Goal: Task Accomplishment & Management: Manage account settings

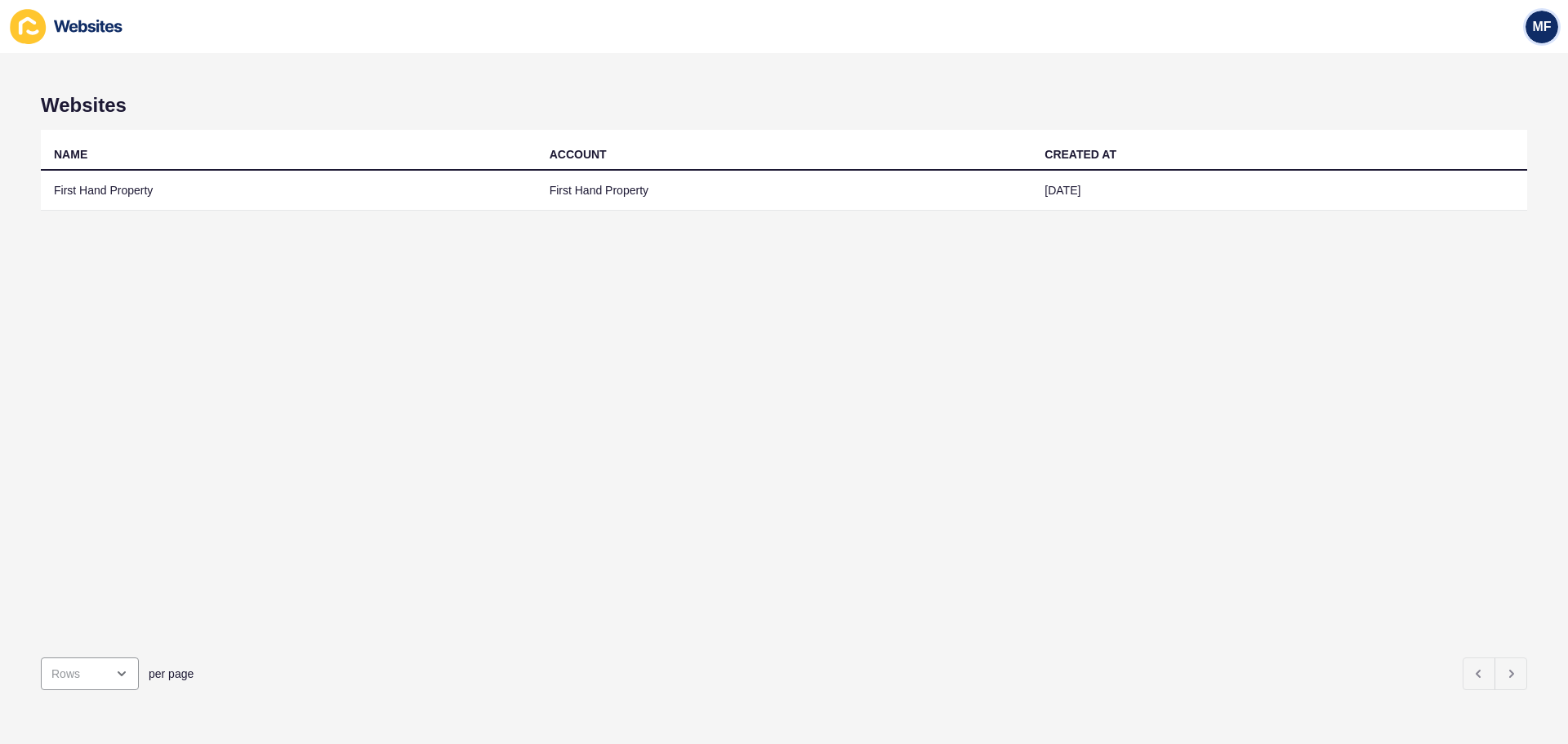
click at [1540, 29] on span "MF" at bounding box center [1541, 27] width 19 height 16
click at [1505, 128] on link "Logout" at bounding box center [1504, 135] width 120 height 36
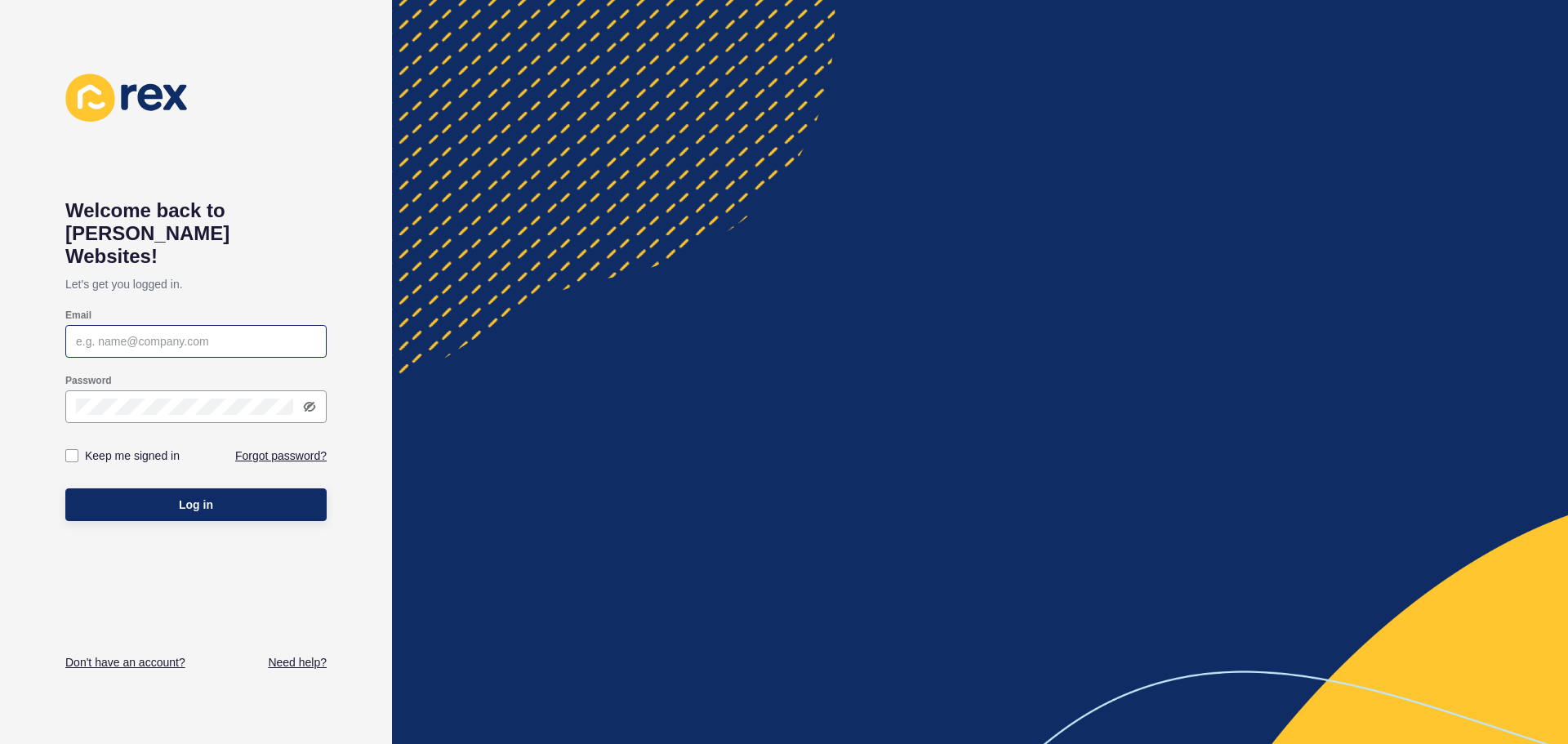
click at [159, 329] on div at bounding box center [195, 341] width 261 height 33
click at [198, 333] on input "Email" at bounding box center [195, 341] width 240 height 16
click at [97, 333] on input "[PERSON_NAME]" at bounding box center [195, 341] width 240 height 16
click at [165, 333] on input "[PERSON_NAME]" at bounding box center [195, 341] width 240 height 16
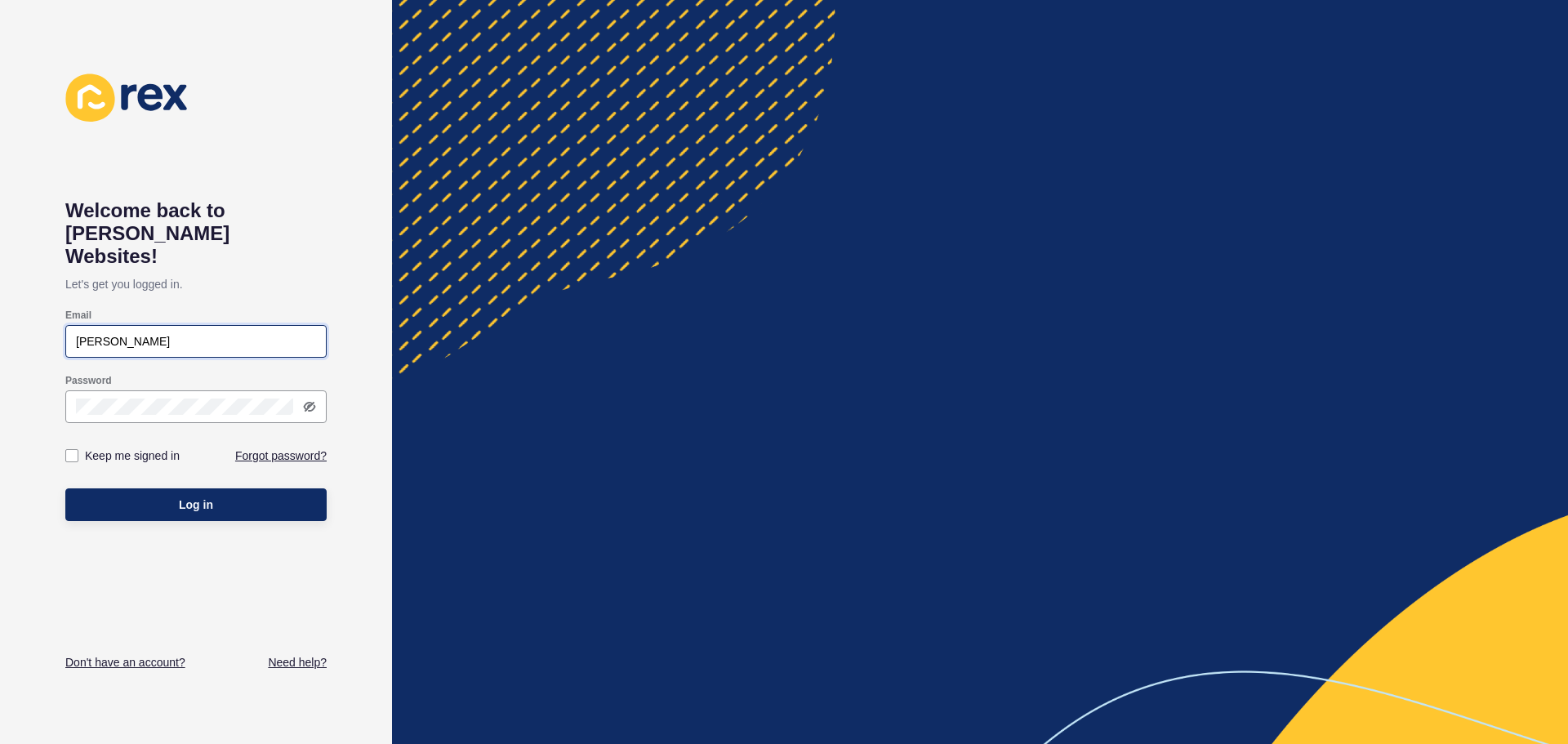
type input "[PERSON_NAME]@"
click at [161, 333] on input "Email" at bounding box center [195, 341] width 240 height 16
paste input "[PERSON_NAME][EMAIL_ADDRESS][DOMAIN_NAME]"
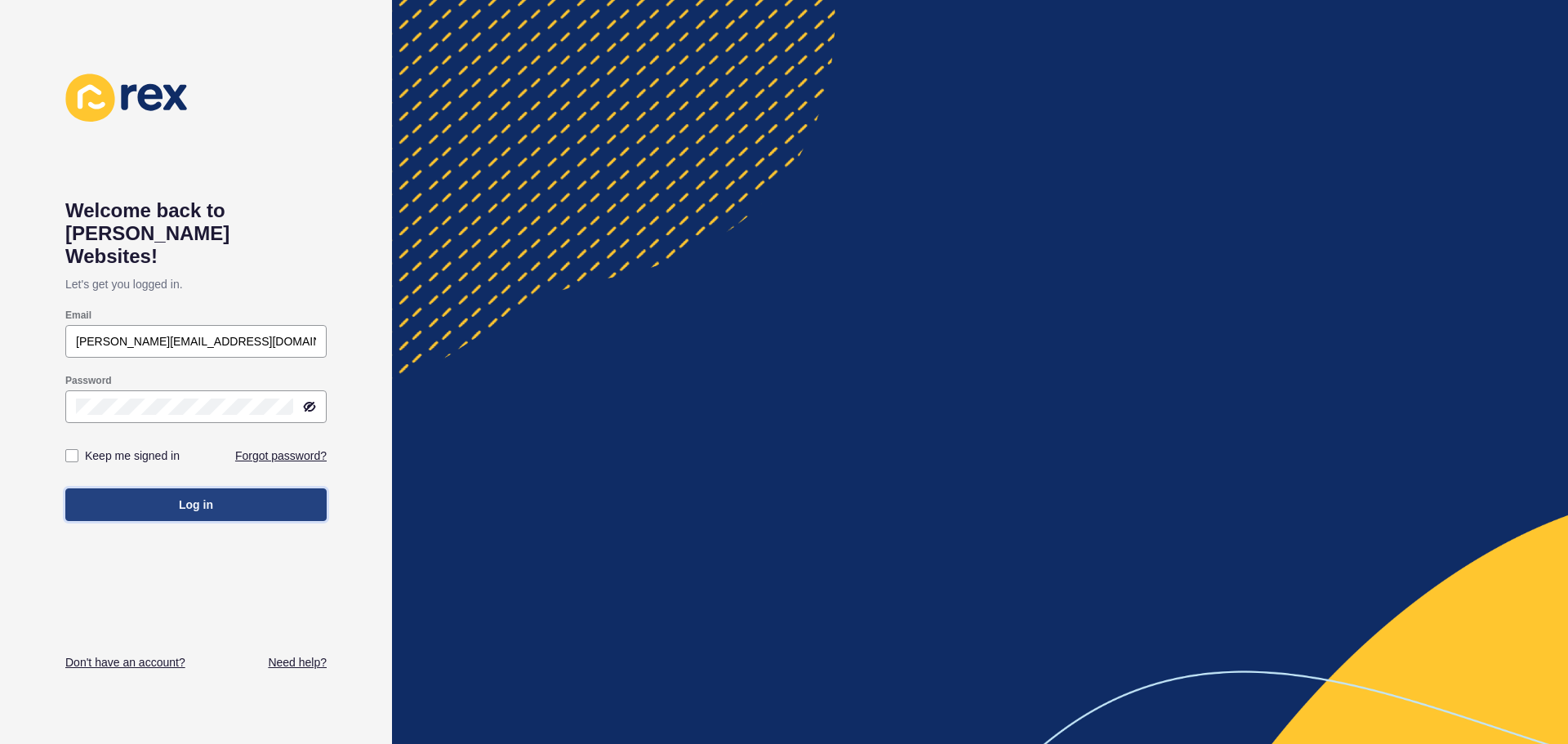
click at [199, 496] on button "Log in" at bounding box center [195, 504] width 261 height 33
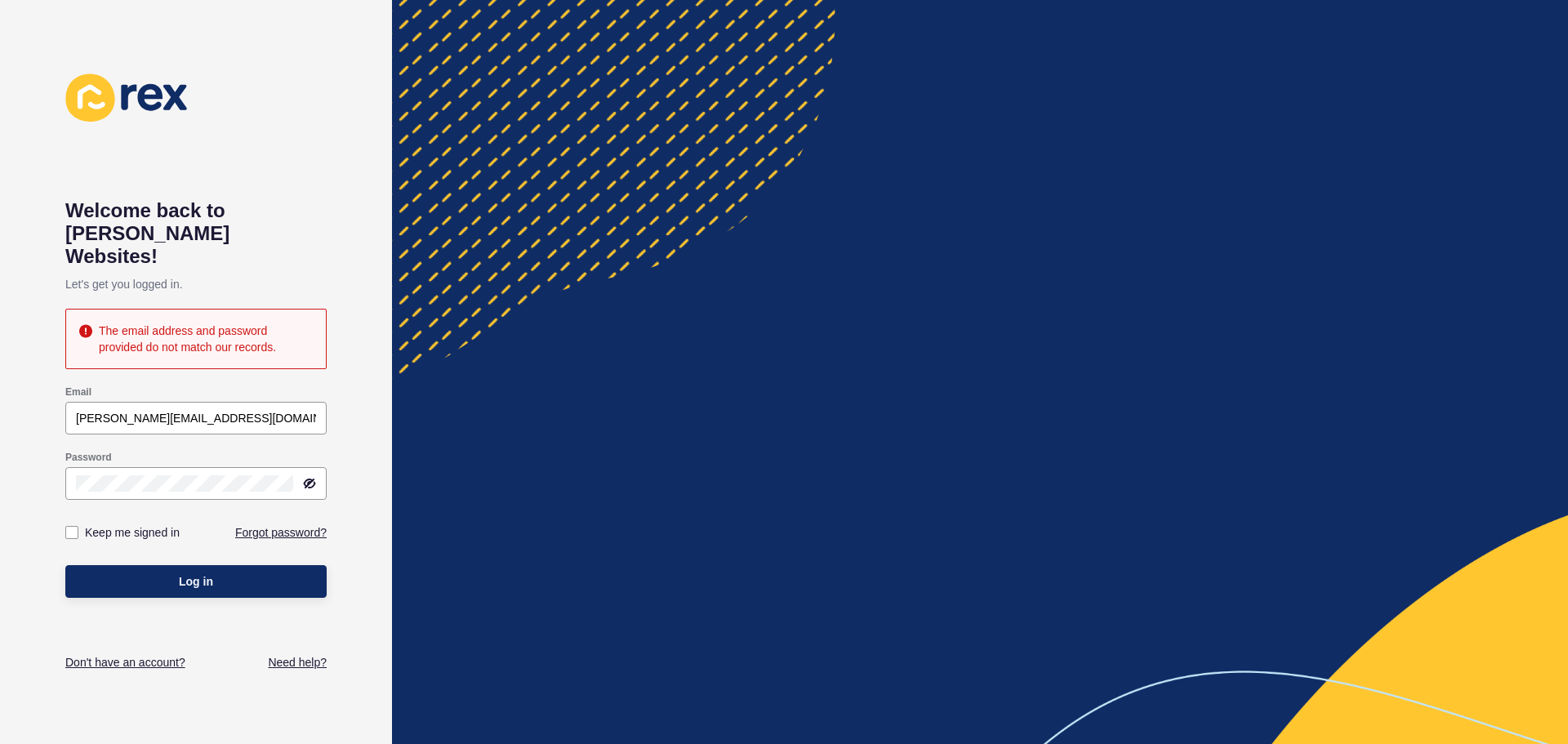
drag, startPoint x: 188, startPoint y: 471, endPoint x: -97, endPoint y: 452, distance: 285.6
click at [0, 452] on html "Welcome back to [PERSON_NAME] Websites! Let's get you logged in. The email addr…" at bounding box center [784, 372] width 1568 height 744
click at [312, 479] on icon at bounding box center [310, 483] width 10 height 8
click at [0, 447] on div "Welcome back to Rex Websites! Let's get you logged in. The email address and pa…" at bounding box center [195, 372] width 392 height 744
click at [182, 565] on button "Log in" at bounding box center [195, 582] width 261 height 33
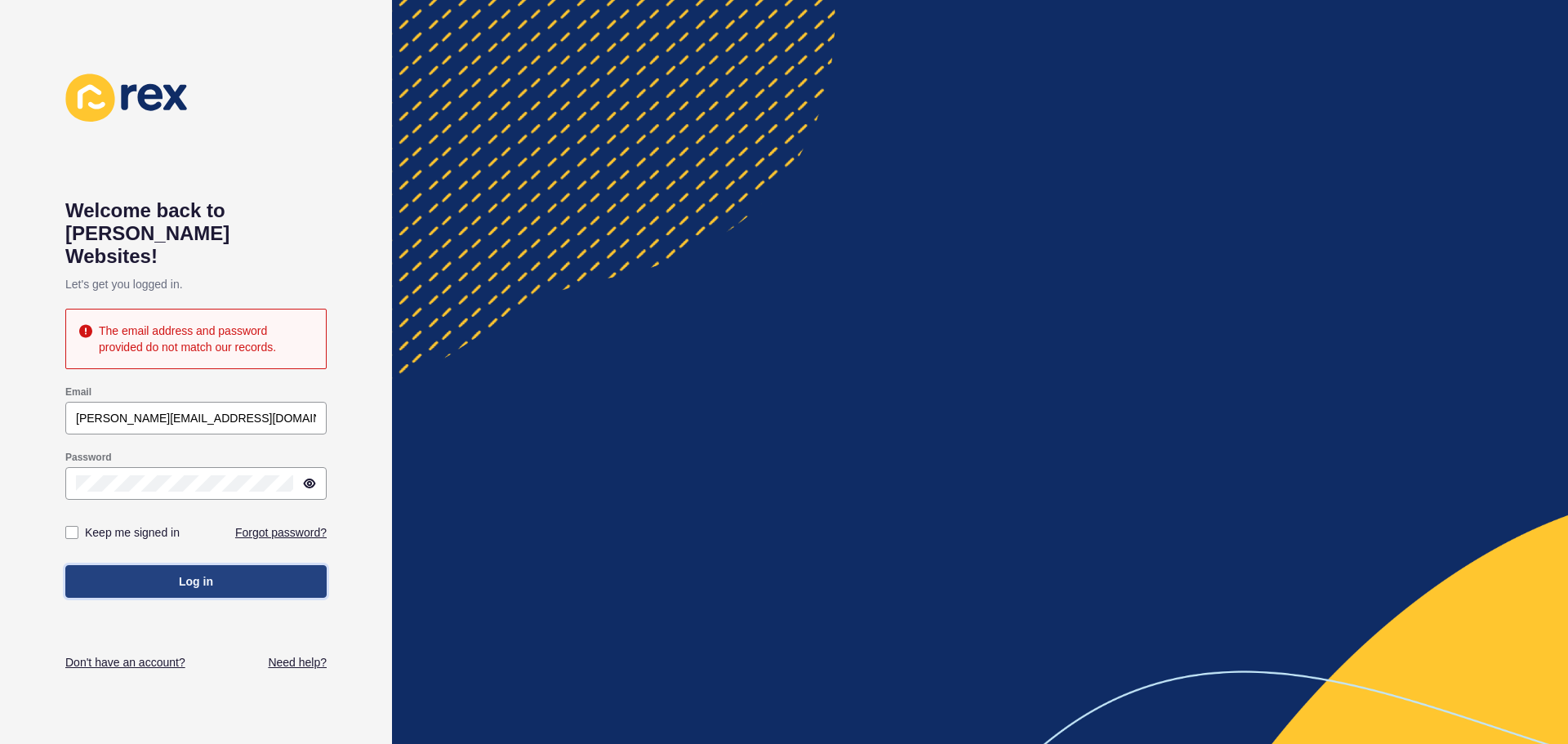
click at [214, 565] on button "Log in" at bounding box center [195, 582] width 261 height 33
drag, startPoint x: 115, startPoint y: 391, endPoint x: -28, endPoint y: 391, distance: 143.0
click at [0, 391] on html "Welcome back to Rex Websites! Let's get you logged in. The email address and pa…" at bounding box center [784, 372] width 1568 height 744
click at [193, 573] on span "Log in" at bounding box center [195, 581] width 34 height 16
click at [0, 453] on html "Welcome back to Rex Websites! Let's get you logged in. The email address and pa…" at bounding box center [784, 372] width 1568 height 744
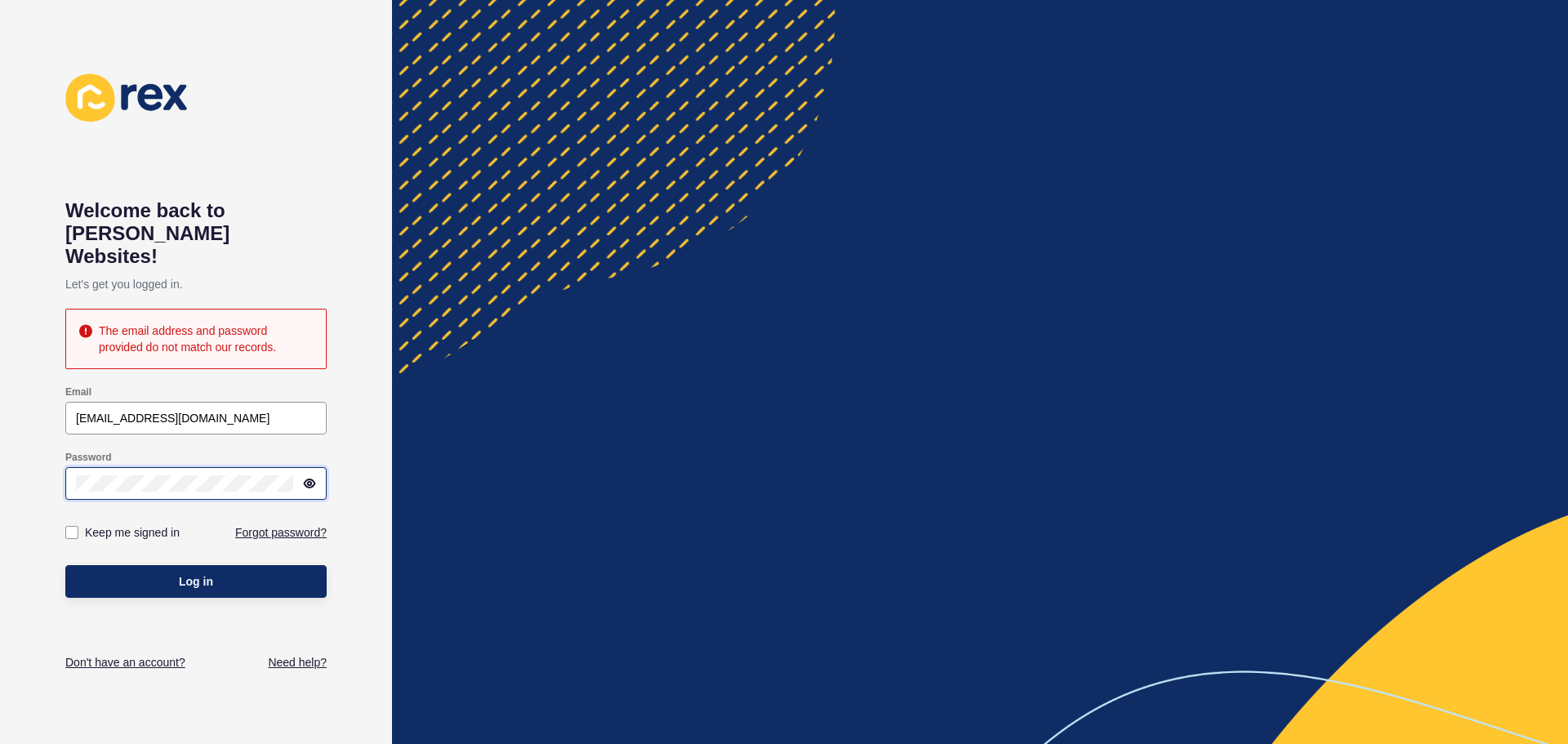
click at [65, 565] on button "Log in" at bounding box center [195, 582] width 261 height 33
click at [237, 410] on input "hello@first-hand.com.au" at bounding box center [195, 418] width 240 height 16
paste input "[PERSON_NAME]"
type input "mitchel@first-hand.com.au"
click at [208, 573] on span "Log in" at bounding box center [195, 581] width 34 height 16
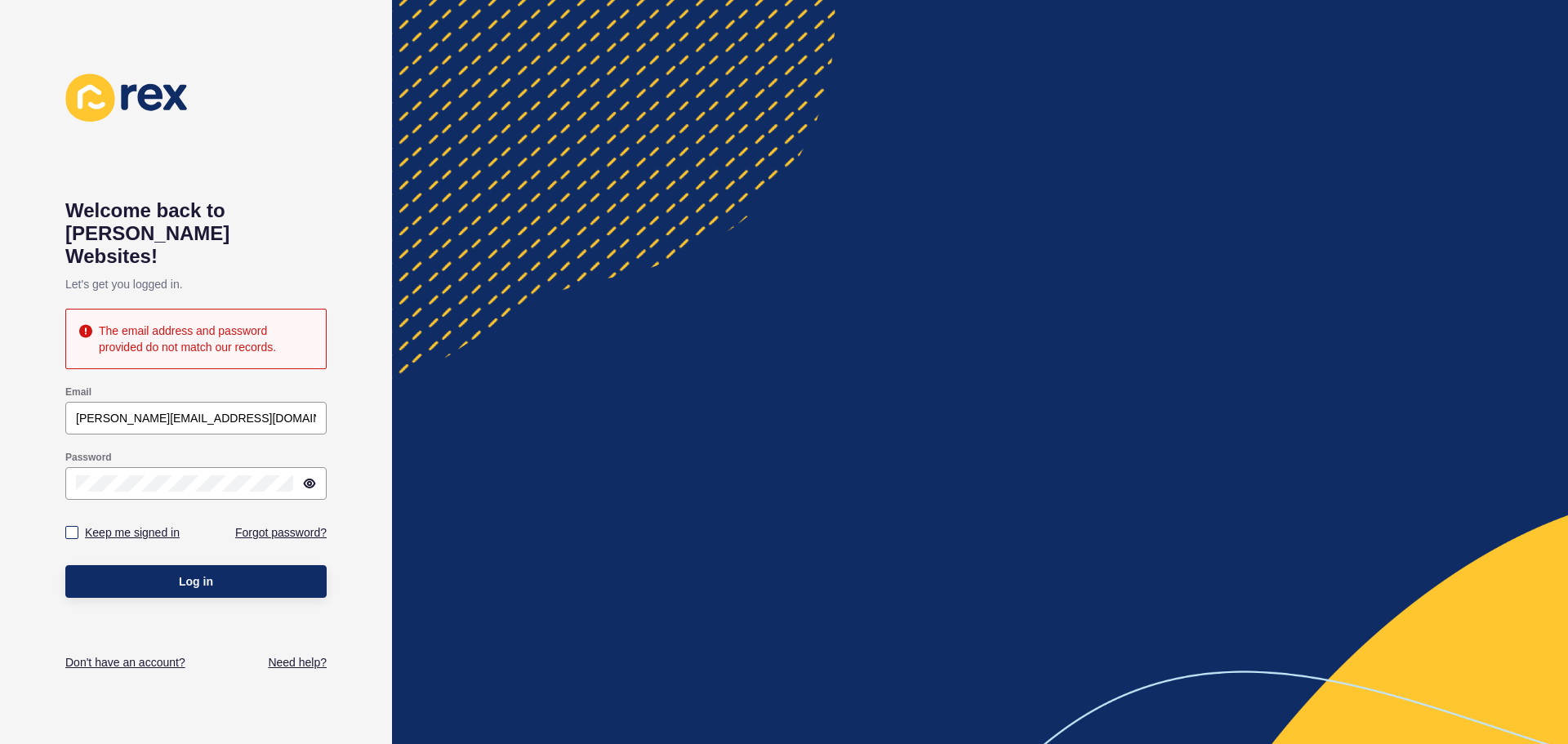
click at [155, 524] on label "Keep me signed in" at bounding box center [132, 532] width 95 height 16
click at [79, 528] on input "Keep me signed in" at bounding box center [74, 533] width 10 height 10
checkbox input "true"
click at [181, 573] on span "Log in" at bounding box center [195, 581] width 34 height 16
click at [114, 410] on input "mitchel@first-hand.com.au" at bounding box center [195, 418] width 240 height 16
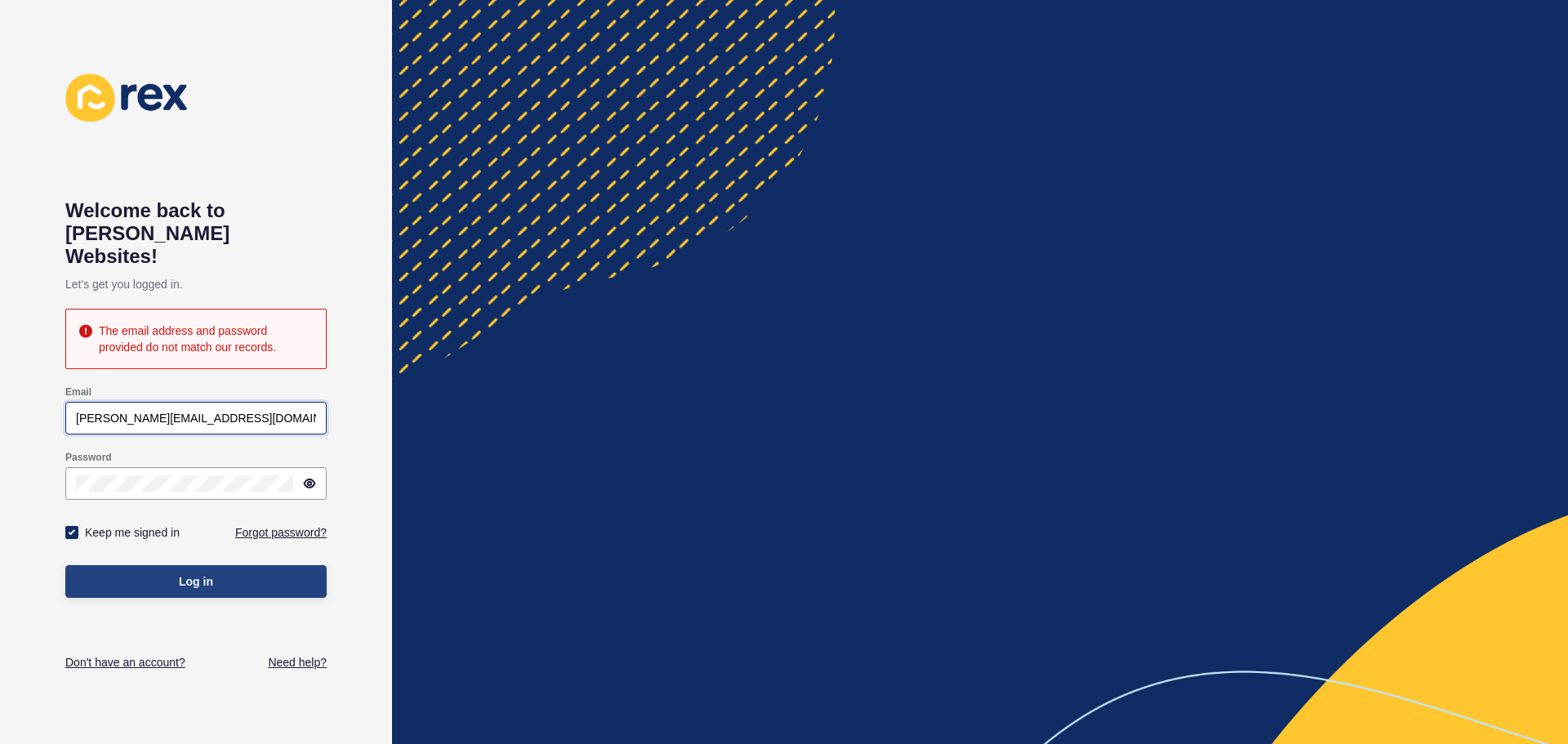
type input "mitchell@first-hand.com.au"
click at [234, 568] on button "Log in" at bounding box center [195, 582] width 261 height 33
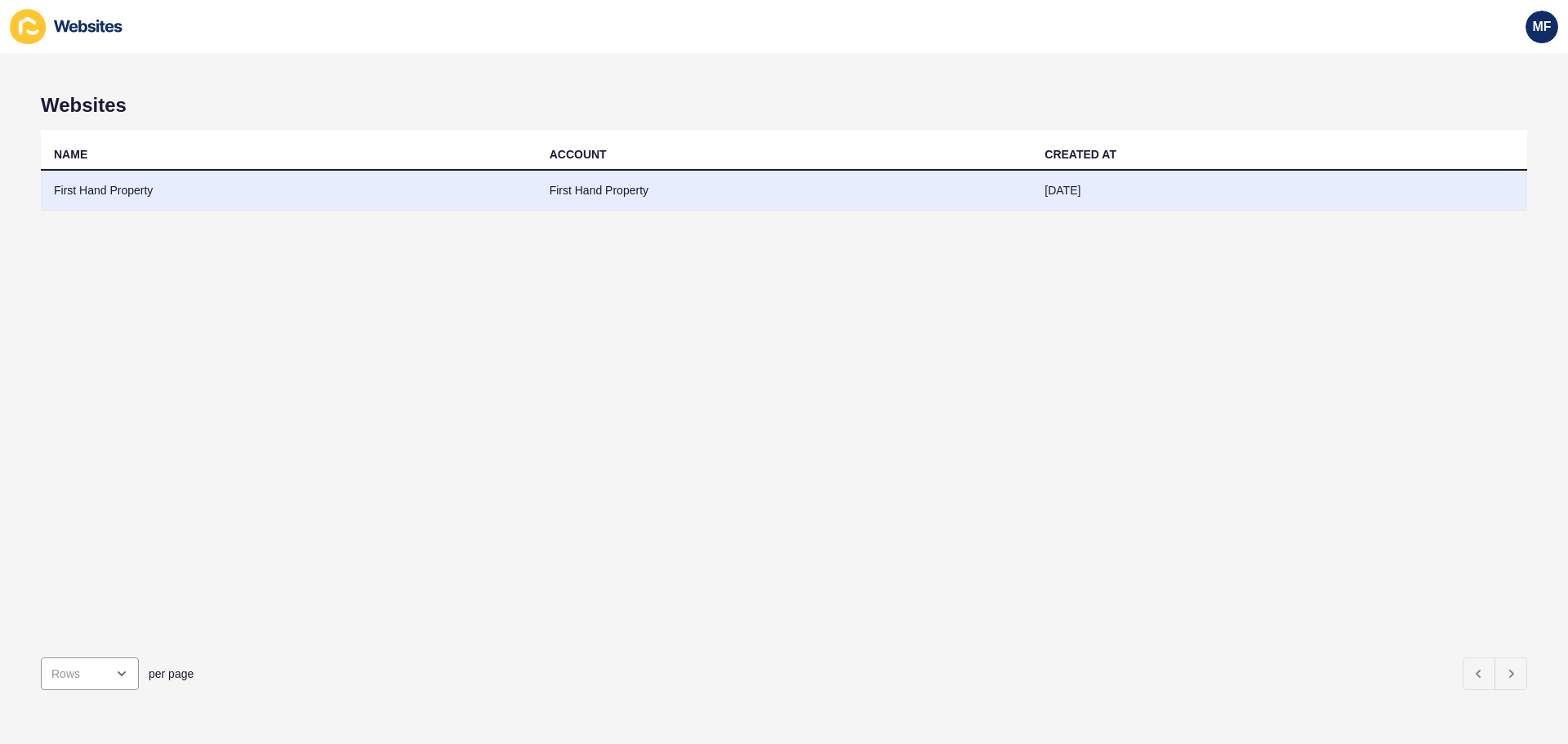
click at [320, 188] on td "First Hand Property" at bounding box center [288, 191] width 496 height 40
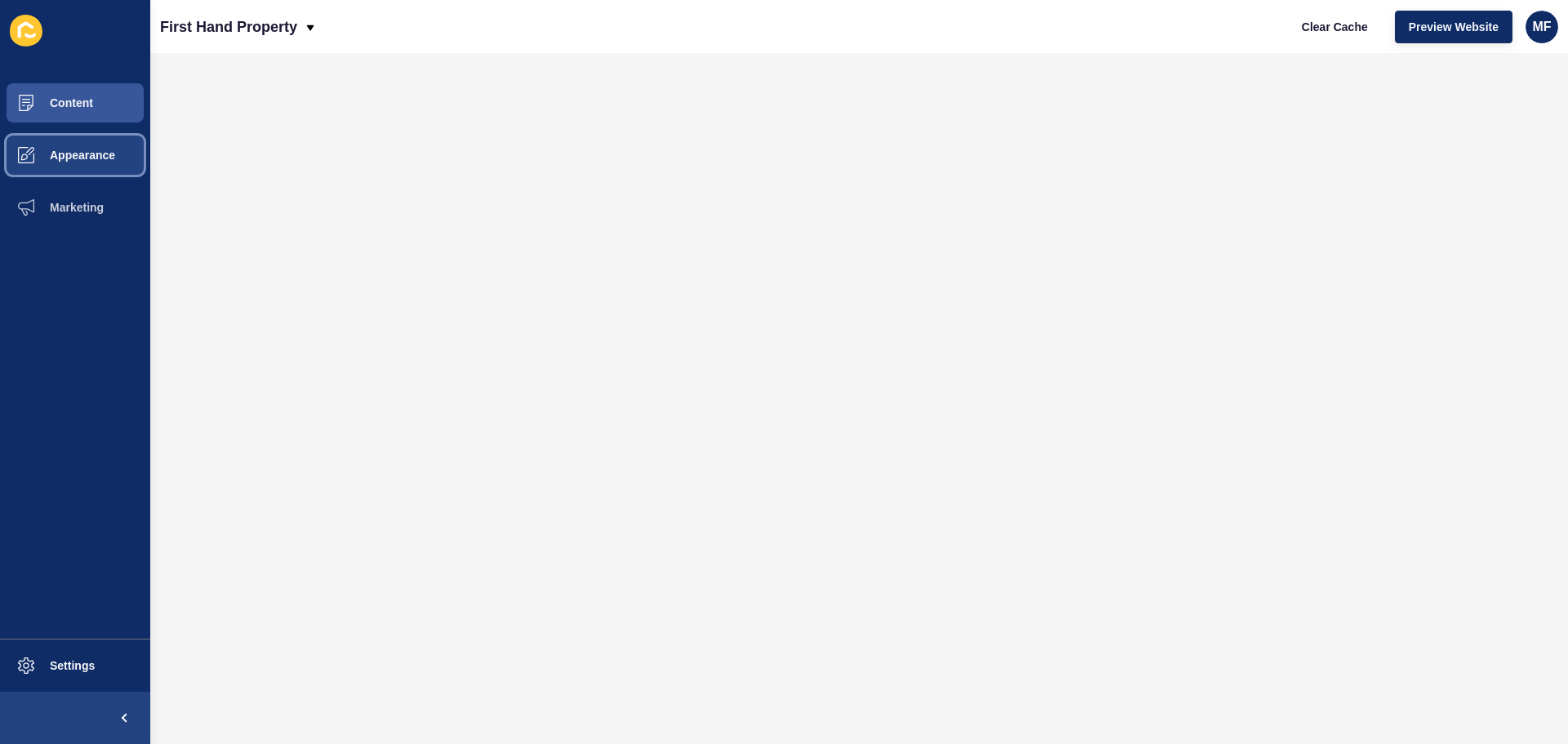
click at [88, 146] on button "Appearance" at bounding box center [75, 155] width 150 height 52
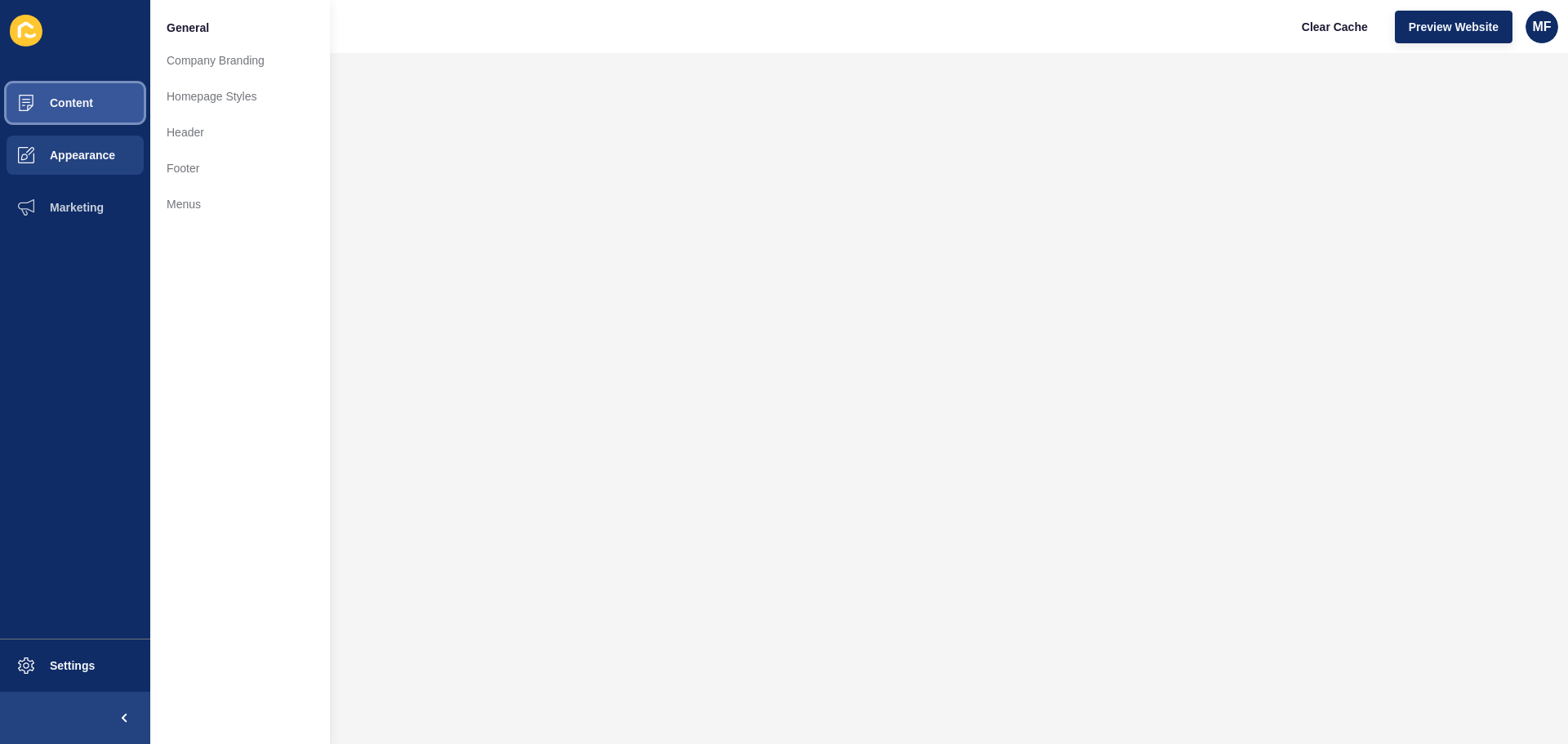
click at [82, 118] on button "Content" at bounding box center [75, 102] width 150 height 52
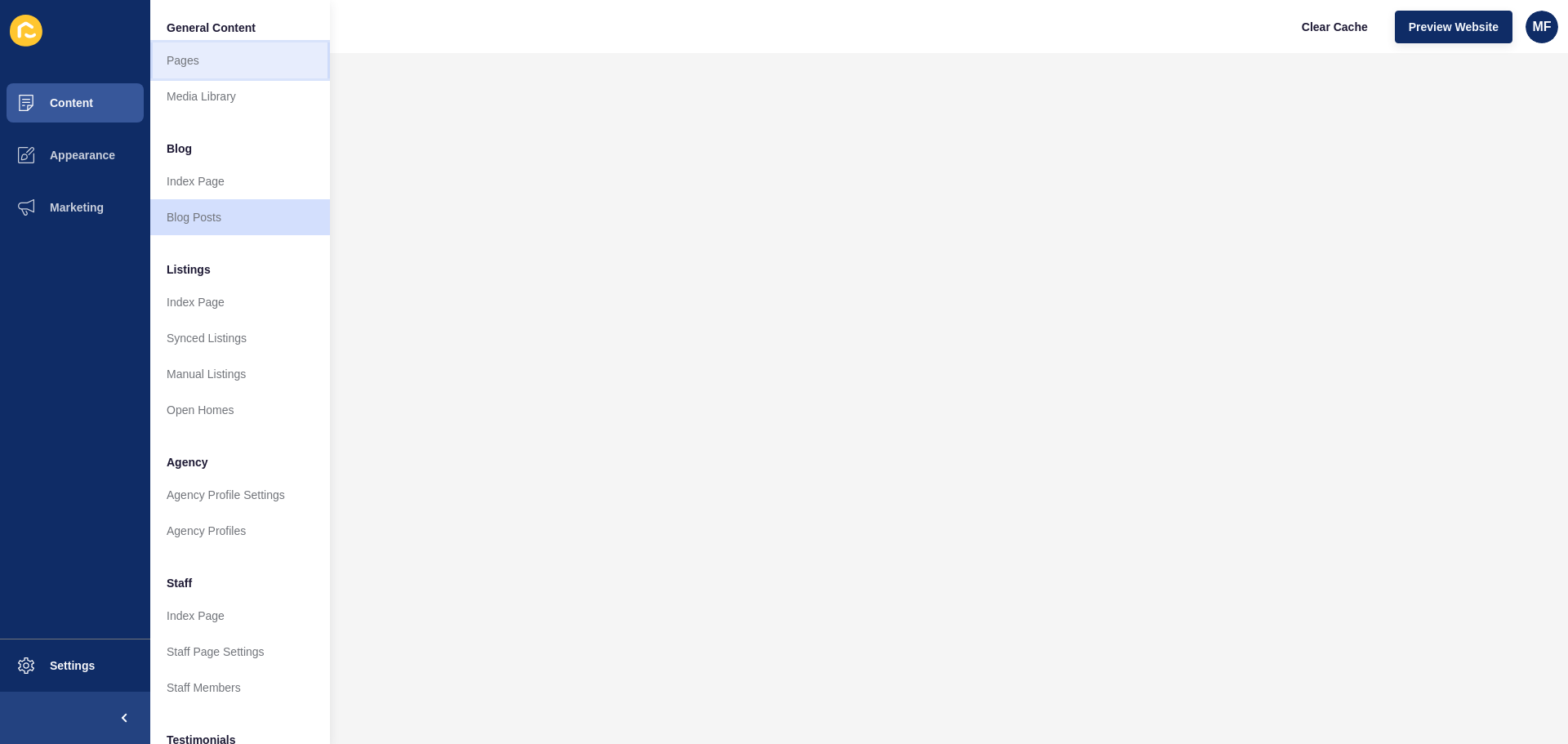
click at [240, 65] on link "Pages" at bounding box center [240, 60] width 180 height 36
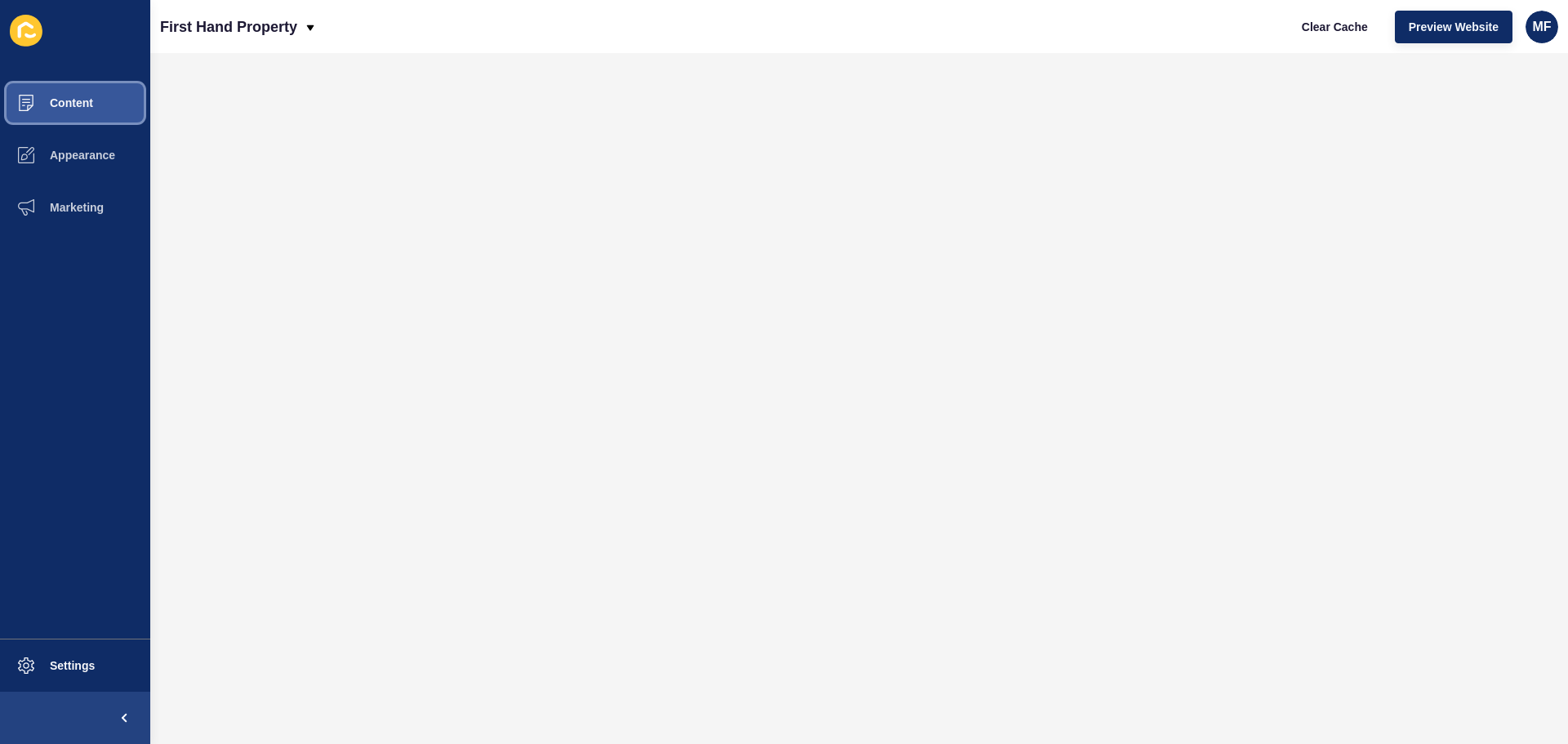
click at [73, 99] on span "Content" at bounding box center [45, 102] width 96 height 13
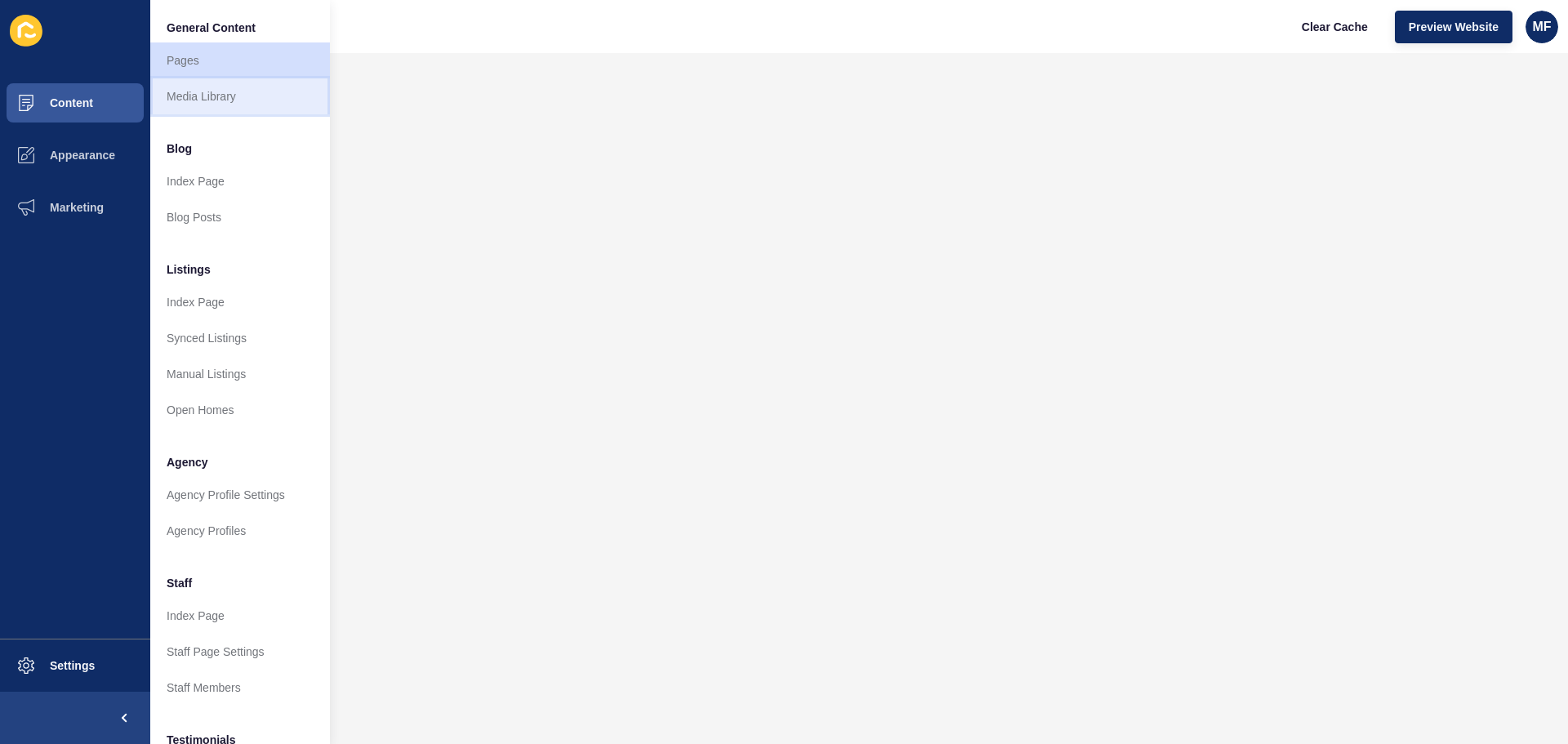
click at [273, 97] on link "Media Library" at bounding box center [240, 95] width 180 height 36
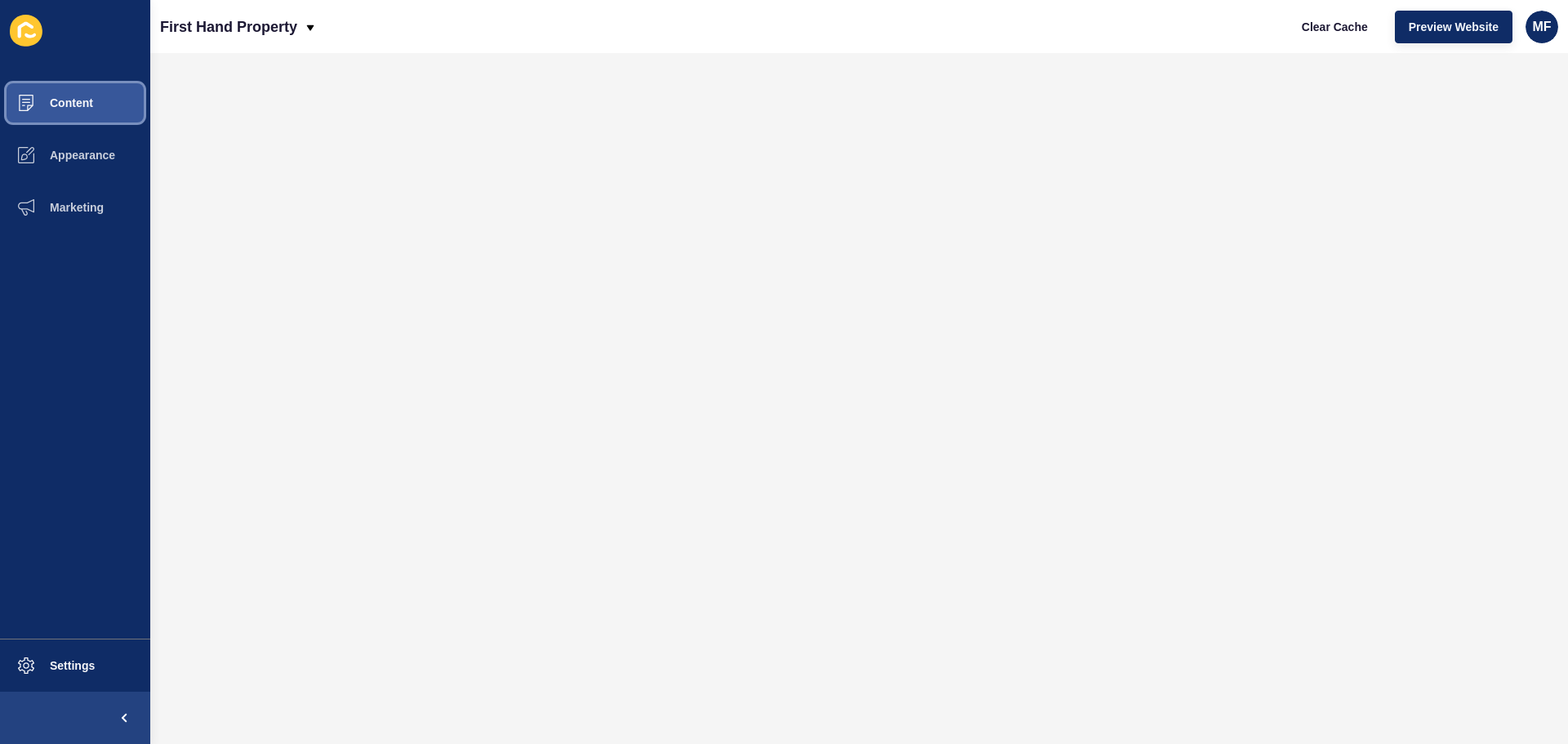
click at [96, 104] on button "Content" at bounding box center [75, 102] width 150 height 52
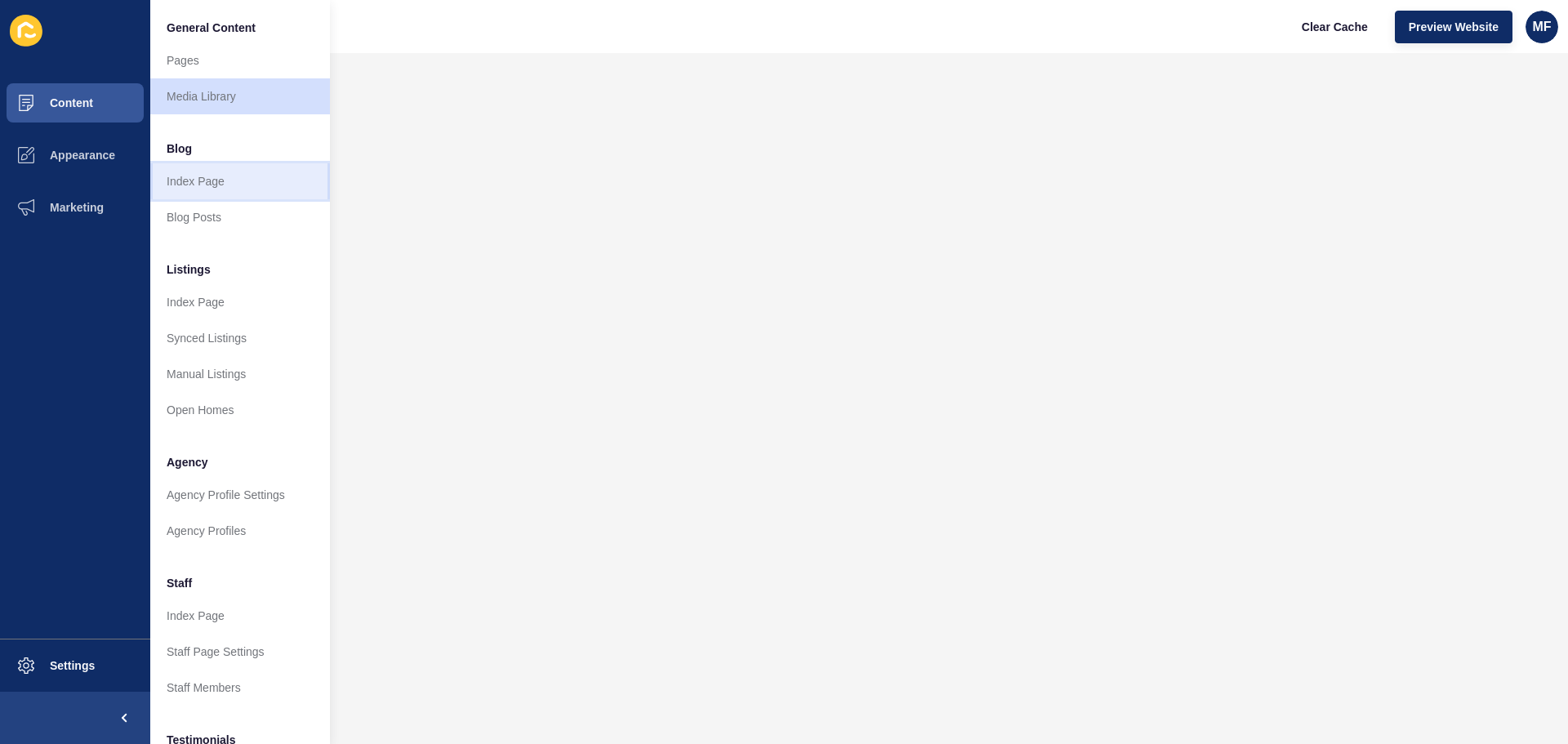
click at [271, 188] on link "Index Page" at bounding box center [240, 181] width 180 height 36
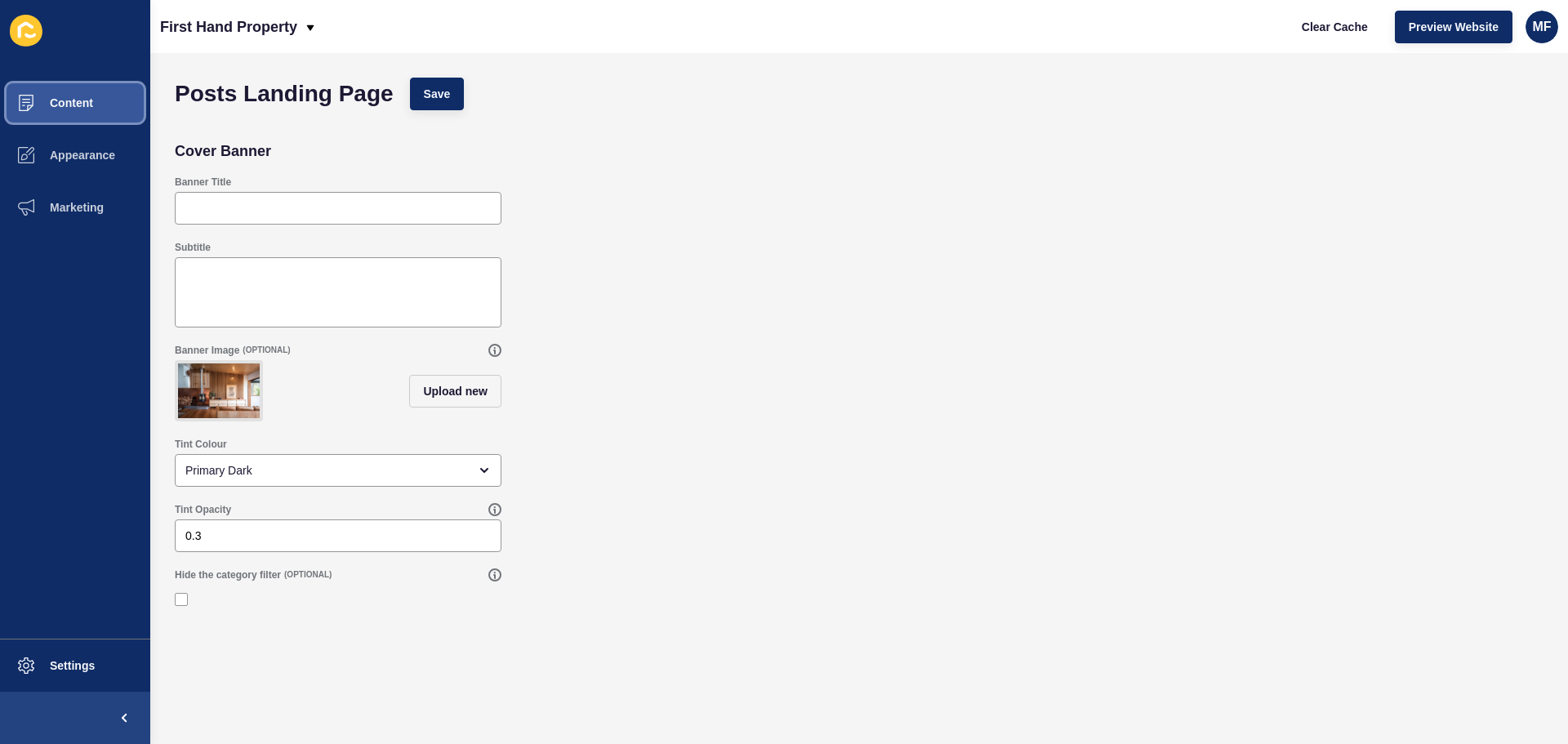
click at [100, 107] on button "Content" at bounding box center [75, 102] width 150 height 52
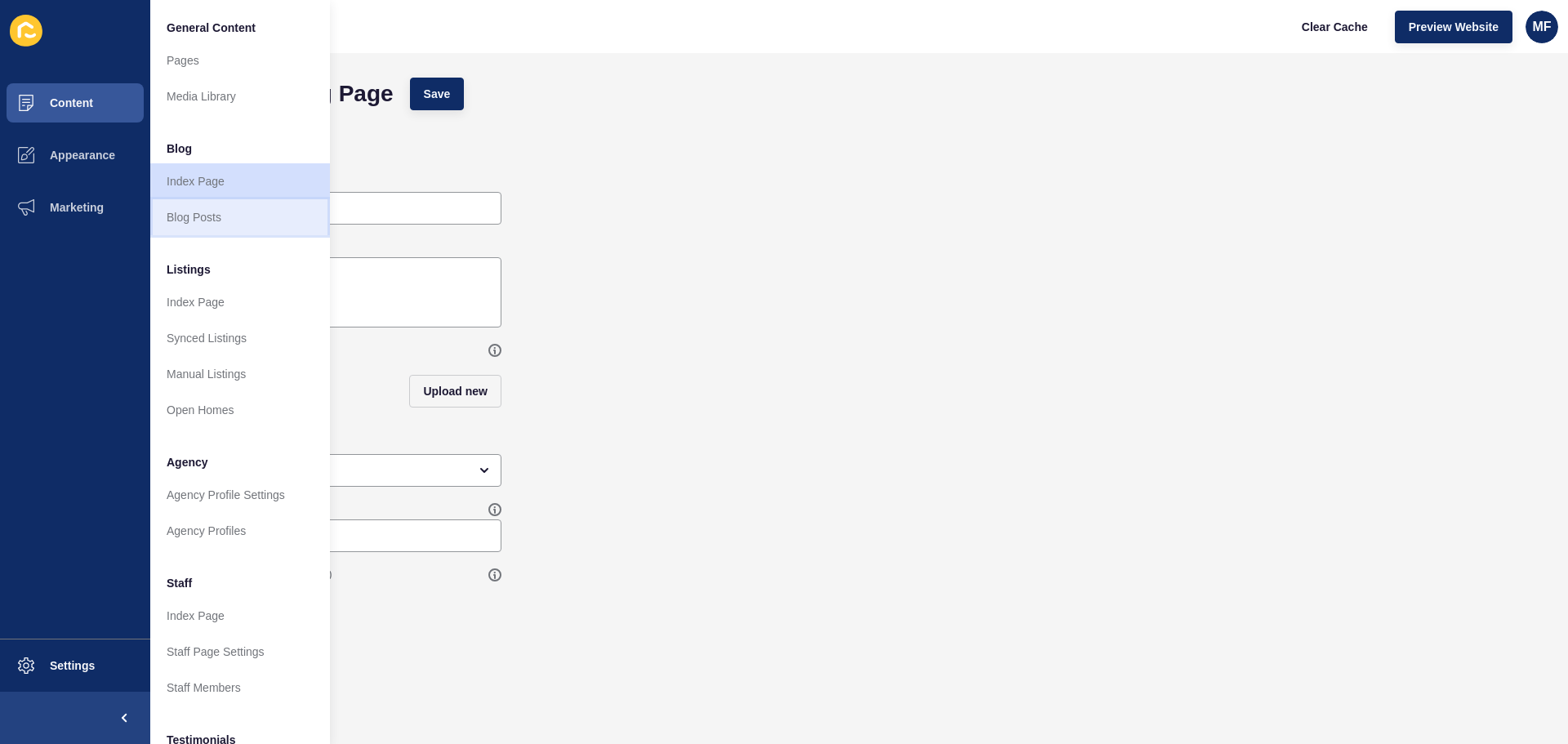
click at [221, 219] on link "Blog Posts" at bounding box center [240, 216] width 180 height 36
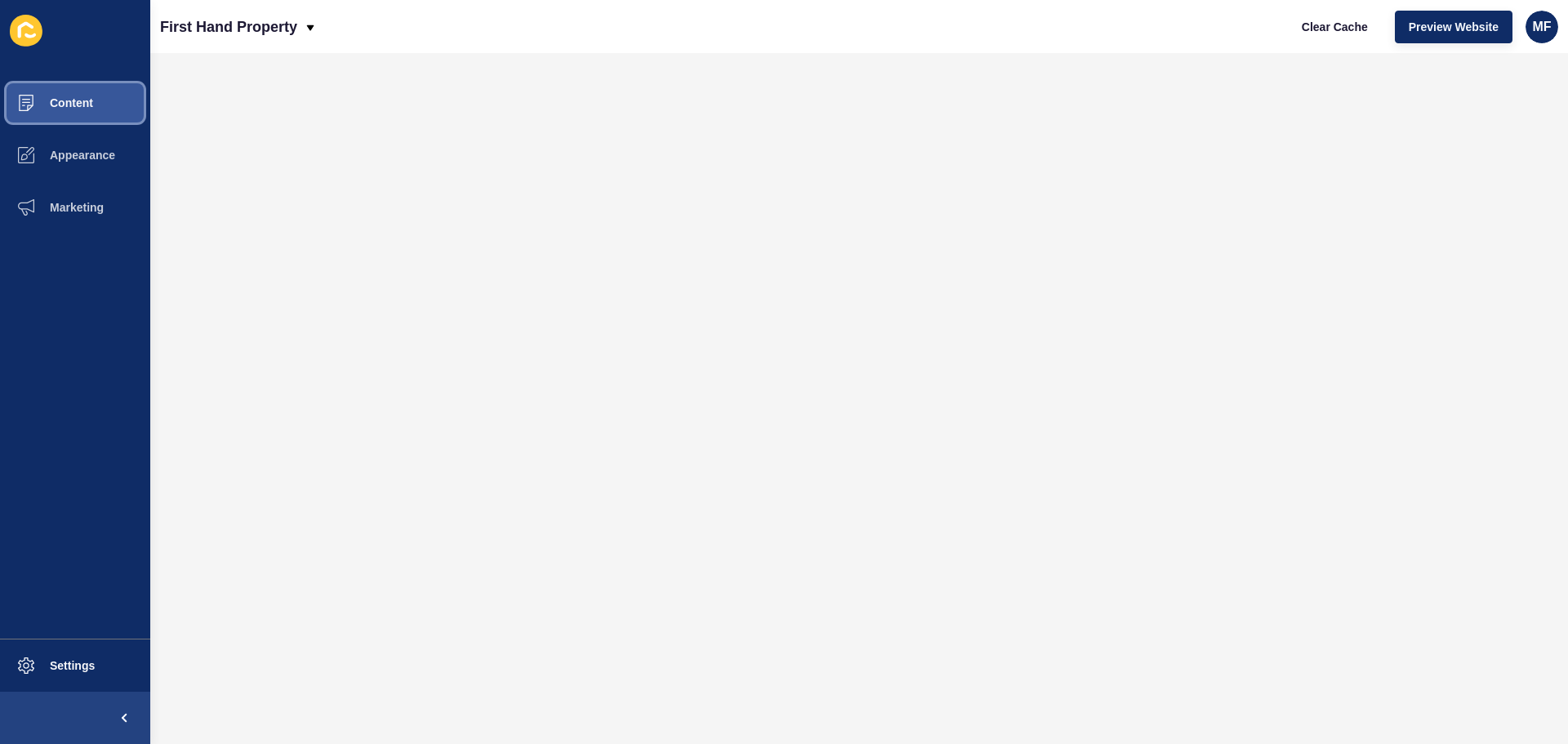
click at [116, 101] on button "Content" at bounding box center [75, 102] width 150 height 52
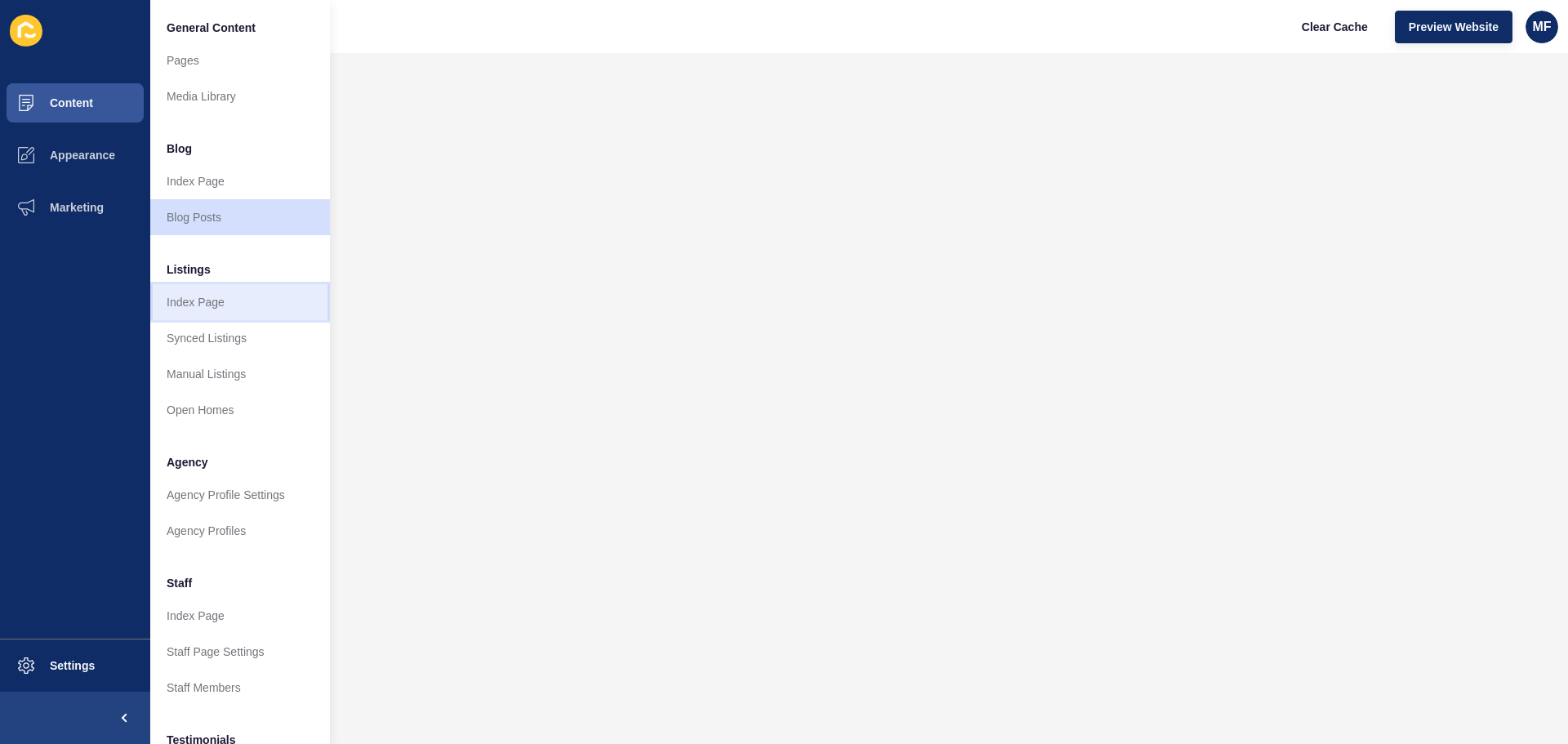
click at [226, 303] on link "Index Page" at bounding box center [240, 301] width 180 height 36
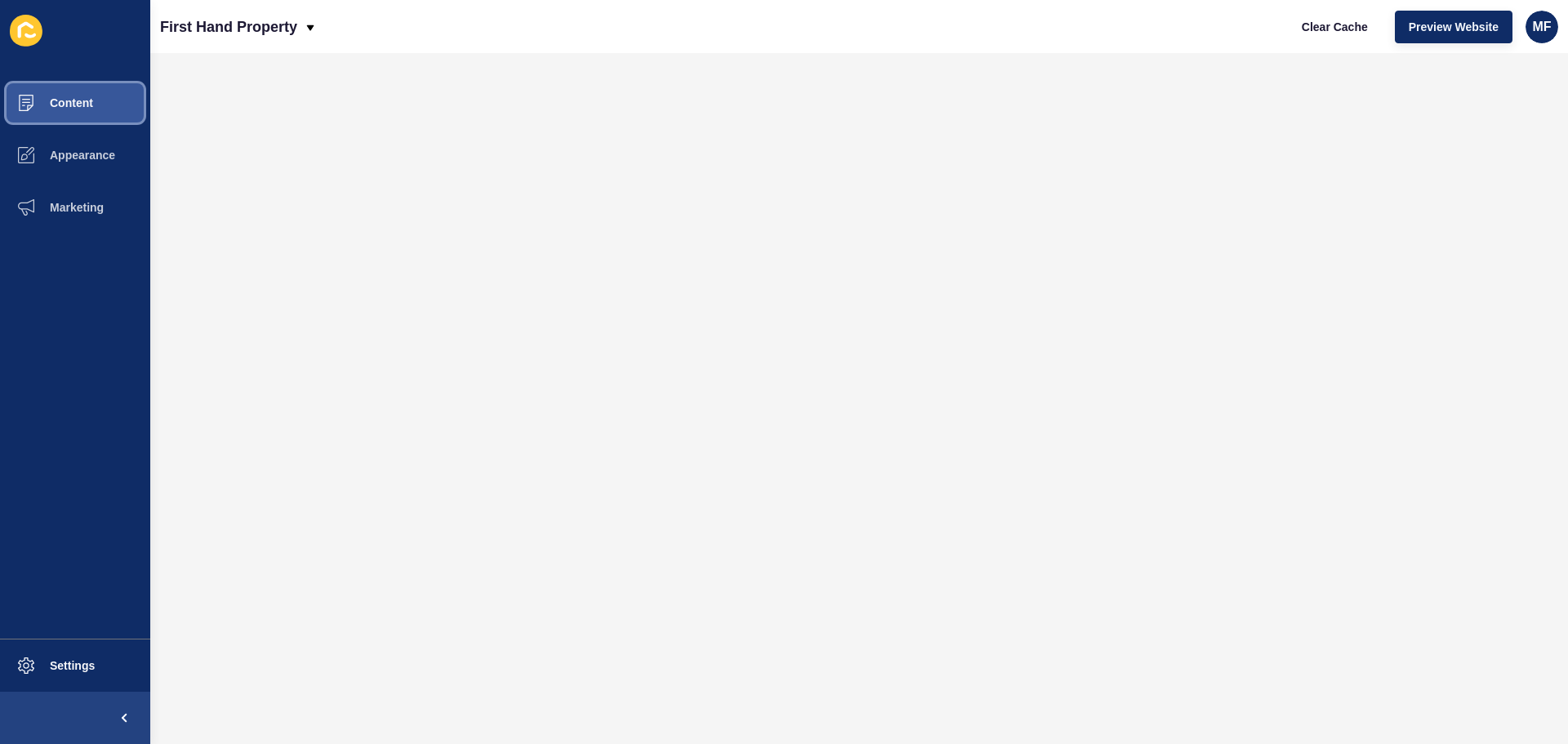
click at [92, 94] on button "Content" at bounding box center [75, 102] width 150 height 52
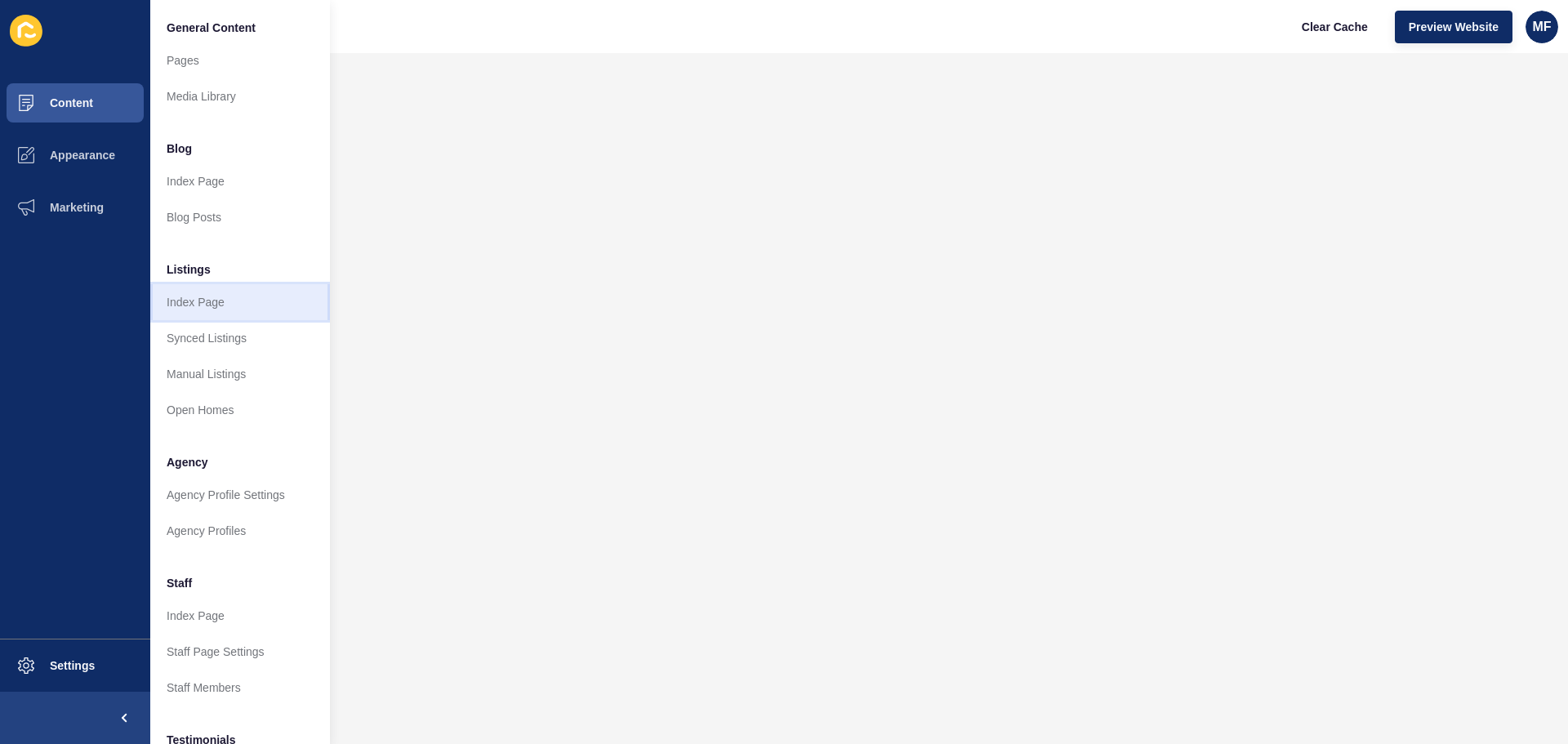
click at [252, 302] on link "Index Page" at bounding box center [240, 301] width 180 height 36
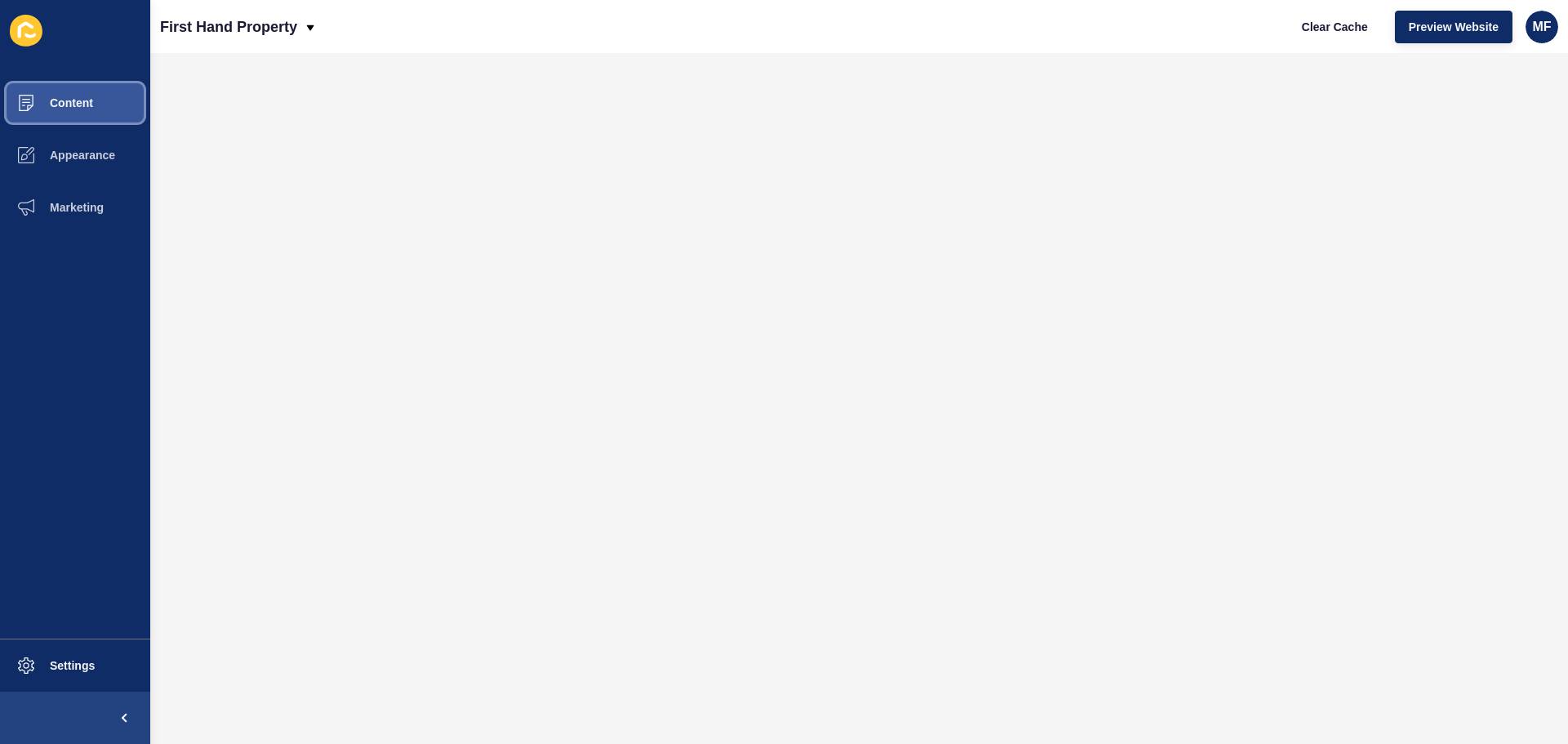
click at [81, 79] on button "Content" at bounding box center [75, 102] width 150 height 52
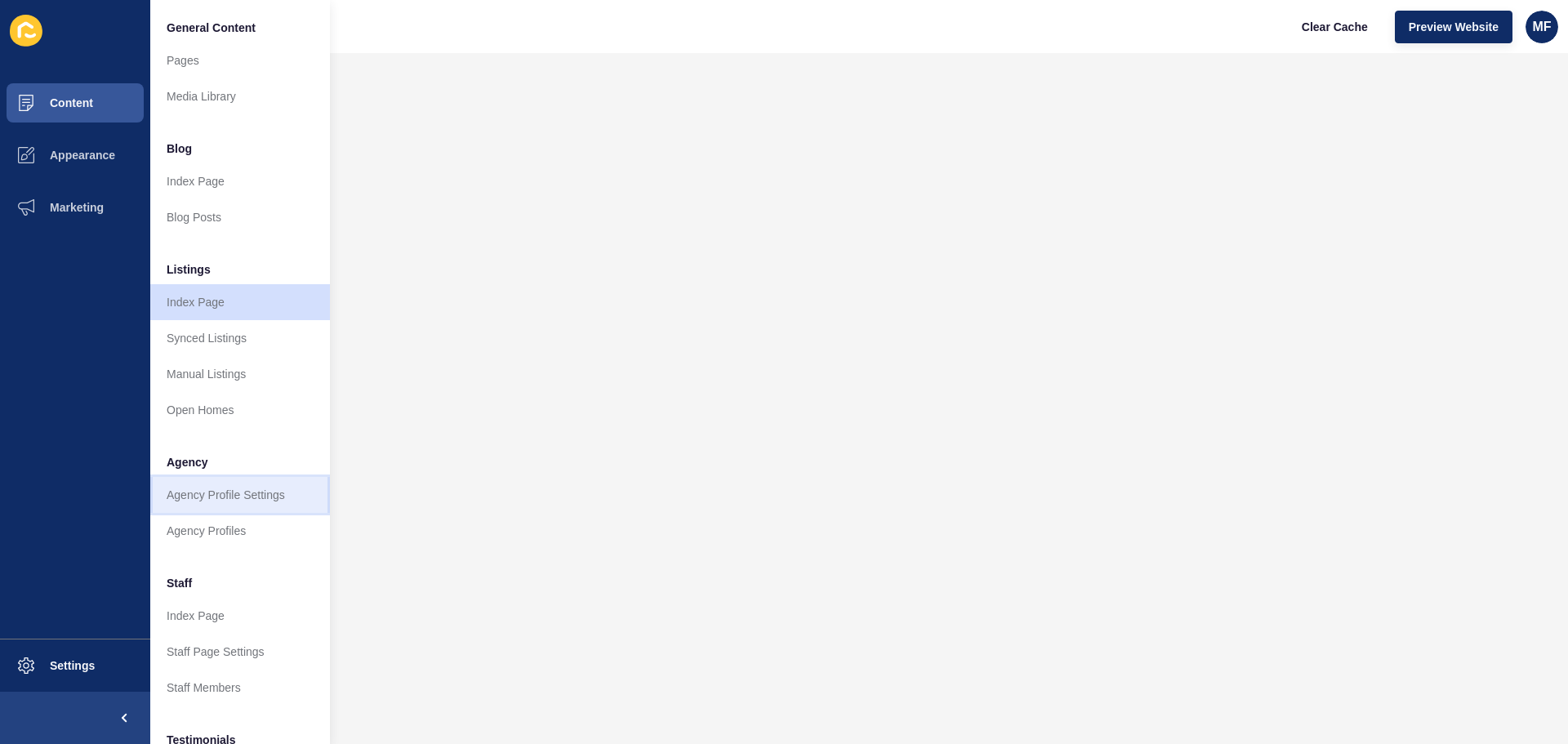
click at [230, 499] on link "Agency Profile Settings" at bounding box center [240, 494] width 180 height 36
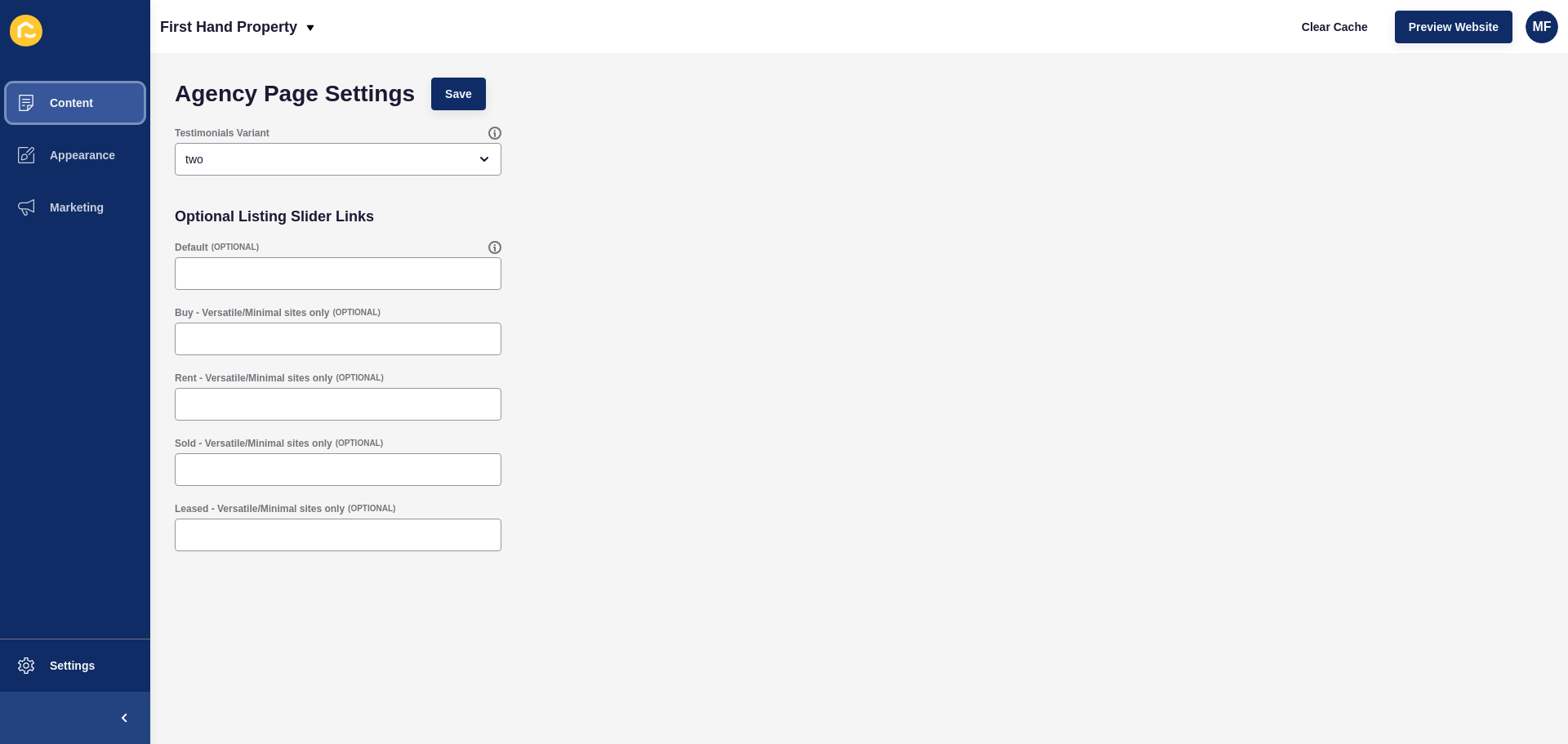
click at [93, 103] on button "Content" at bounding box center [75, 102] width 150 height 52
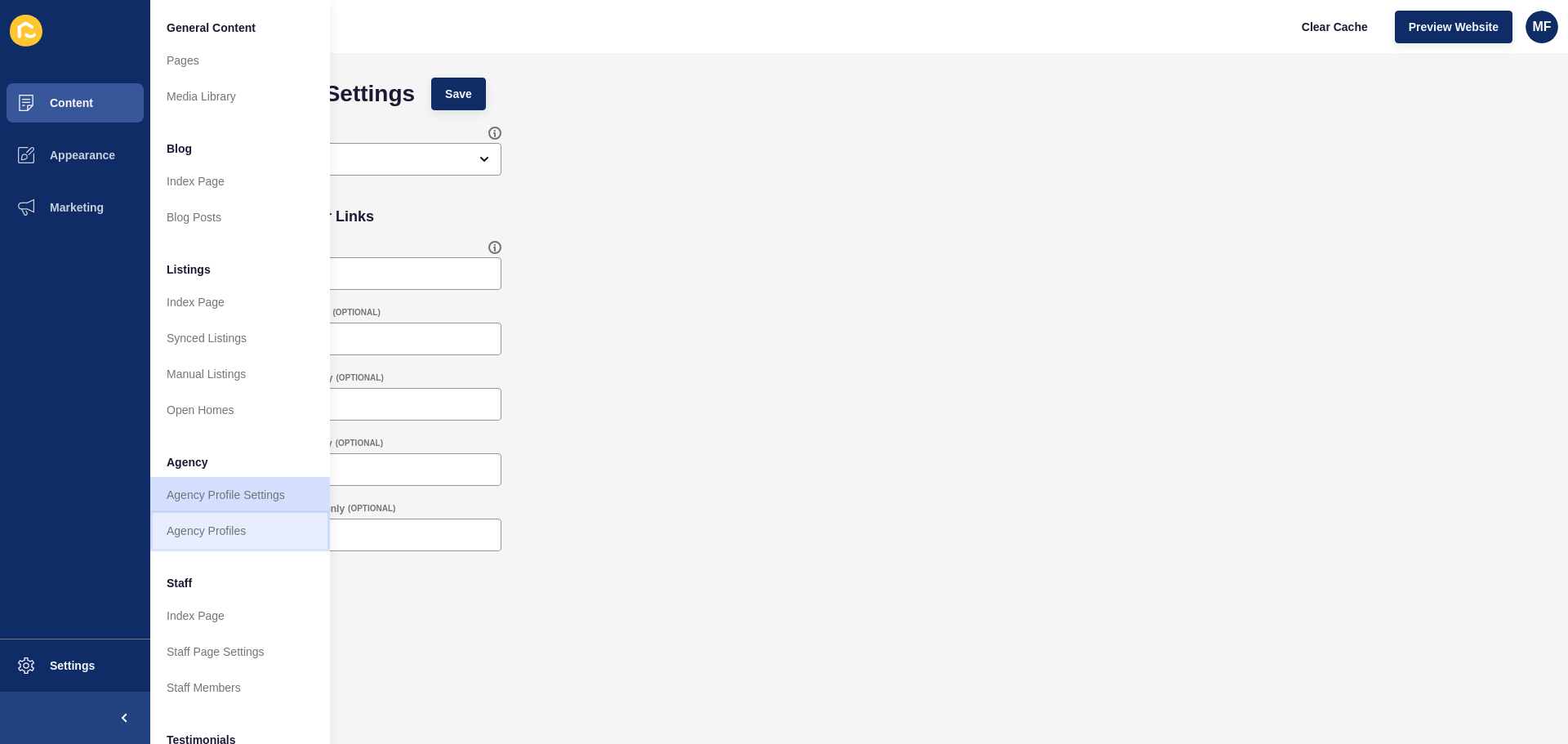
click at [236, 518] on link "Agency Profiles" at bounding box center [240, 530] width 180 height 36
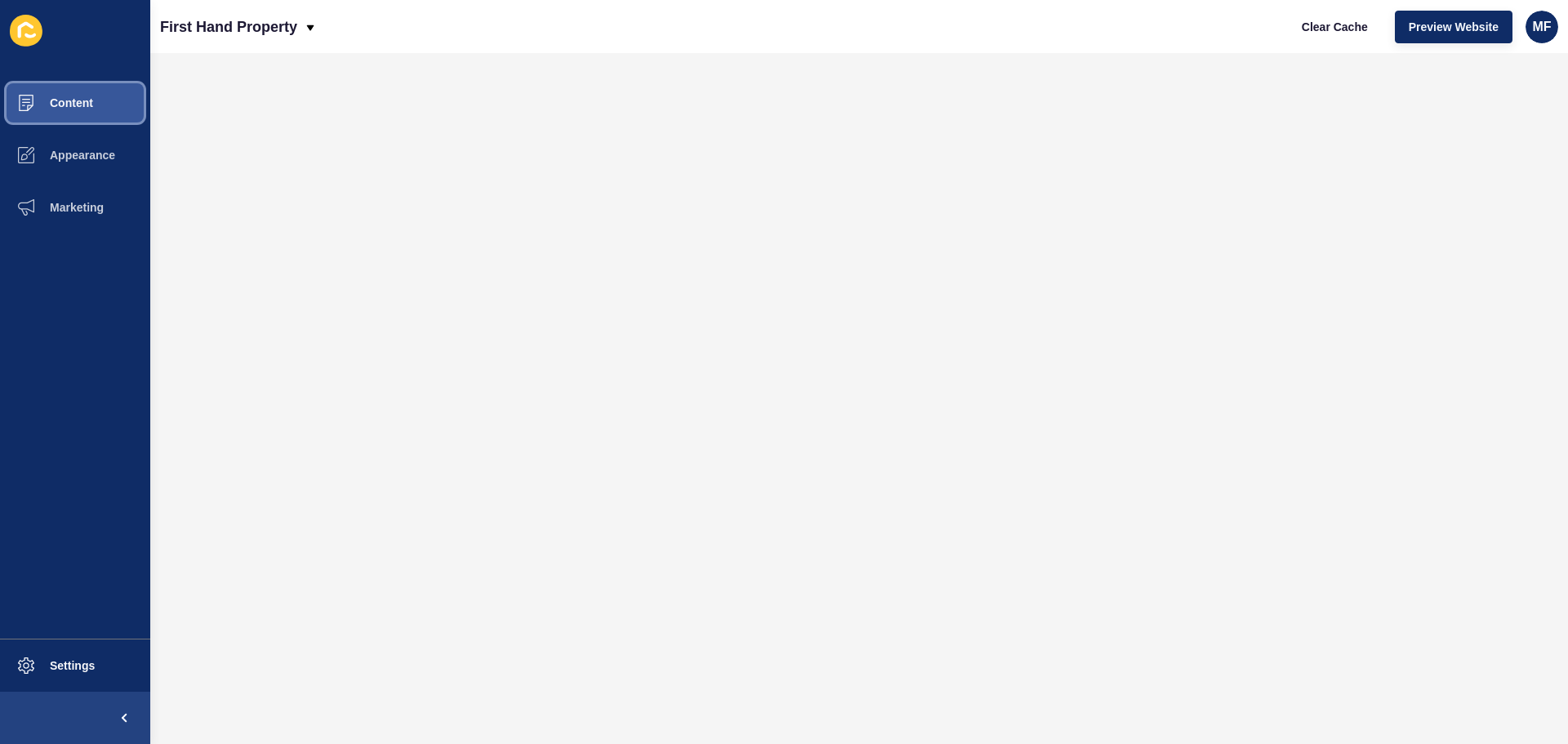
click at [96, 82] on button "Content" at bounding box center [75, 102] width 150 height 52
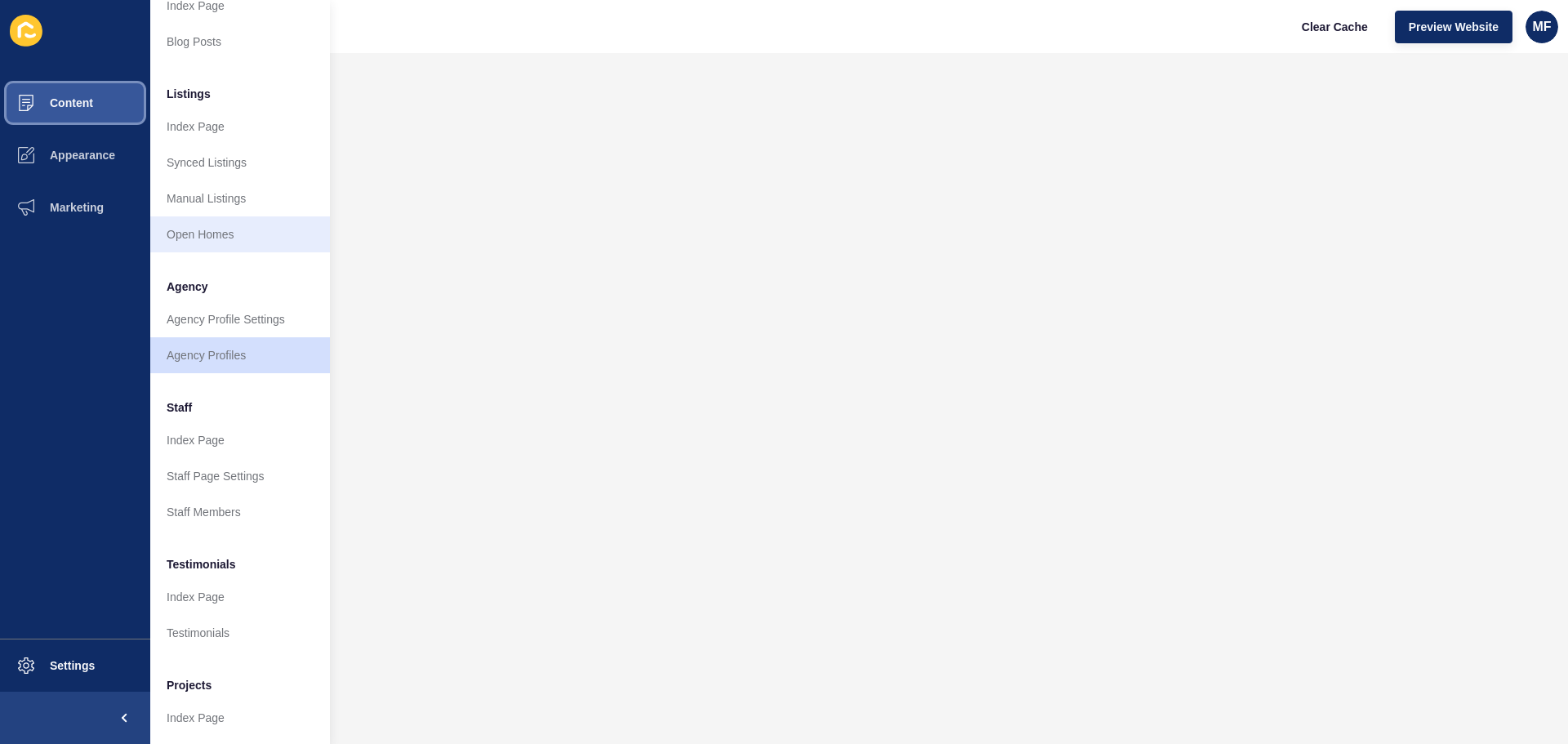
scroll to position [226, 0]
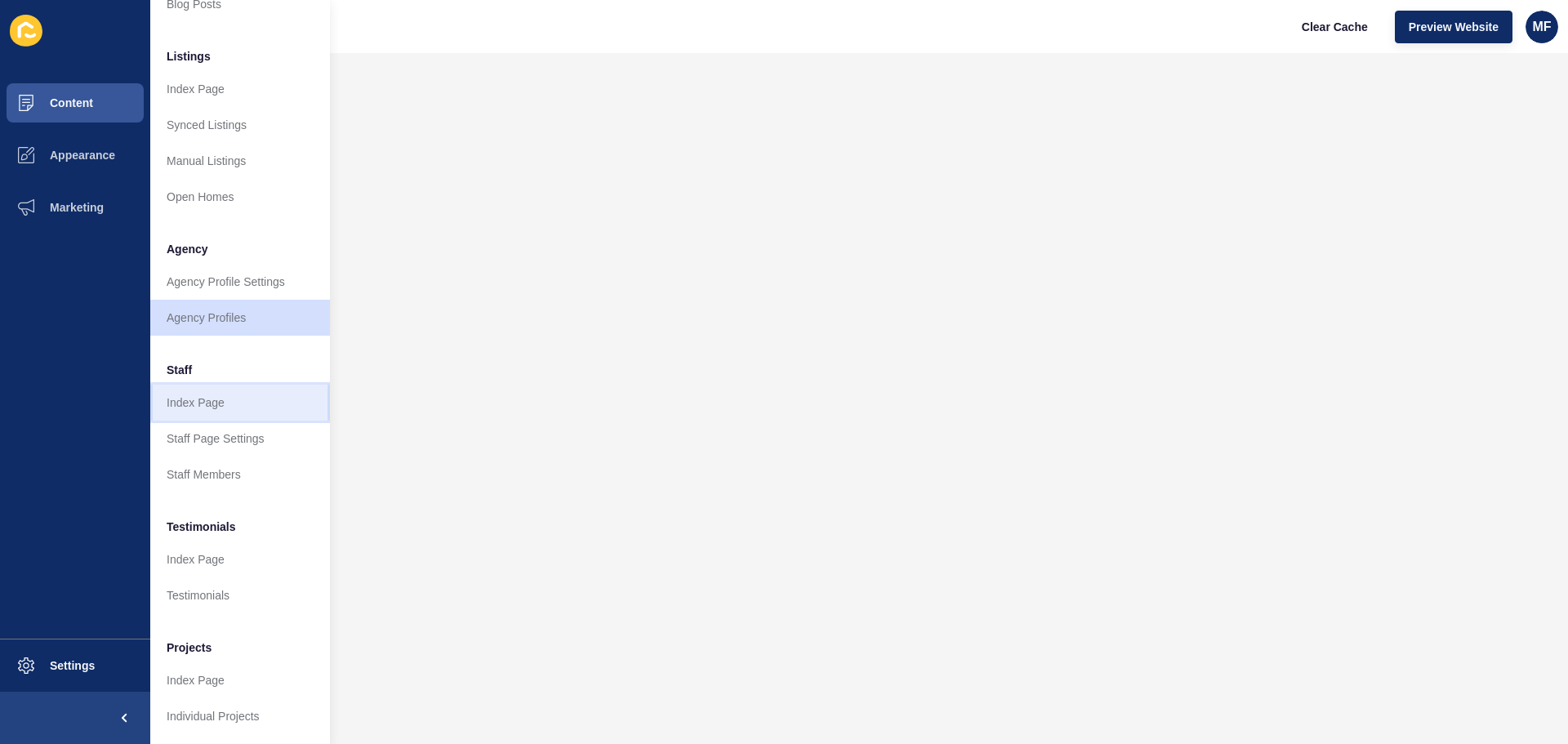
click at [234, 401] on link "Index Page" at bounding box center [240, 402] width 180 height 36
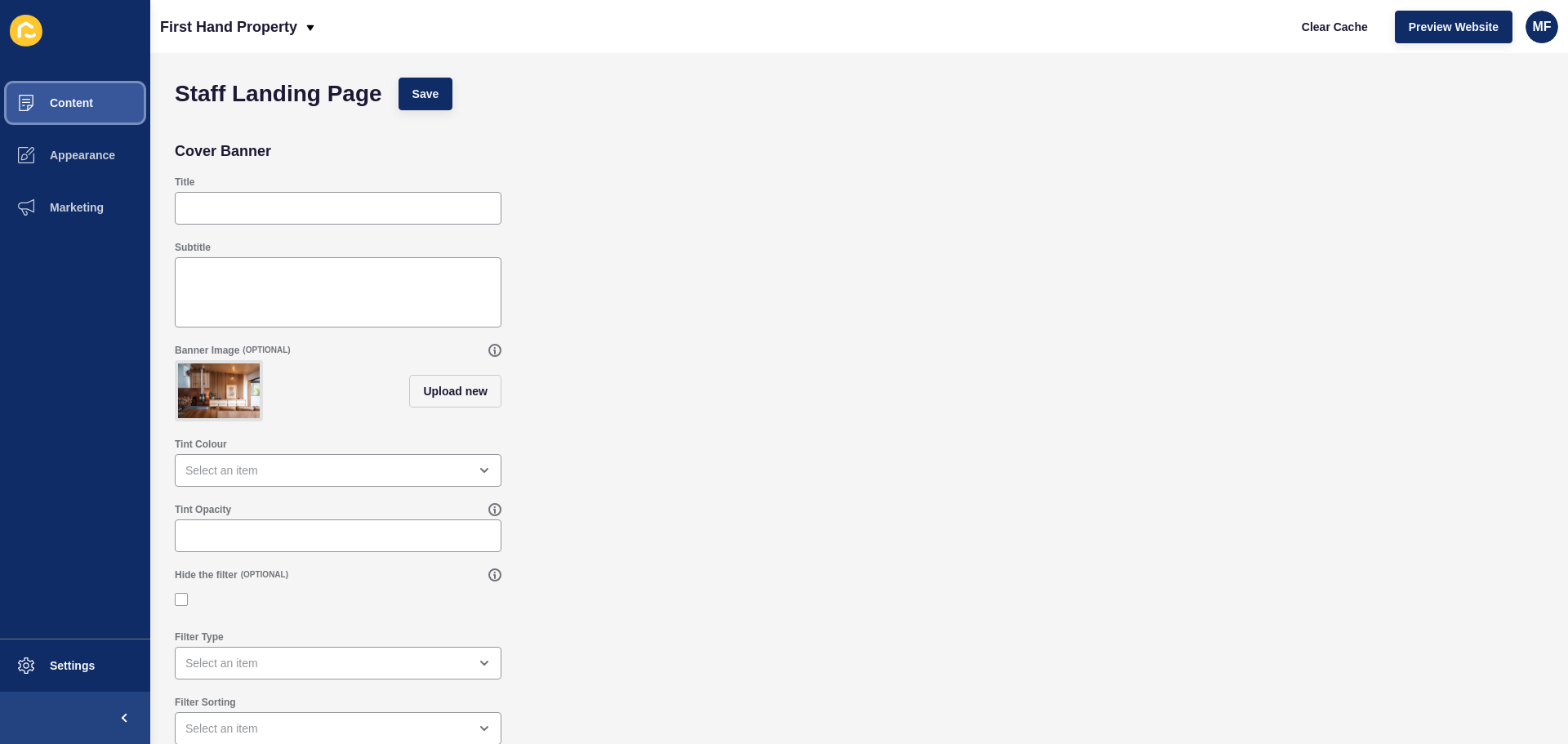
click at [104, 106] on button "Content" at bounding box center [75, 102] width 150 height 52
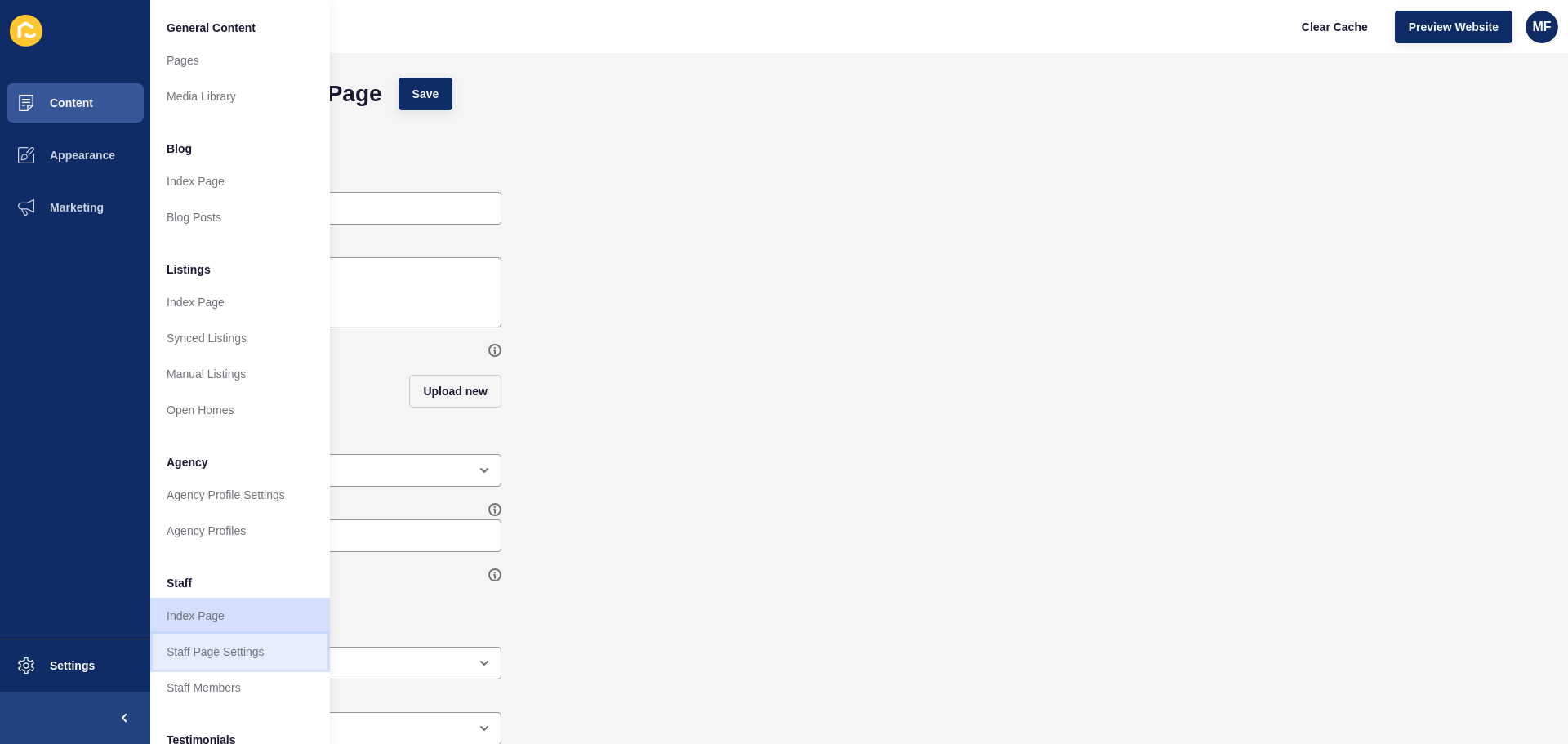
click at [224, 654] on link "Staff Page Settings" at bounding box center [240, 651] width 180 height 36
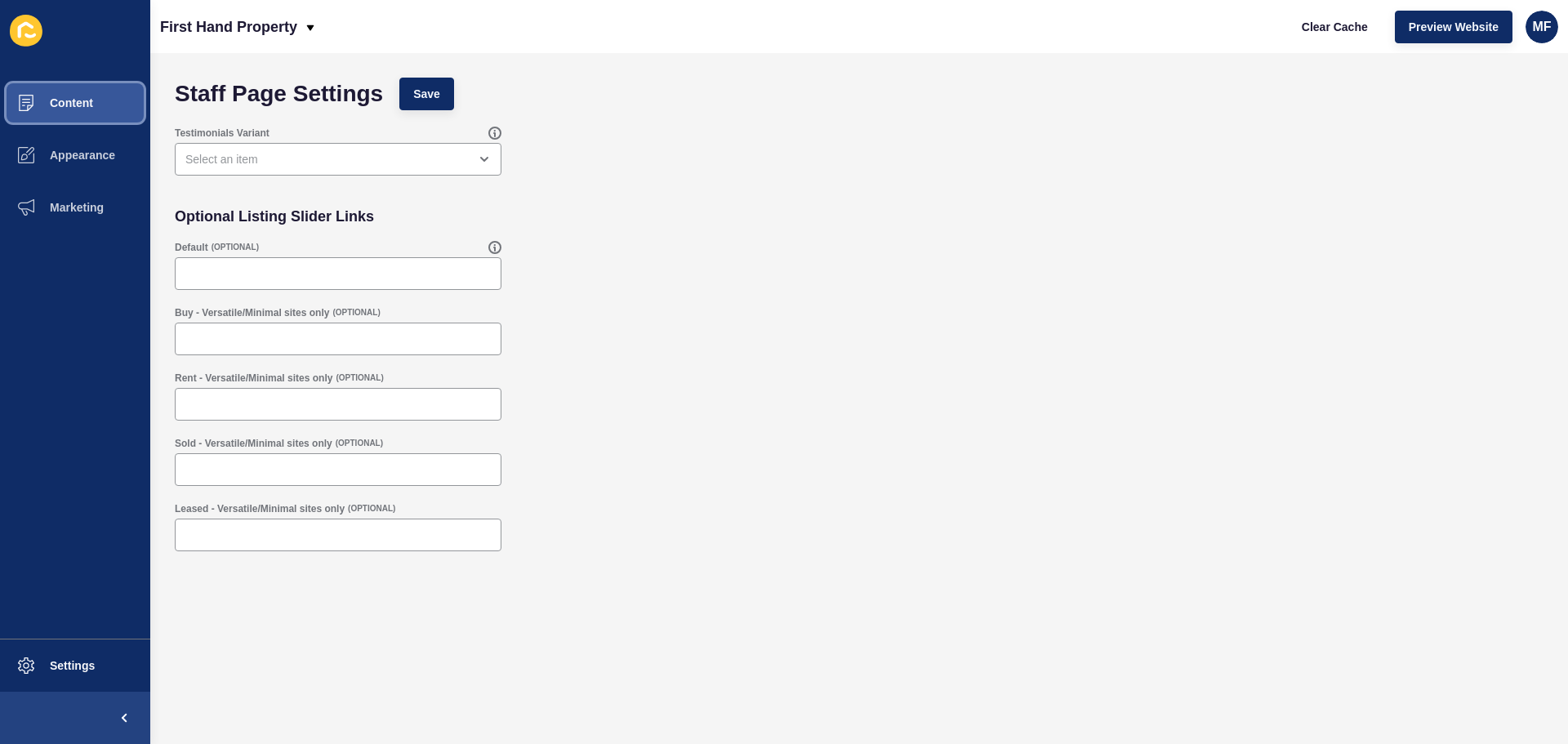
click at [89, 107] on span "Content" at bounding box center [45, 102] width 96 height 13
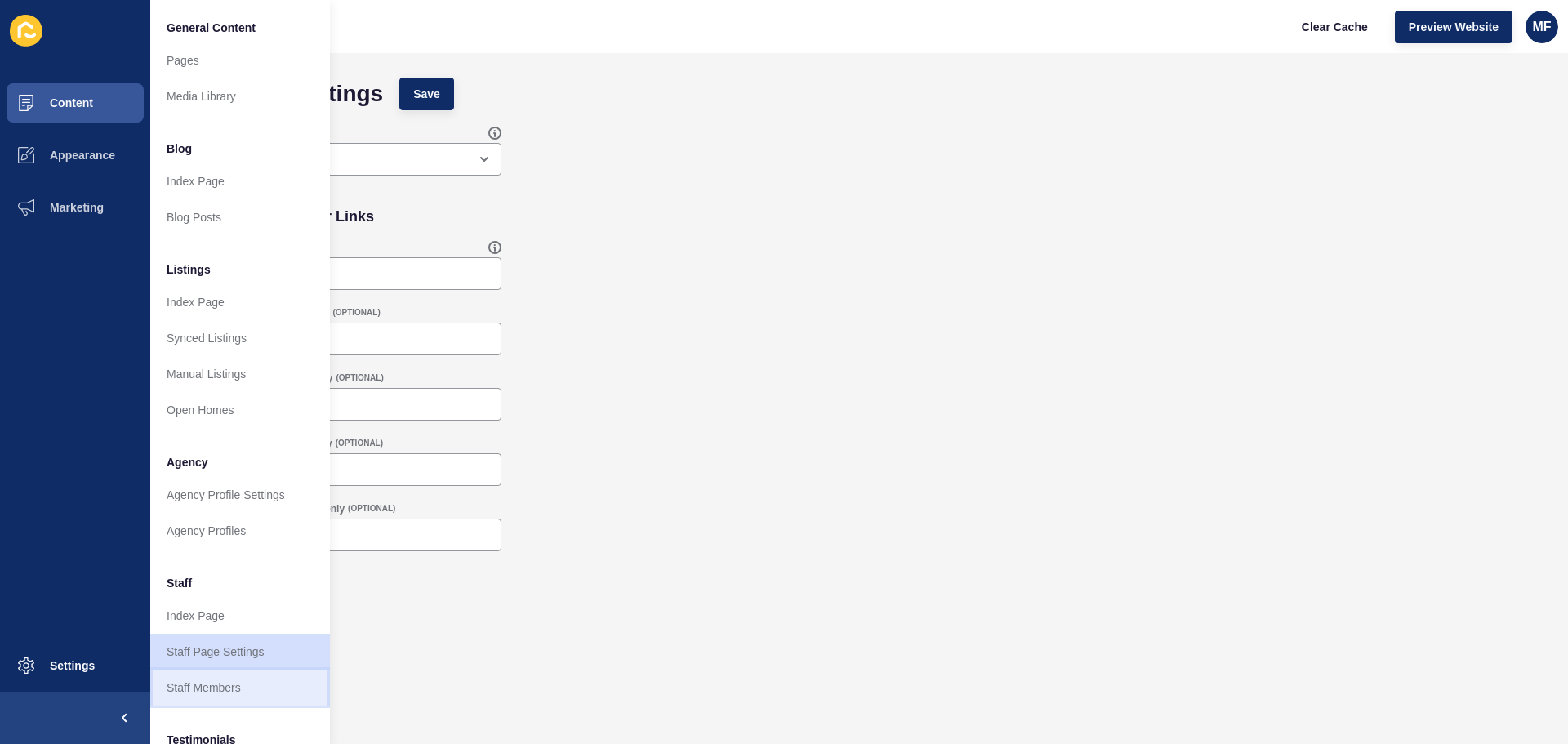
click at [214, 683] on link "Staff Members" at bounding box center [240, 687] width 180 height 36
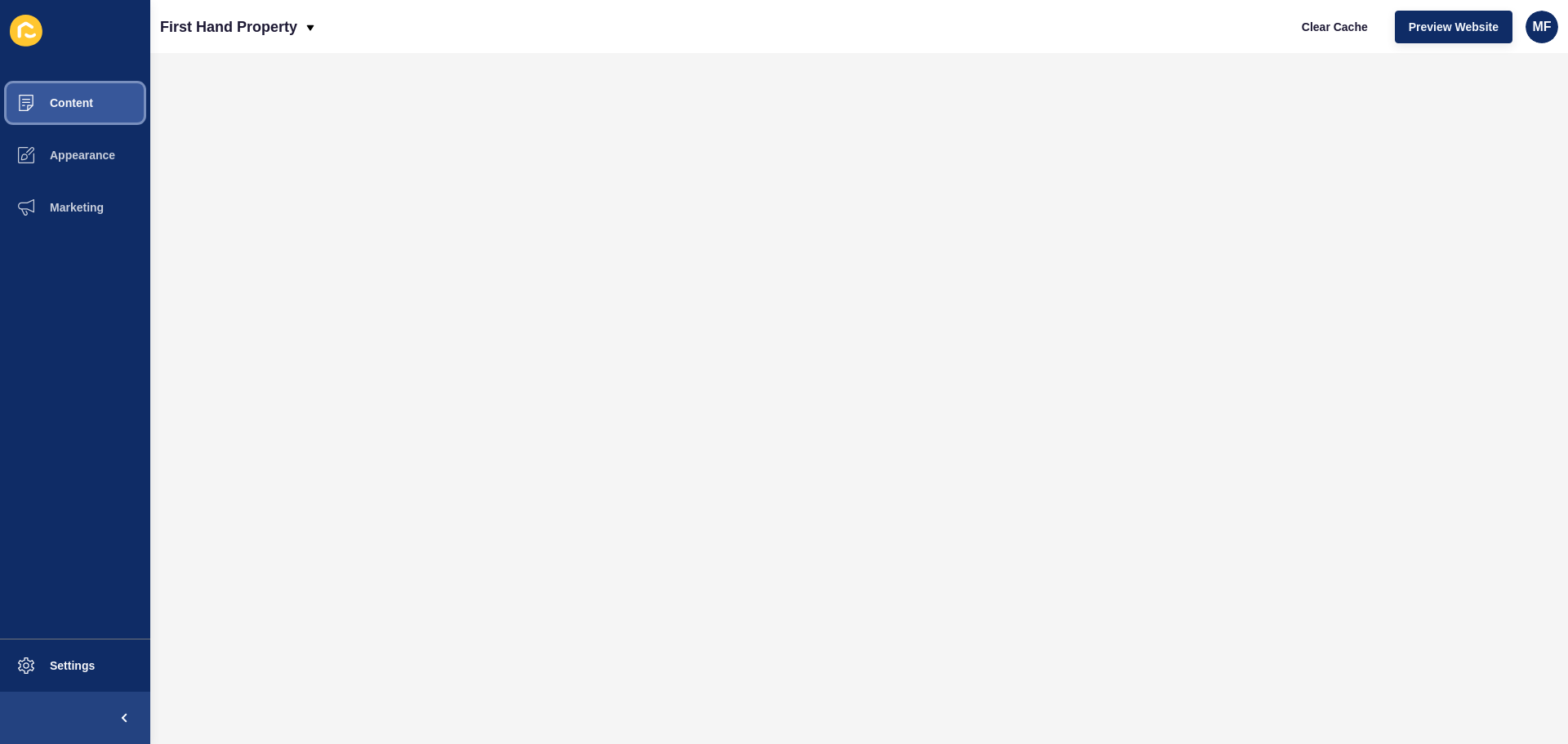
click at [95, 93] on button "Content" at bounding box center [75, 102] width 150 height 52
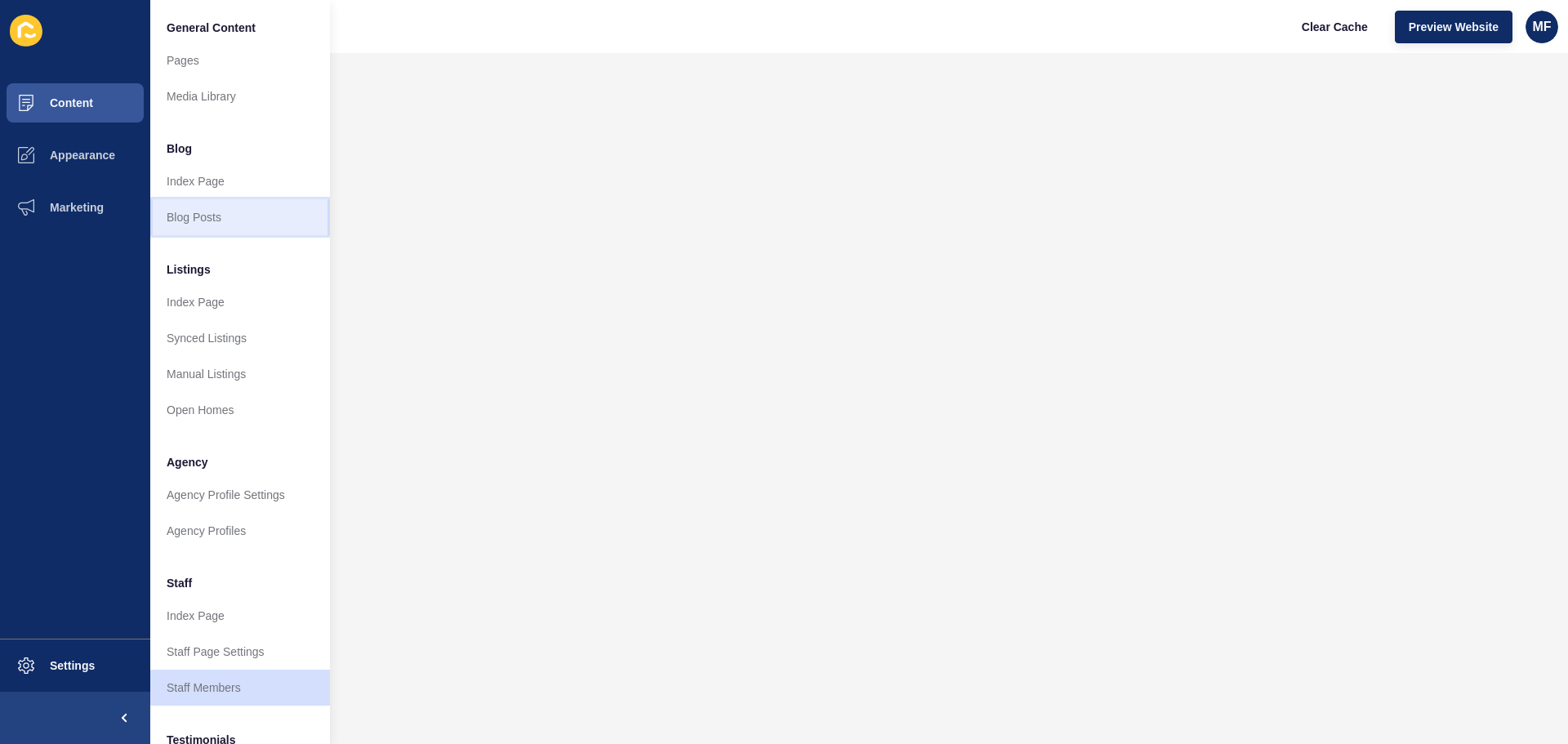
click at [245, 208] on link "Blog Posts" at bounding box center [240, 216] width 180 height 36
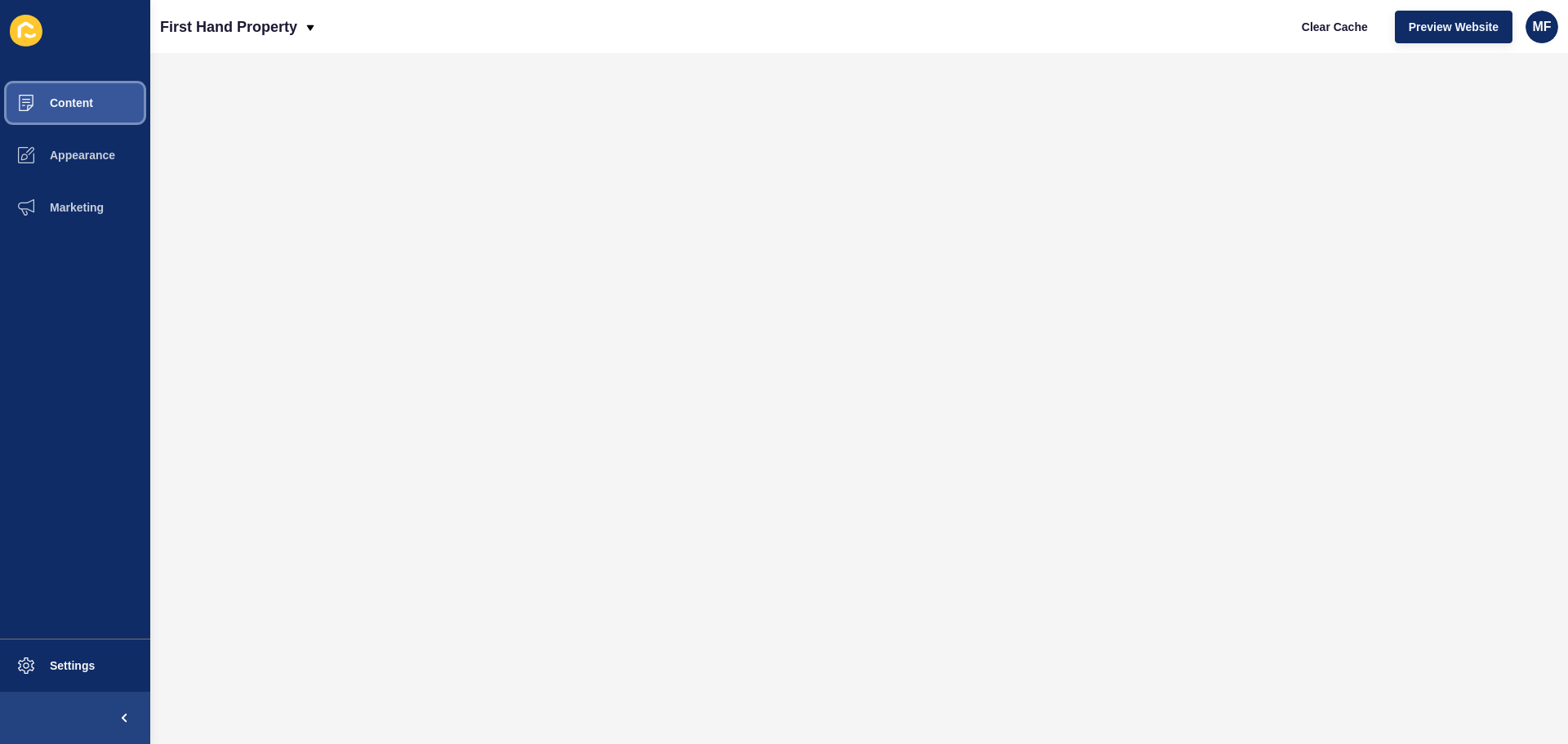
click at [112, 102] on button "Content" at bounding box center [75, 102] width 150 height 52
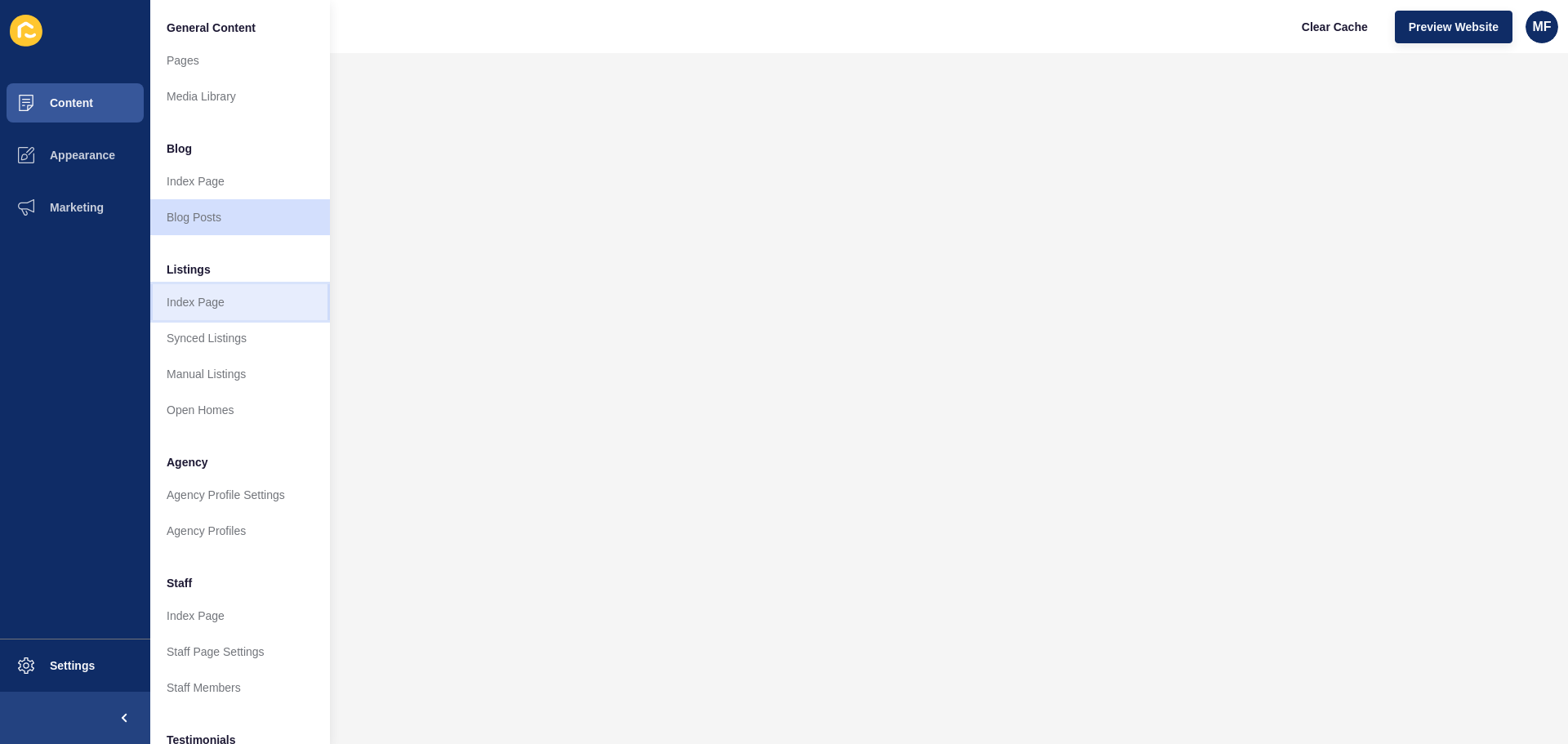
click at [234, 298] on link "Index Page" at bounding box center [240, 301] width 180 height 36
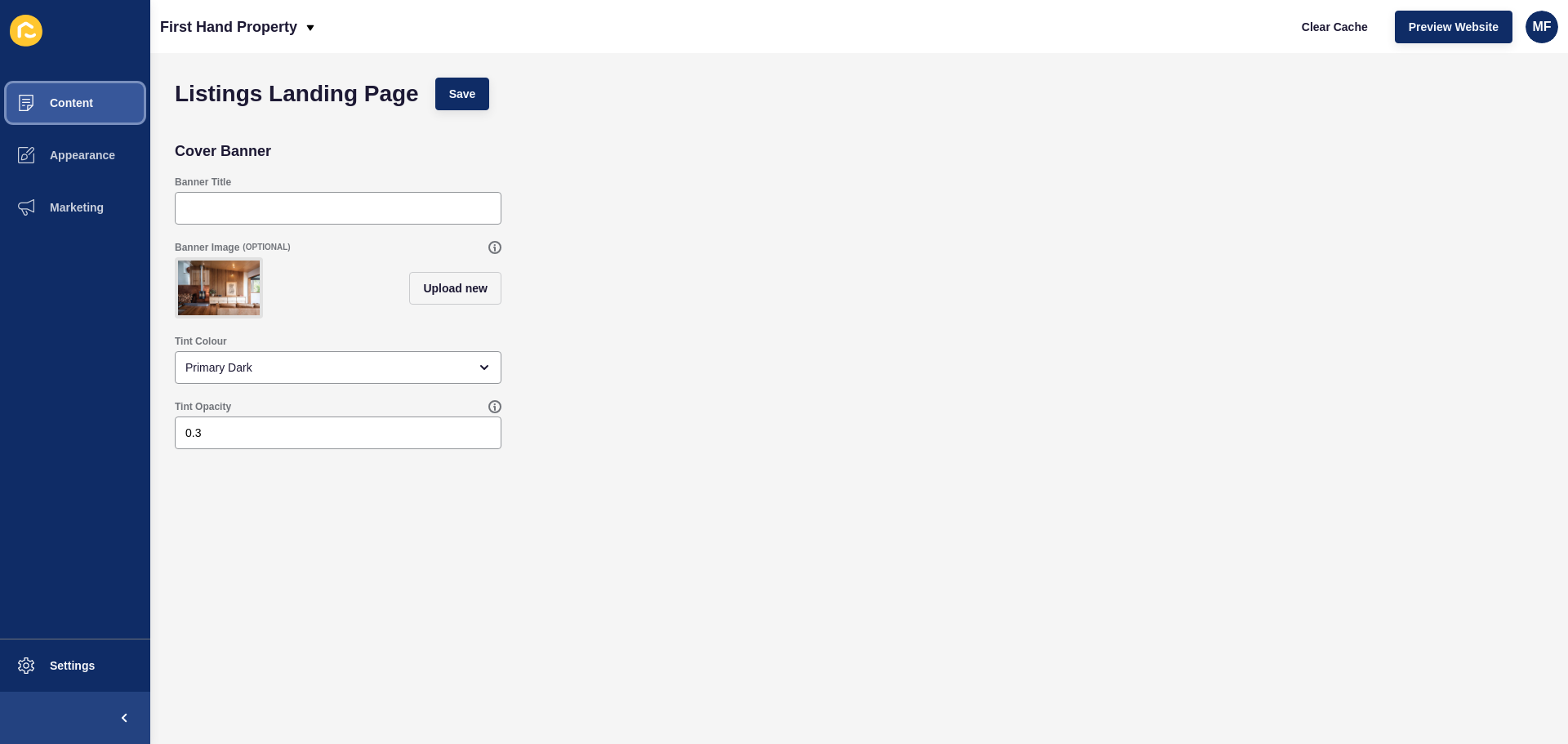
click at [113, 112] on button "Content" at bounding box center [75, 102] width 150 height 52
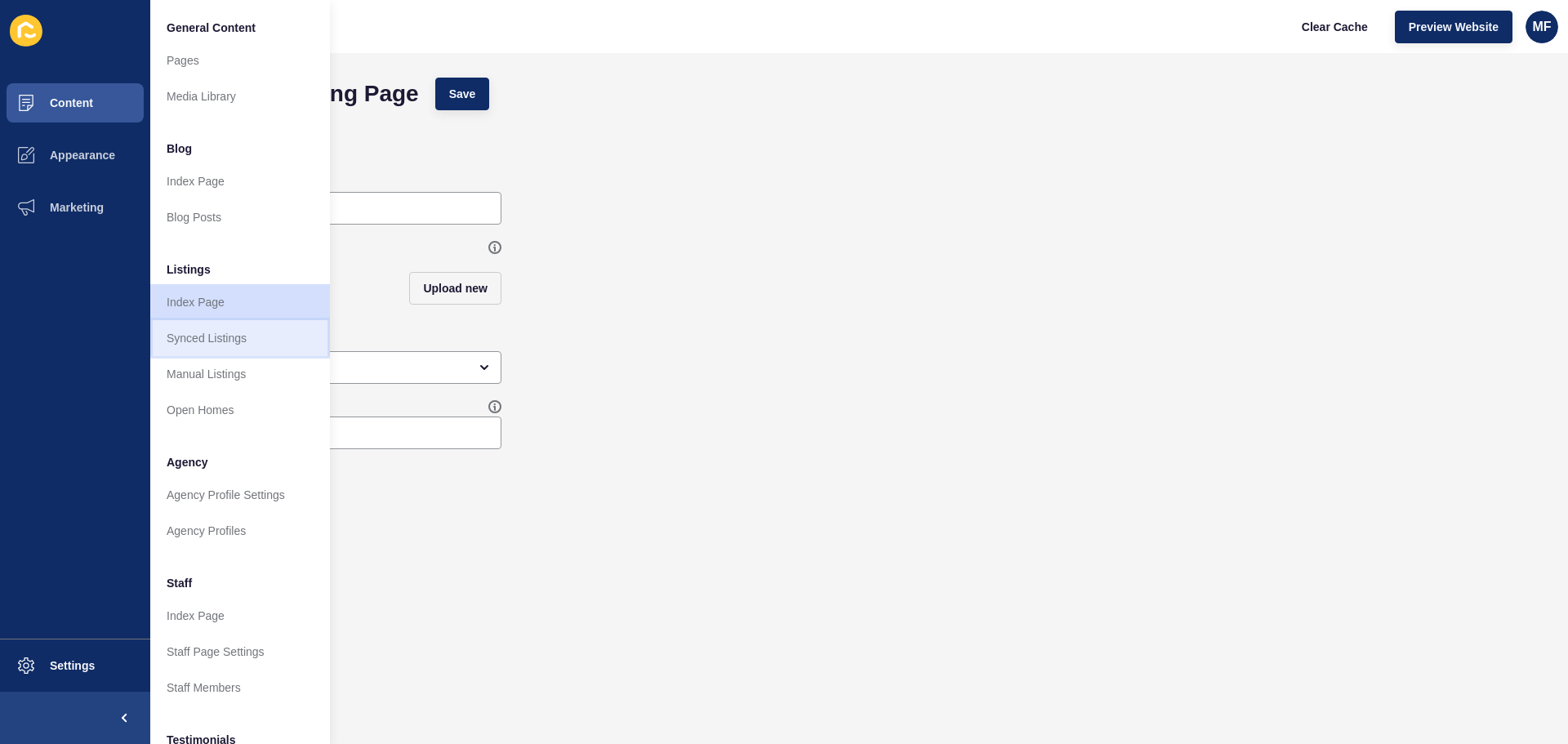
click at [239, 332] on link "Synced Listings" at bounding box center [240, 338] width 180 height 36
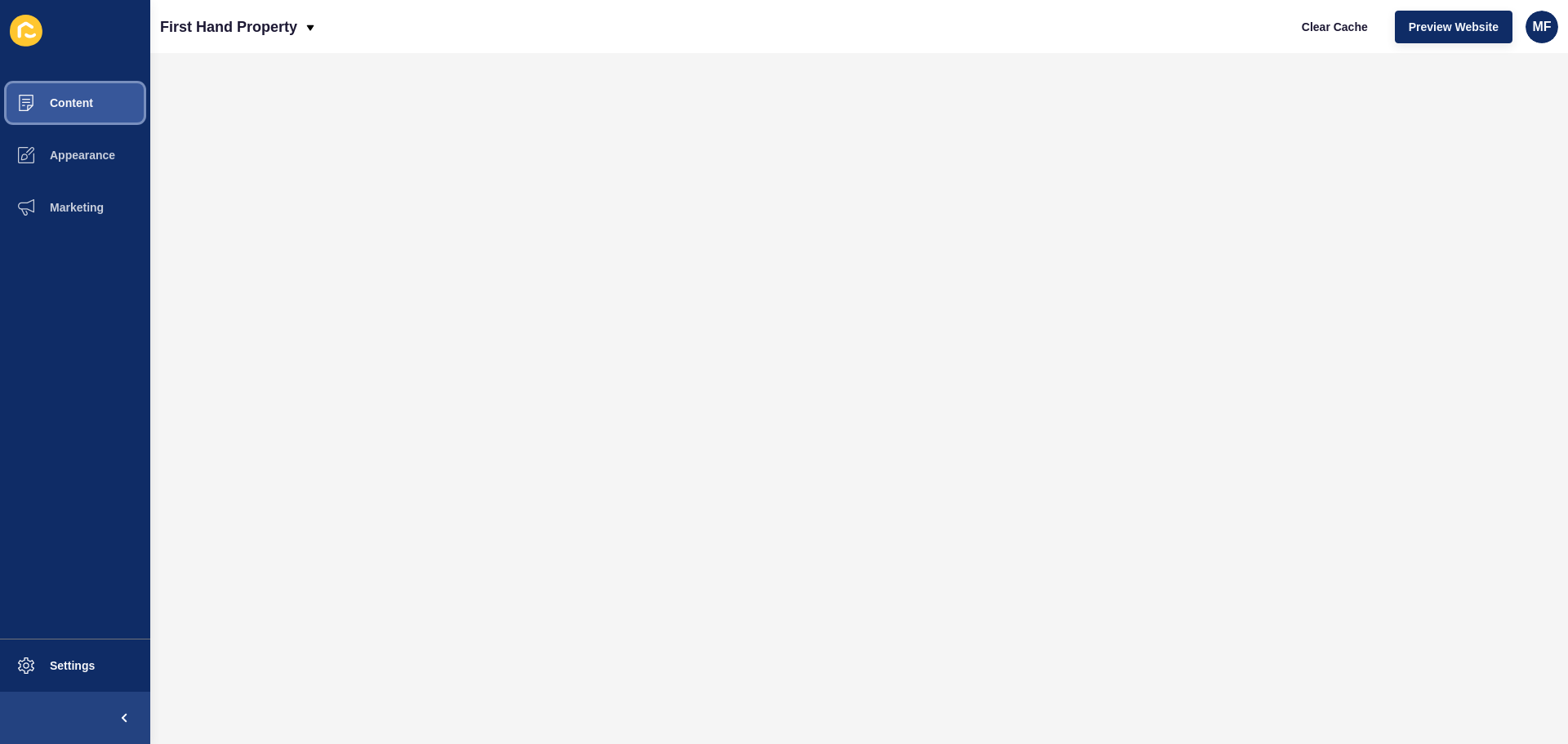
click at [99, 101] on button "Content" at bounding box center [75, 102] width 150 height 52
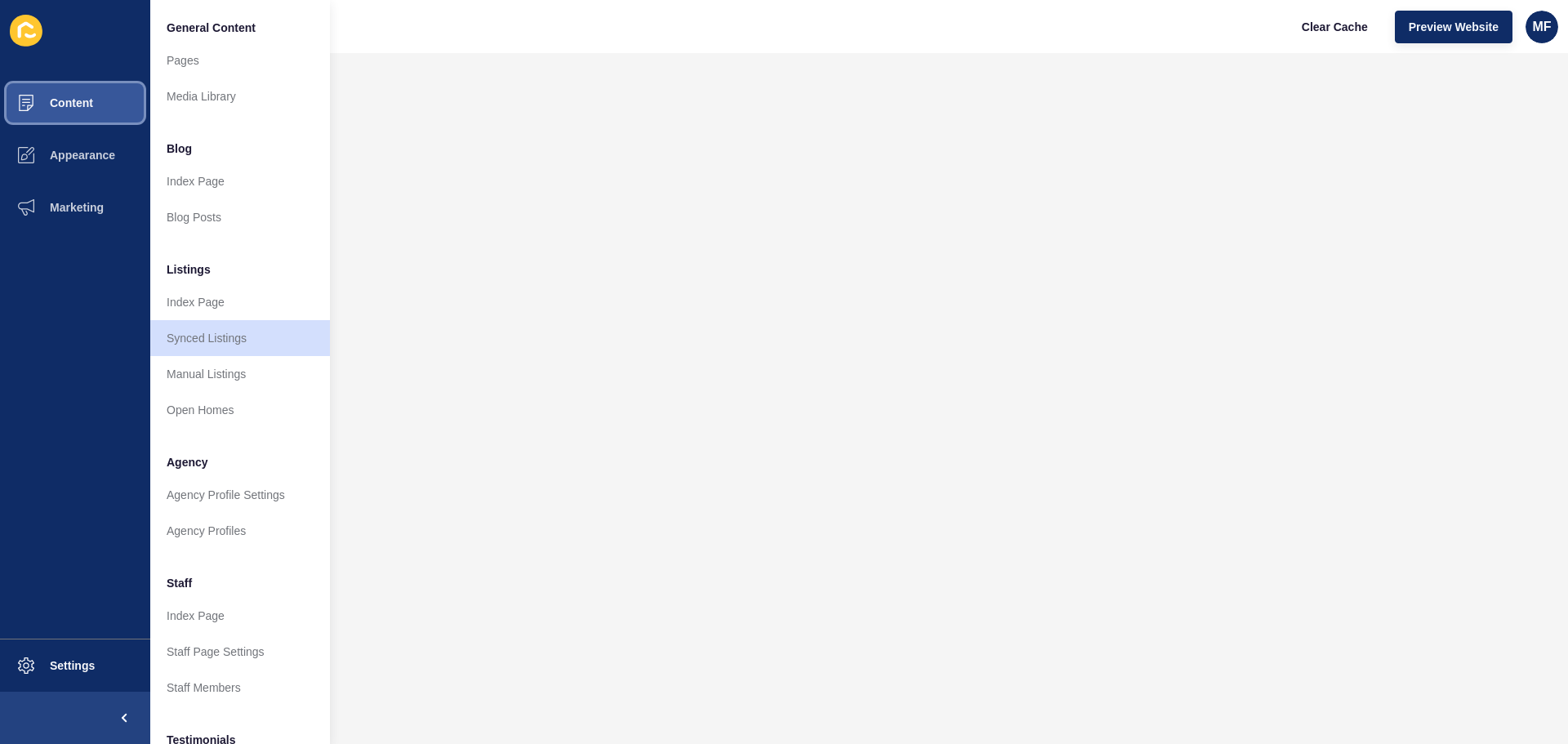
click at [99, 101] on button "Content" at bounding box center [75, 102] width 150 height 52
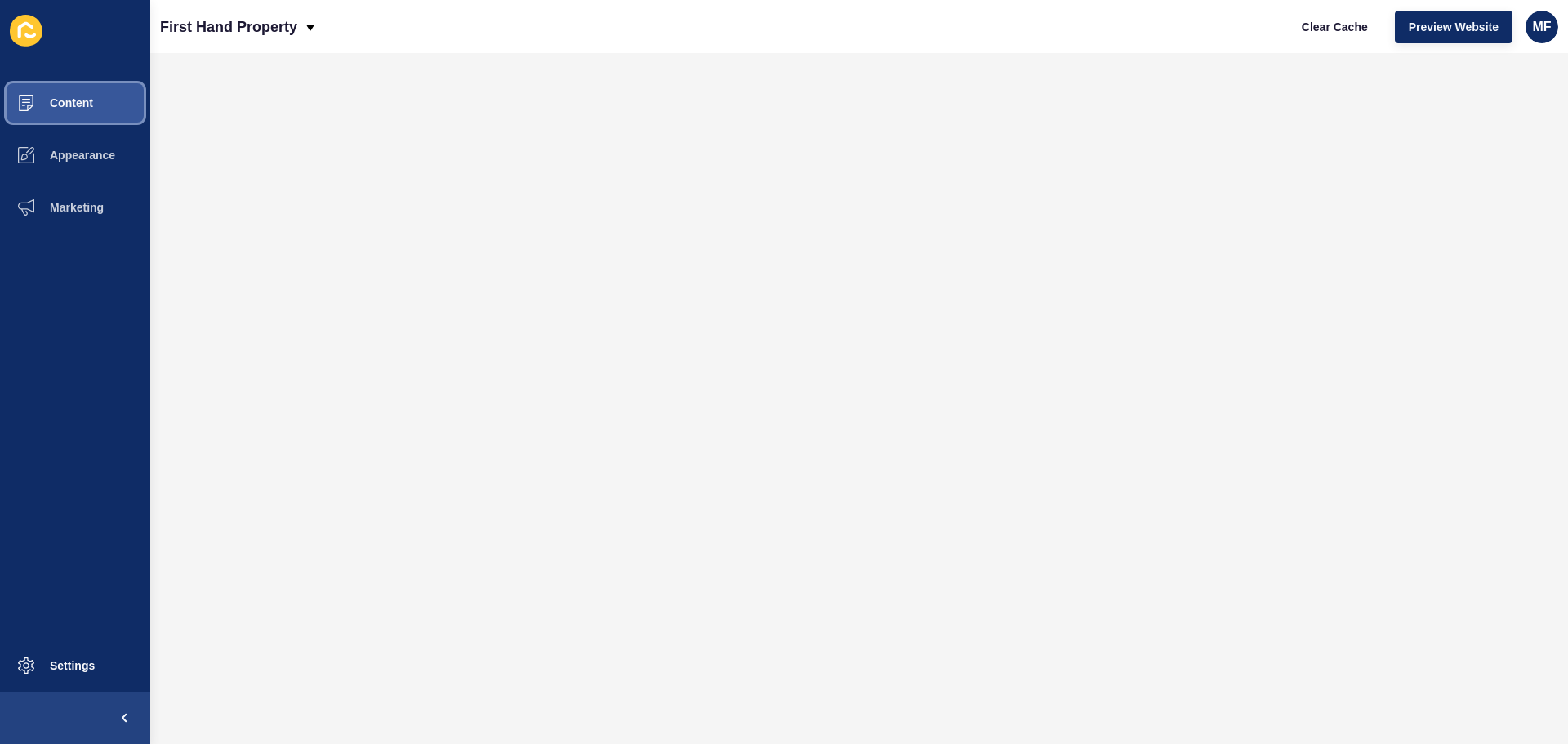
click at [99, 101] on button "Content" at bounding box center [75, 102] width 150 height 52
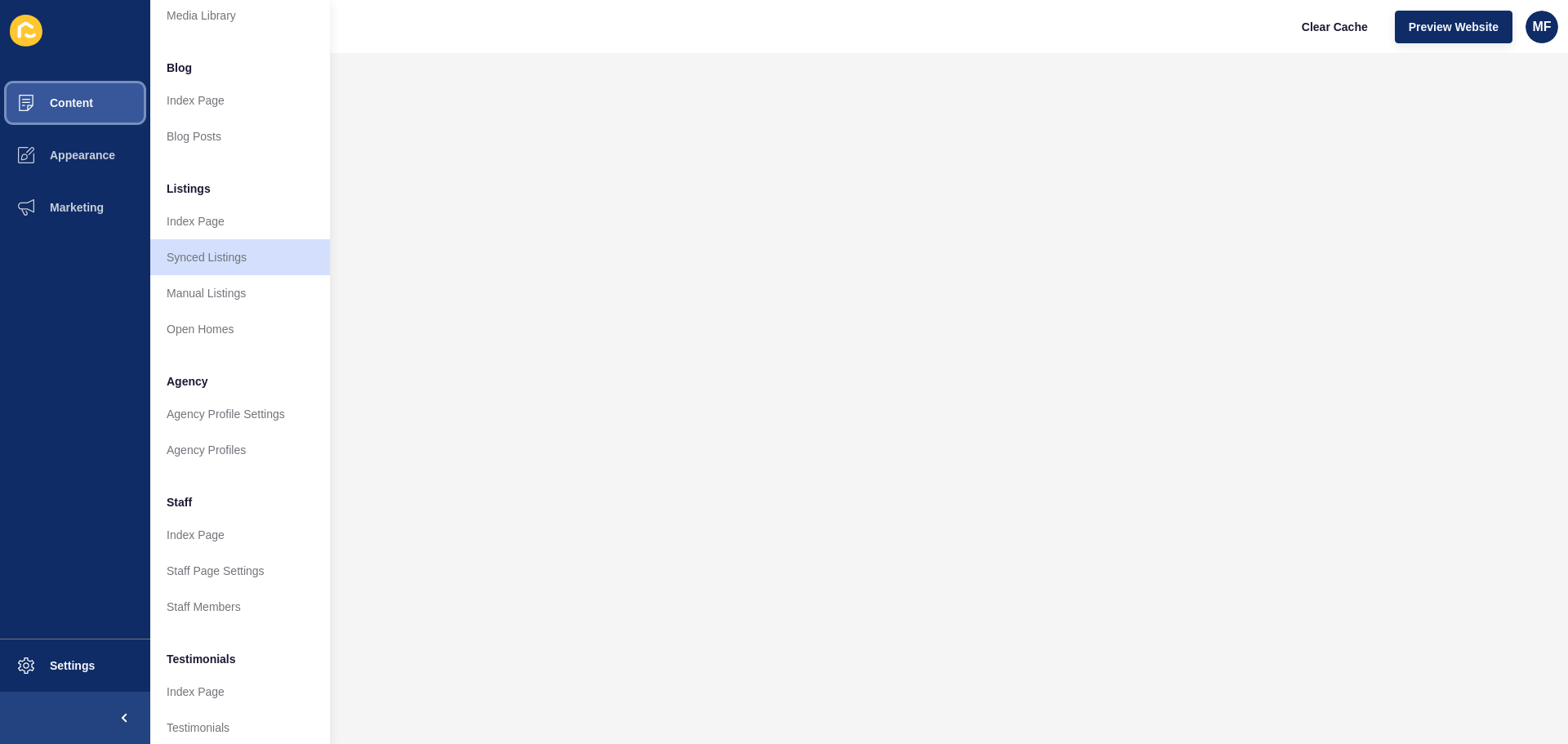
scroll to position [226, 0]
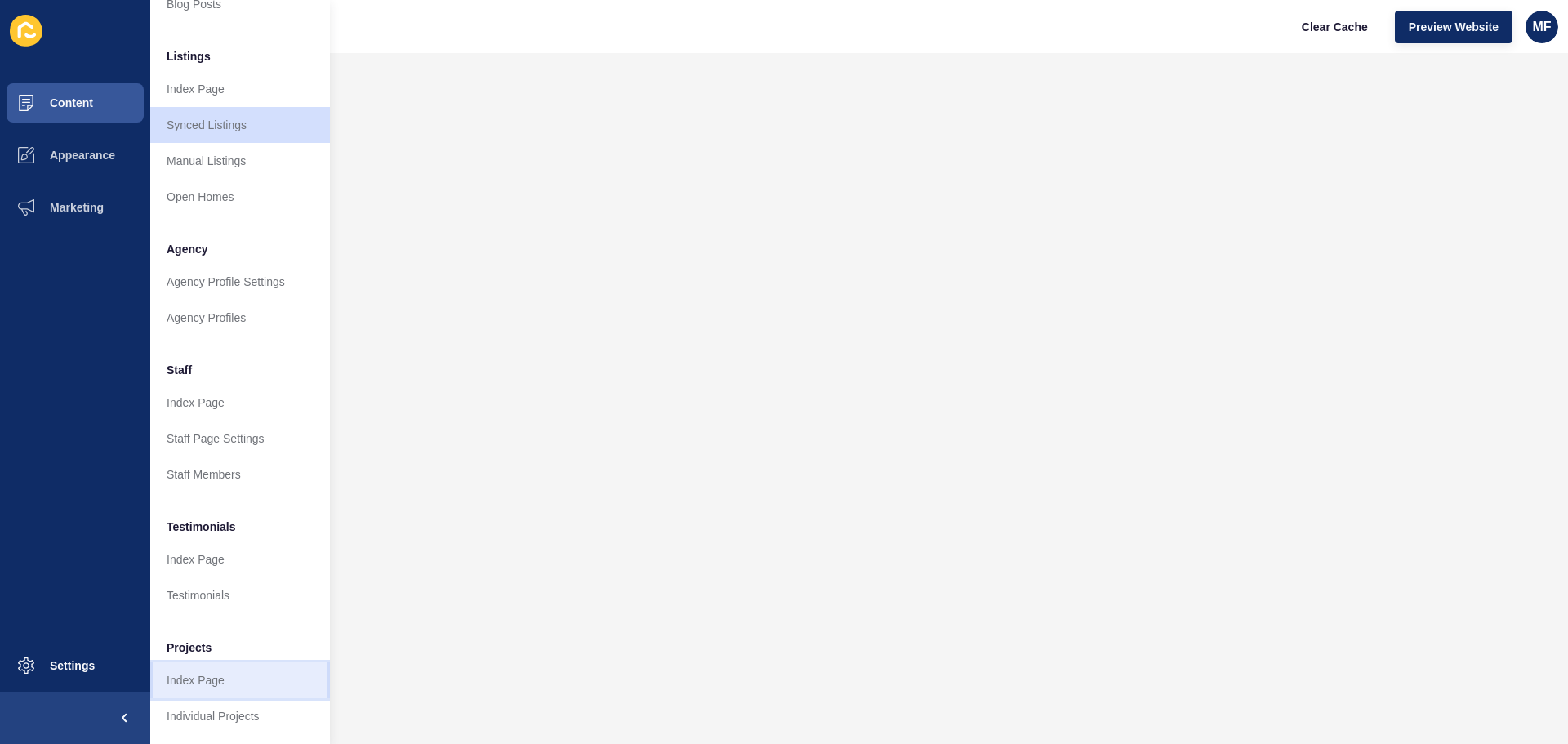
click at [239, 670] on link "Index Page" at bounding box center [240, 680] width 180 height 36
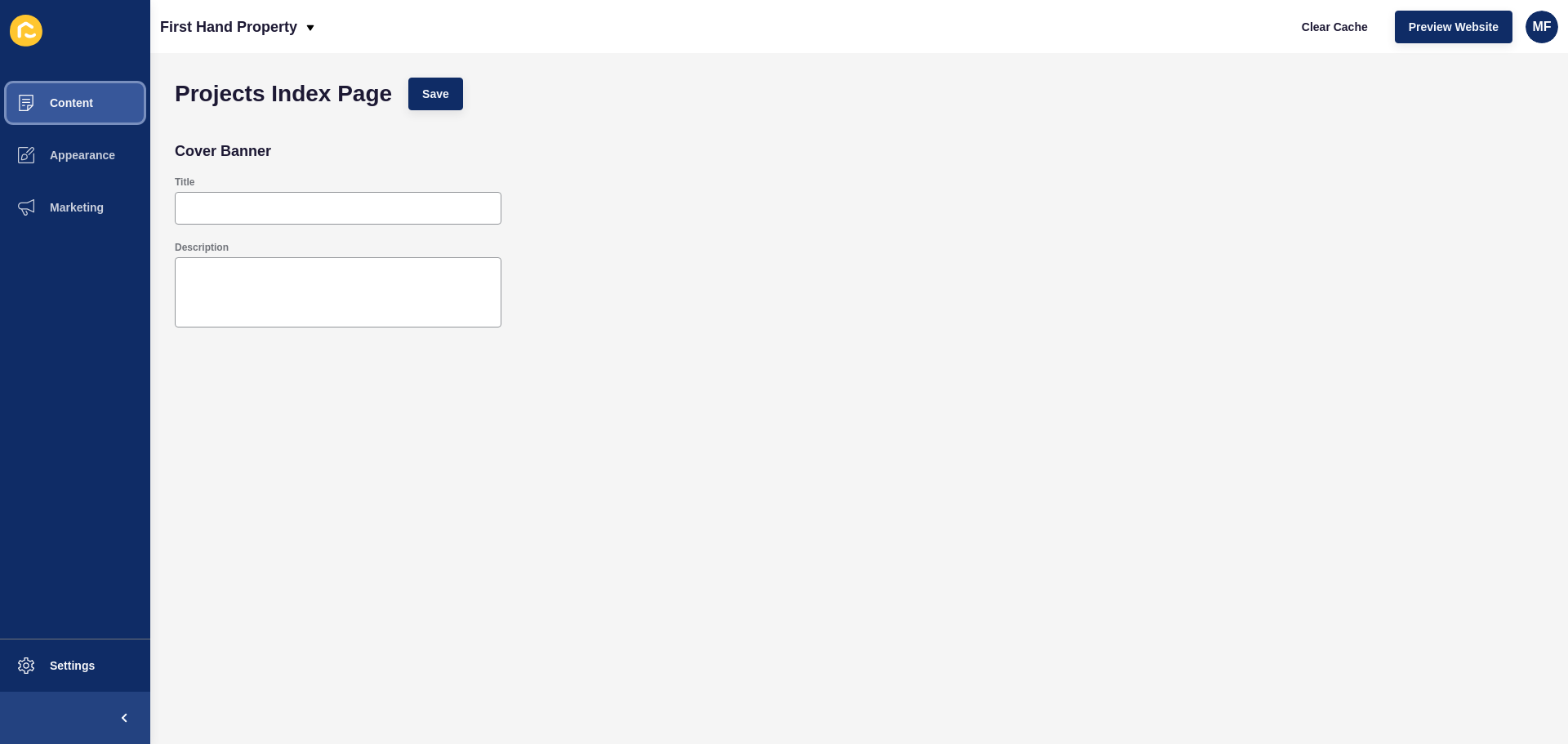
click at [79, 112] on button "Content" at bounding box center [75, 102] width 150 height 52
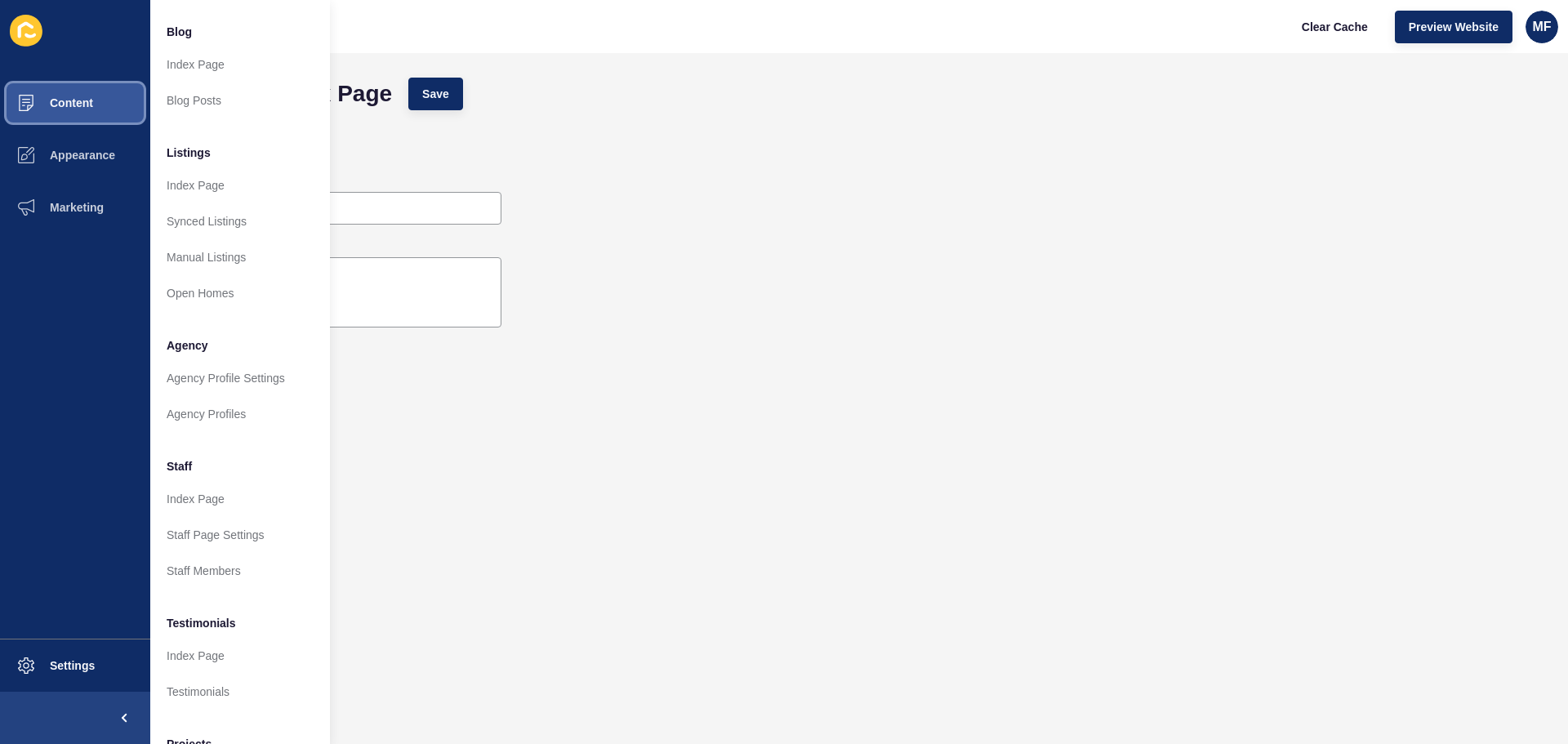
scroll to position [226, 0]
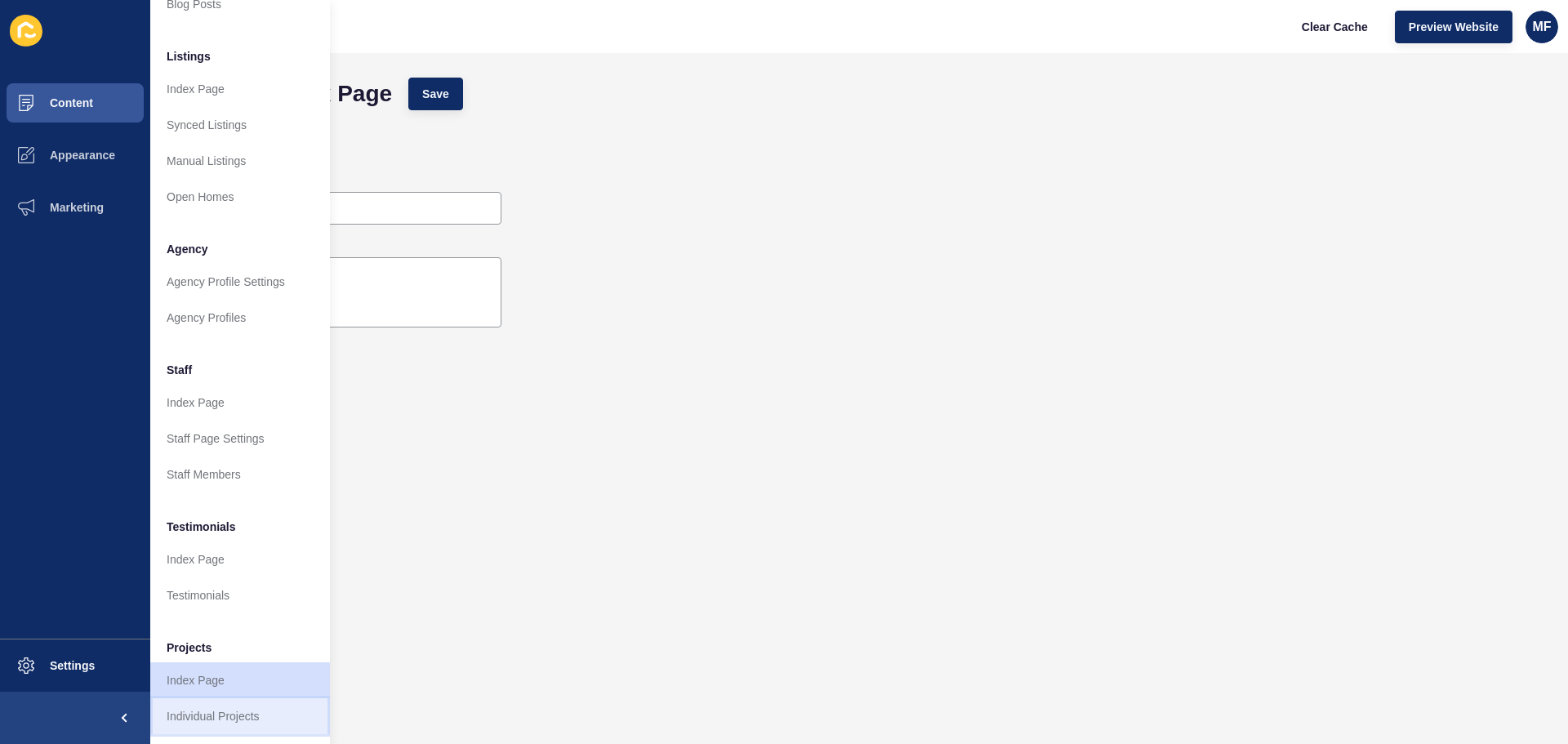
click at [219, 698] on link "Individual Projects" at bounding box center [240, 715] width 180 height 36
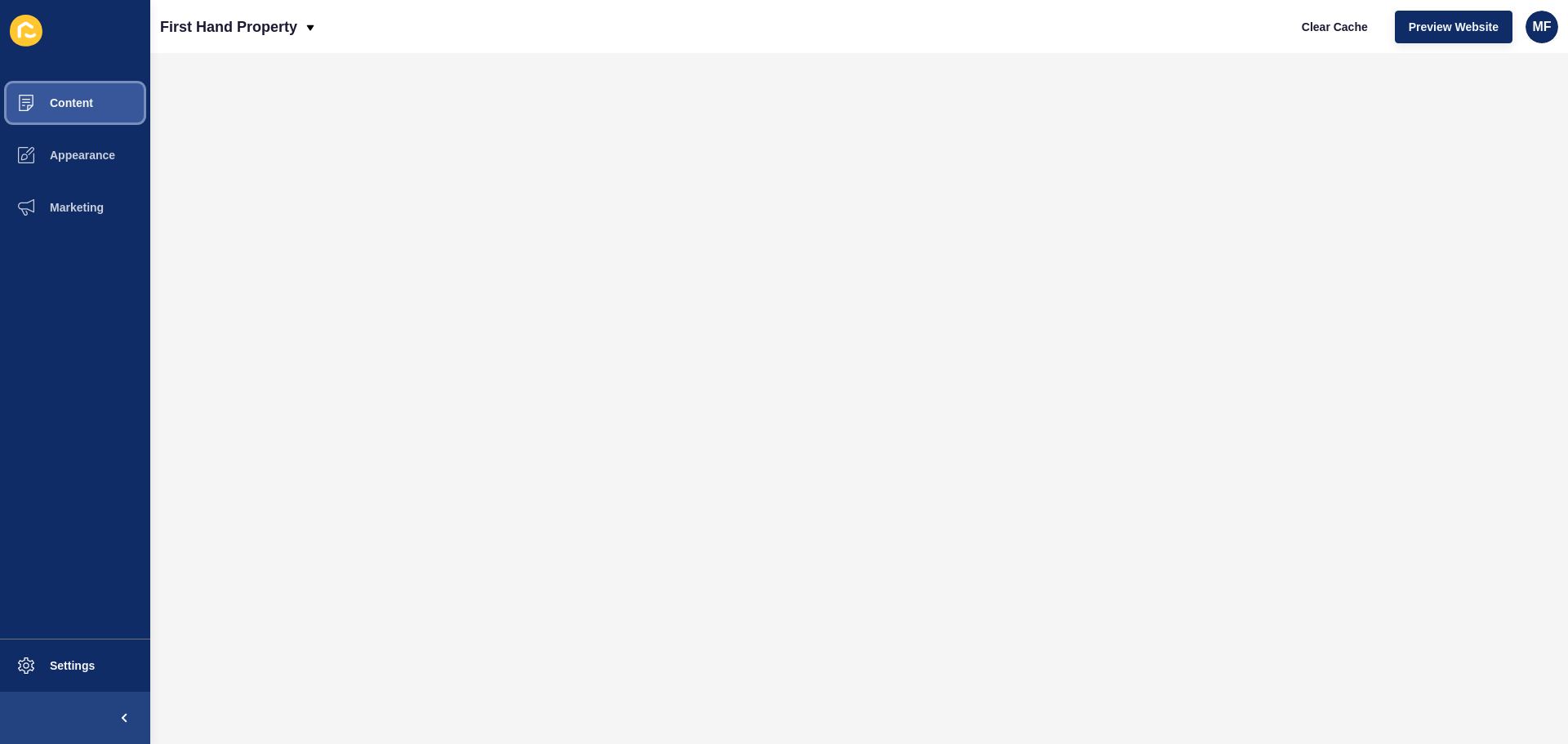
click at [23, 117] on span at bounding box center [26, 102] width 52 height 52
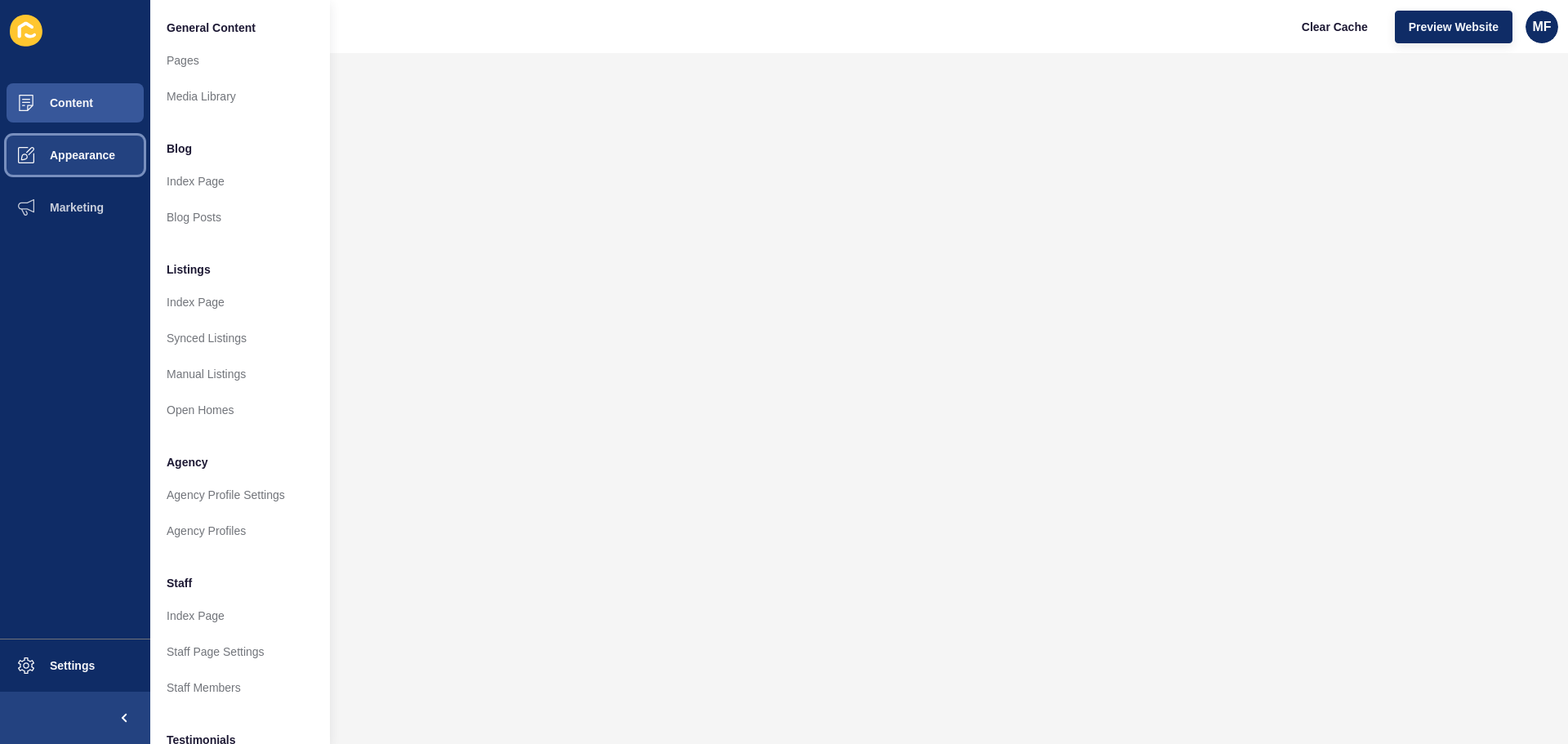
click at [63, 163] on button "Appearance" at bounding box center [75, 155] width 150 height 52
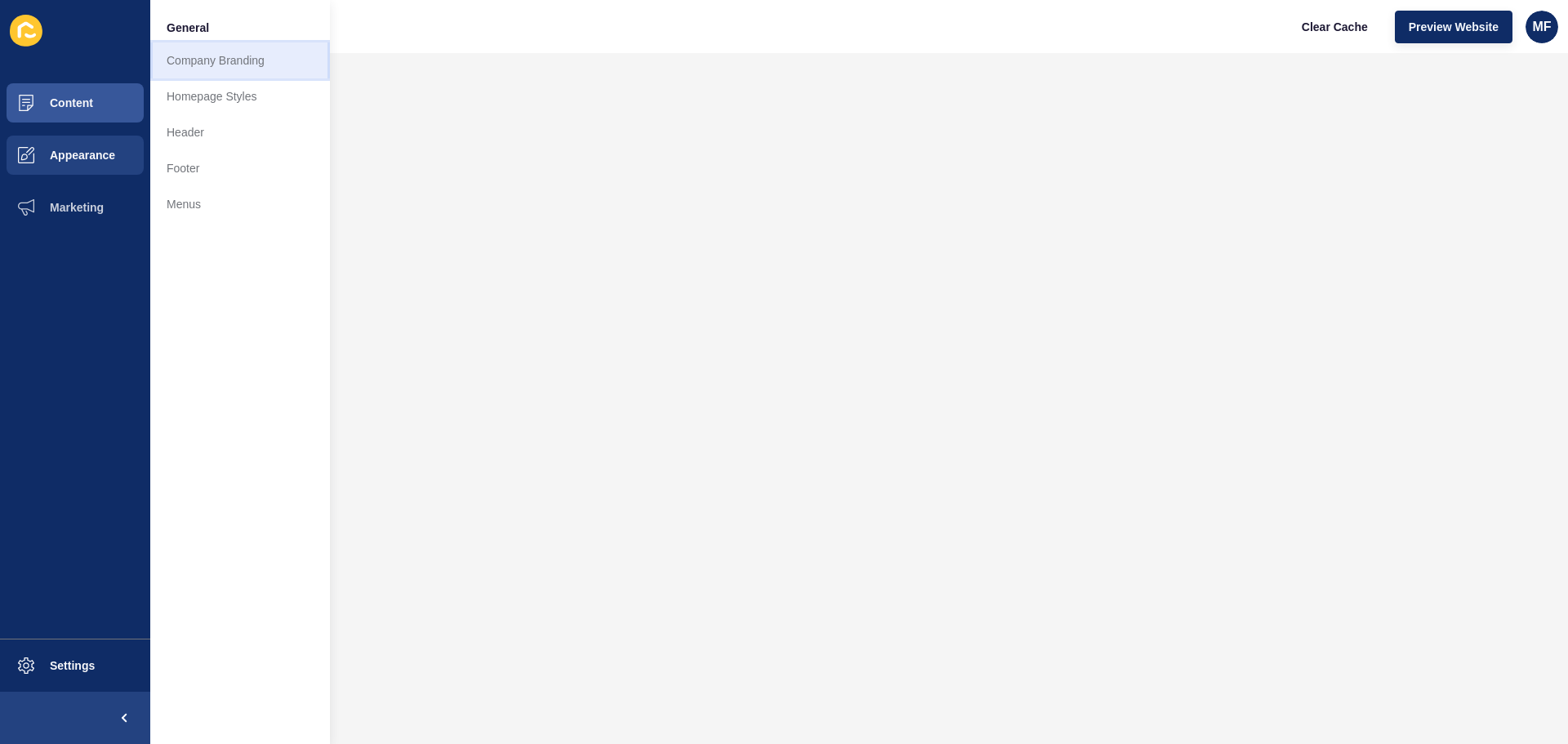
click at [220, 56] on link "Company Branding" at bounding box center [240, 60] width 180 height 36
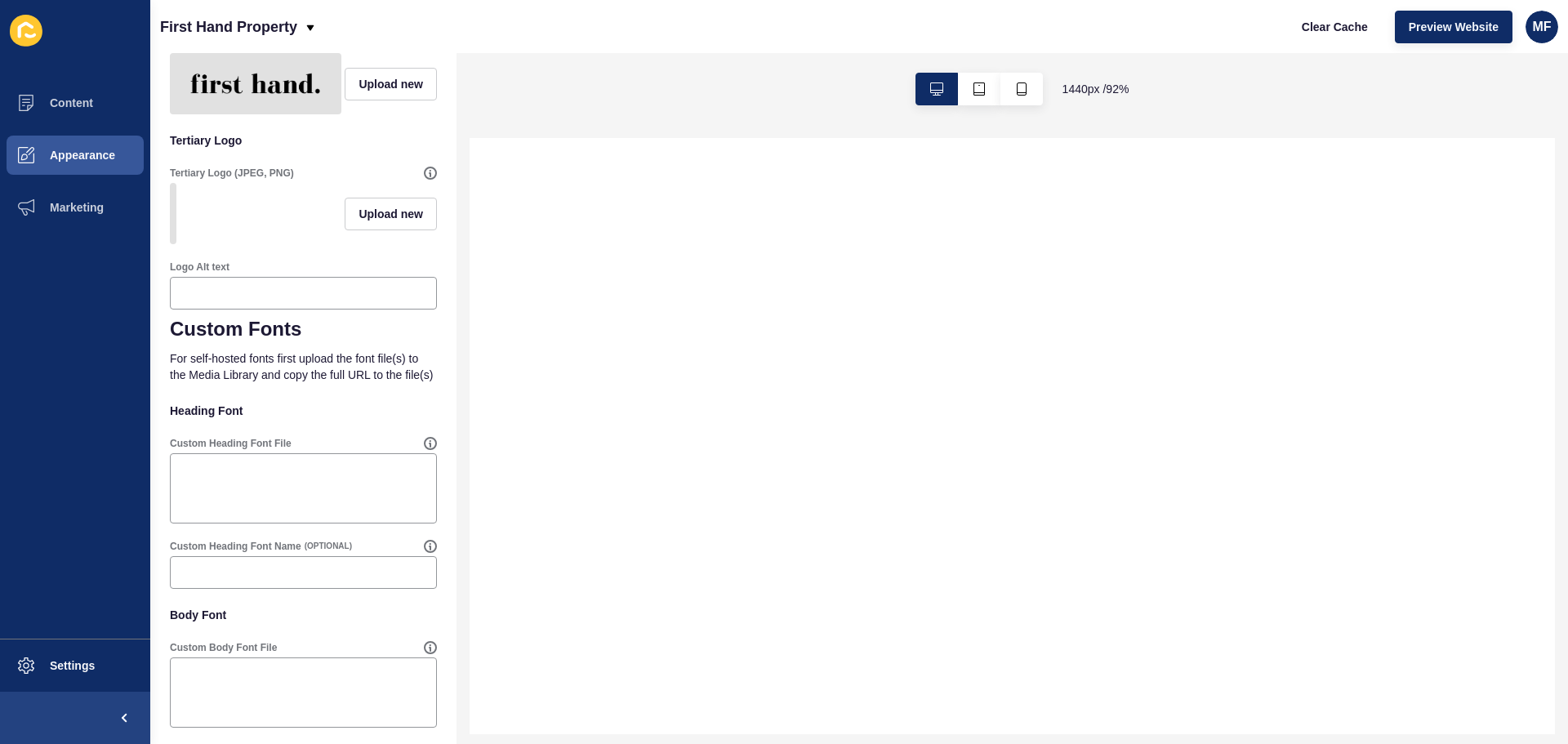
scroll to position [701, 0]
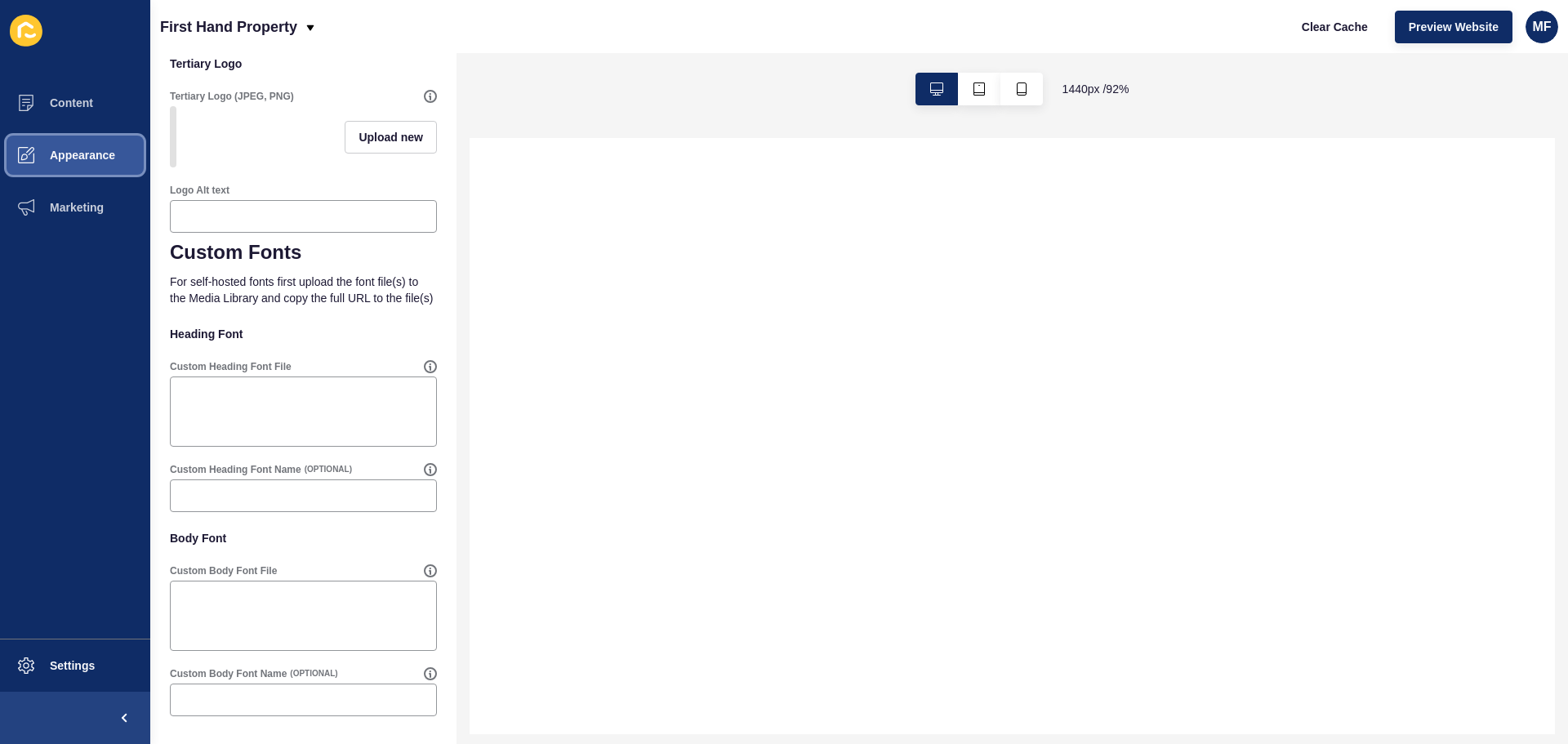
click at [71, 151] on span "Appearance" at bounding box center [56, 155] width 117 height 13
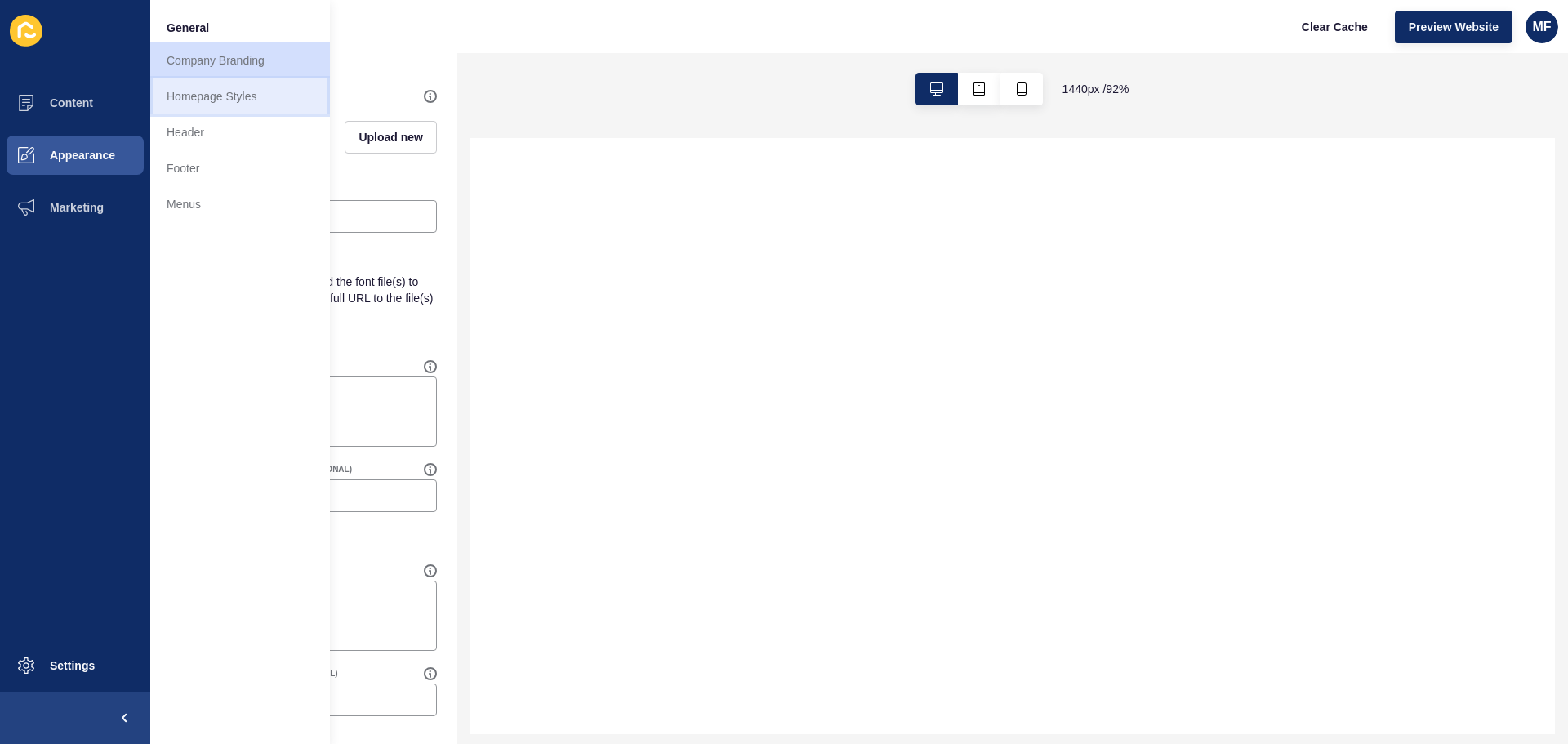
click at [239, 93] on link "Homepage Styles" at bounding box center [240, 95] width 180 height 36
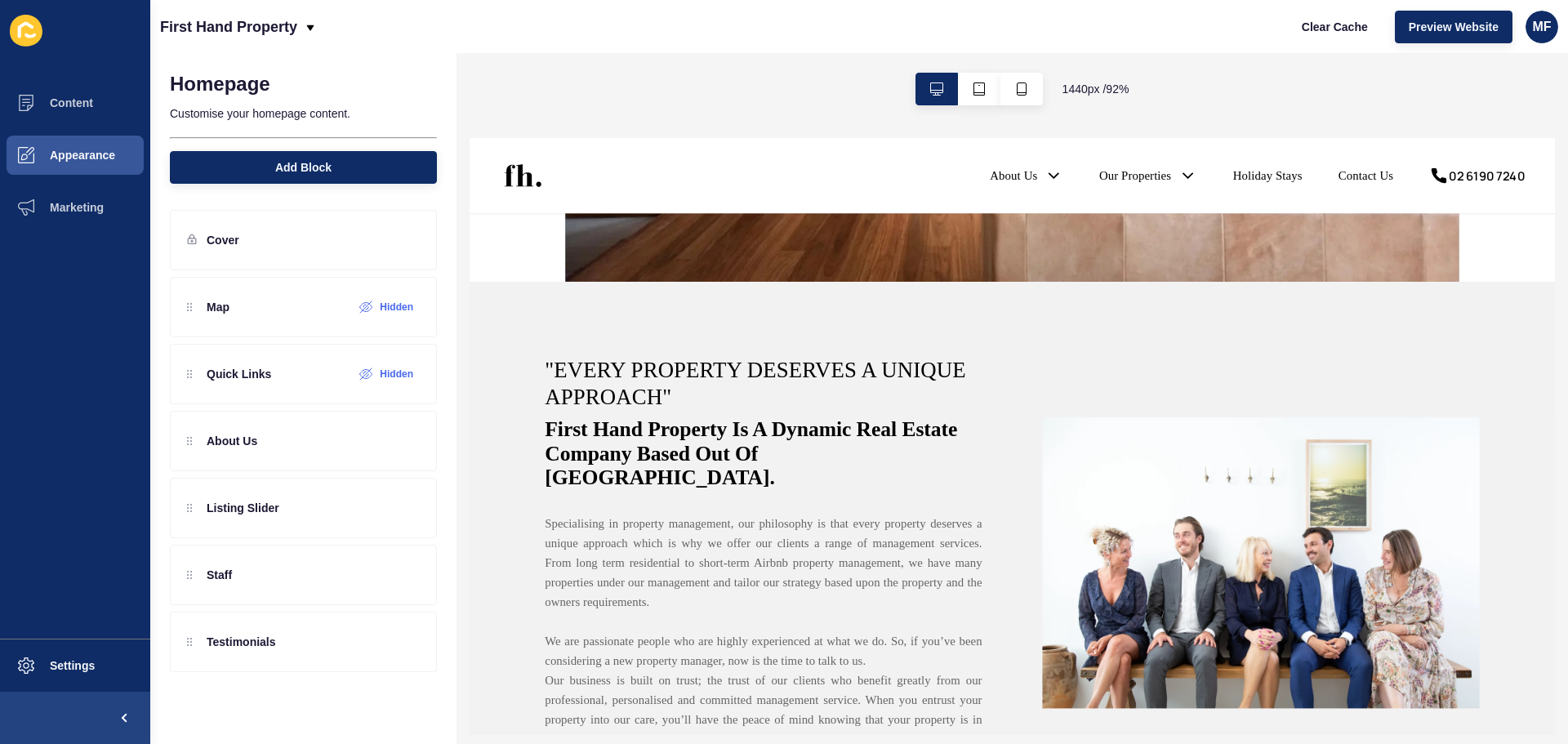
scroll to position [571, 0]
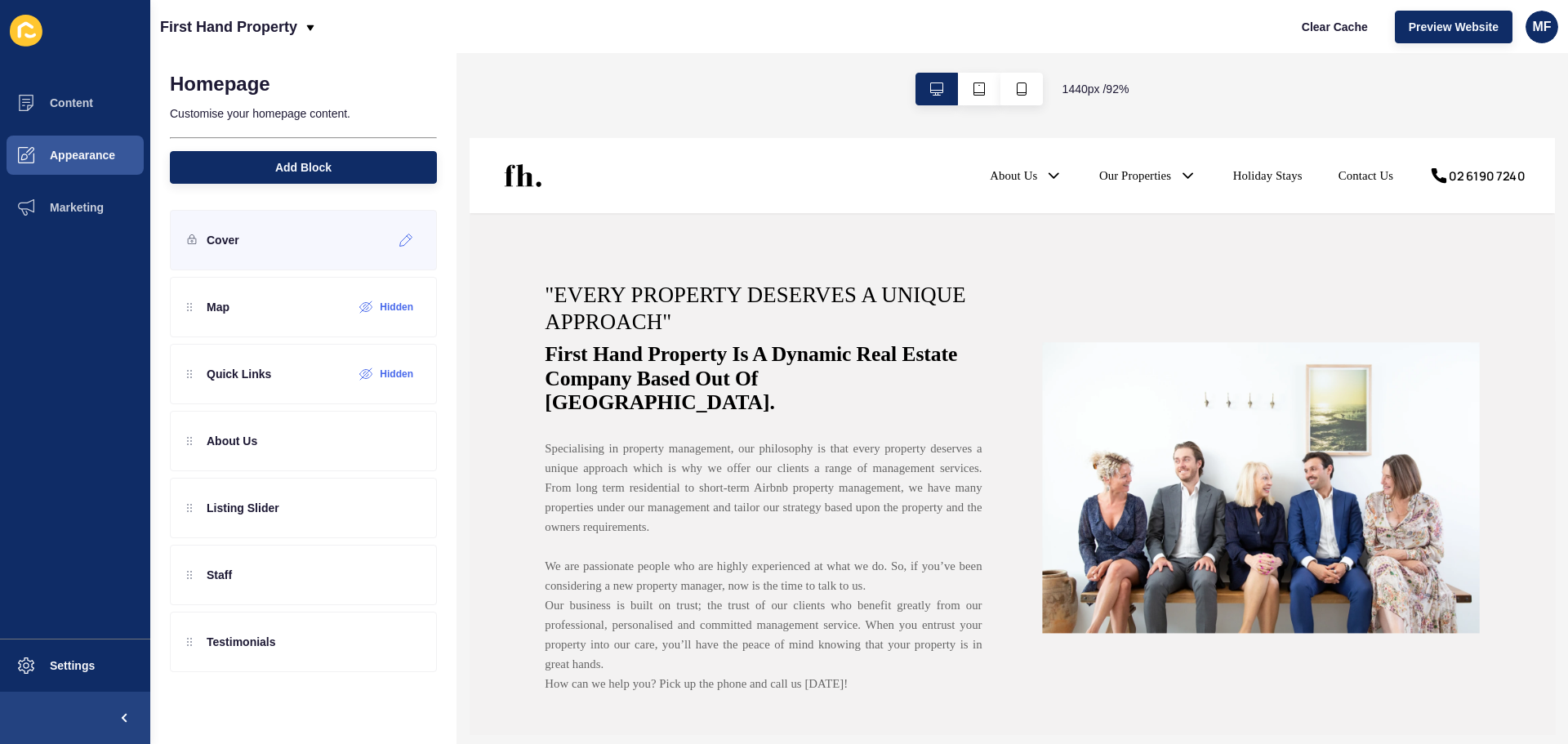
click at [300, 241] on div "Cover" at bounding box center [304, 240] width 267 height 61
click at [257, 438] on p "About Us" at bounding box center [232, 440] width 50 height 16
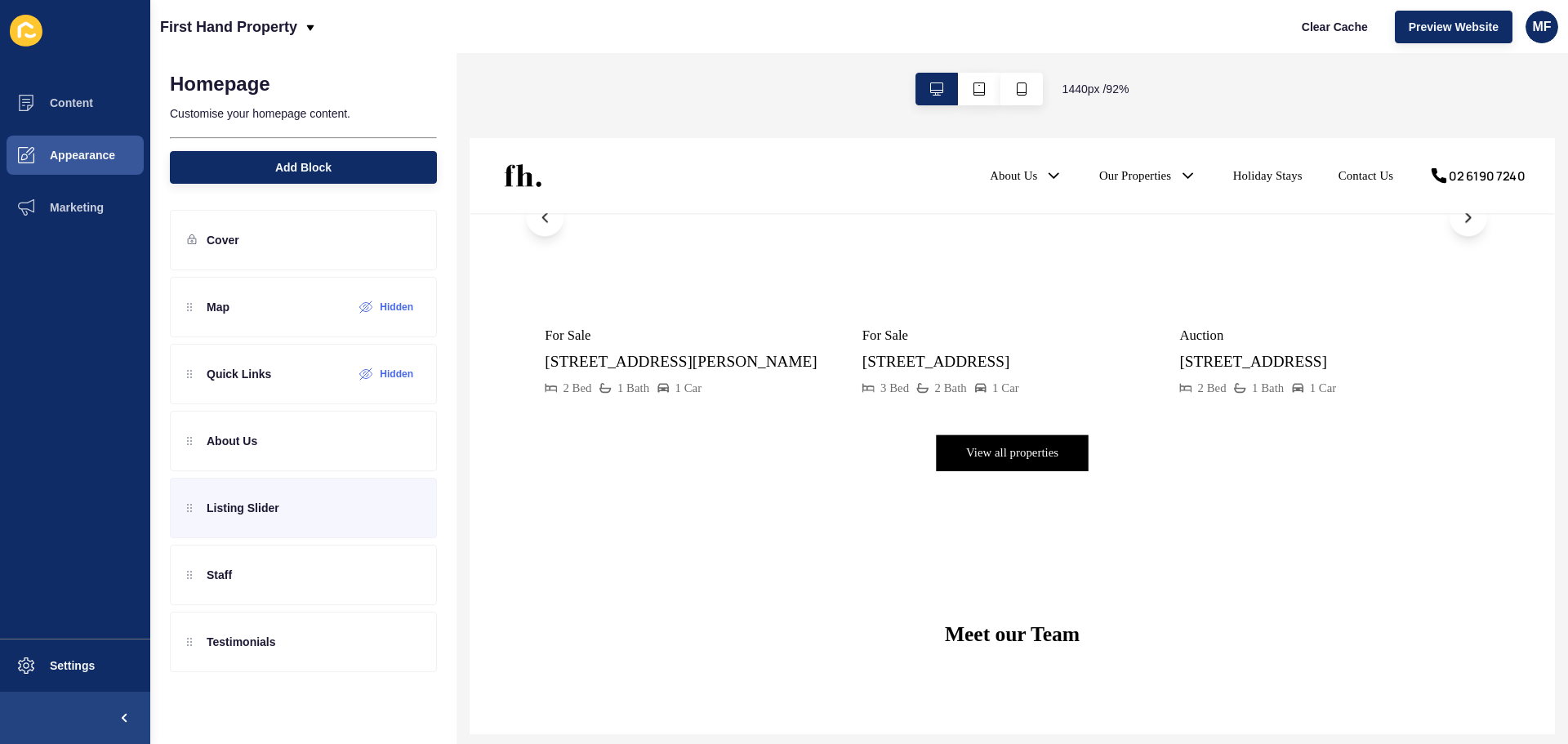
scroll to position [1470, 0]
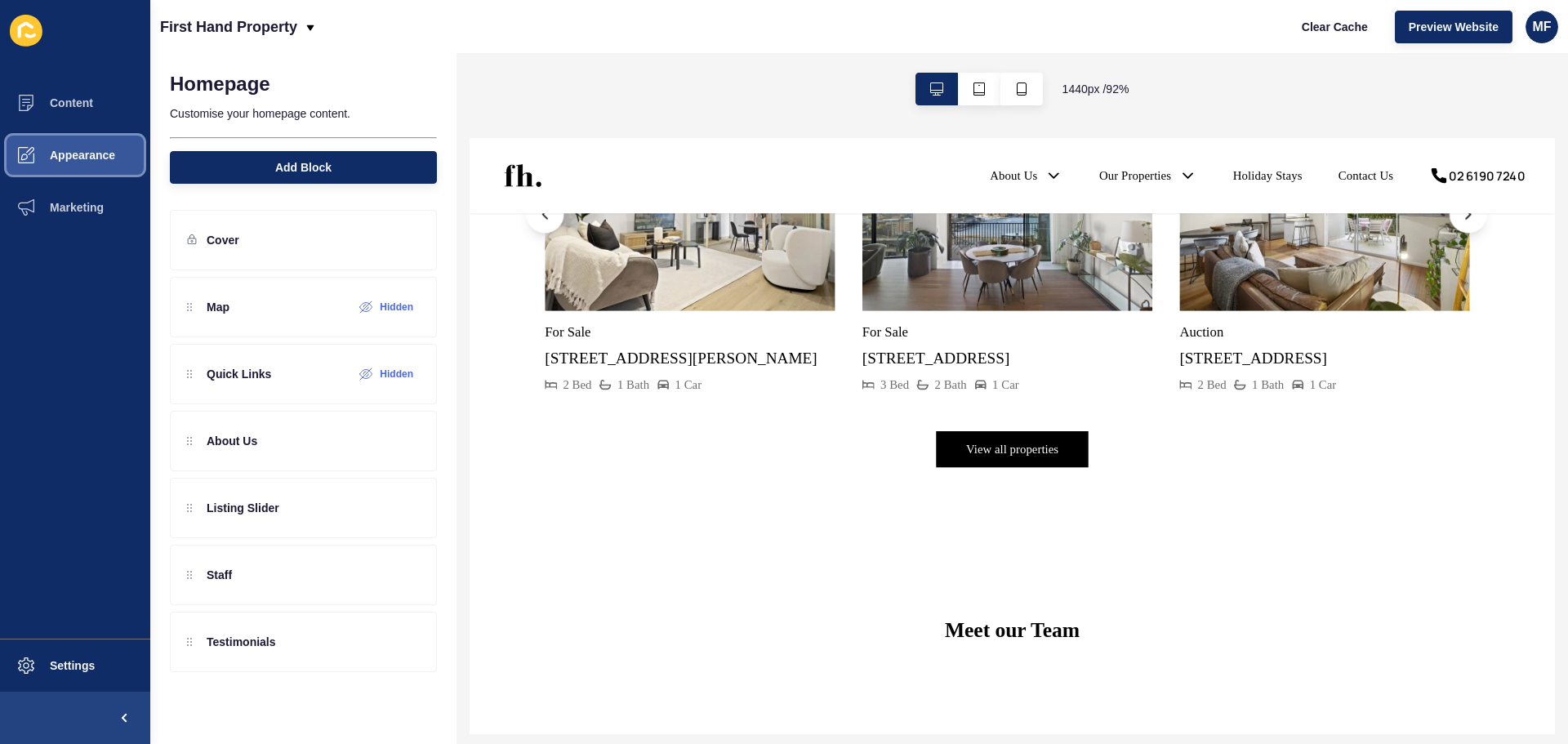
click at [124, 161] on button "Appearance" at bounding box center [75, 155] width 150 height 52
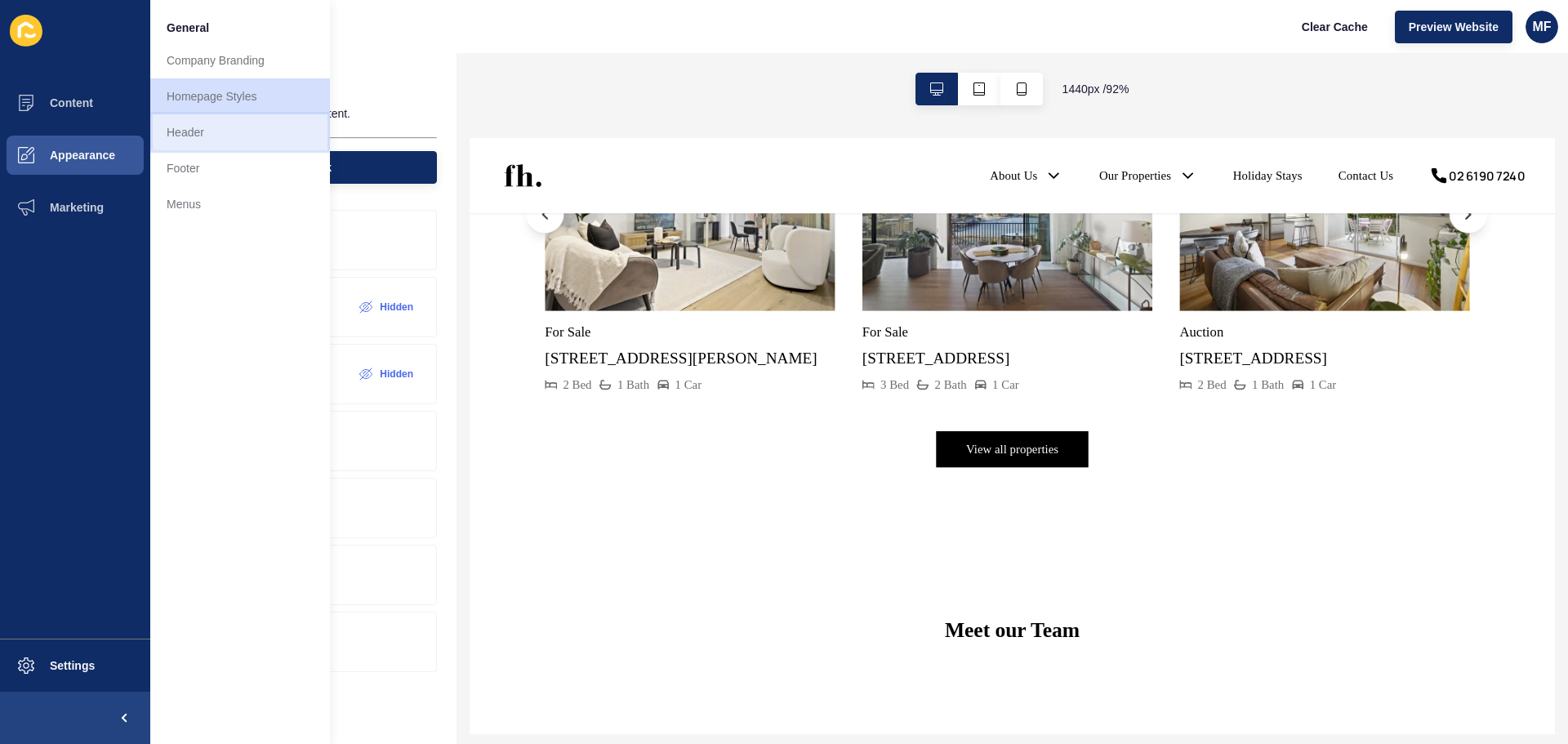
click at [240, 130] on link "Header" at bounding box center [240, 132] width 180 height 36
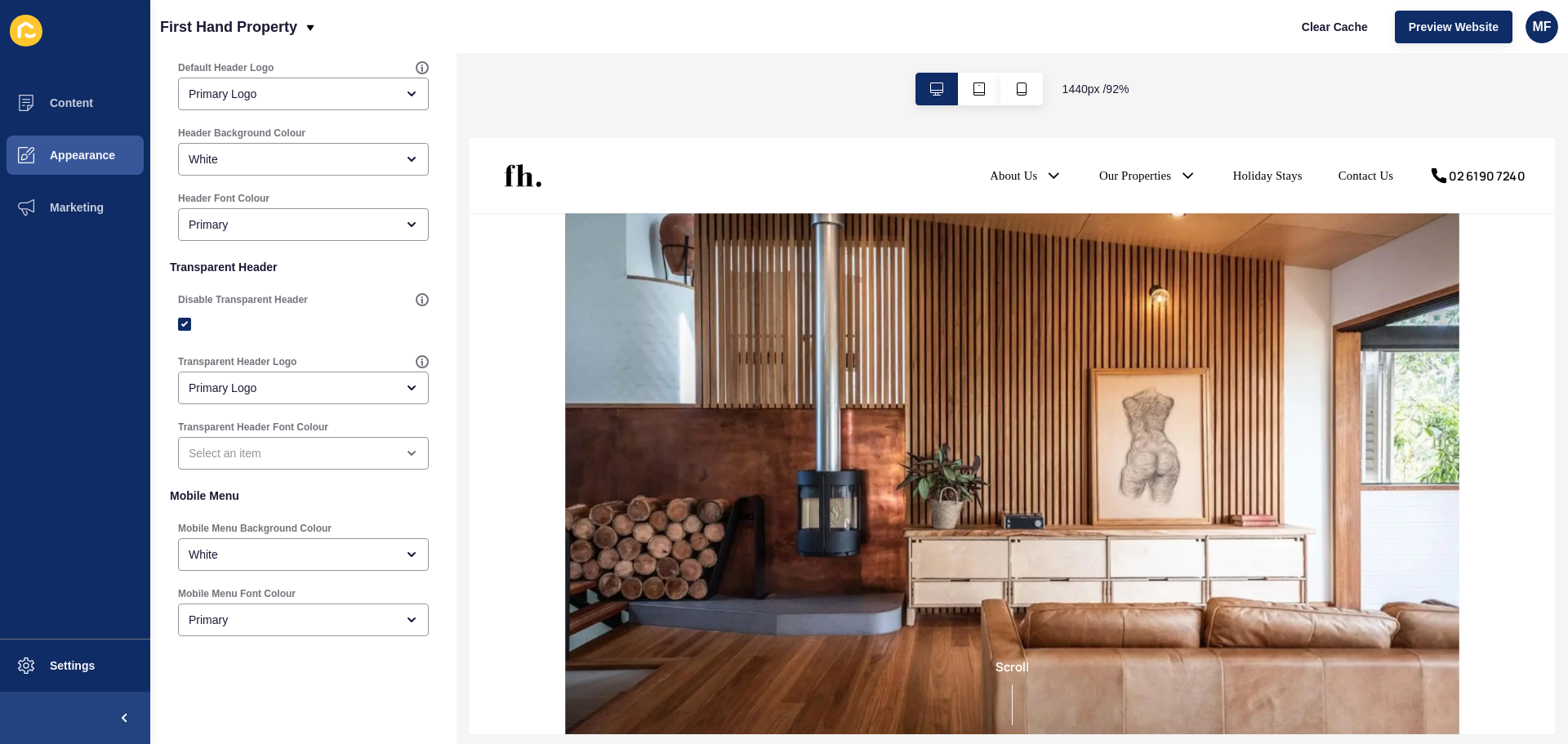
scroll to position [294, 0]
click at [90, 154] on span "Appearance" at bounding box center [56, 155] width 117 height 13
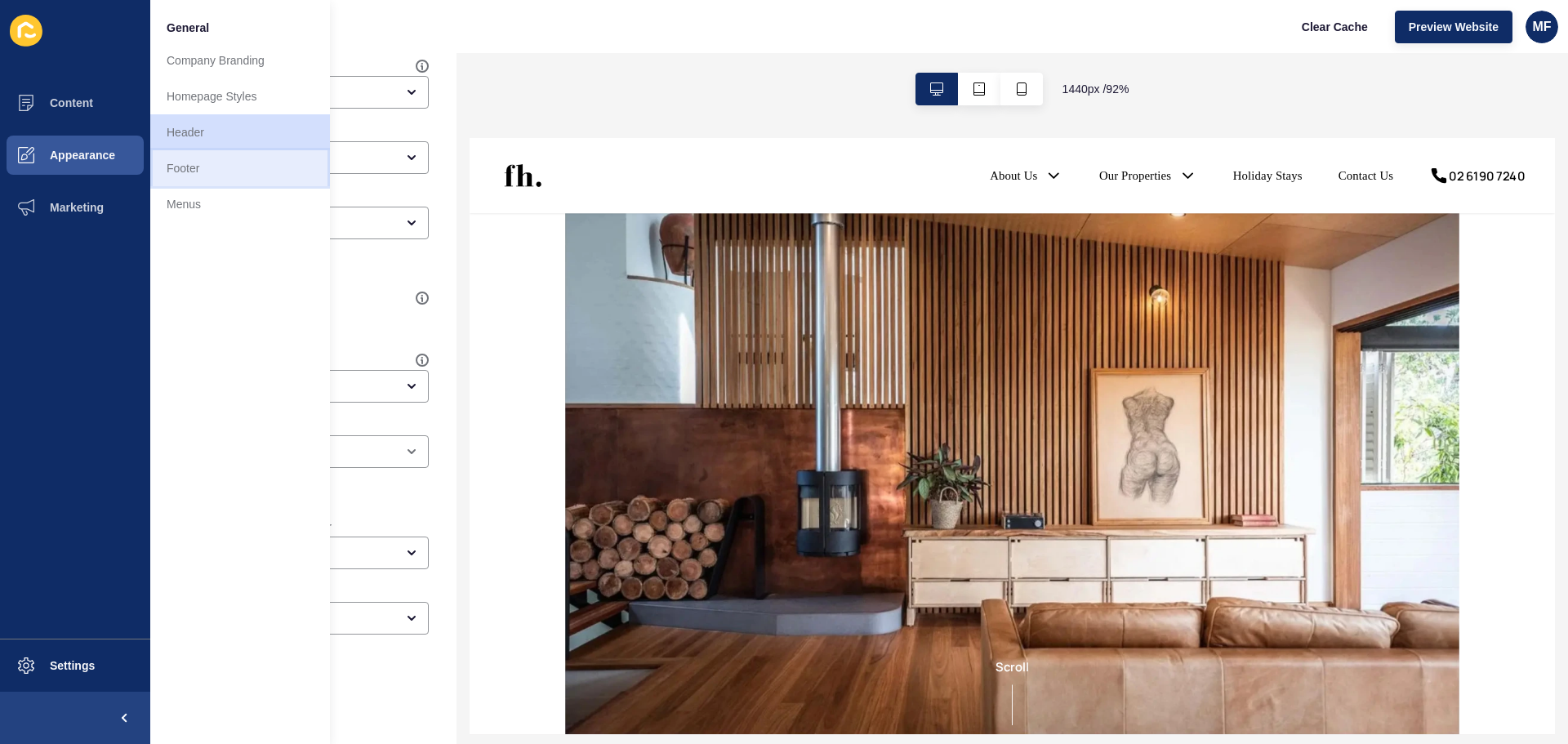
click at [224, 171] on link "Footer" at bounding box center [240, 168] width 180 height 36
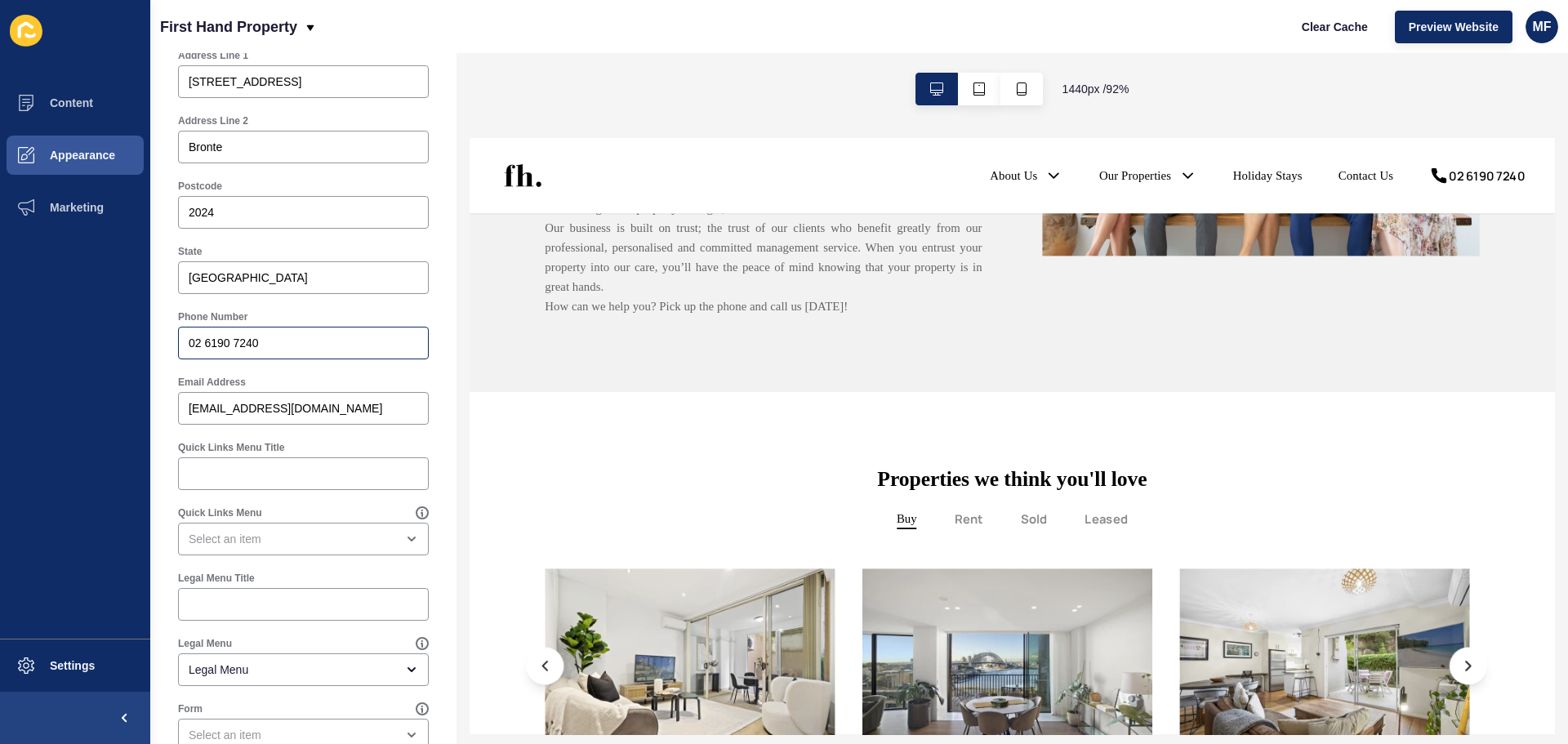
scroll to position [760, 0]
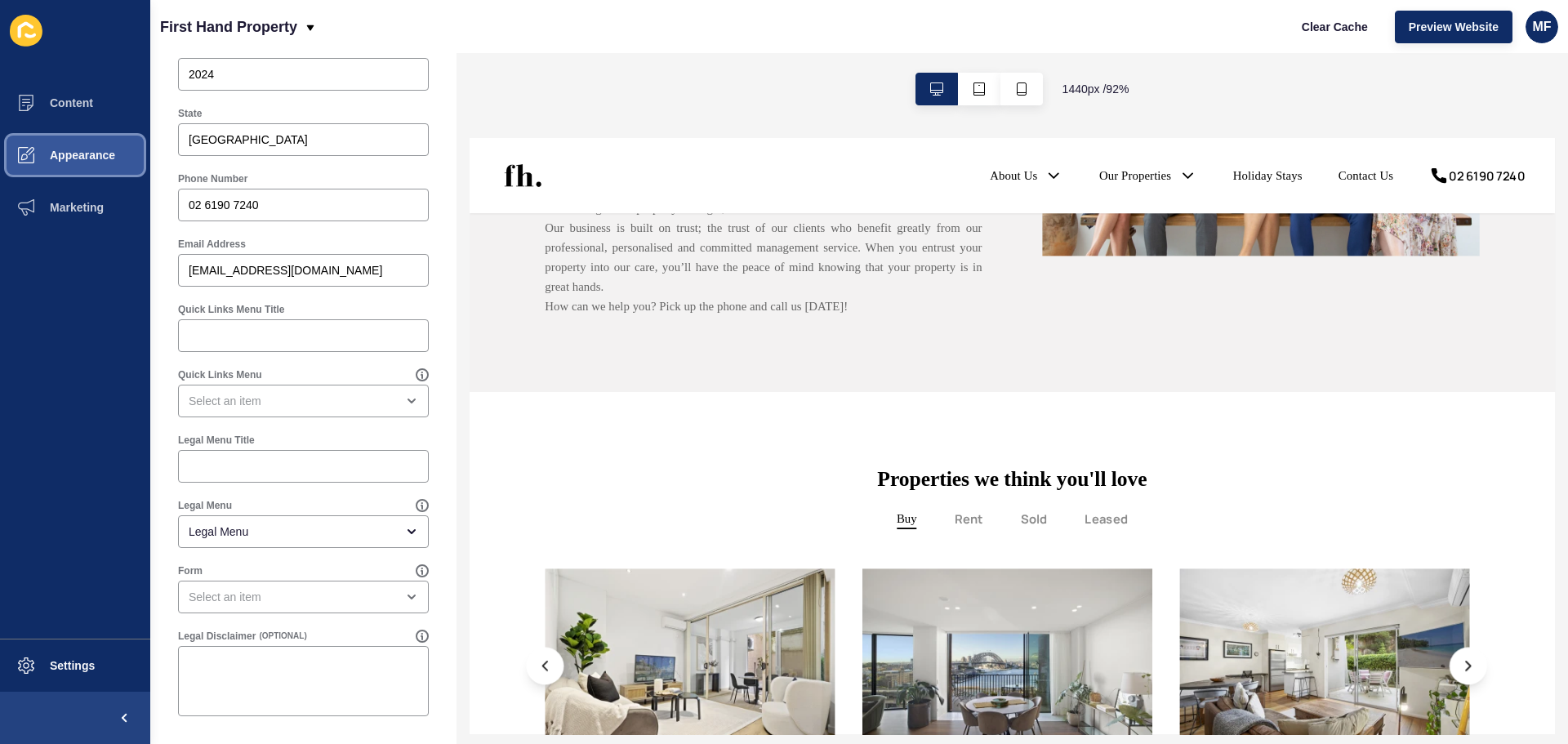
click at [95, 132] on button "Appearance" at bounding box center [75, 155] width 150 height 52
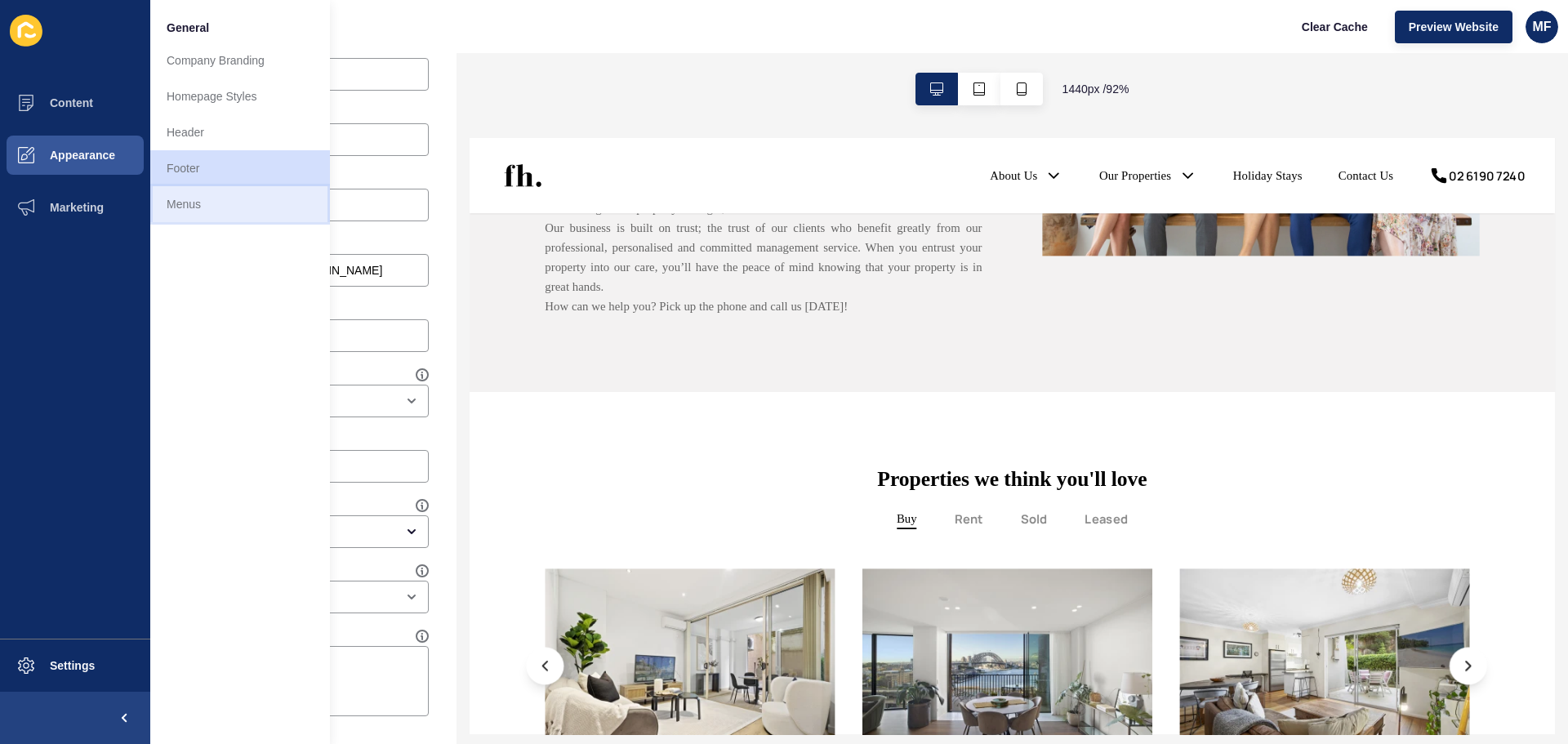
click at [207, 202] on link "Menus" at bounding box center [240, 203] width 180 height 36
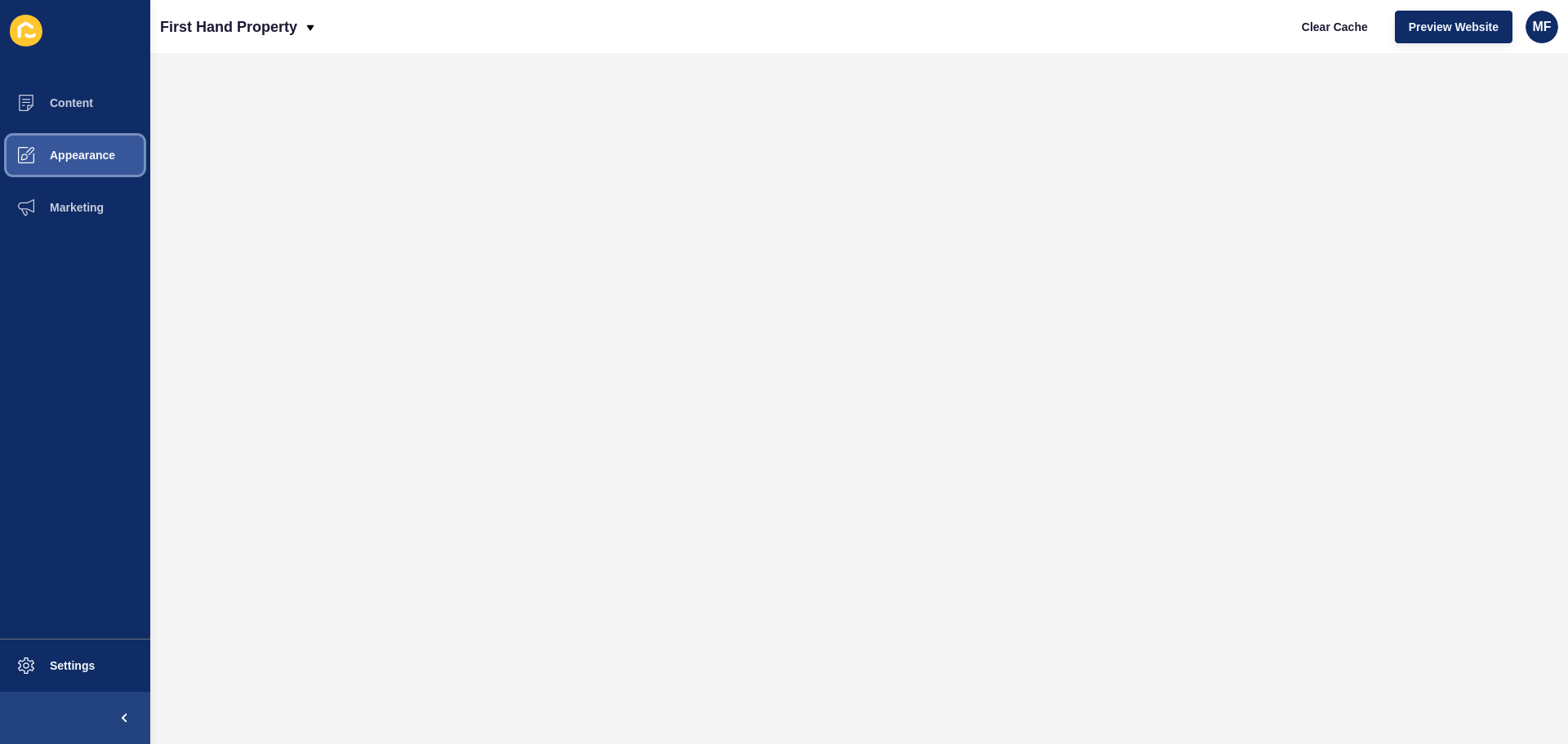
click at [113, 155] on span "Appearance" at bounding box center [56, 155] width 117 height 13
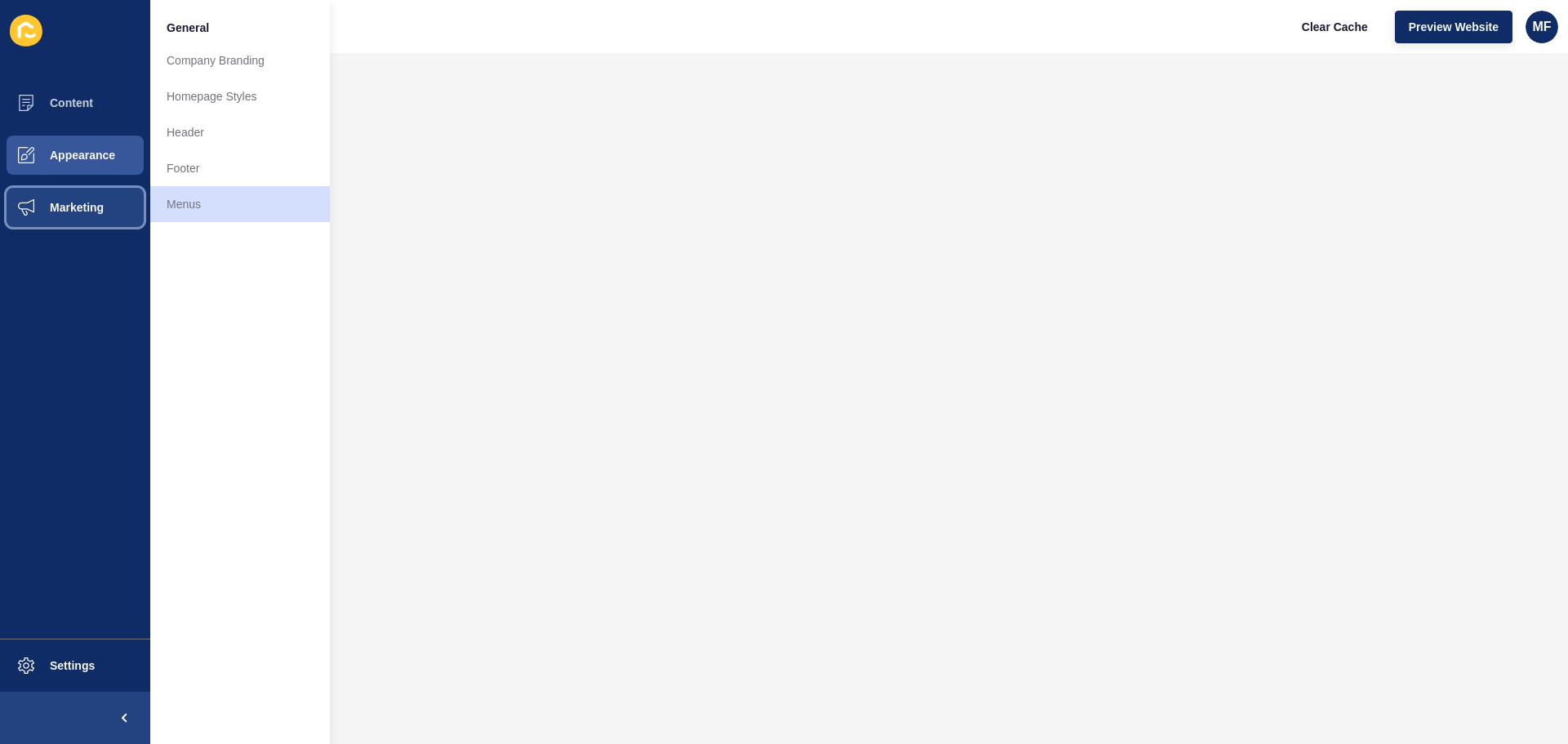
click at [107, 199] on button "Marketing" at bounding box center [75, 207] width 150 height 52
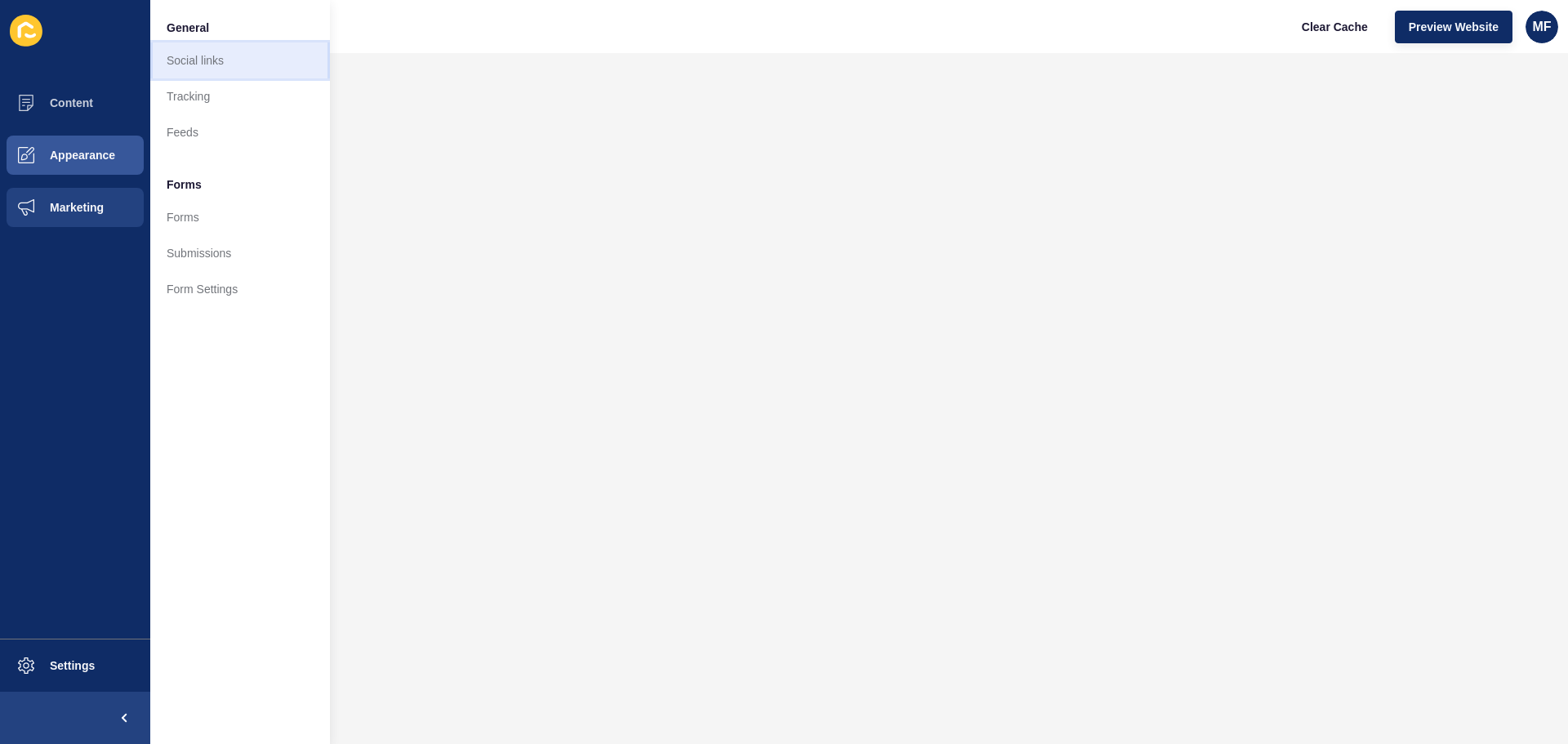
click at [188, 63] on link "Social links" at bounding box center [240, 60] width 180 height 36
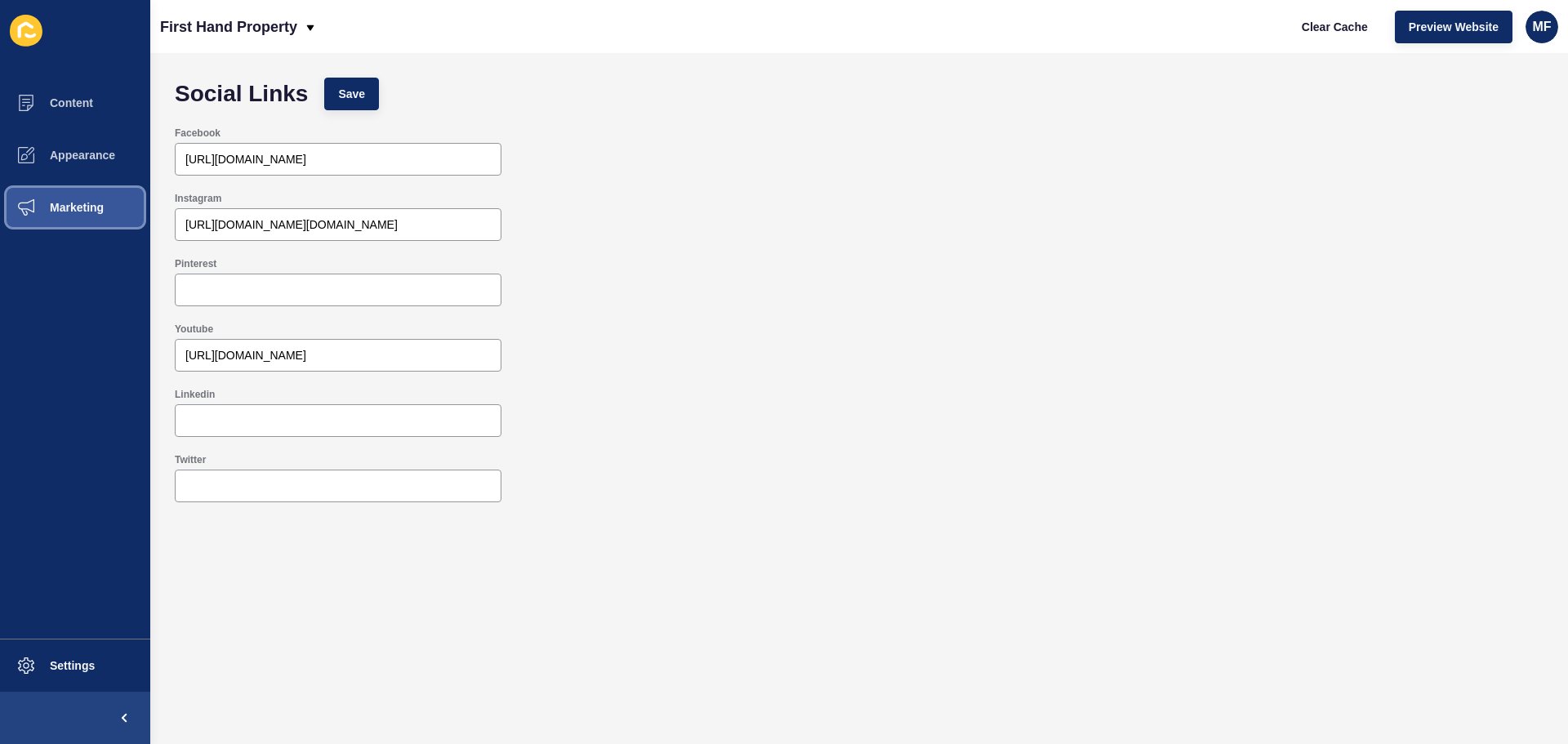
click at [79, 207] on span "Marketing" at bounding box center [50, 207] width 106 height 13
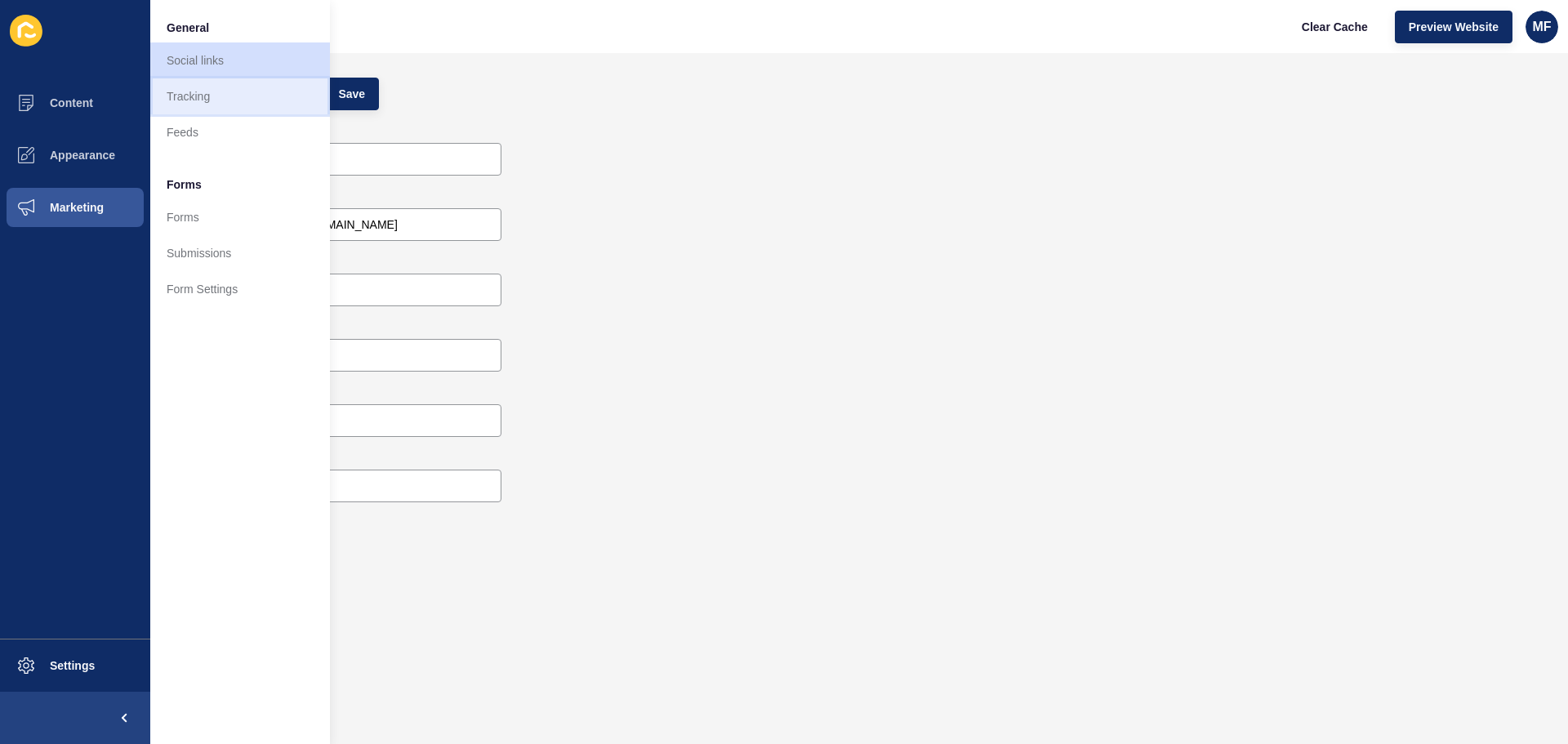
click at [199, 85] on link "Tracking" at bounding box center [240, 95] width 180 height 36
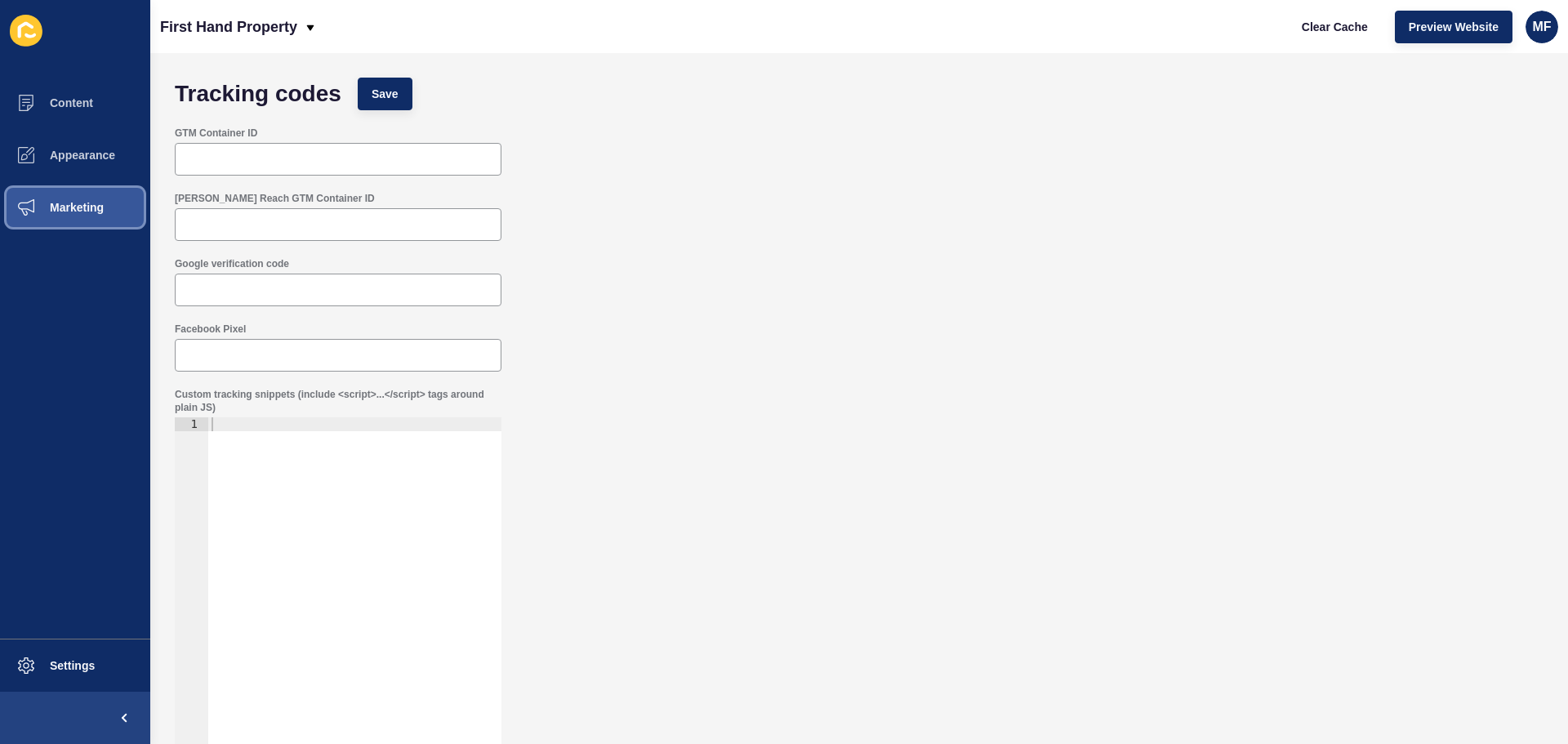
click at [67, 221] on button "Marketing" at bounding box center [75, 207] width 150 height 52
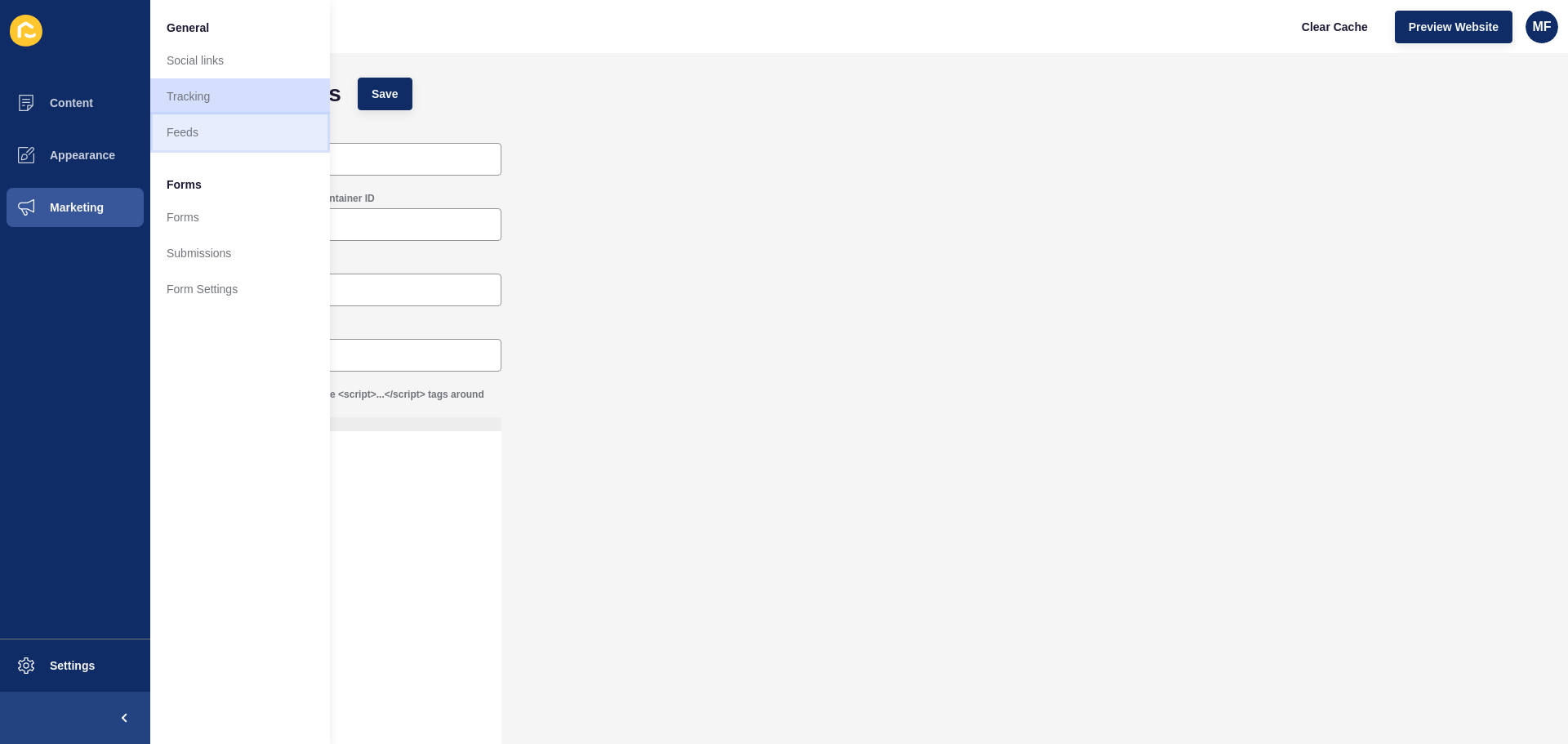
click at [227, 135] on link "Feeds" at bounding box center [240, 132] width 180 height 36
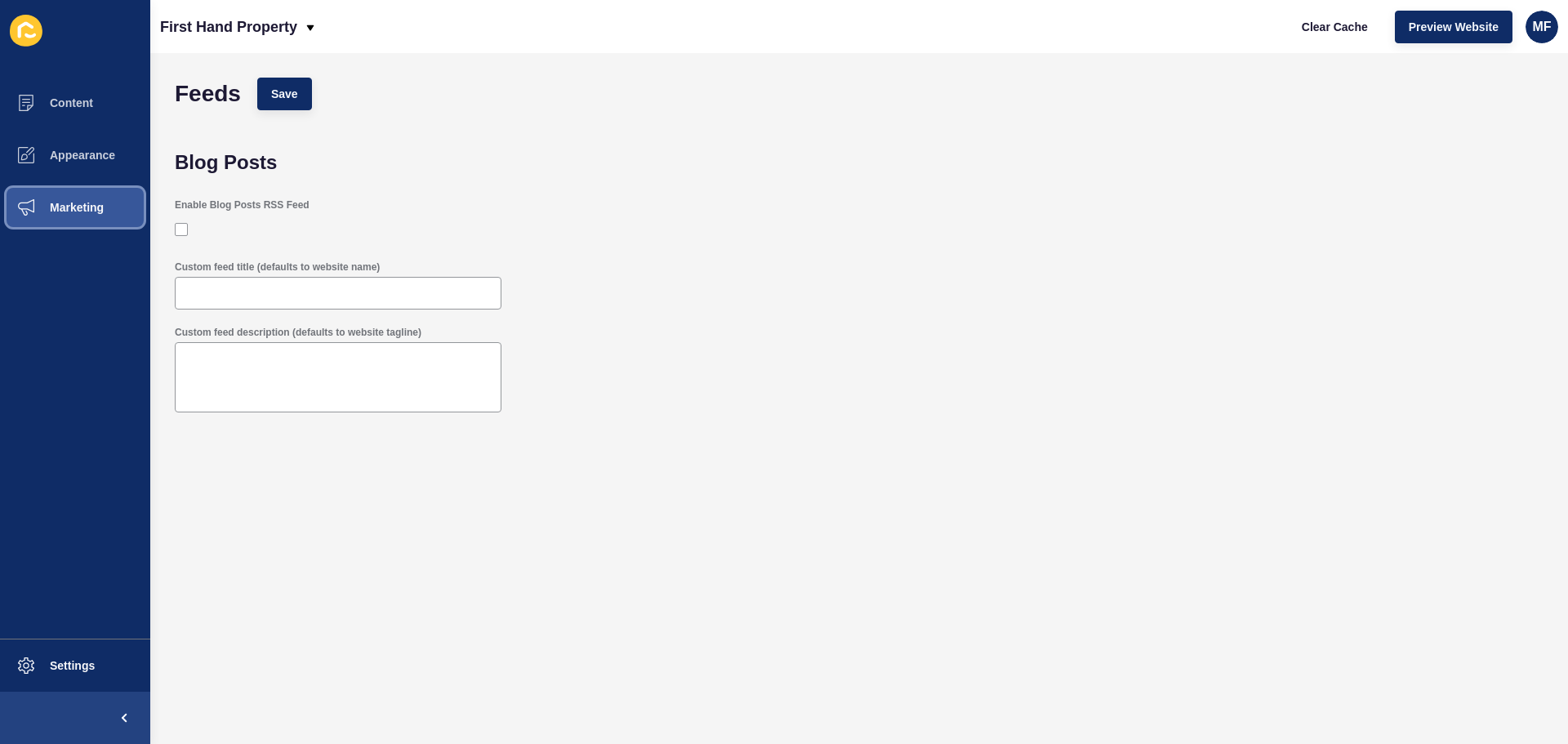
click at [51, 199] on span at bounding box center [26, 207] width 52 height 52
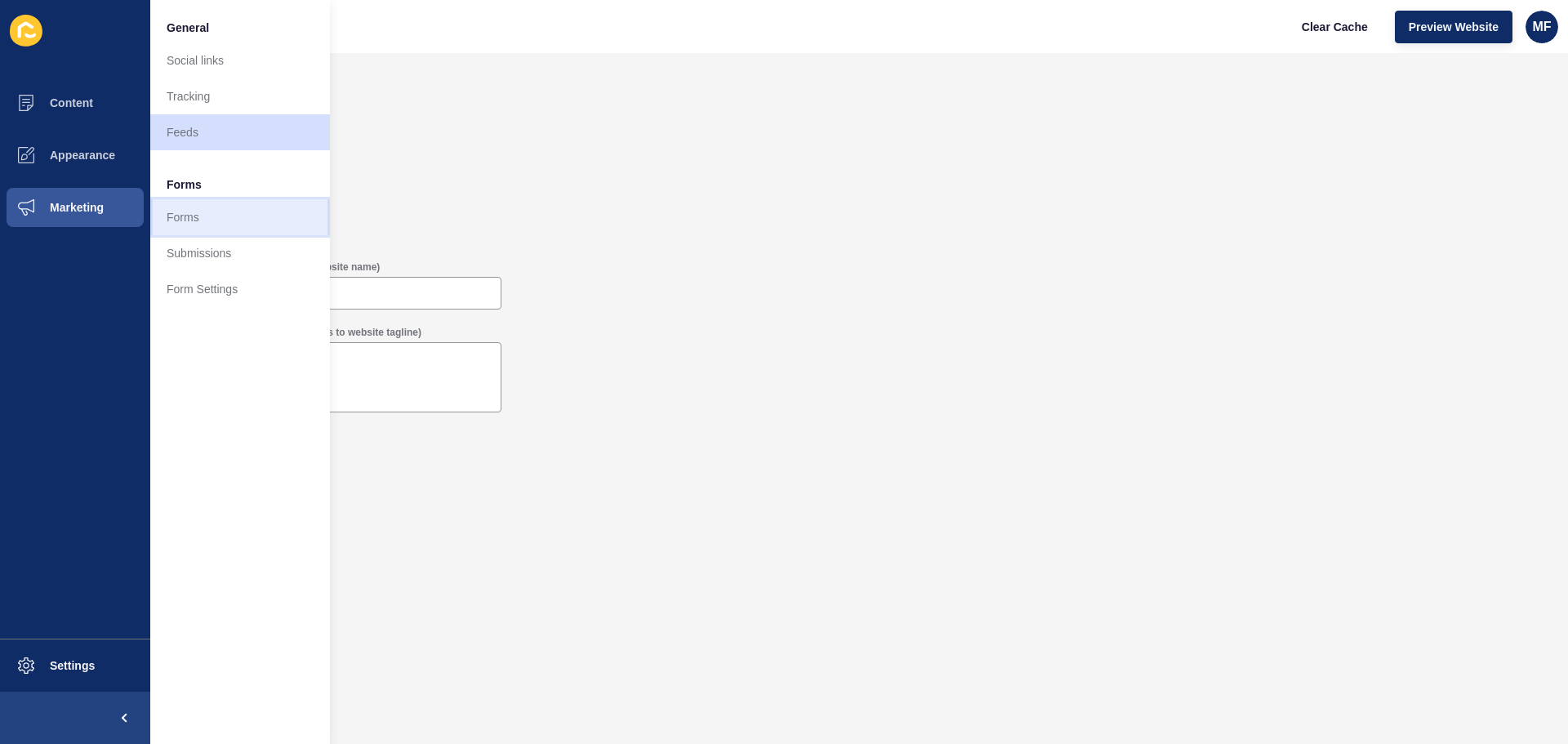
click at [214, 221] on link "Forms" at bounding box center [240, 216] width 180 height 36
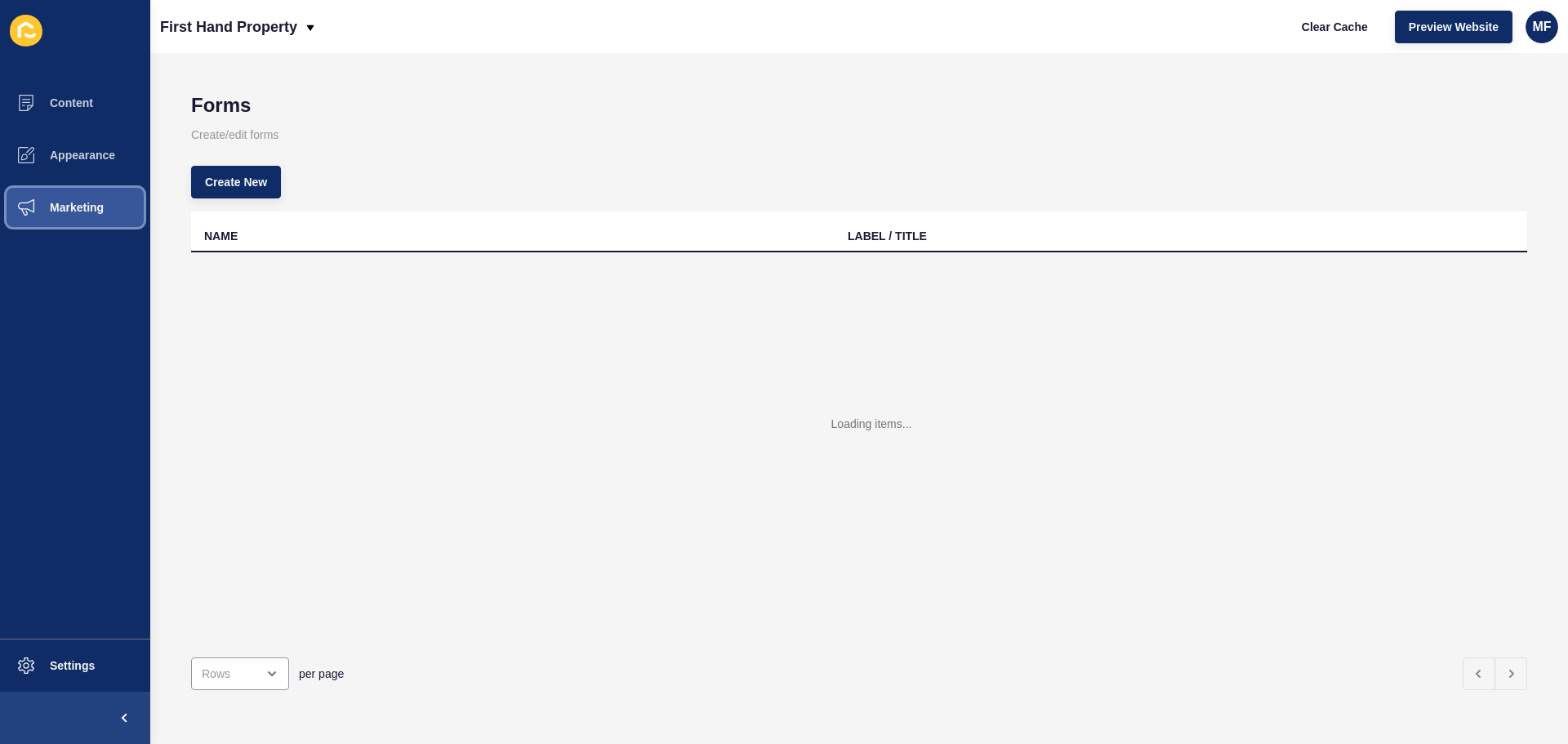
click at [109, 212] on button "Marketing" at bounding box center [75, 207] width 150 height 52
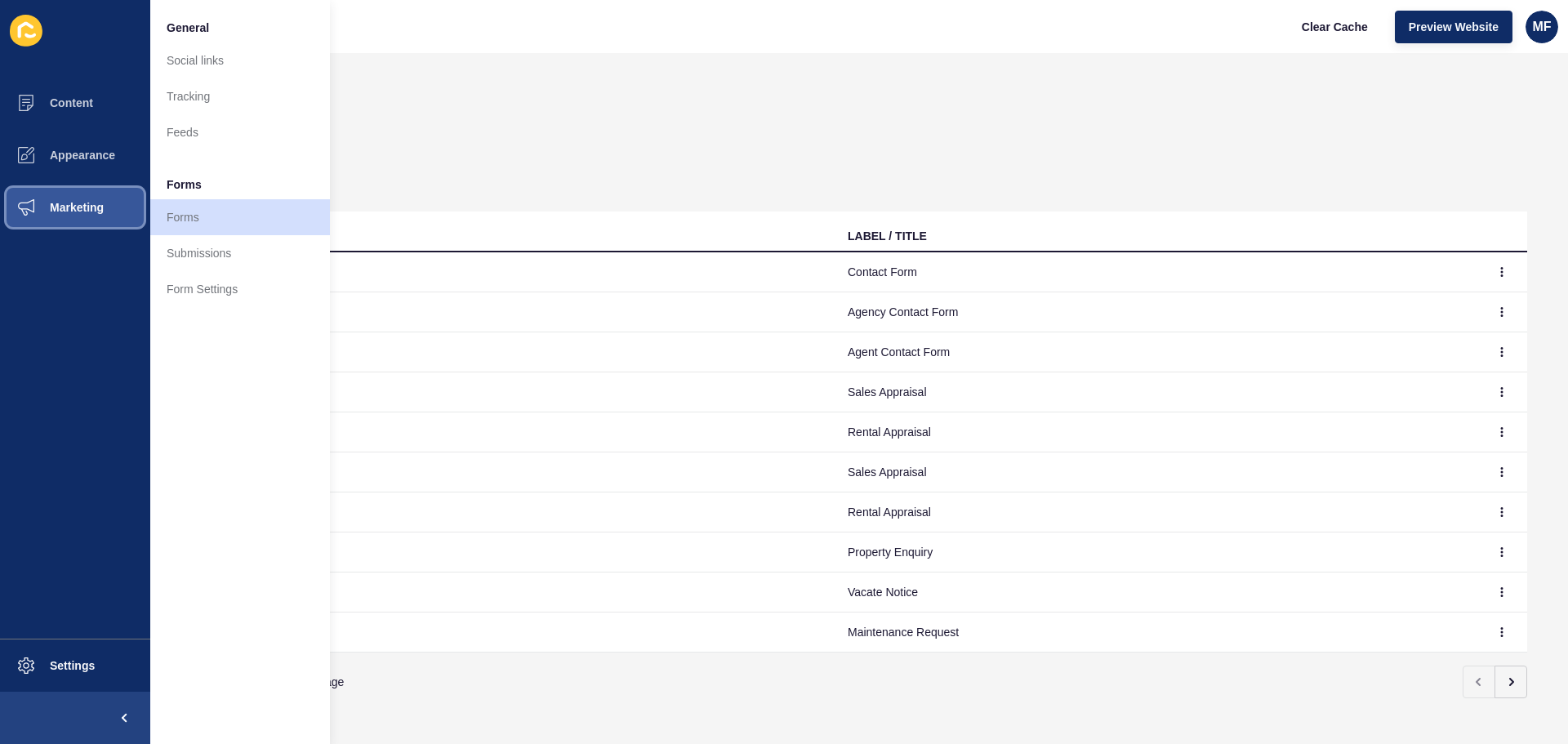
click at [108, 206] on button "Marketing" at bounding box center [75, 207] width 150 height 52
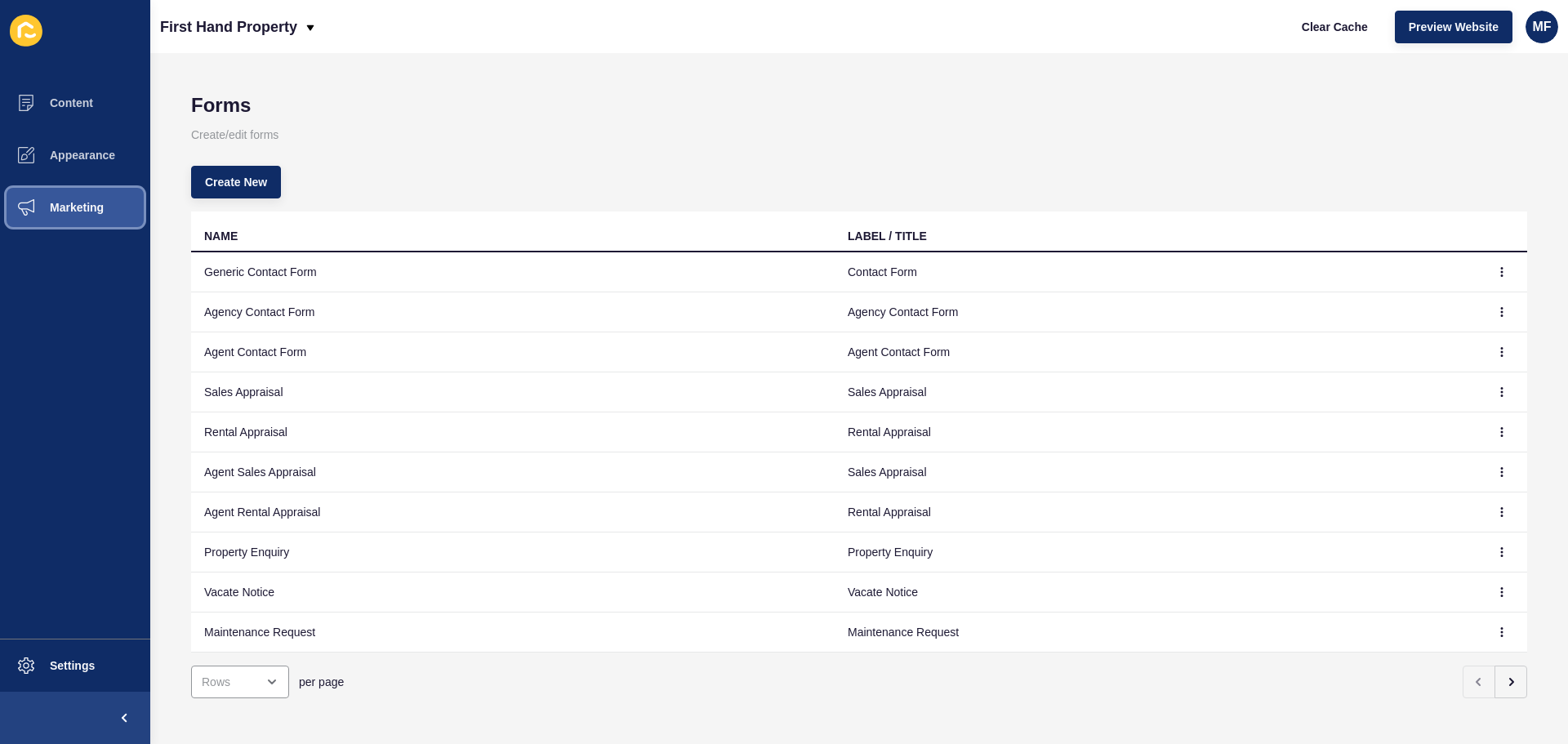
click at [108, 206] on button "Marketing" at bounding box center [75, 207] width 150 height 52
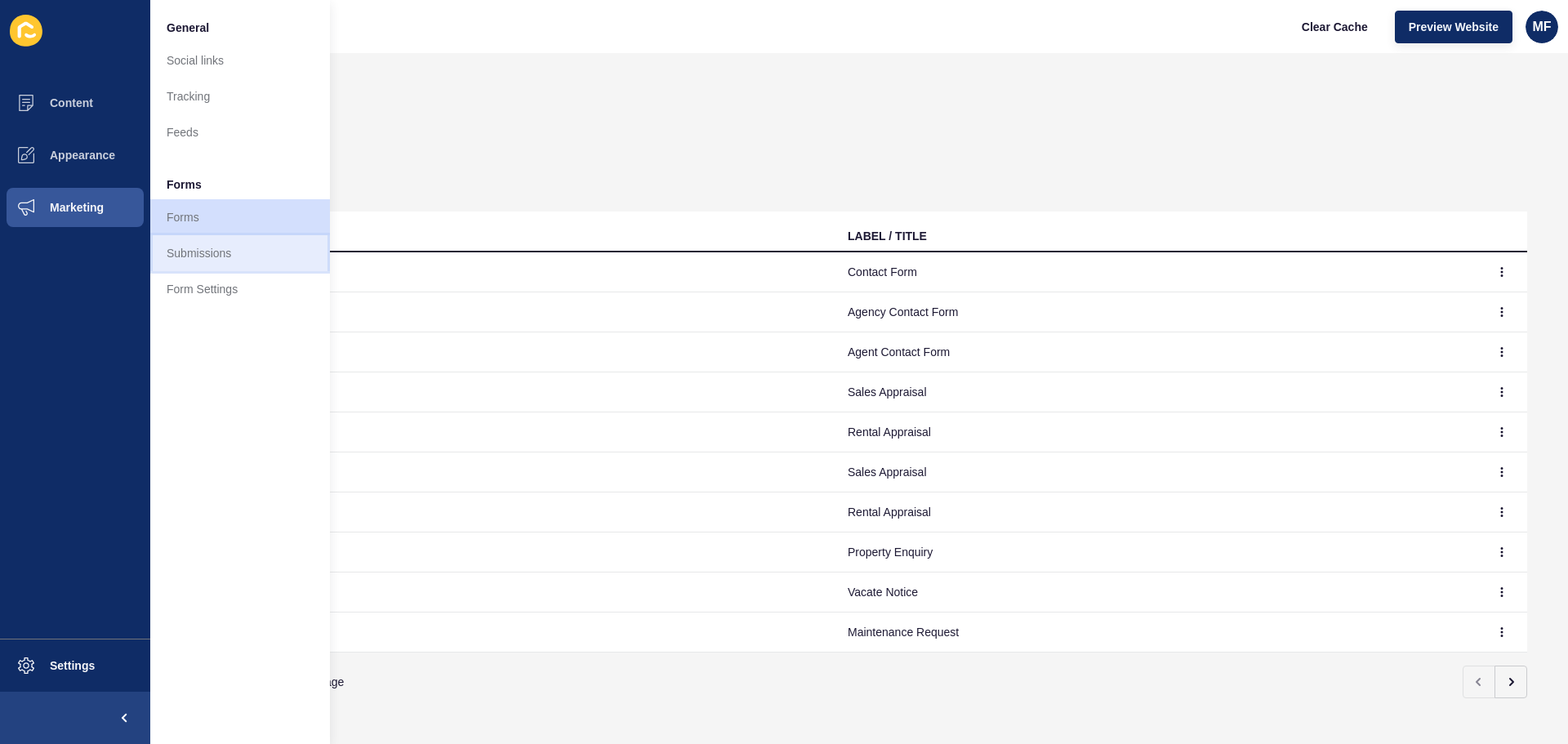
click at [225, 247] on link "Submissions" at bounding box center [240, 253] width 180 height 36
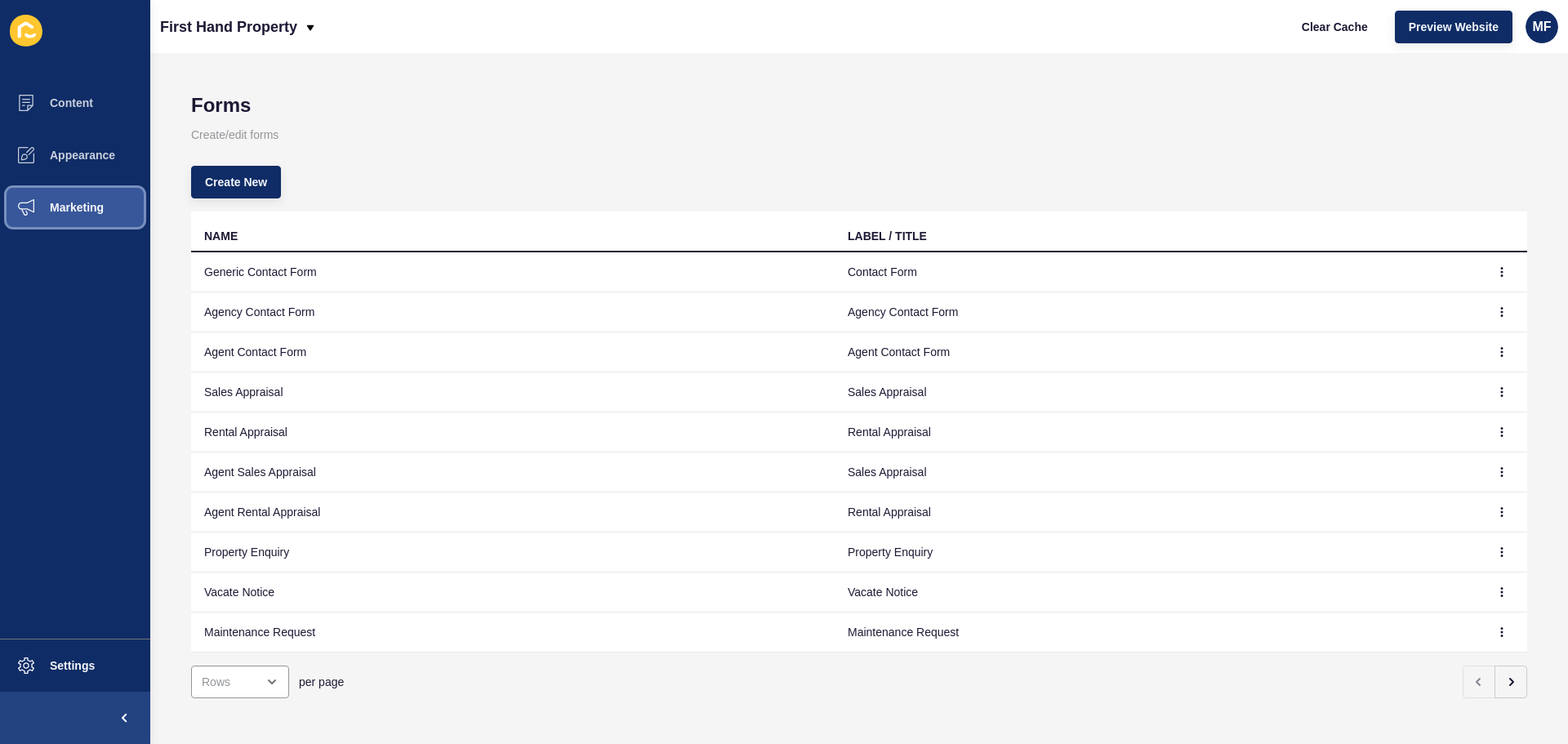
click at [102, 215] on button "Marketing" at bounding box center [75, 207] width 150 height 52
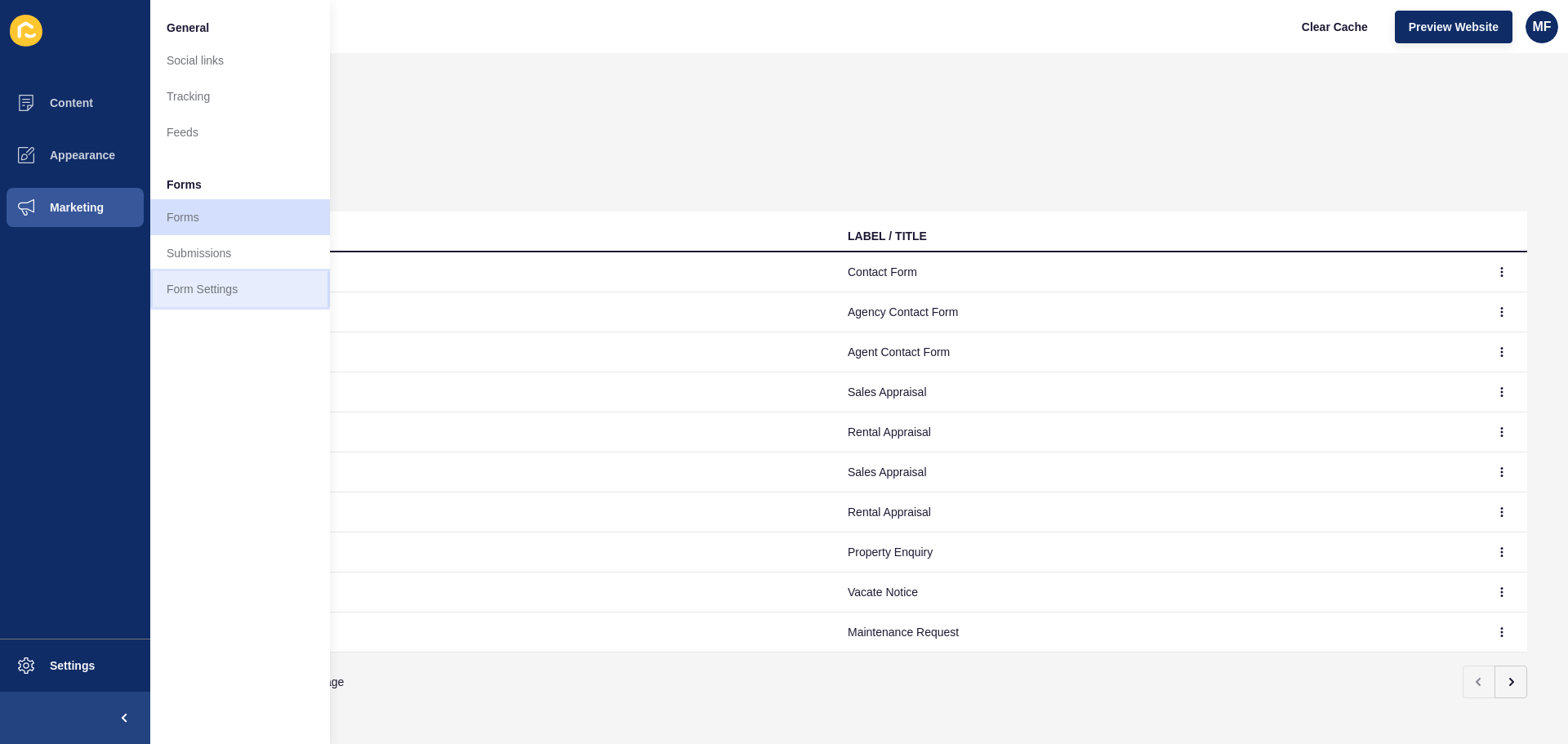
click at [215, 281] on link "Form Settings" at bounding box center [240, 288] width 180 height 36
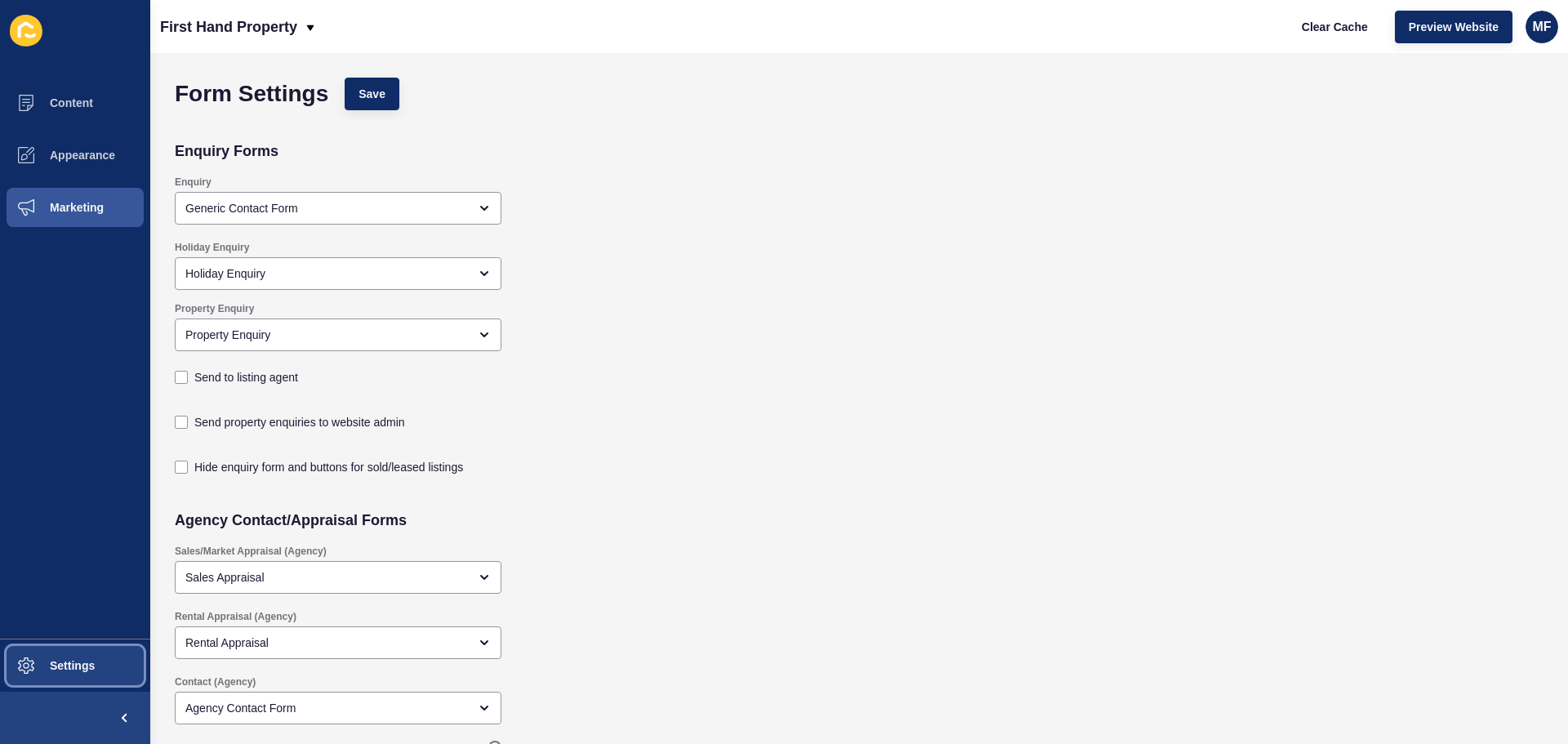
click at [87, 669] on span "Settings" at bounding box center [46, 665] width 97 height 13
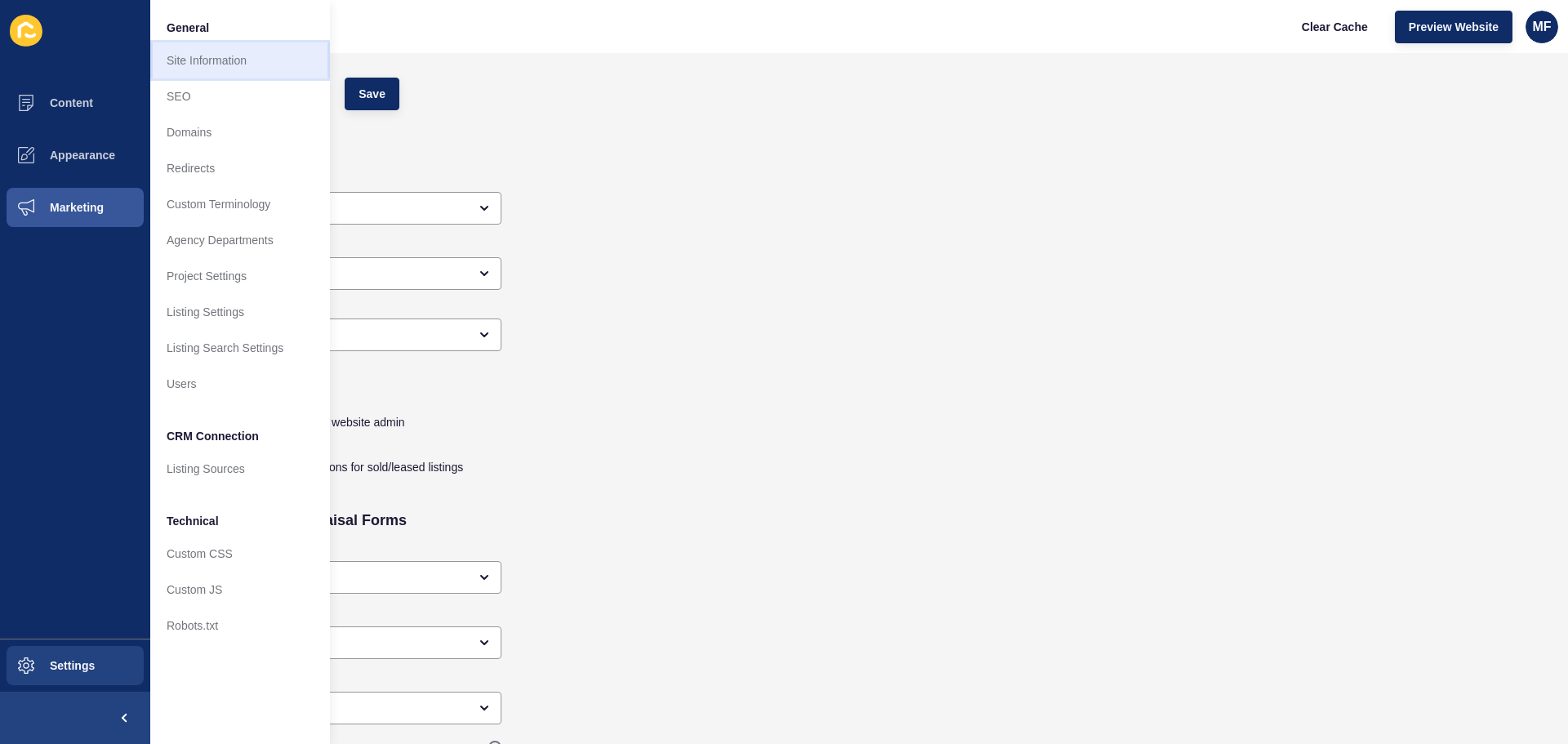
click at [247, 62] on link "Site Information" at bounding box center [240, 60] width 180 height 36
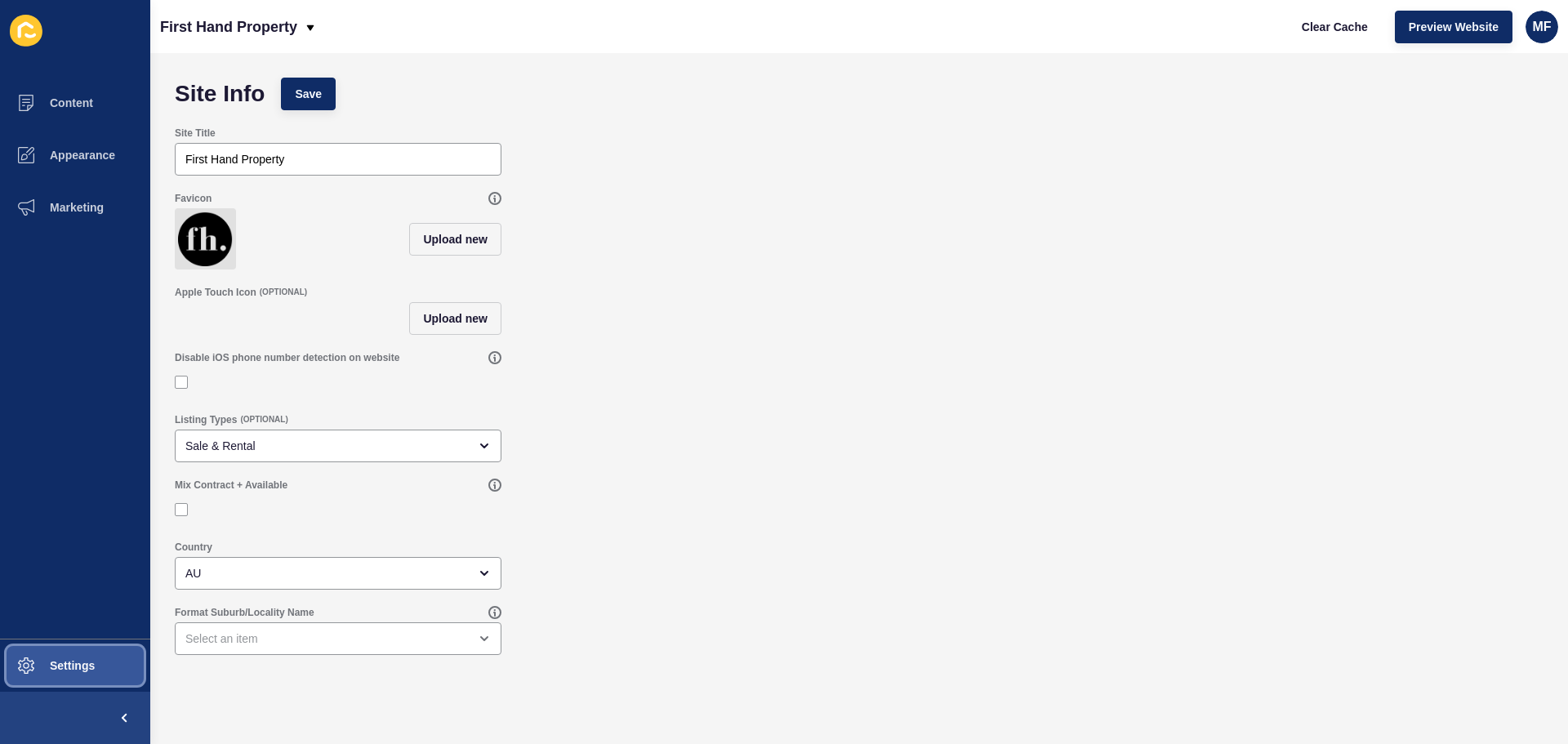
click at [96, 659] on button "Settings" at bounding box center [75, 665] width 150 height 52
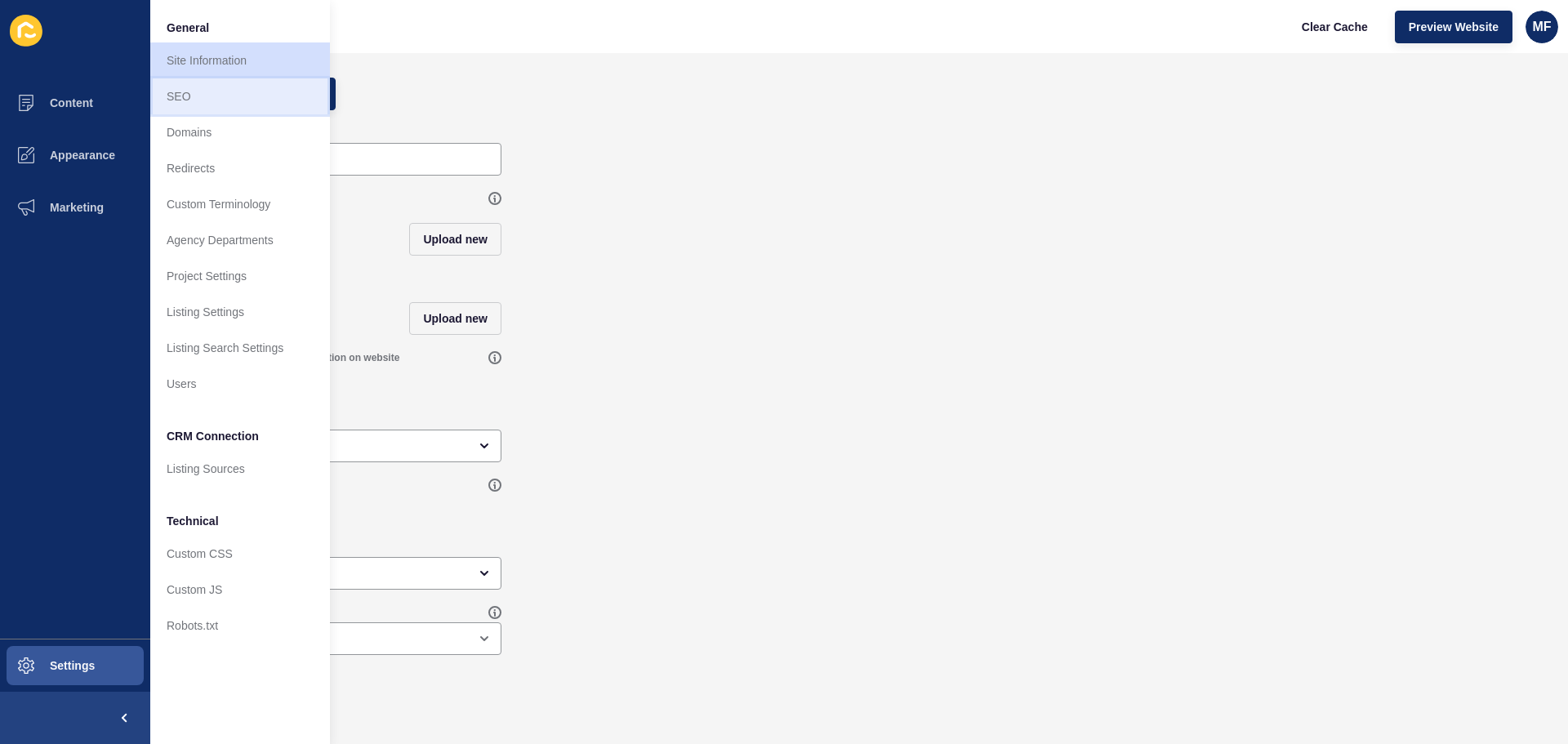
click at [234, 99] on link "SEO" at bounding box center [240, 95] width 180 height 36
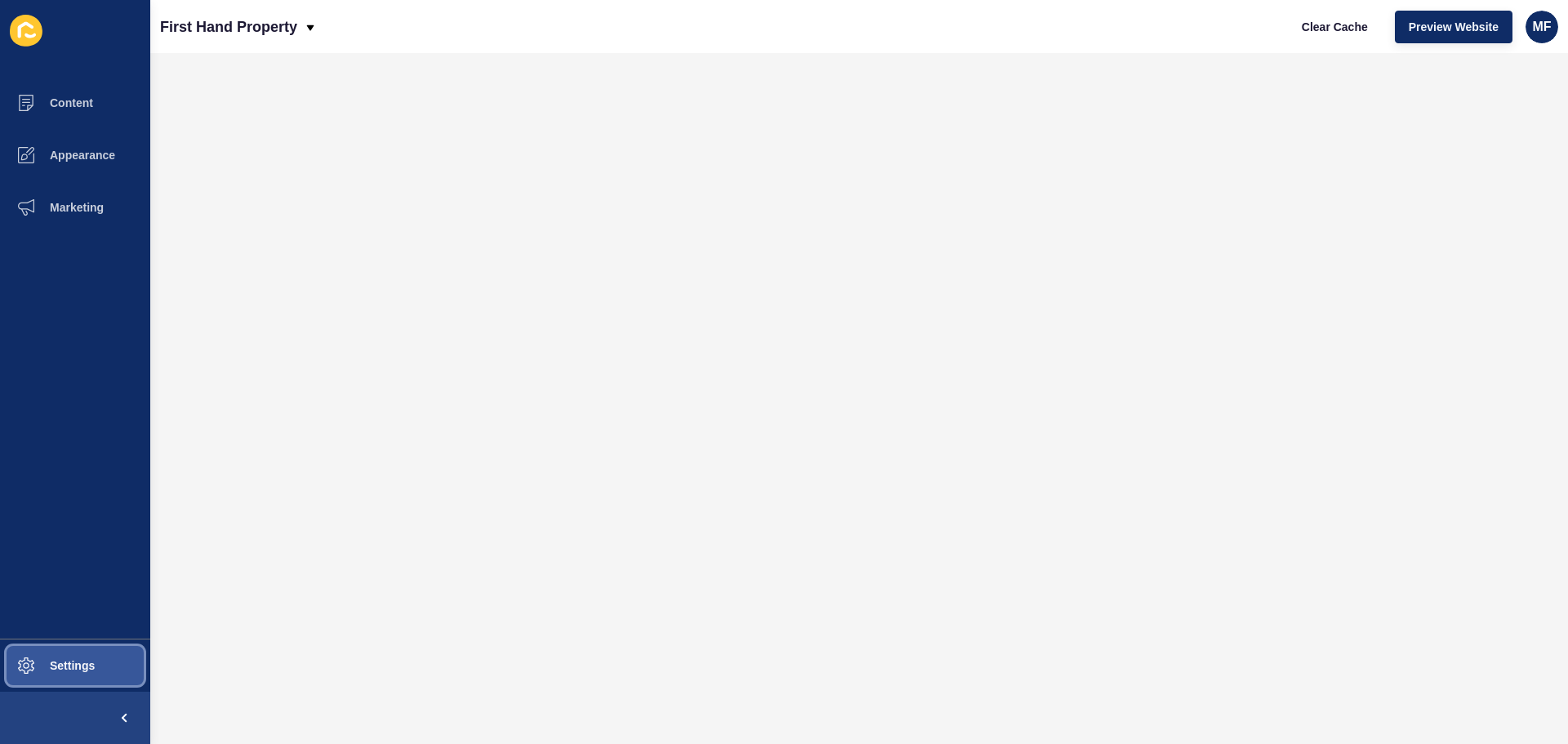
click at [102, 647] on button "Settings" at bounding box center [75, 665] width 150 height 52
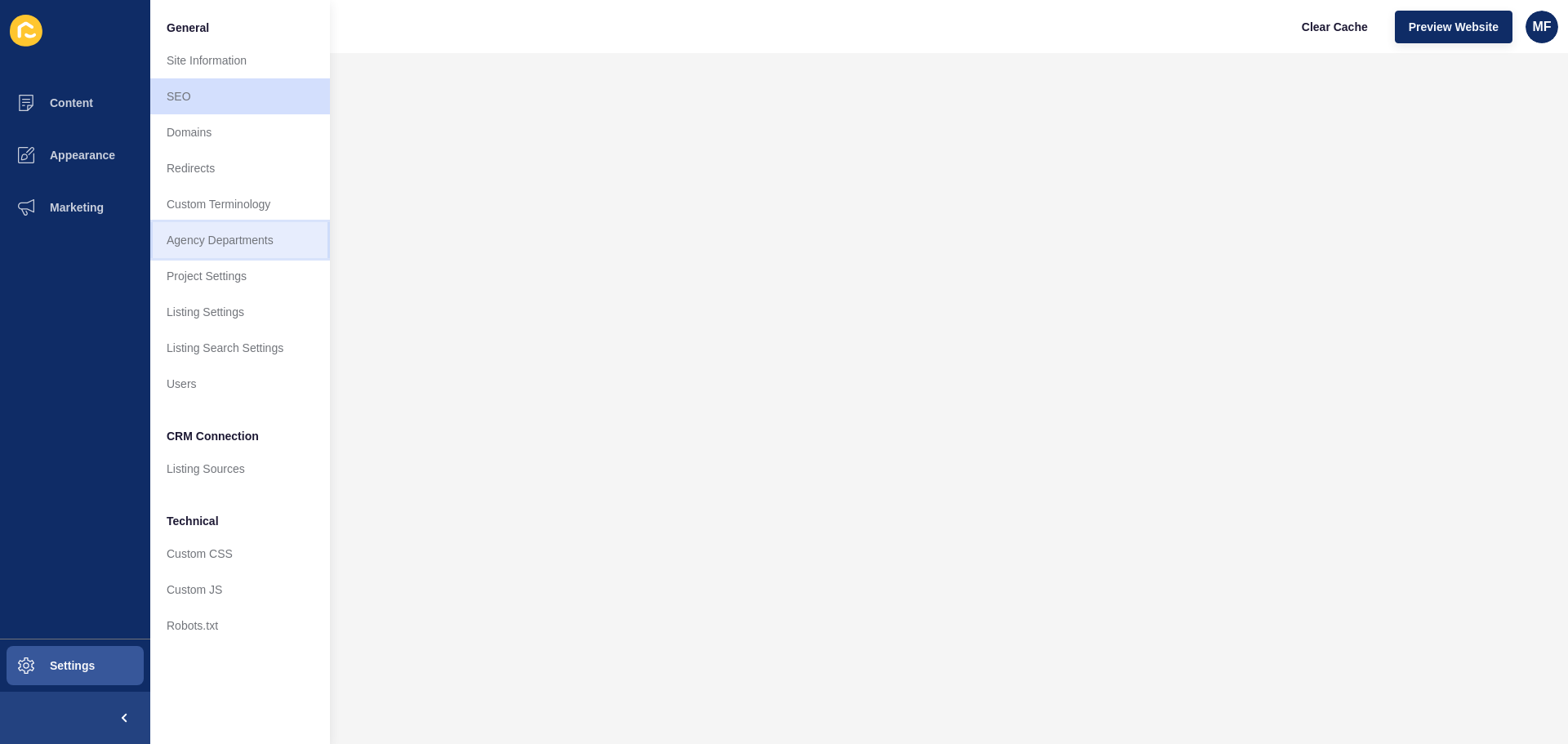
click at [248, 239] on link "Agency Departments" at bounding box center [240, 240] width 180 height 36
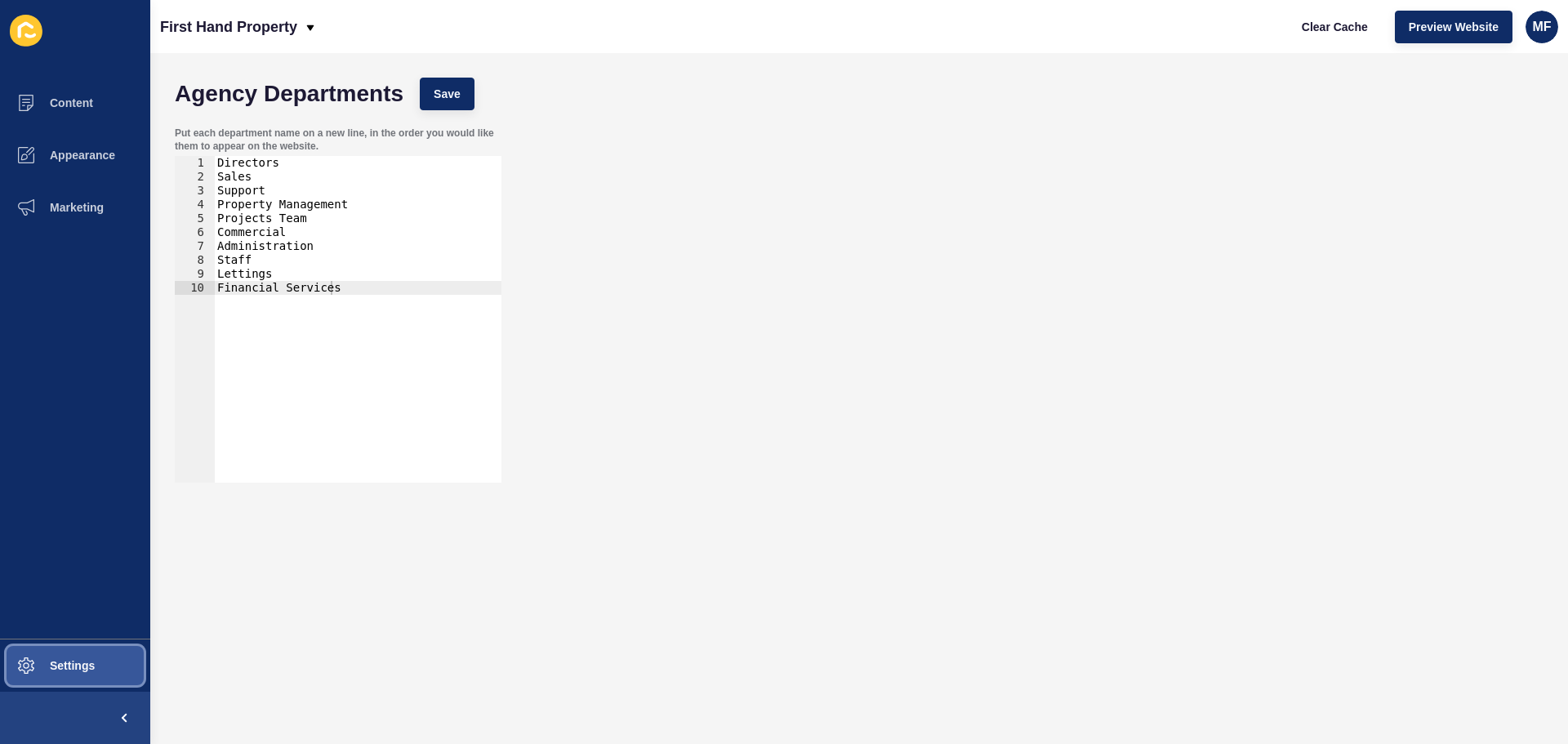
click at [90, 662] on span "Settings" at bounding box center [46, 665] width 97 height 13
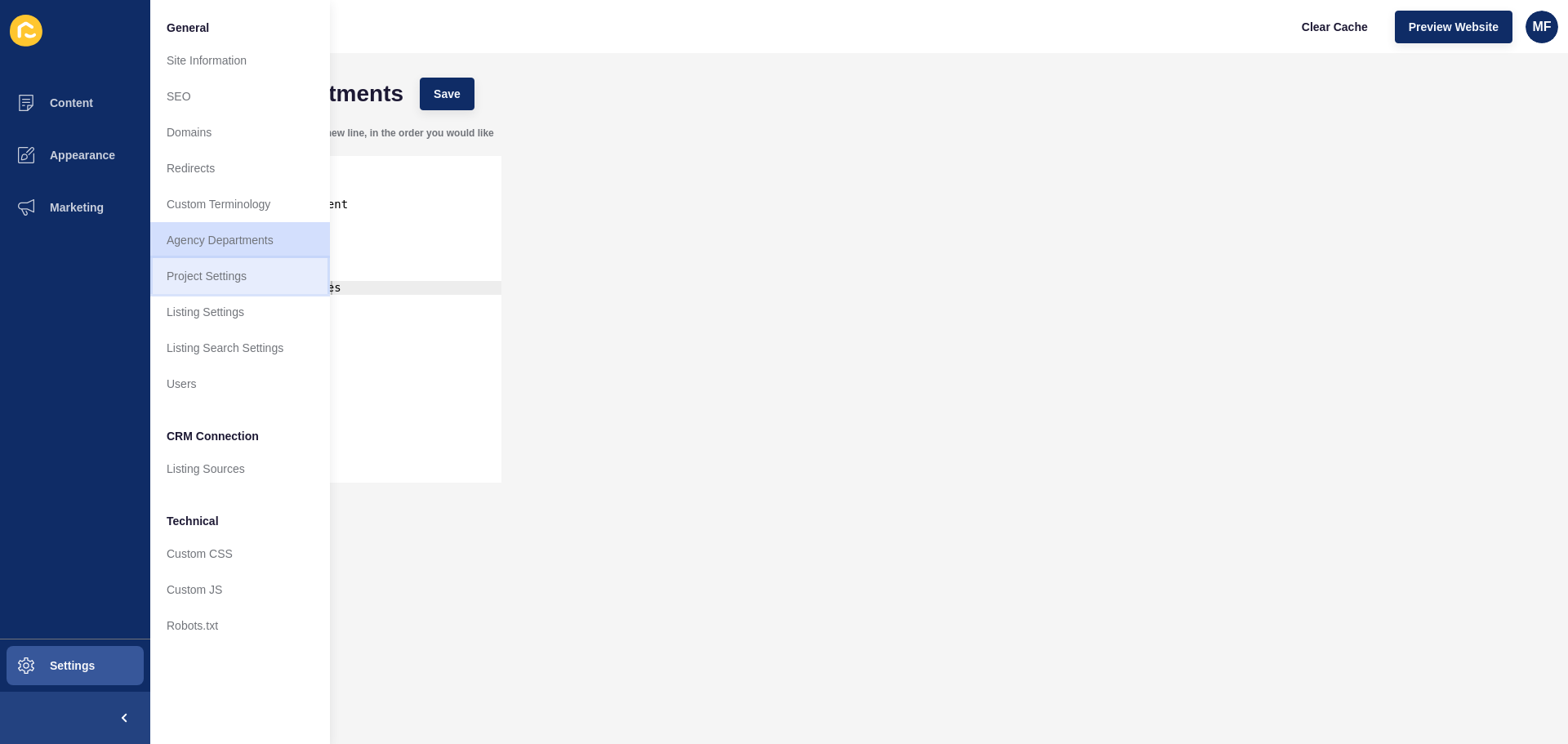
click at [238, 263] on link "Project Settings" at bounding box center [240, 275] width 180 height 36
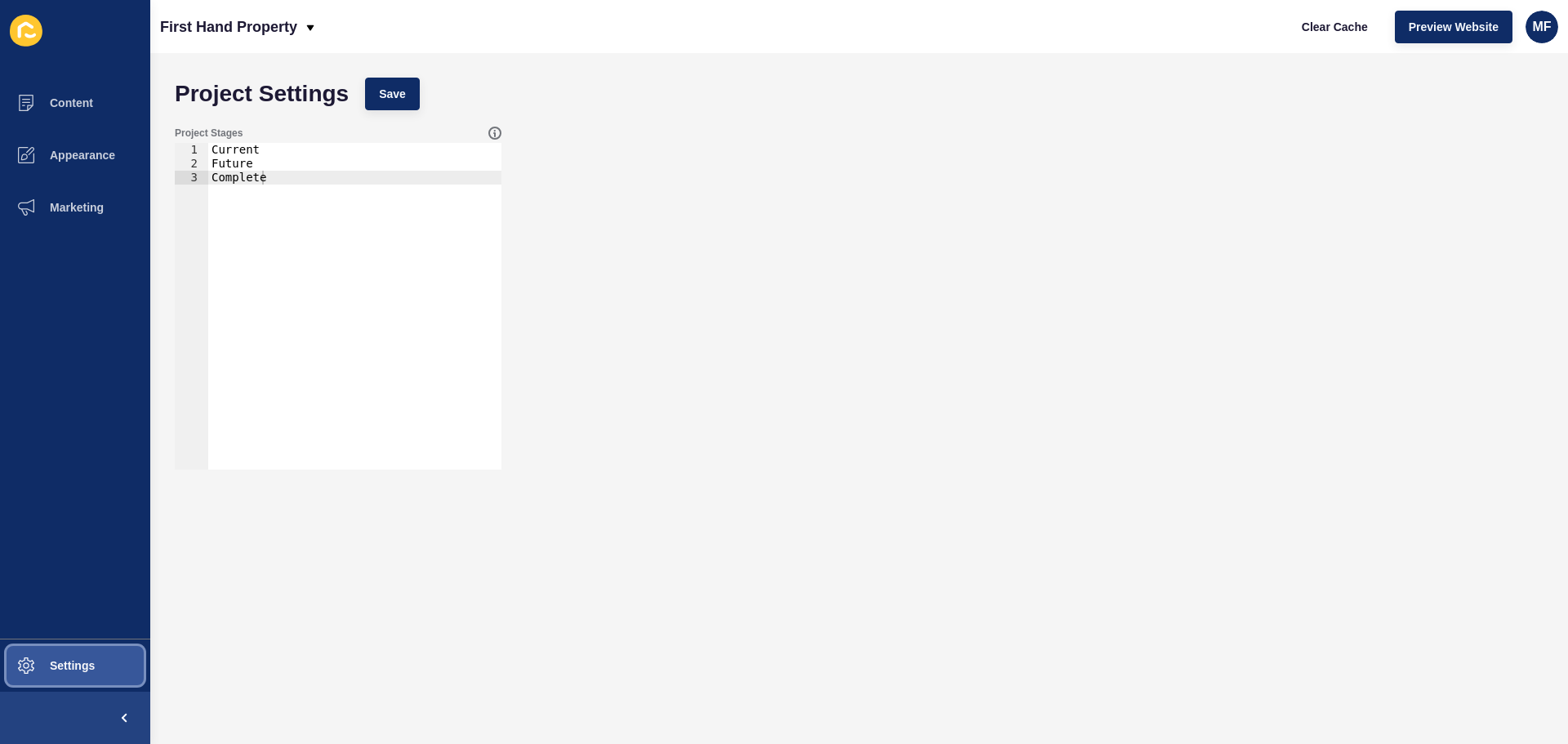
click at [67, 659] on span "Settings" at bounding box center [46, 665] width 97 height 13
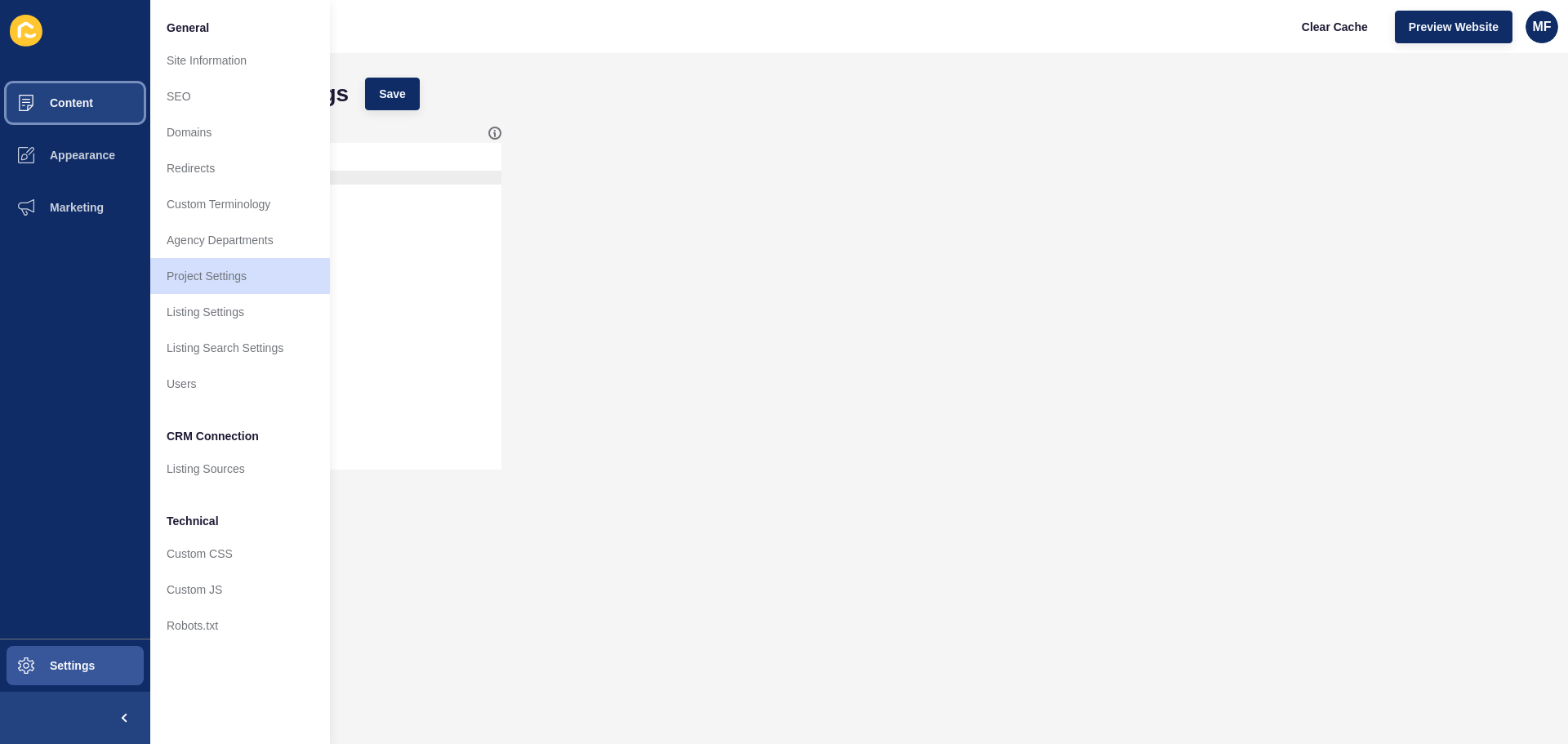
click at [68, 100] on span "Content" at bounding box center [45, 102] width 96 height 13
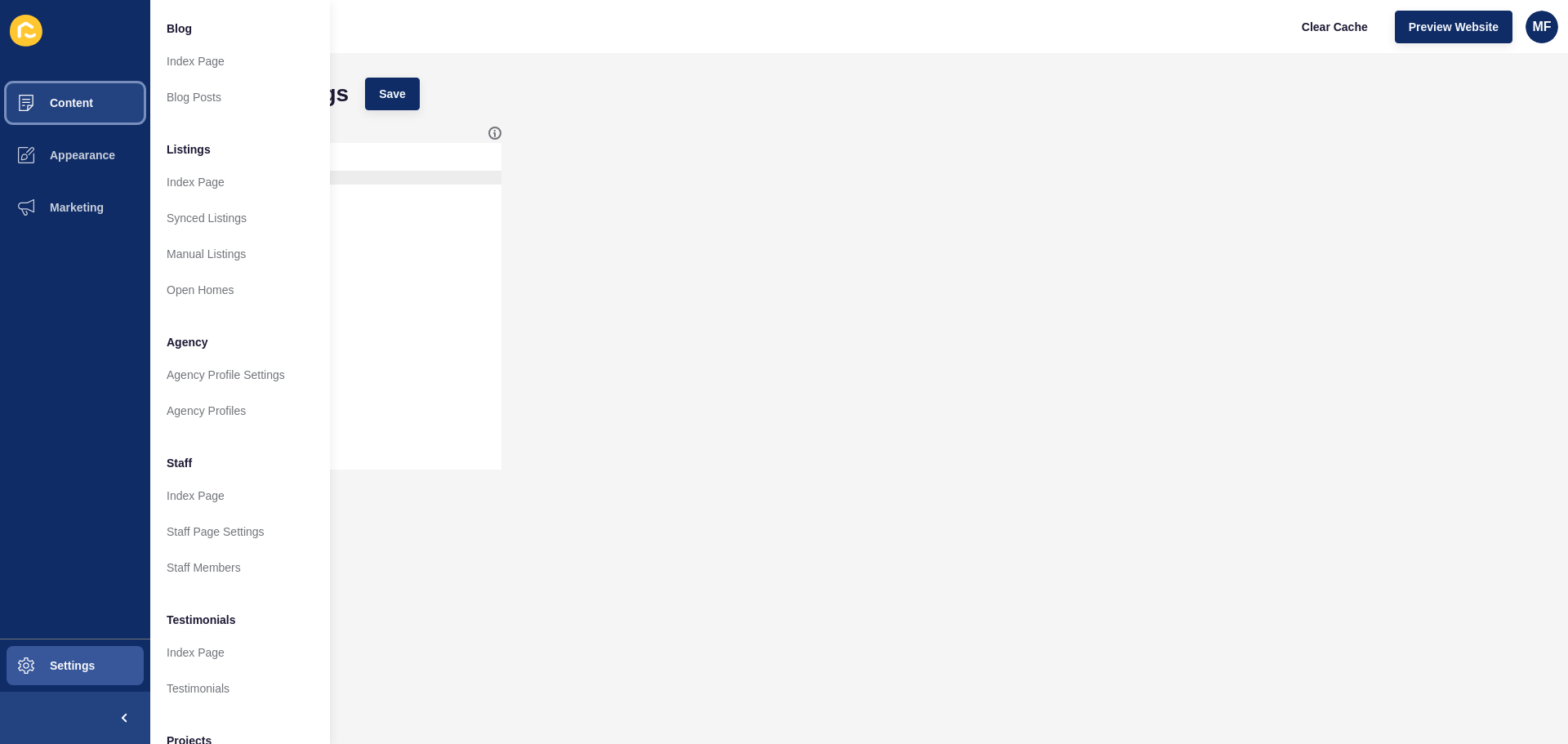
scroll to position [226, 0]
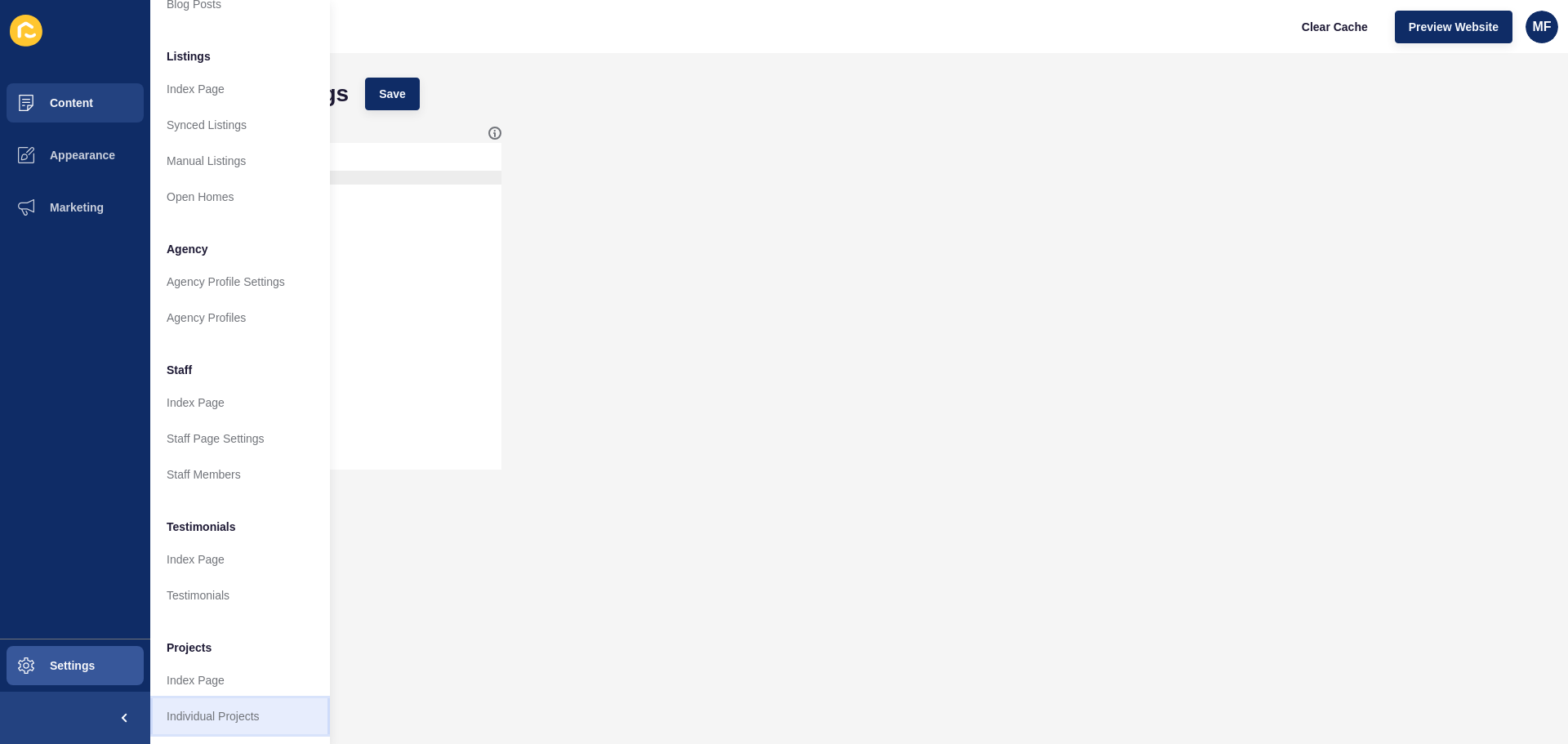
click at [247, 698] on link "Individual Projects" at bounding box center [240, 715] width 180 height 36
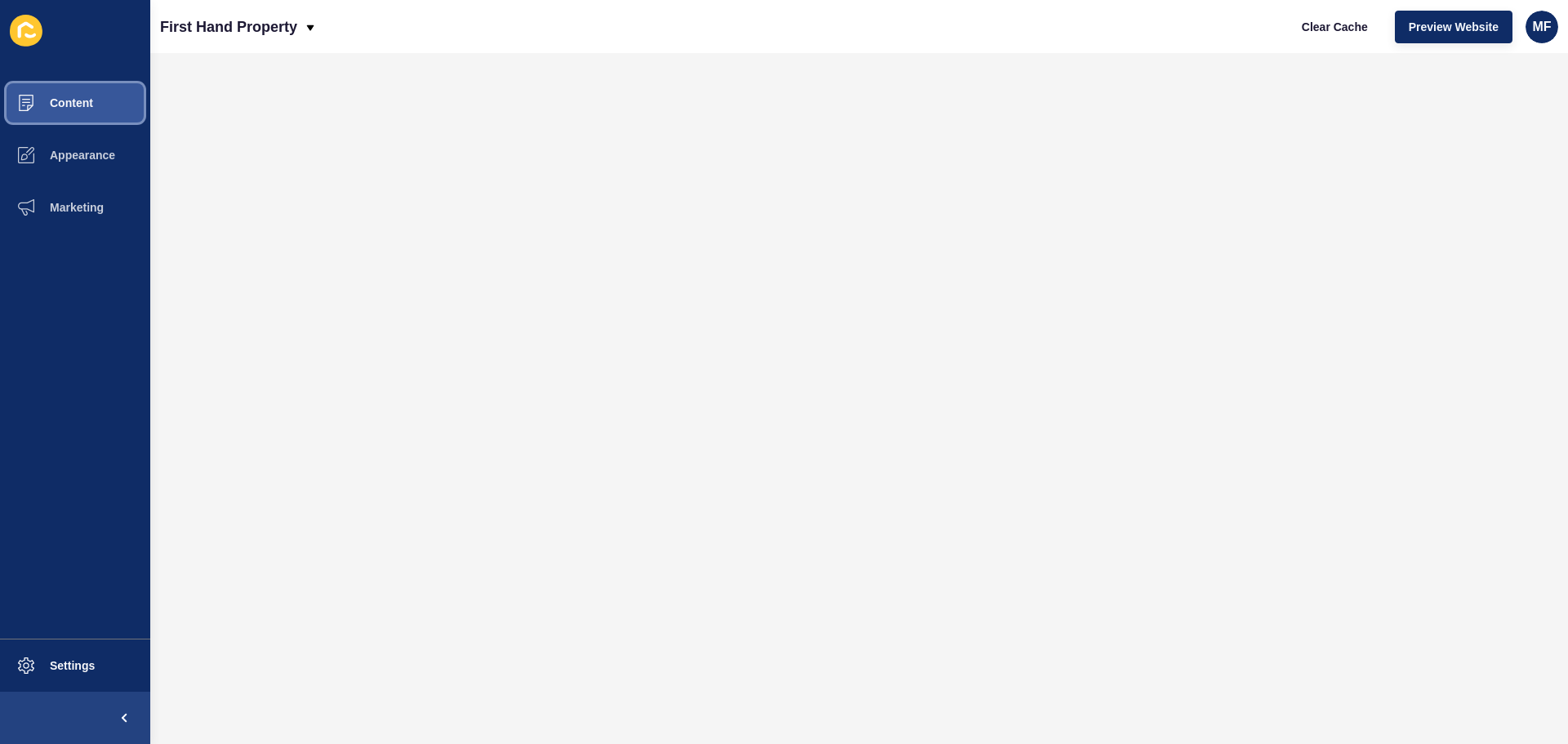
click at [103, 99] on button "Content" at bounding box center [75, 102] width 150 height 52
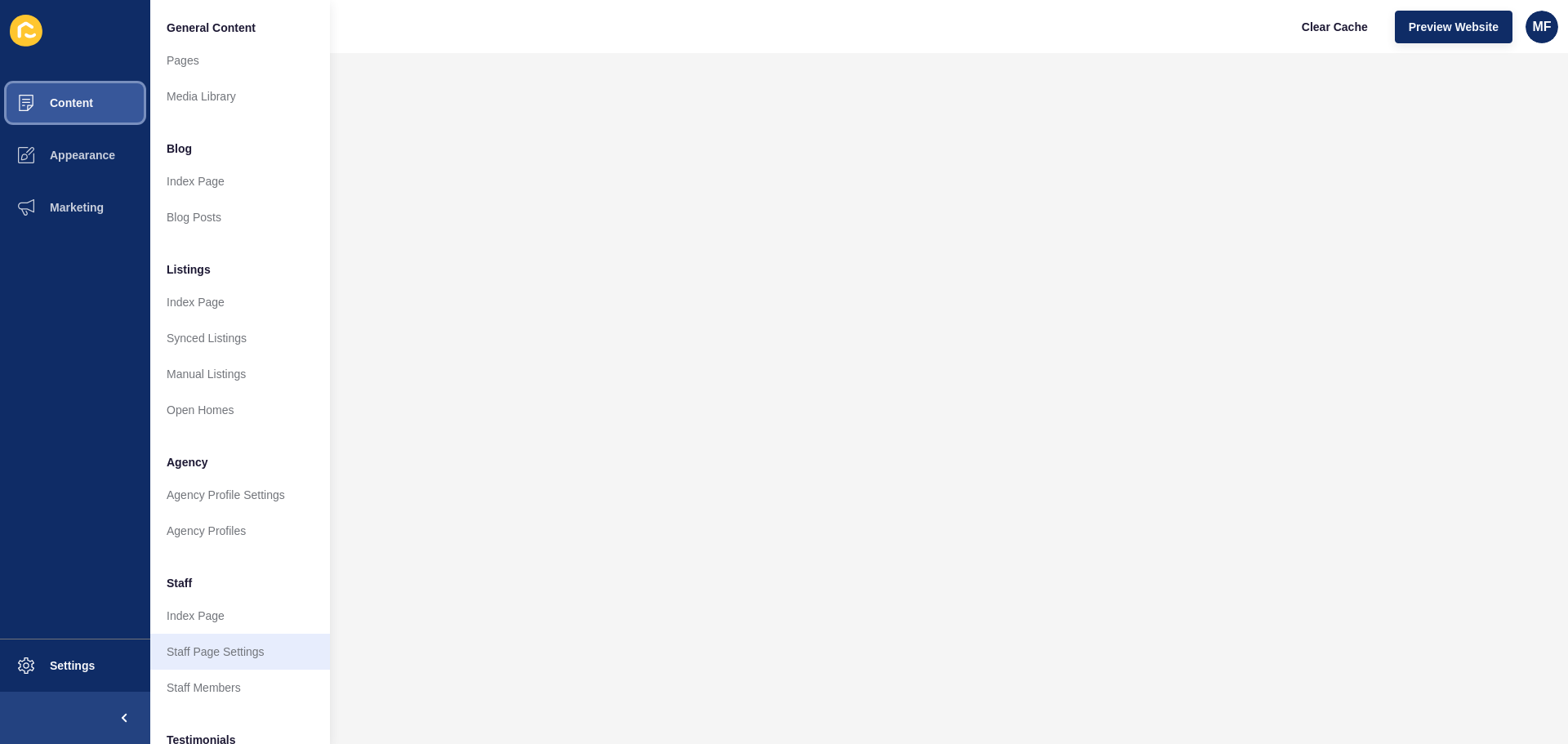
scroll to position [226, 0]
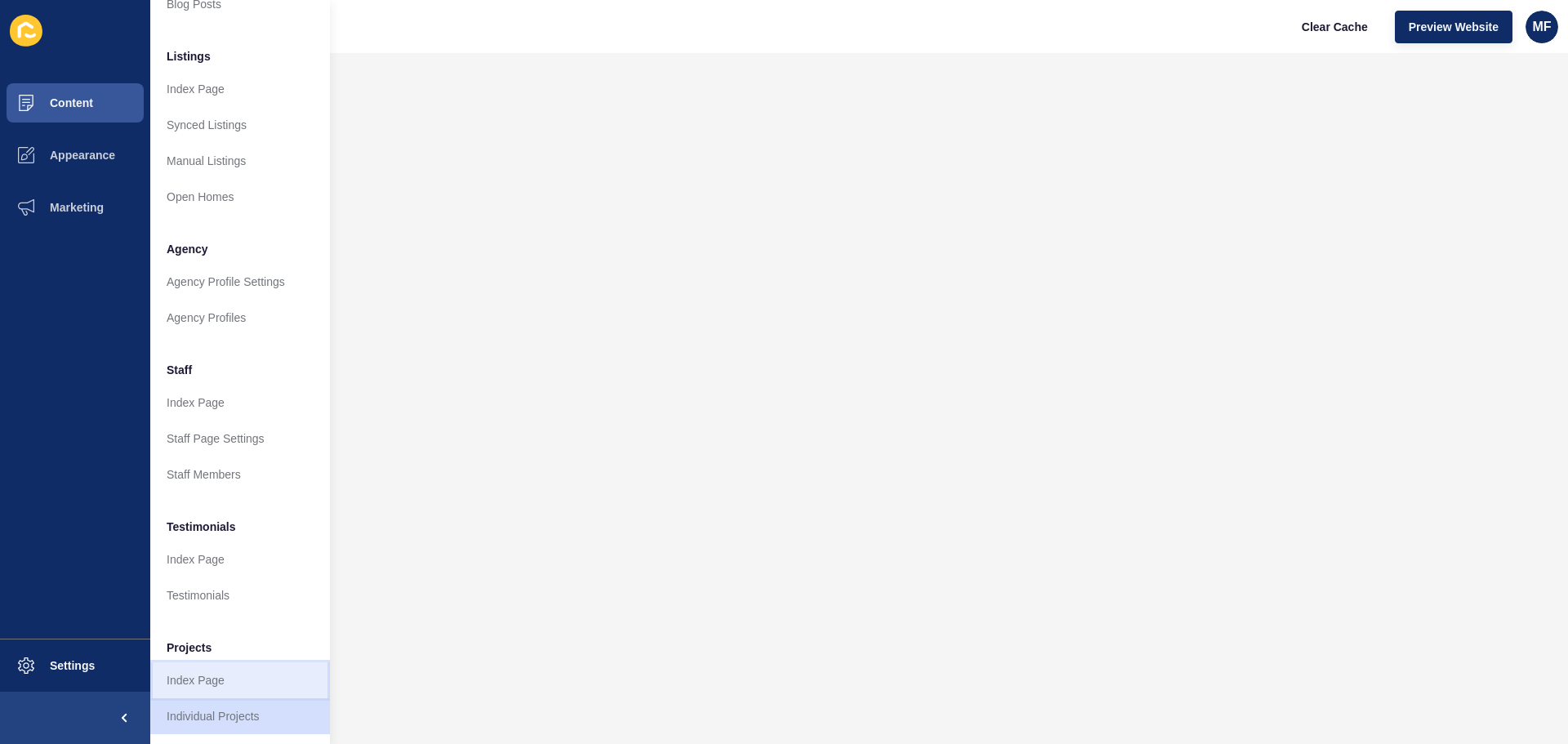
click at [207, 677] on link "Index Page" at bounding box center [240, 680] width 180 height 36
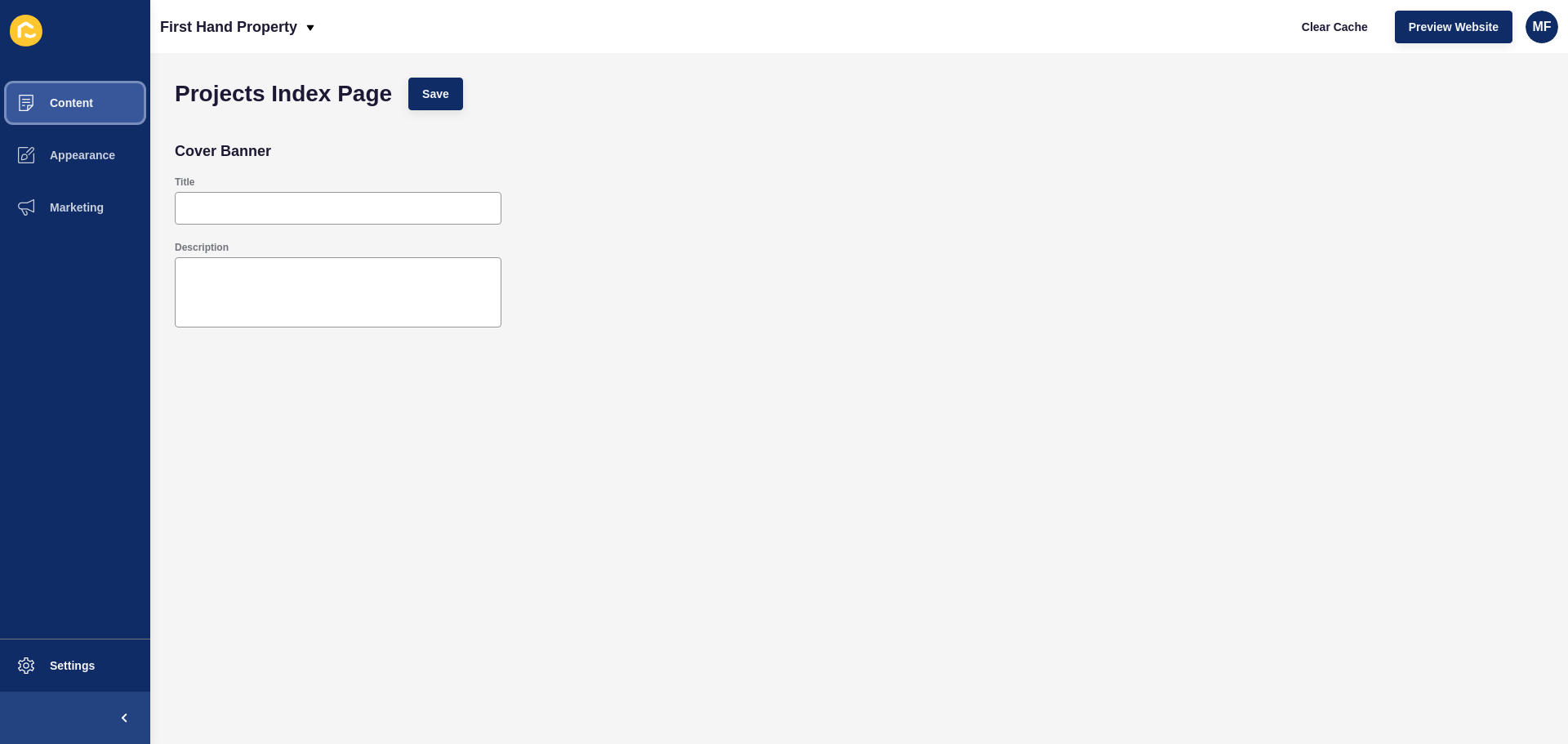
click at [29, 91] on span at bounding box center [26, 102] width 52 height 52
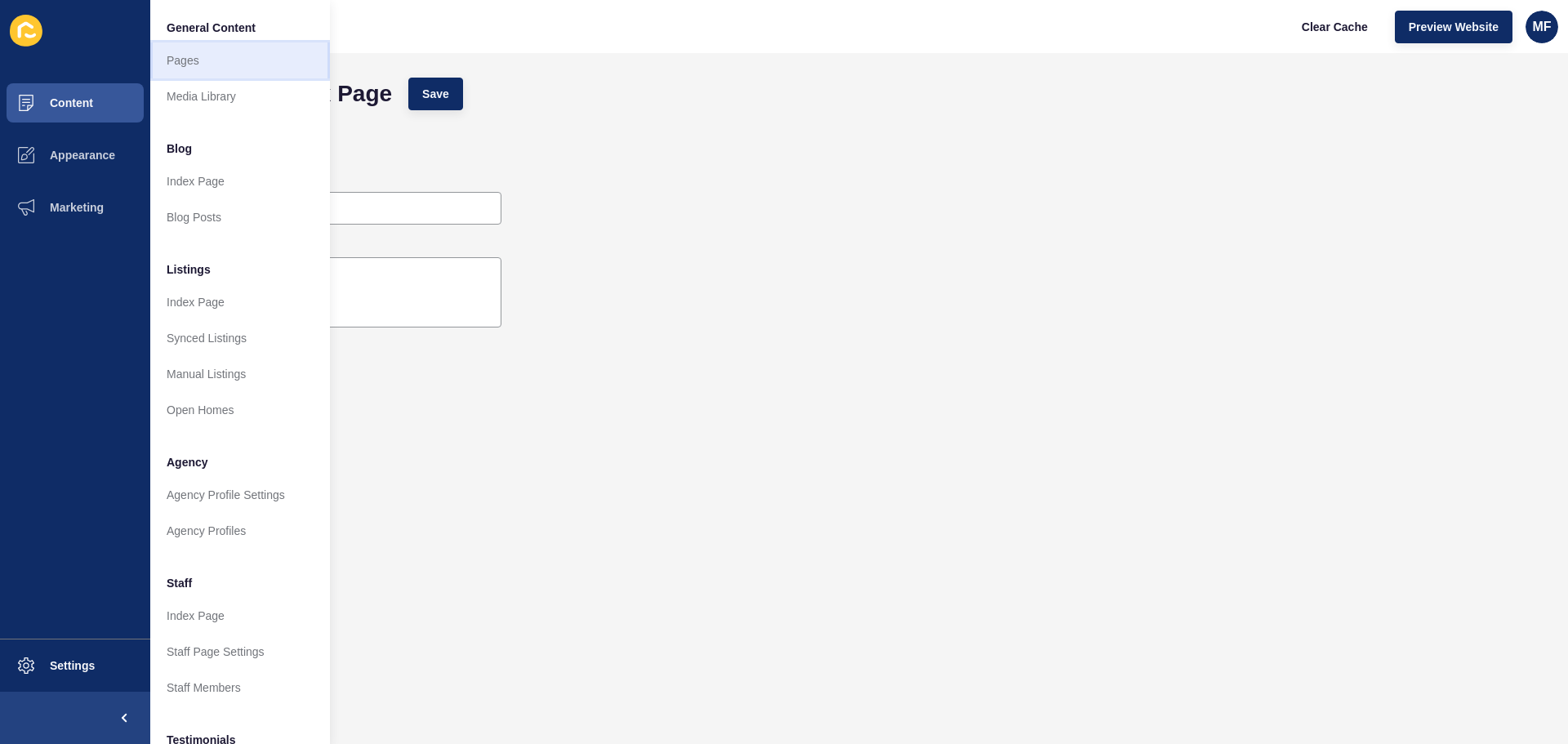
click at [234, 47] on link "Pages" at bounding box center [240, 60] width 180 height 36
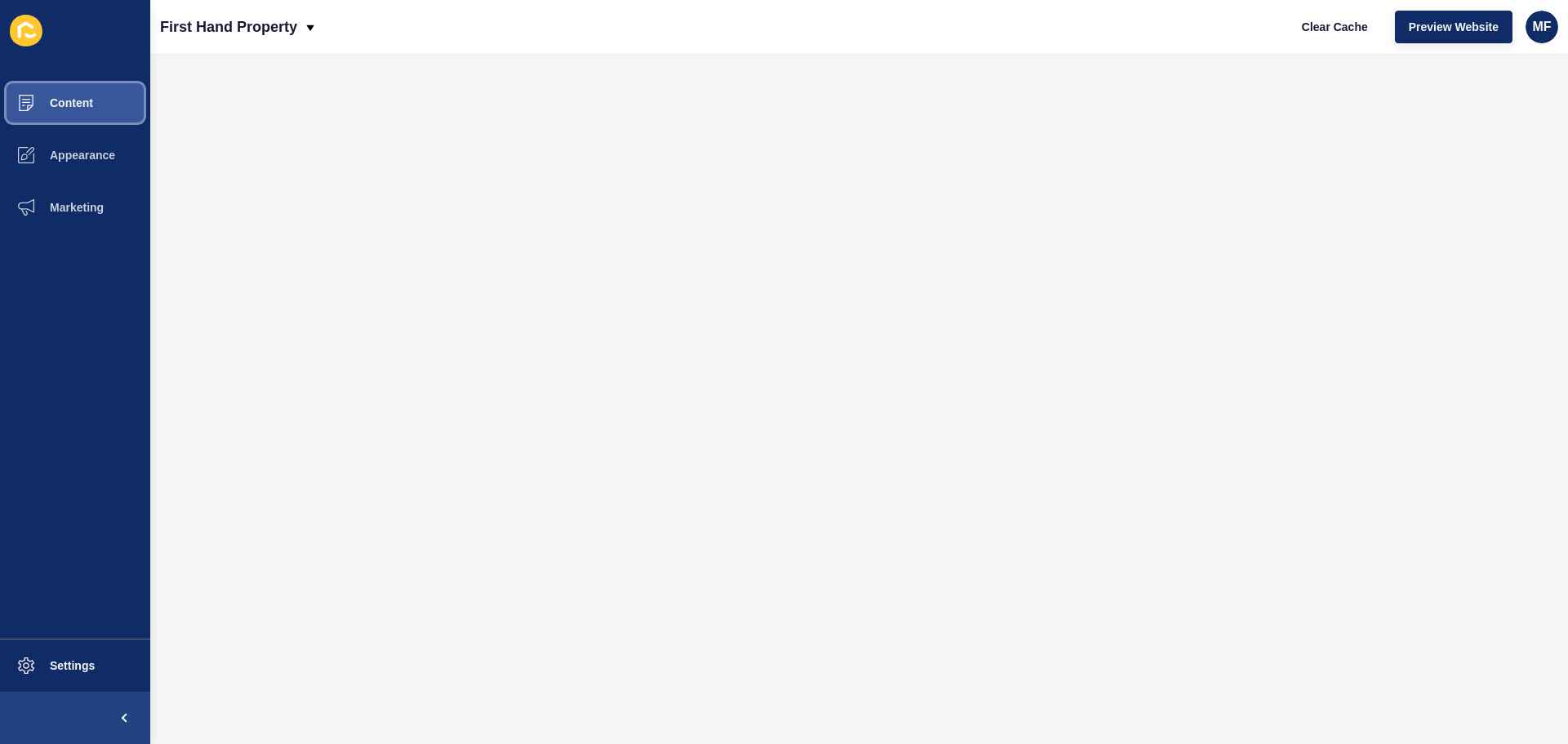
click at [78, 89] on button "Content" at bounding box center [75, 102] width 150 height 52
click at [102, 109] on button "Content" at bounding box center [75, 102] width 150 height 52
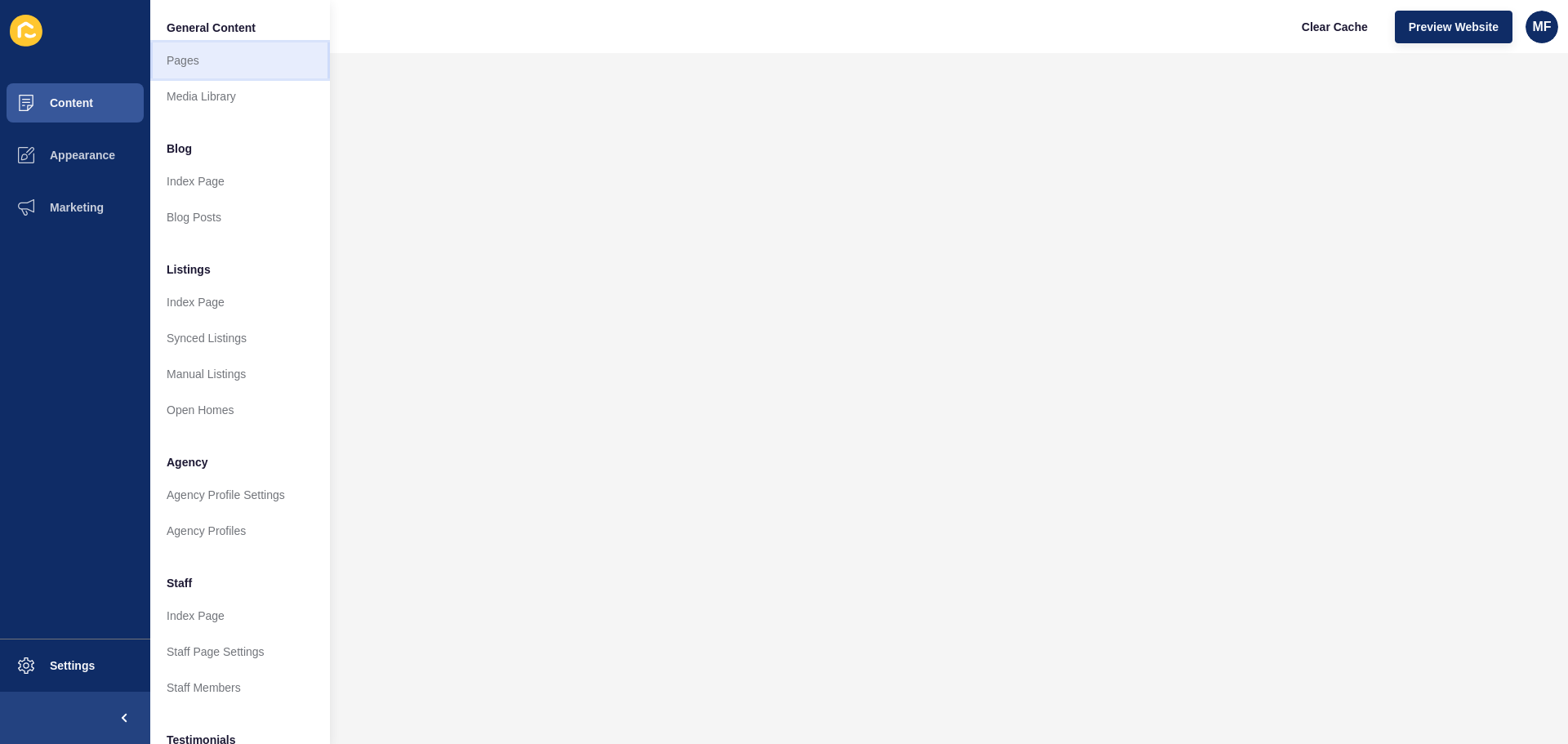
click at [251, 53] on link "Pages" at bounding box center [240, 60] width 180 height 36
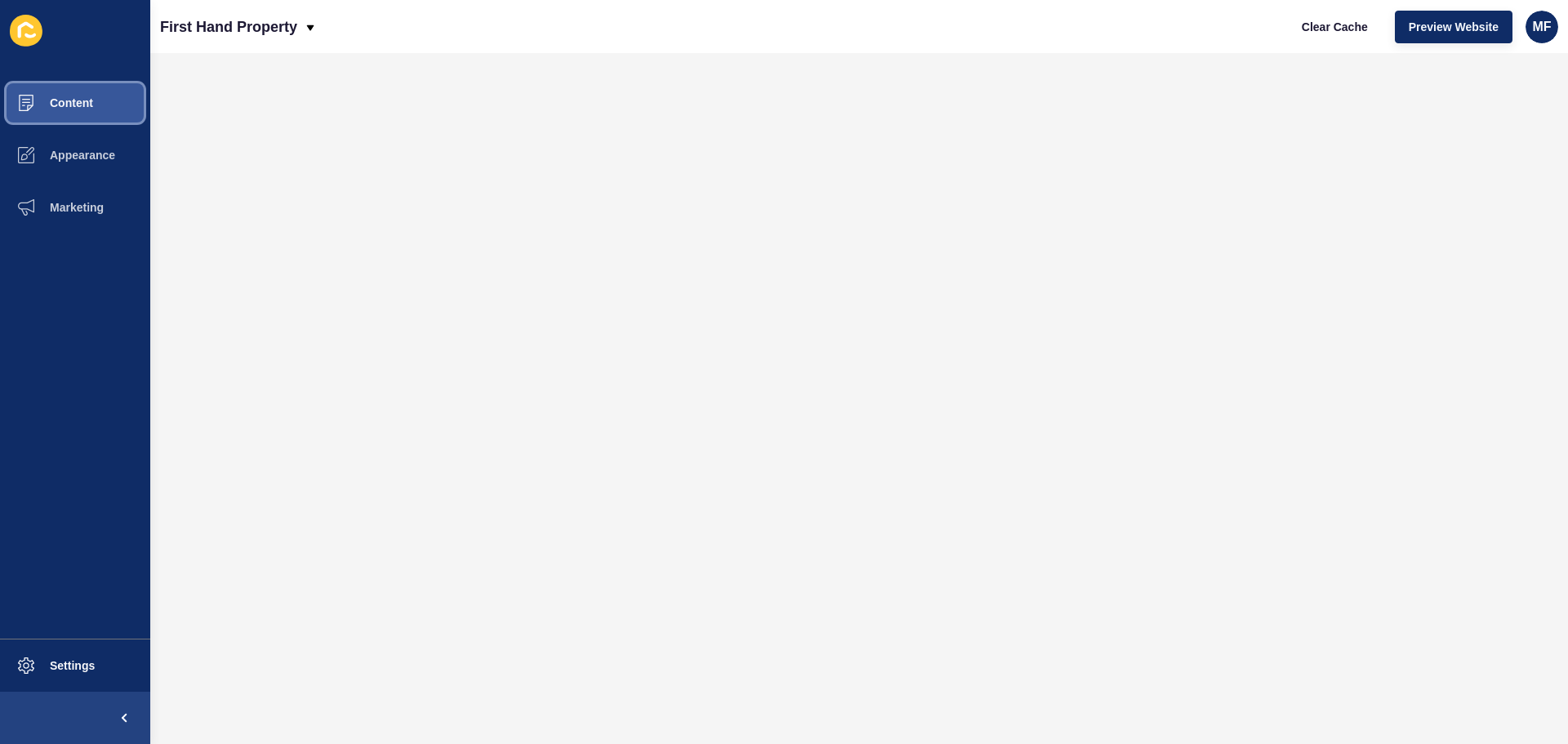
click at [102, 109] on button "Content" at bounding box center [75, 102] width 150 height 52
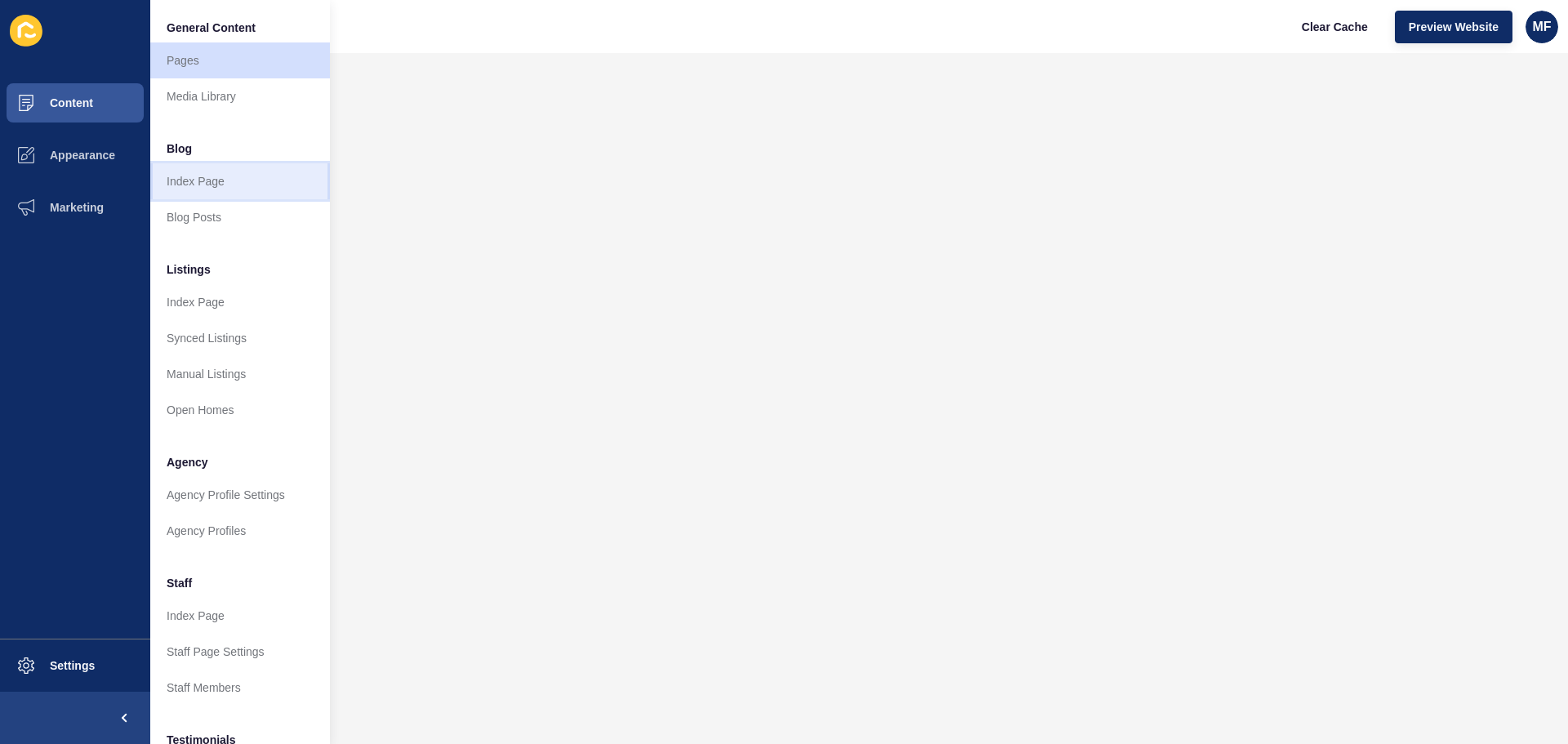
click at [259, 173] on link "Index Page" at bounding box center [240, 181] width 180 height 36
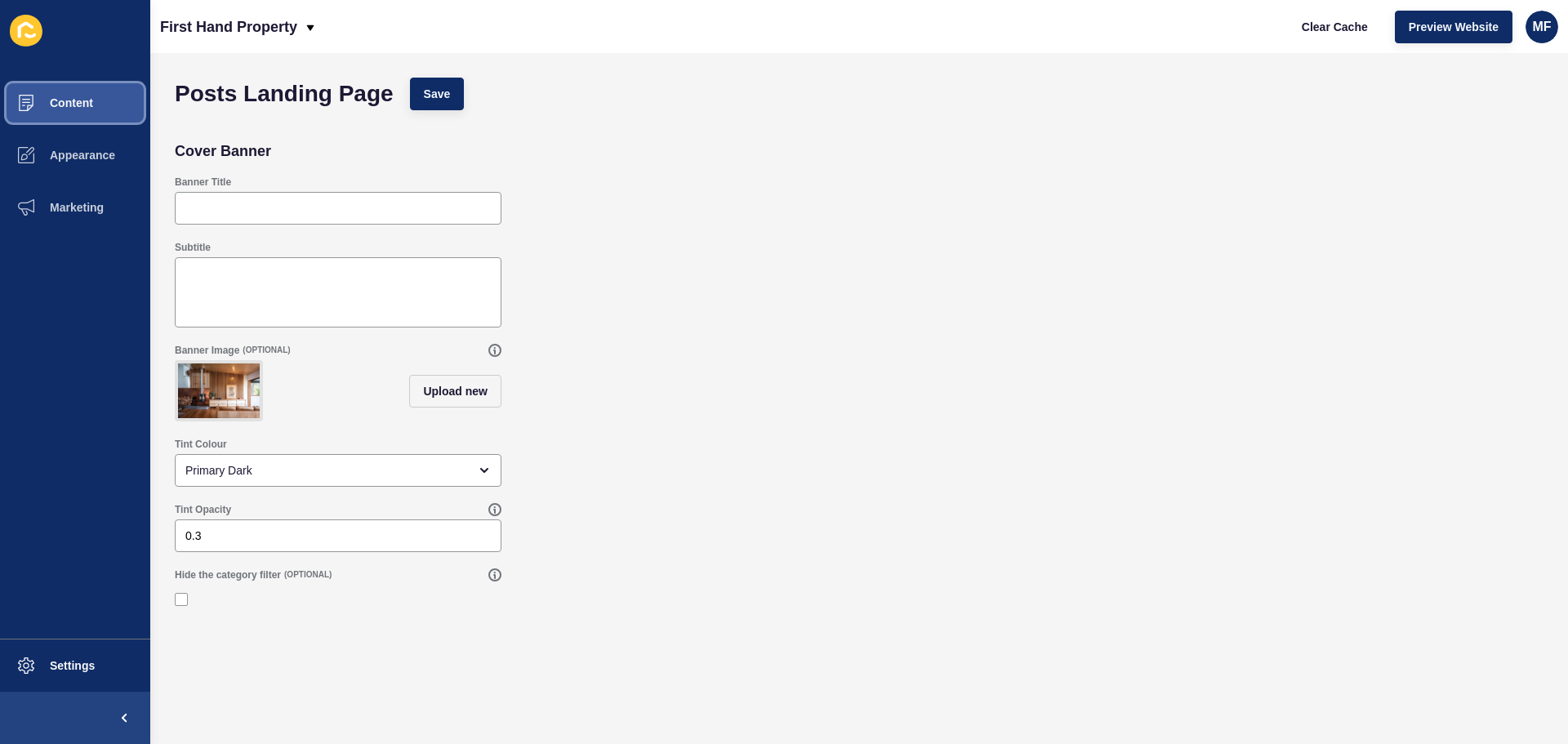
click at [99, 107] on button "Content" at bounding box center [75, 102] width 150 height 52
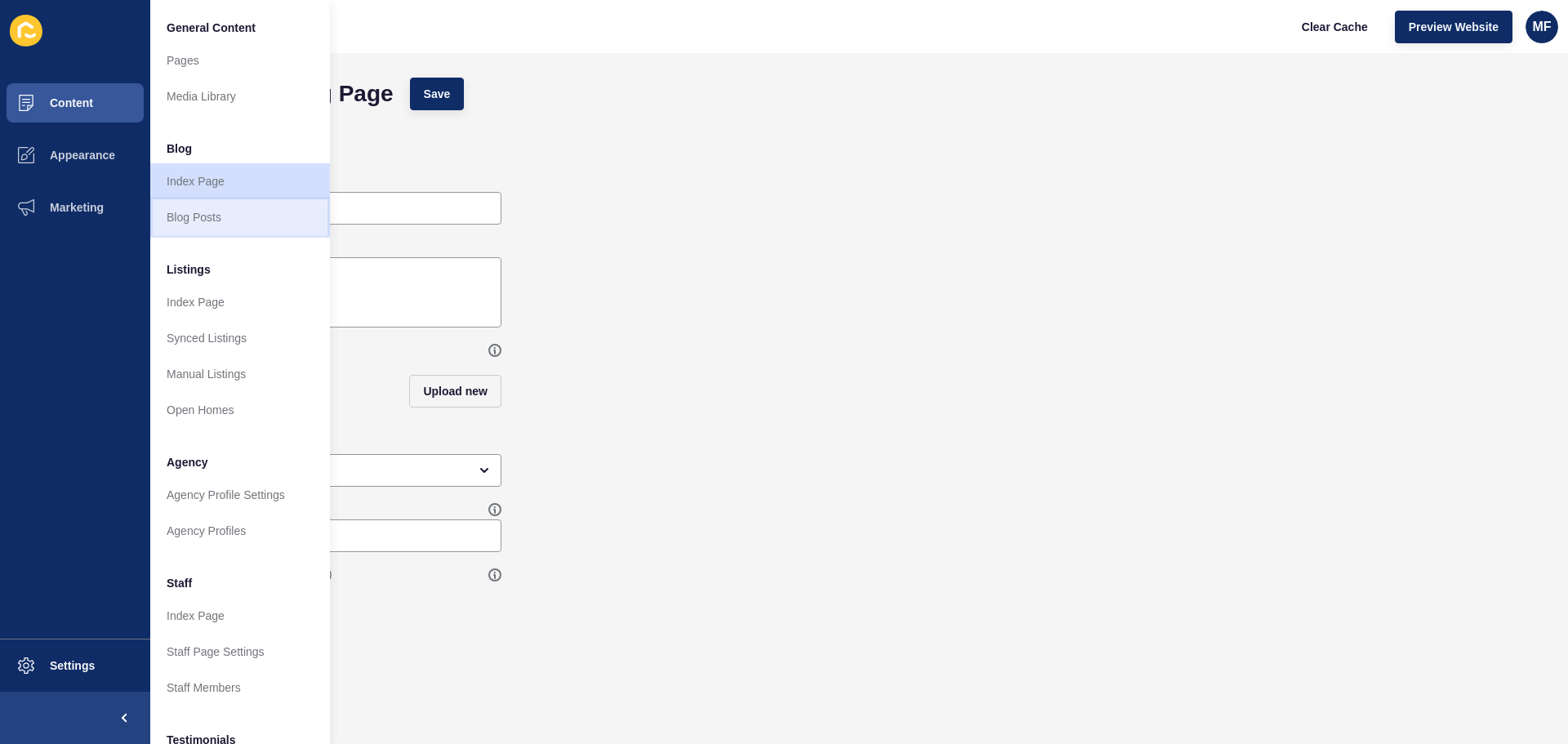
click at [272, 207] on link "Blog Posts" at bounding box center [240, 216] width 180 height 36
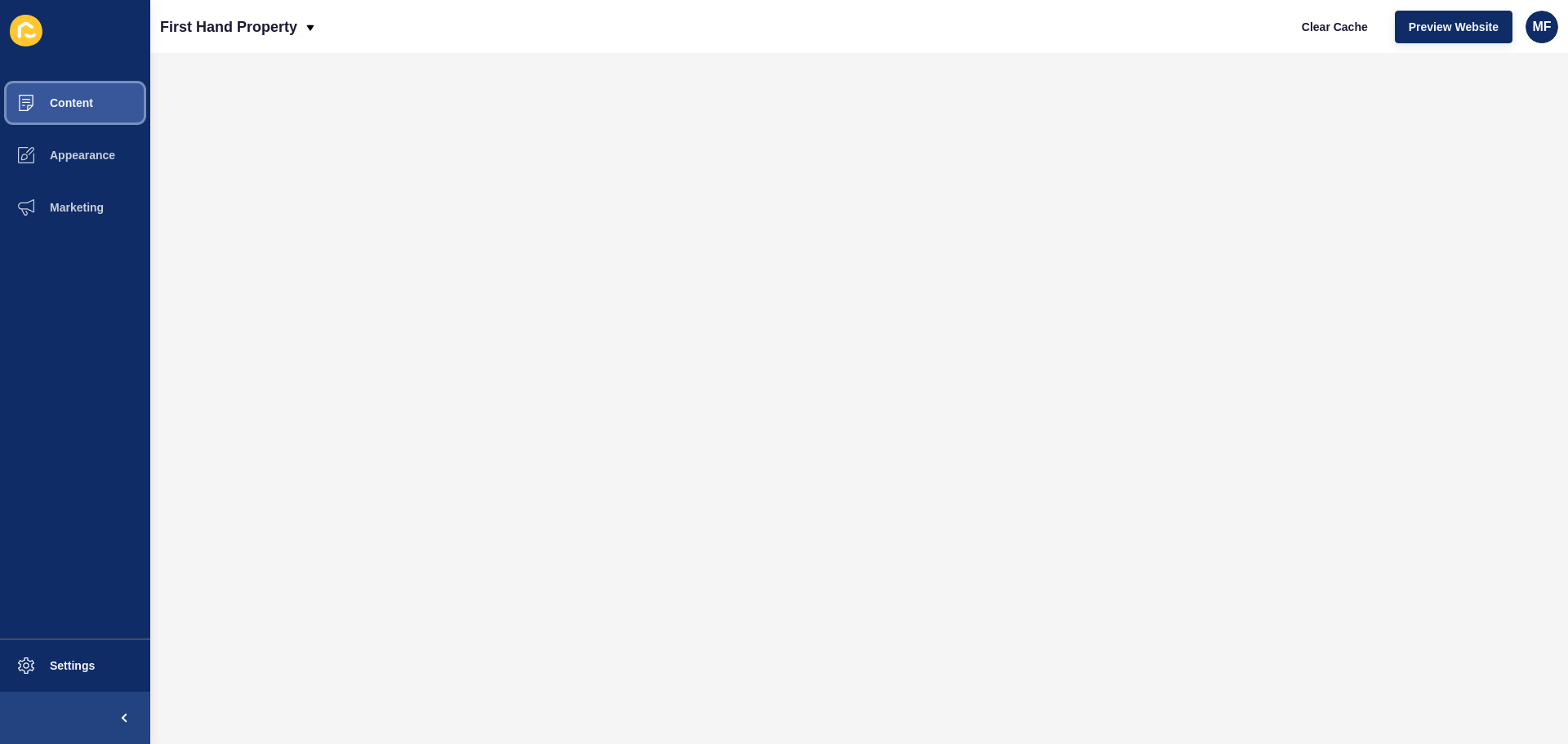
click at [84, 122] on button "Content" at bounding box center [75, 102] width 150 height 52
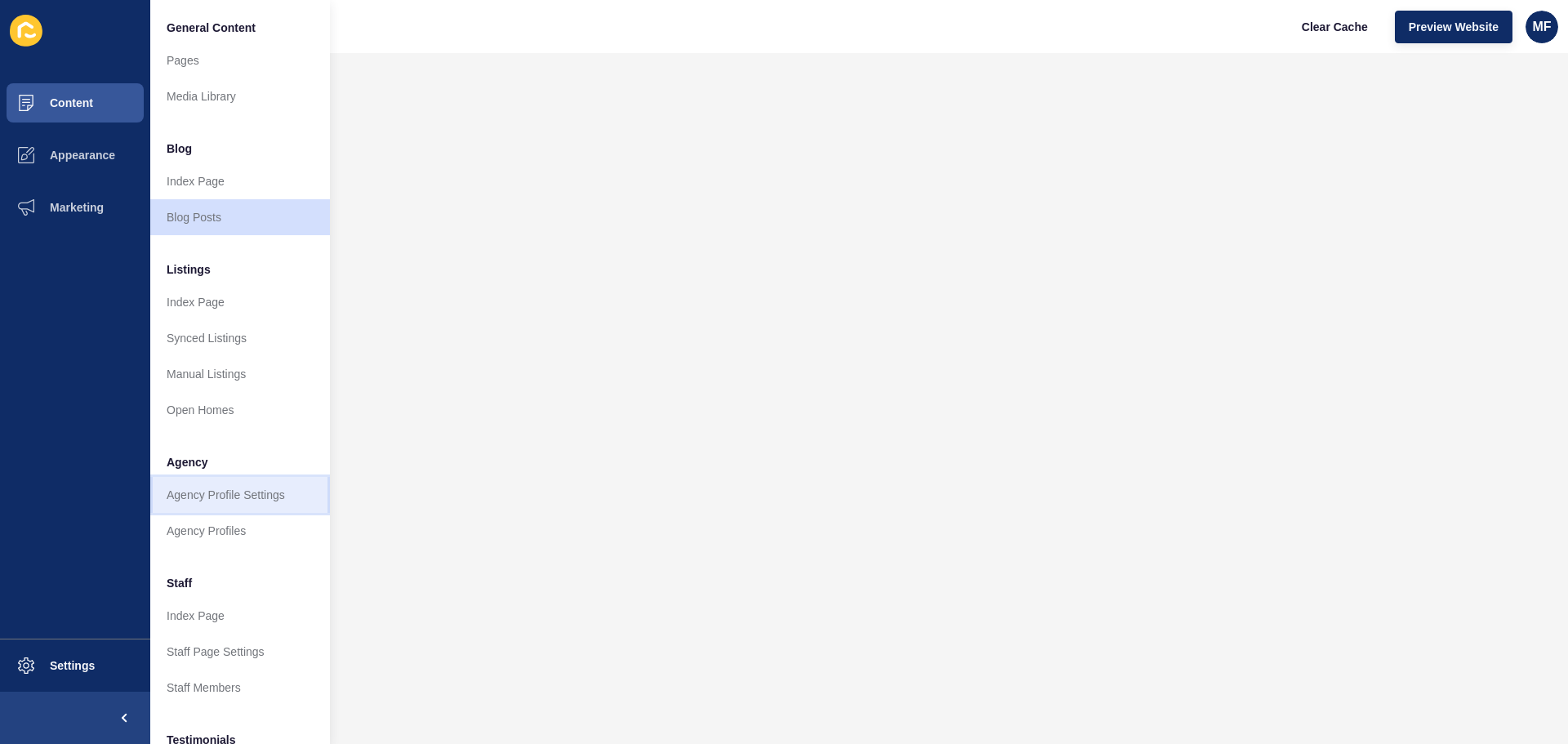
click at [254, 497] on link "Agency Profile Settings" at bounding box center [240, 494] width 180 height 36
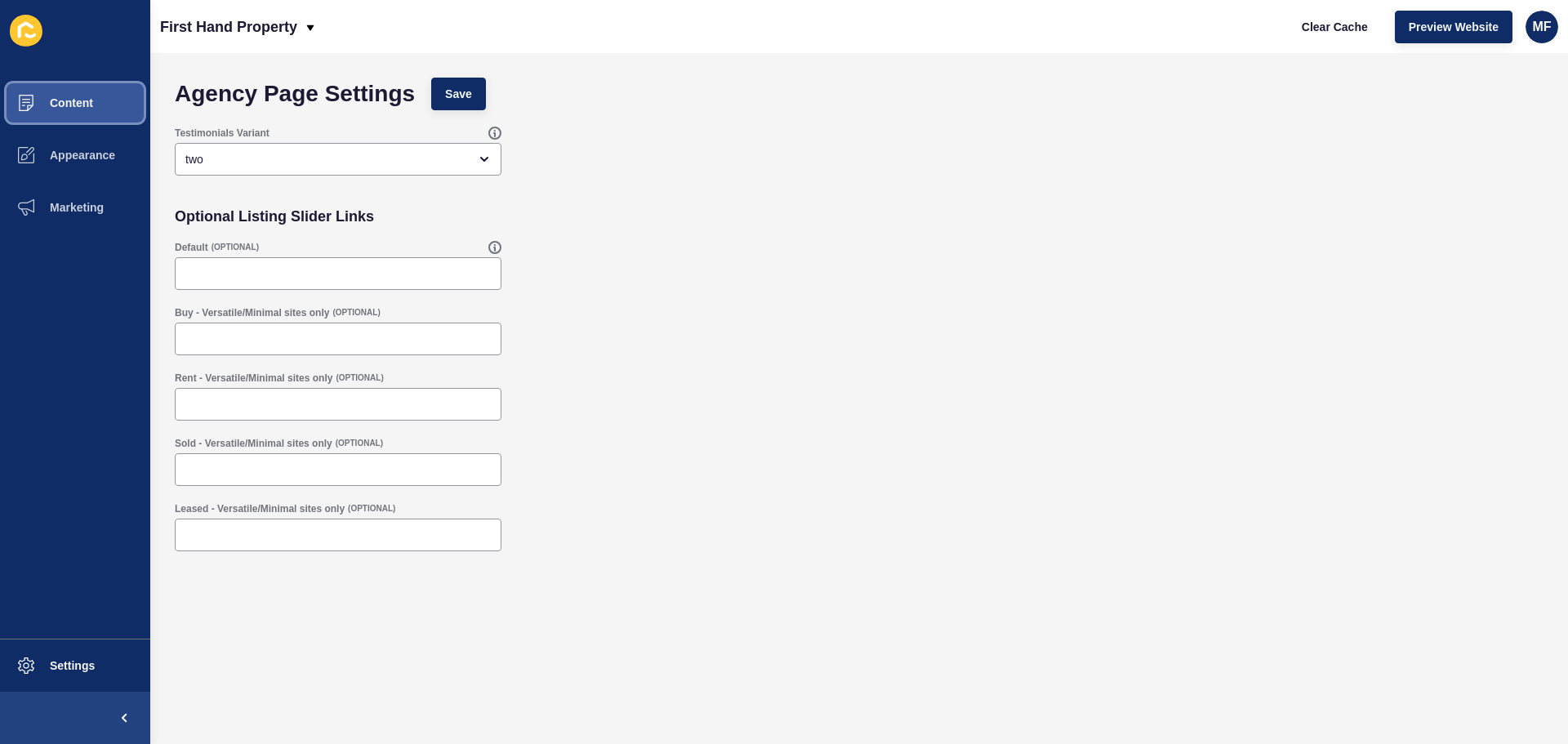
click at [108, 102] on button "Content" at bounding box center [75, 102] width 150 height 52
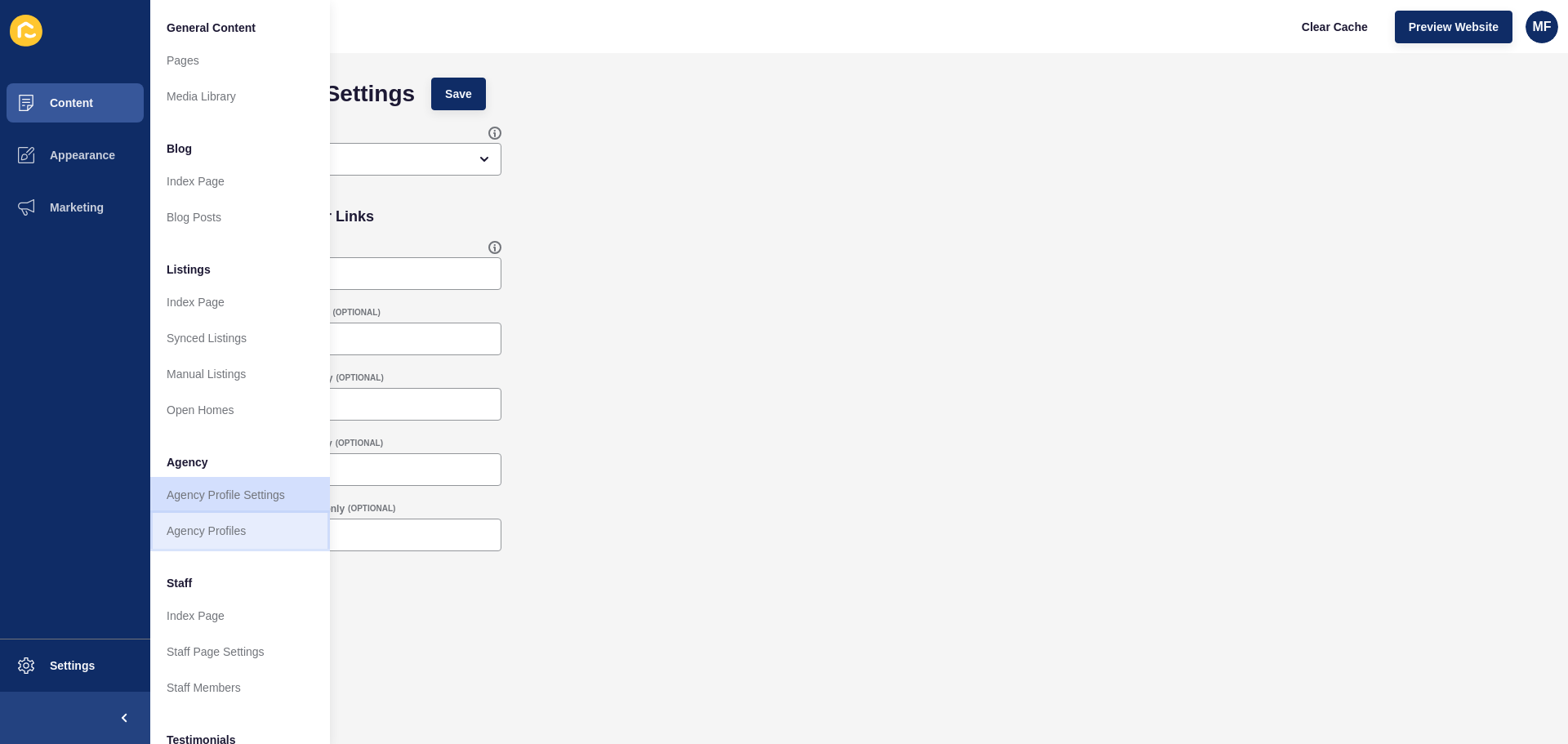
click at [234, 535] on link "Agency Profiles" at bounding box center [240, 530] width 180 height 36
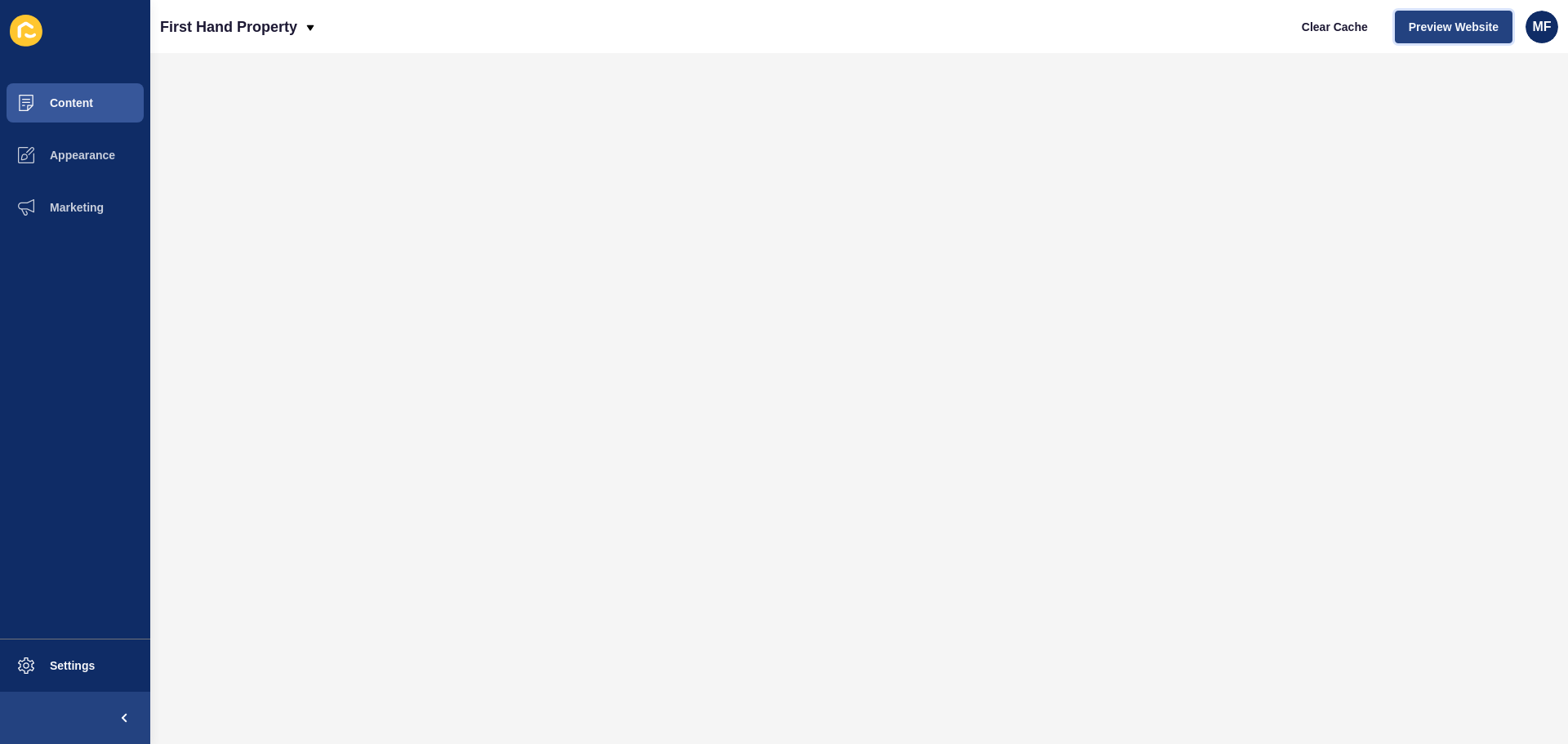
click at [1442, 26] on span "Preview Website" at bounding box center [1453, 27] width 89 height 16
click at [117, 98] on button "Content" at bounding box center [75, 102] width 150 height 52
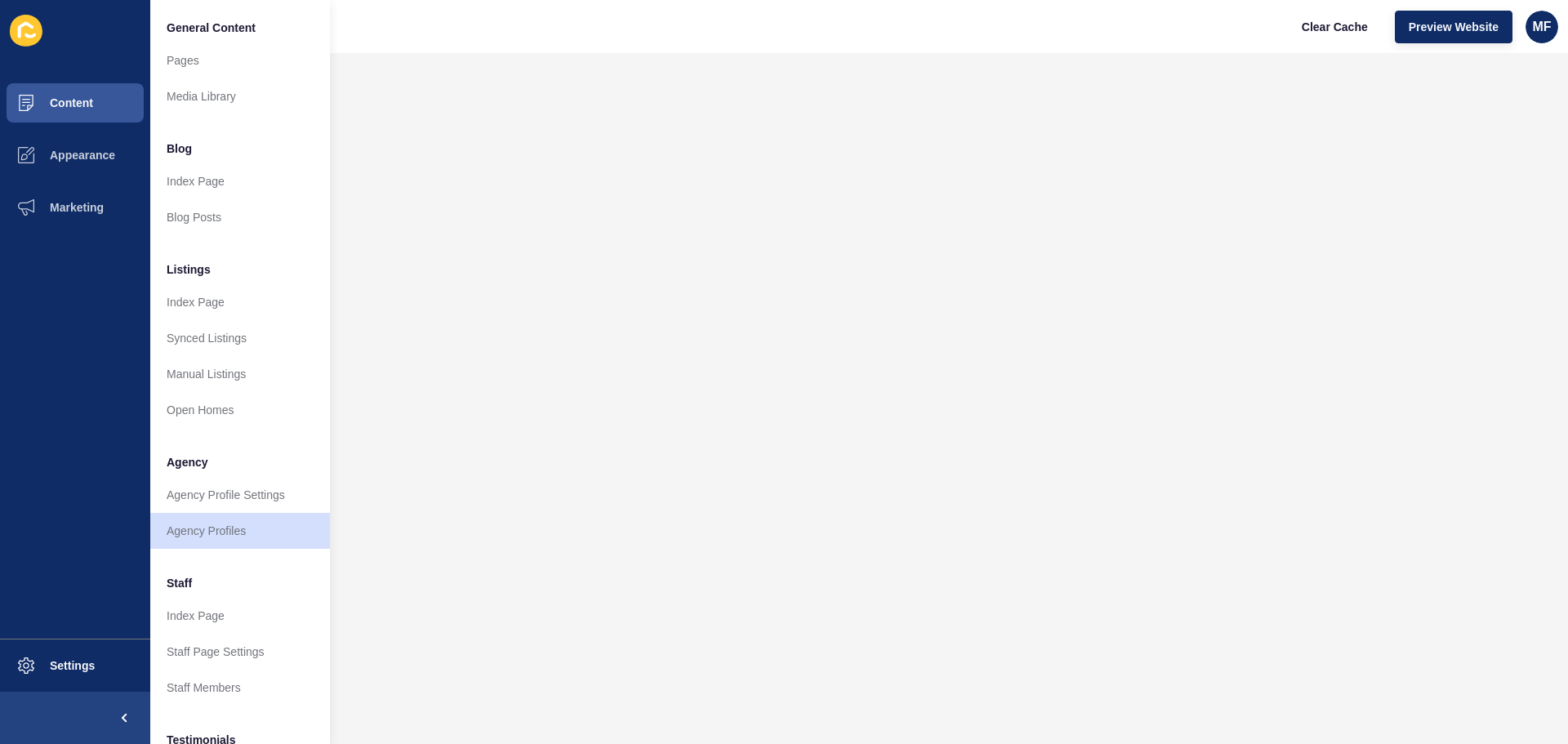
click at [220, 21] on span "General Content" at bounding box center [211, 28] width 89 height 16
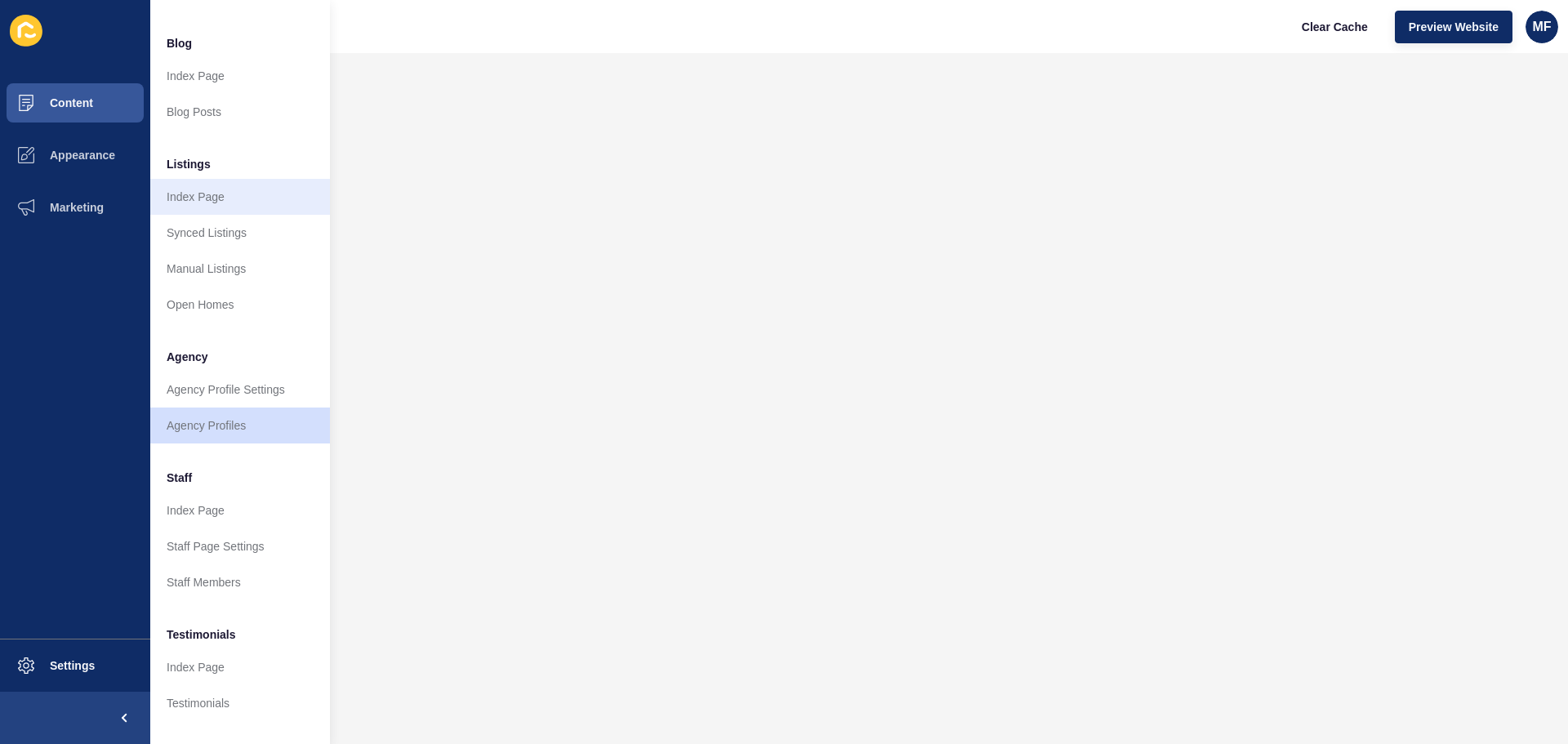
scroll to position [226, 0]
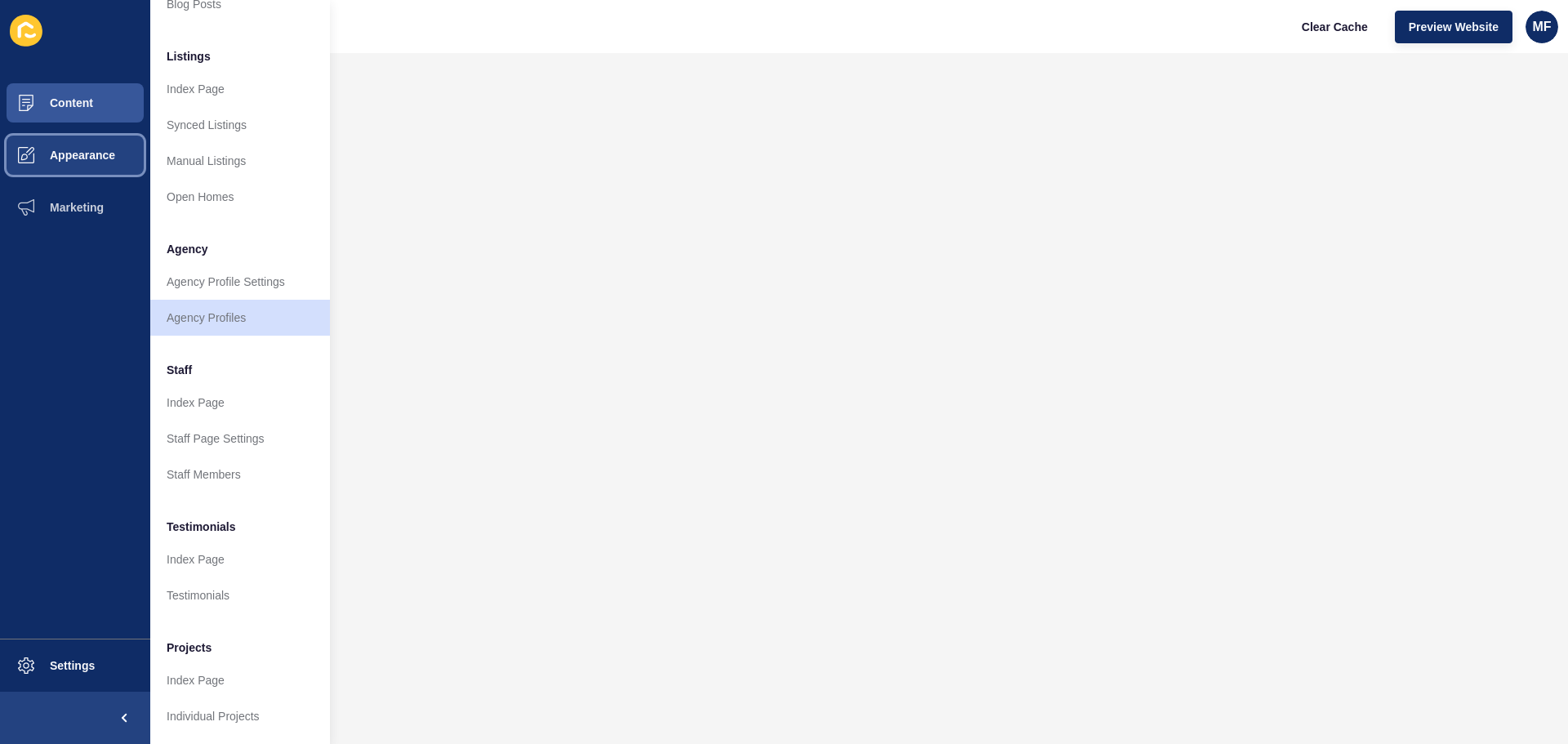
click at [89, 160] on span "Appearance" at bounding box center [56, 155] width 117 height 13
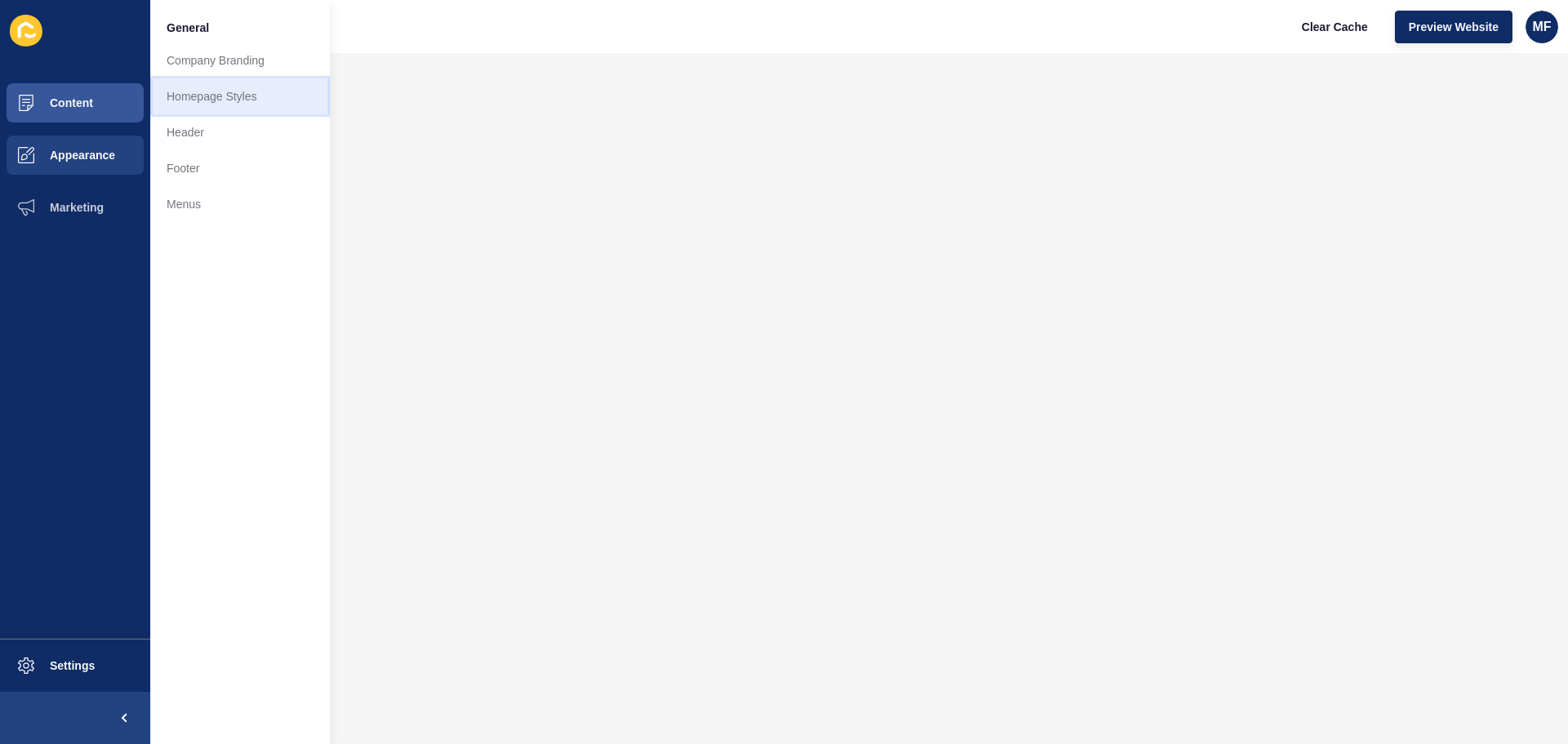
click at [229, 89] on link "Homepage Styles" at bounding box center [240, 95] width 180 height 36
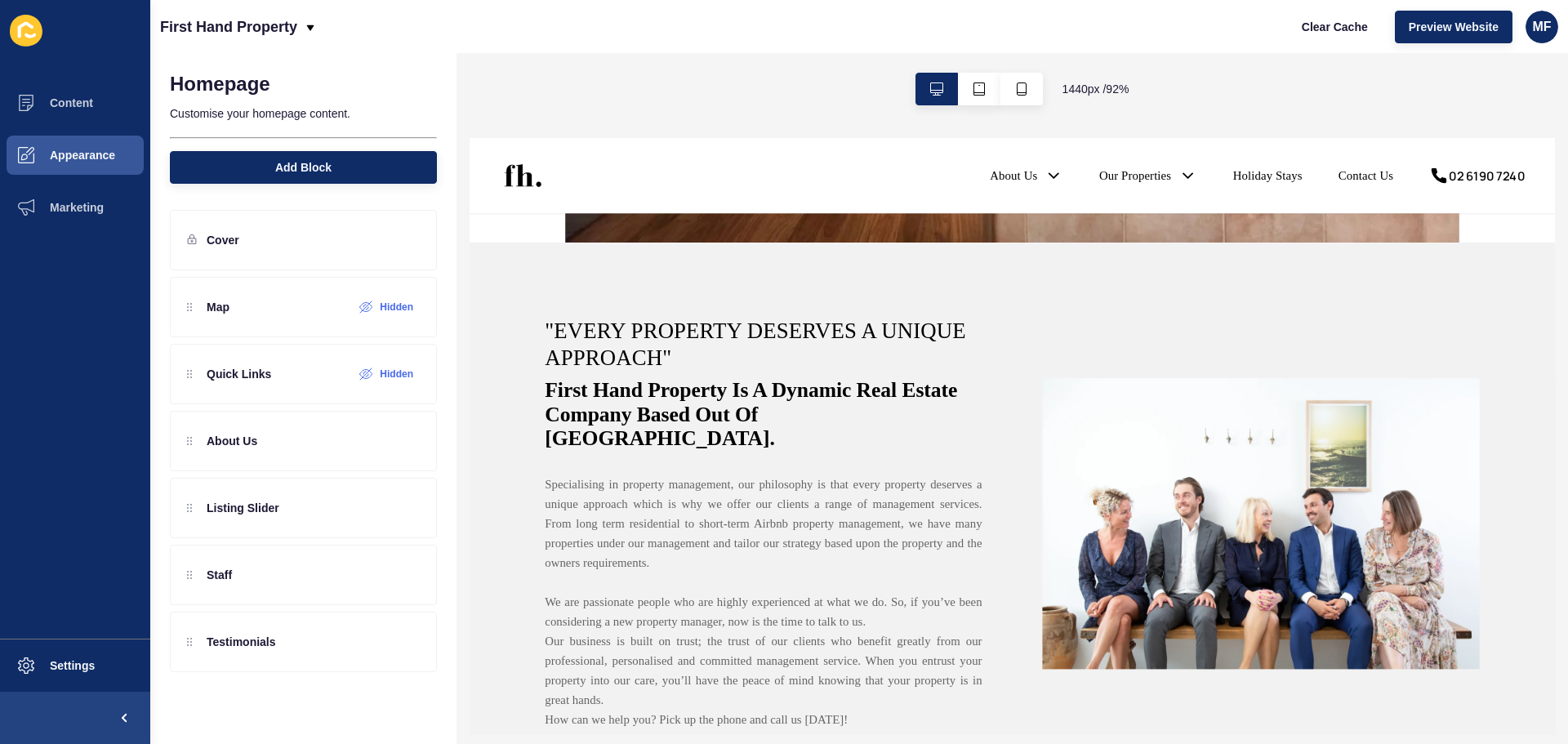
scroll to position [734, 0]
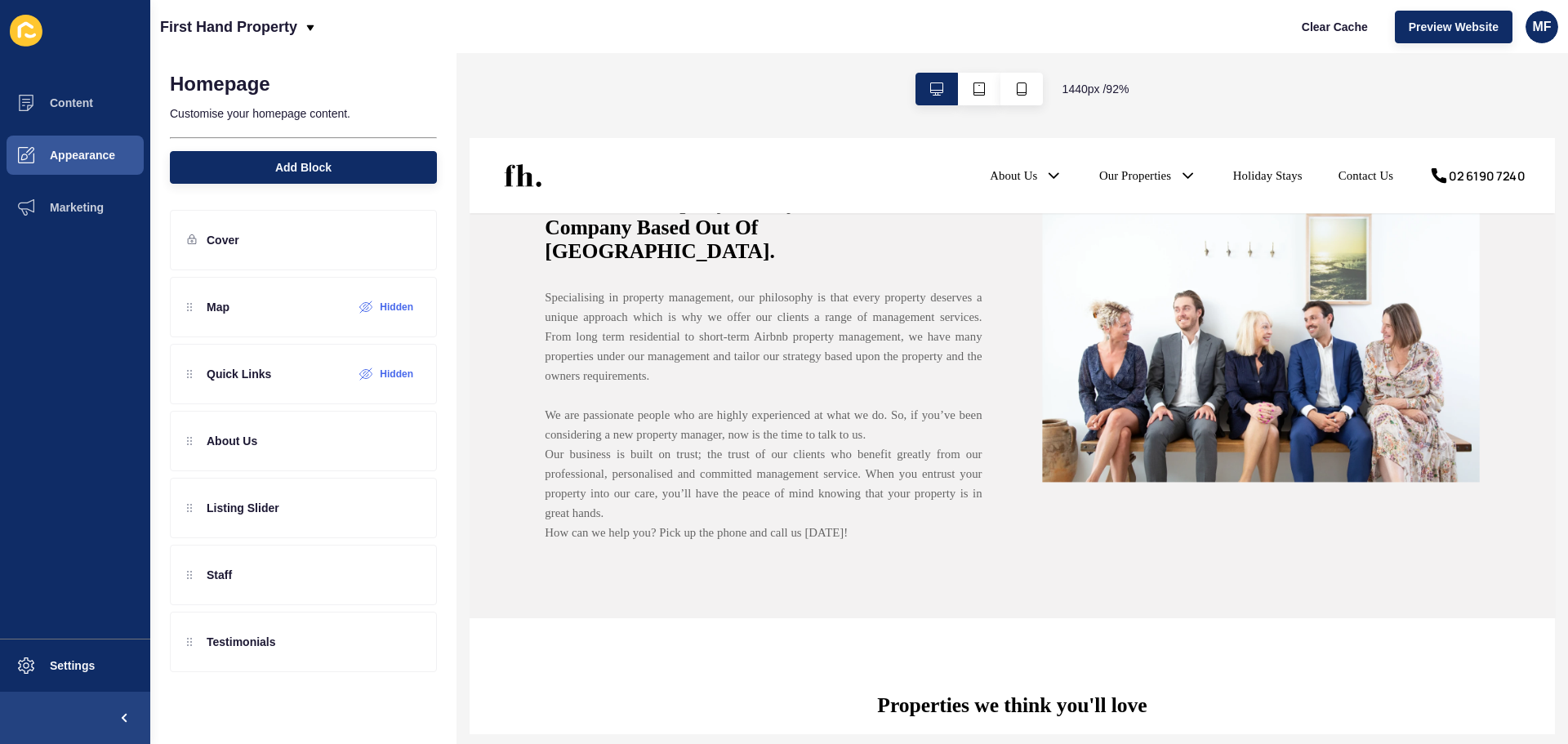
click at [1240, 352] on img at bounding box center [1327, 352] width 473 height 445
click at [377, 372] on div "Hidden" at bounding box center [386, 373] width 54 height 13
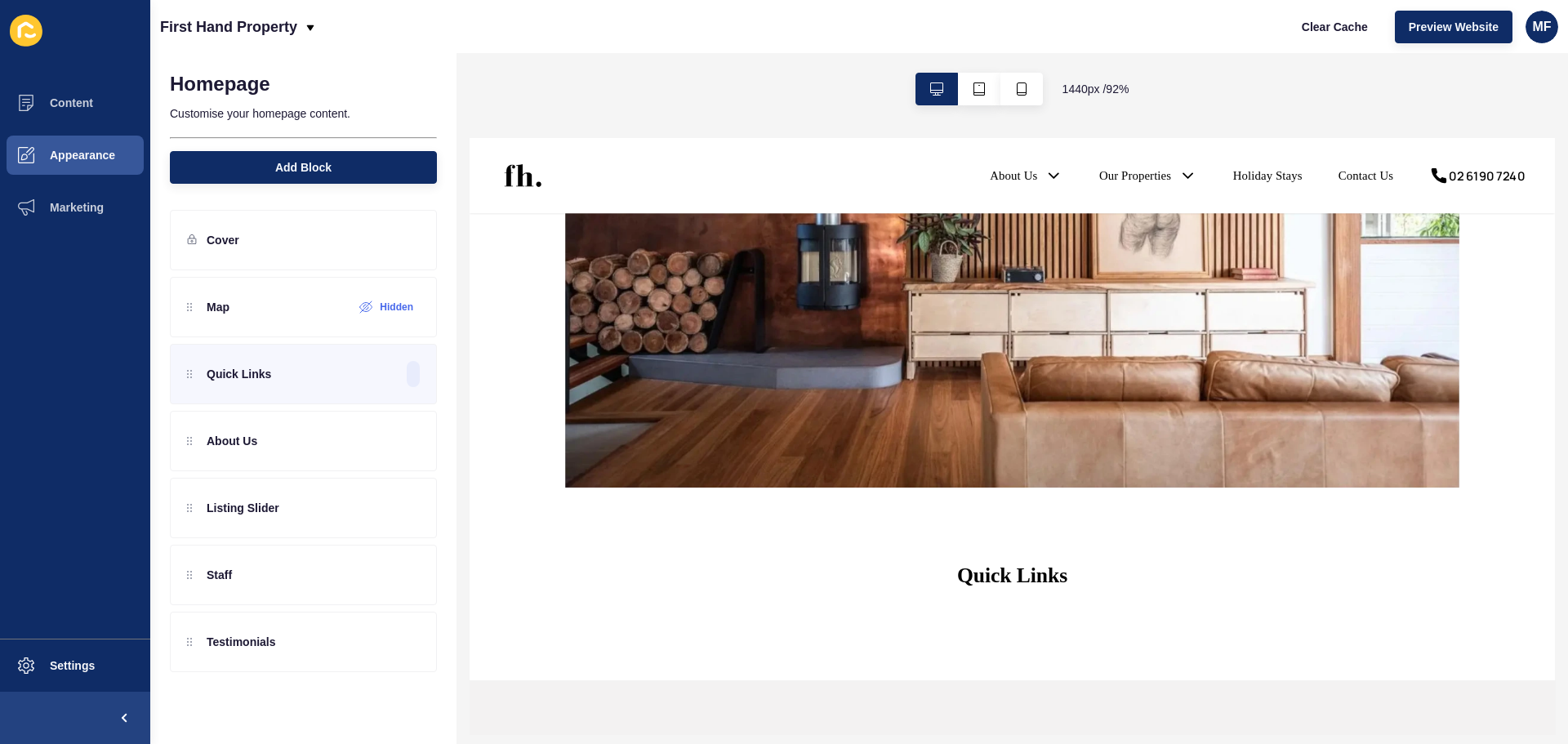
scroll to position [490, 0]
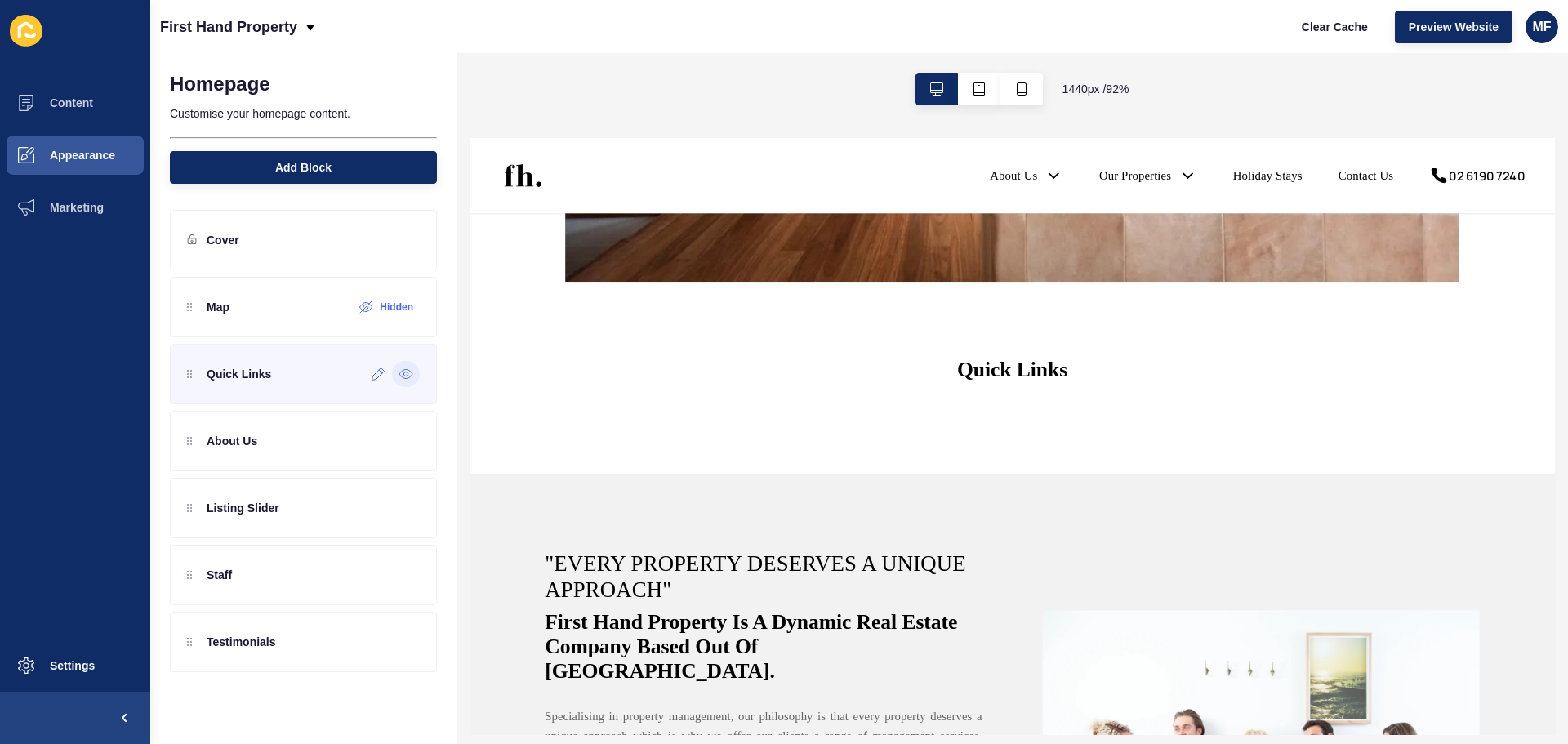
click at [405, 377] on icon at bounding box center [405, 373] width 15 height 13
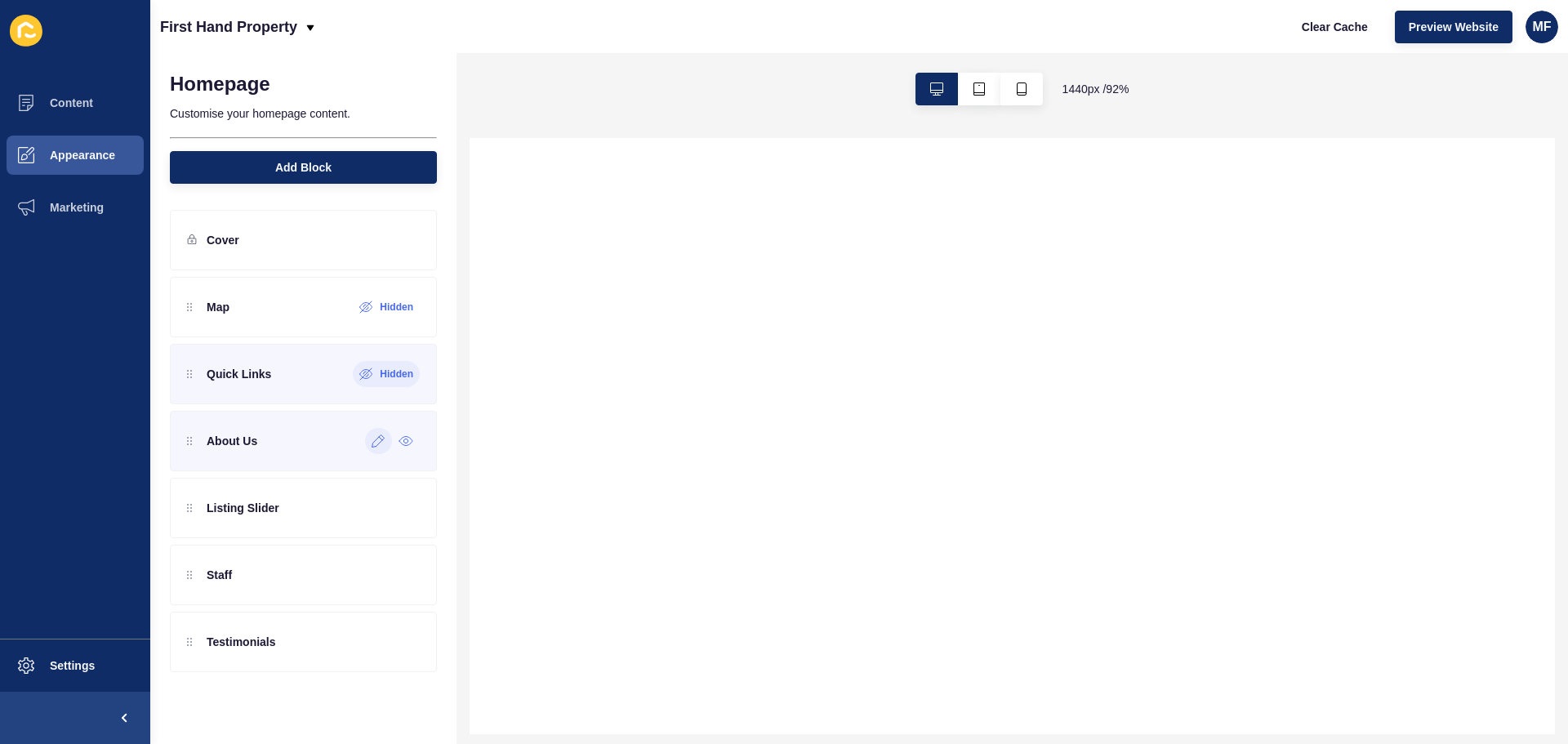
click at [385, 445] on div at bounding box center [378, 441] width 27 height 26
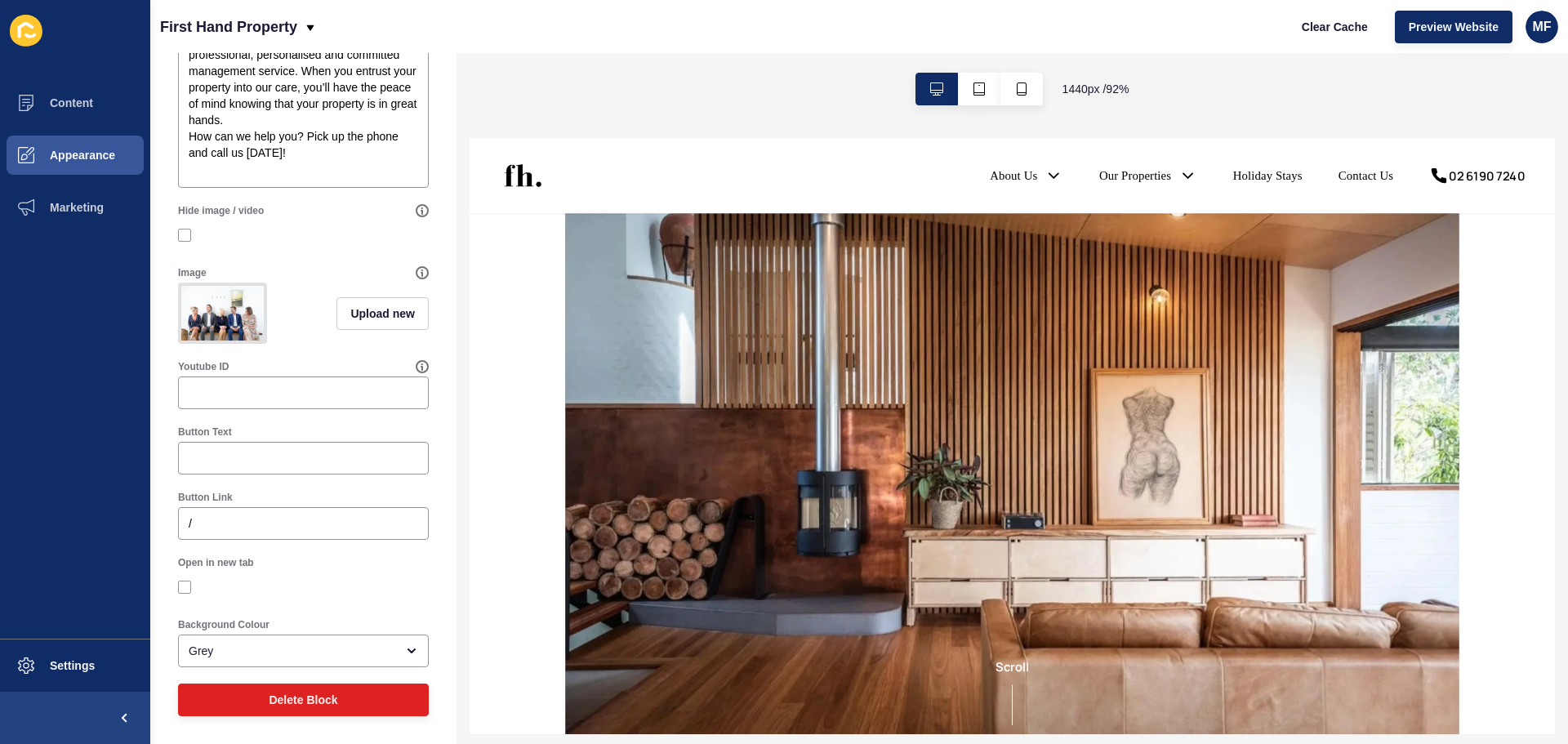
scroll to position [646, 0]
click at [243, 303] on img at bounding box center [222, 313] width 82 height 55
click at [193, 293] on img at bounding box center [222, 313] width 82 height 55
click at [363, 306] on span "Upload new" at bounding box center [382, 313] width 64 height 16
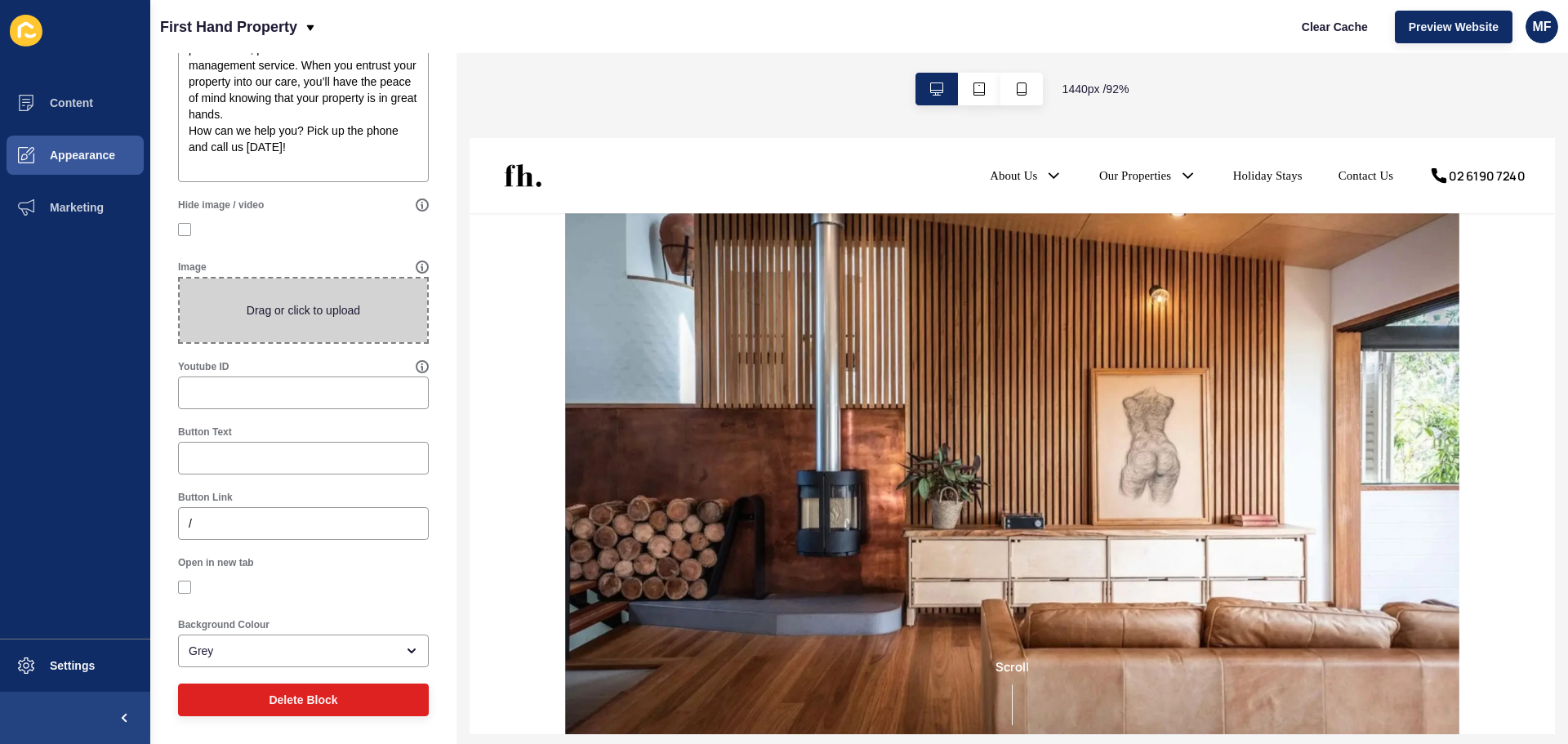
click at [327, 302] on span at bounding box center [303, 310] width 247 height 63
click at [180, 279] on input "Drag or click to upload" at bounding box center [180, 279] width 0 height 0
type input "C:\fakepath\First Hand Portraits-6 (1).jpg"
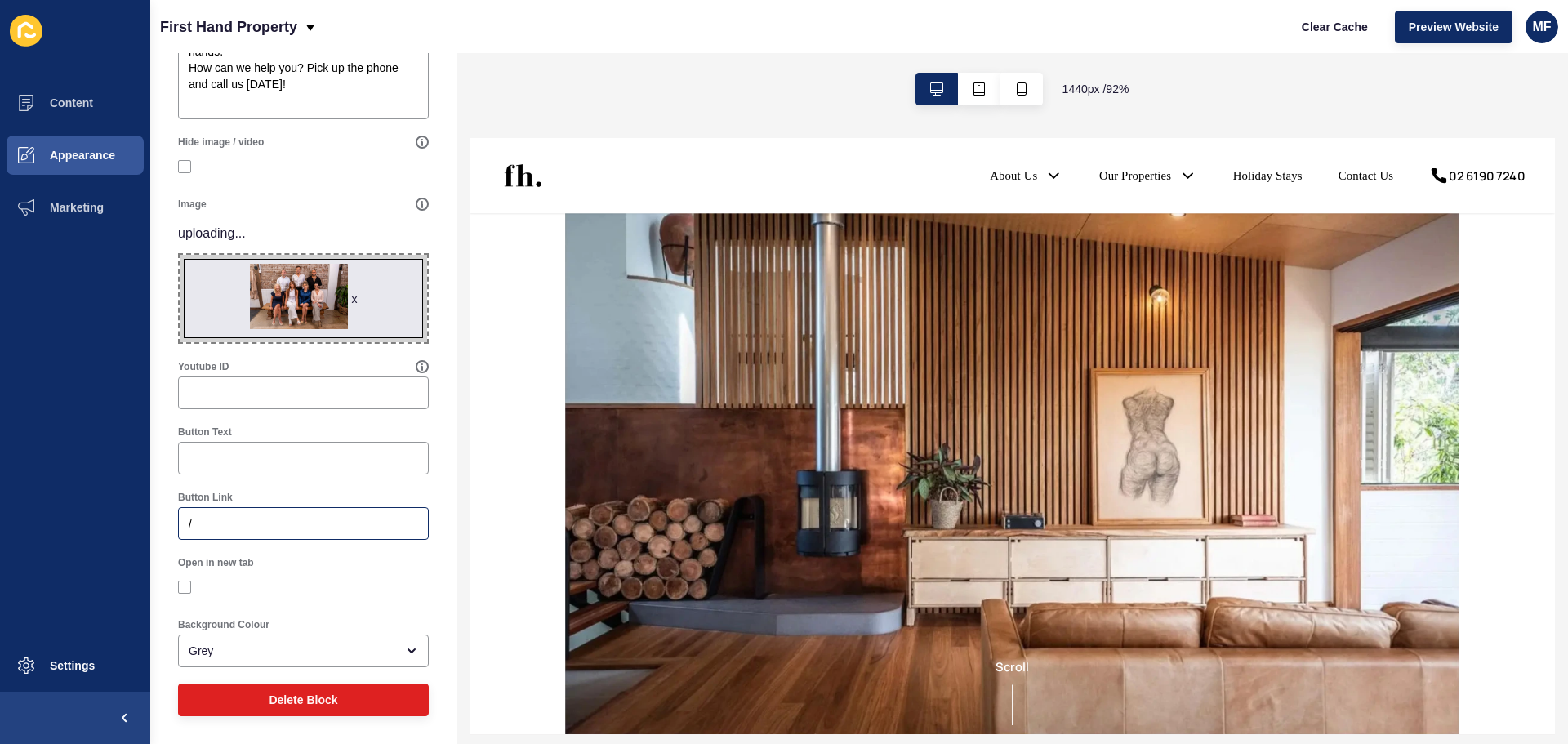
scroll to position [663, 0]
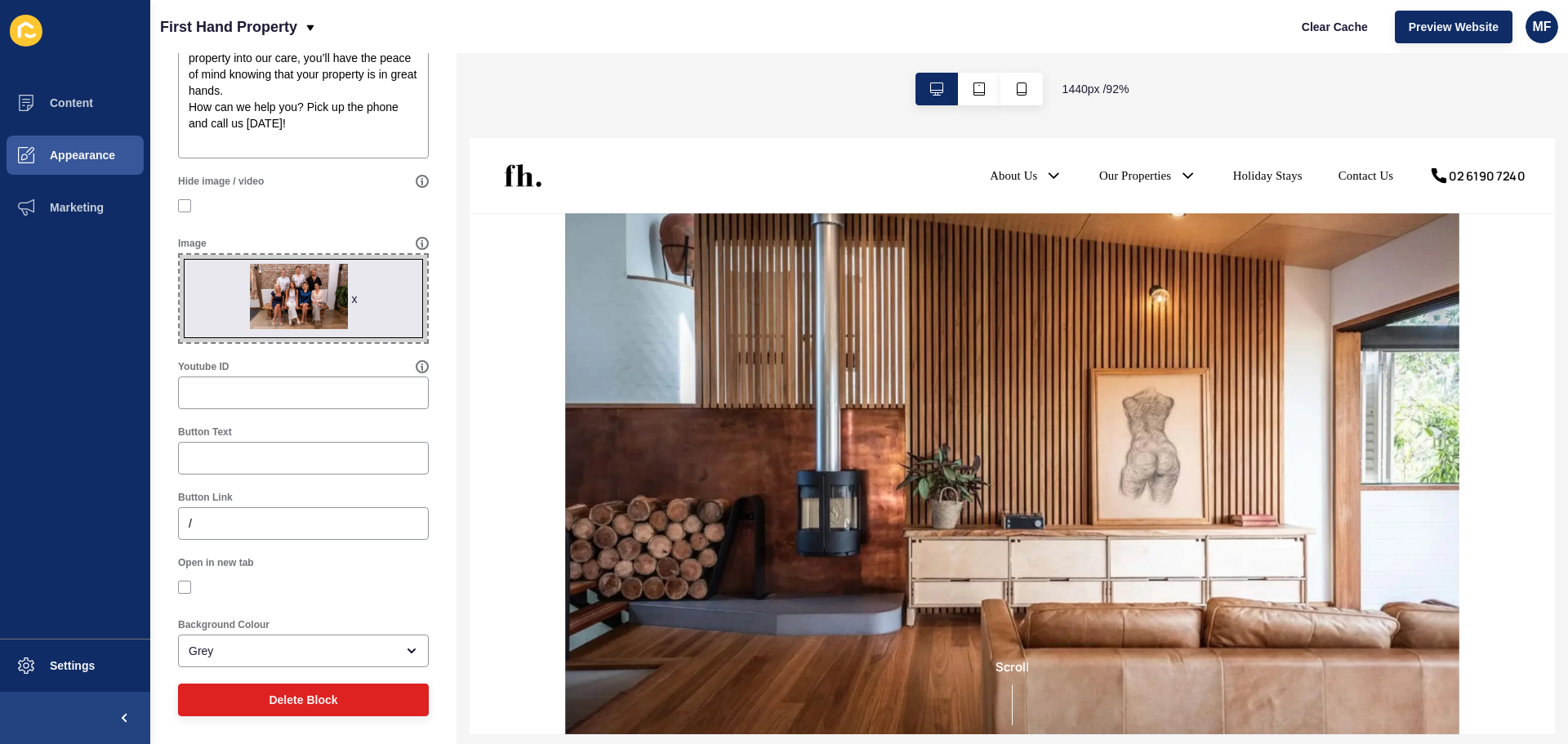
click at [431, 339] on div "About Us < Back Save Enabled Title First Hand Property is a dynamic real estate…" at bounding box center [303, 66] width 306 height 1353
drag, startPoint x: 303, startPoint y: 293, endPoint x: 267, endPoint y: 290, distance: 36.1
click at [267, 290] on span "x" at bounding box center [303, 298] width 247 height 88
click at [180, 254] on input "x Drag or click to upload" at bounding box center [180, 254] width 0 height 0
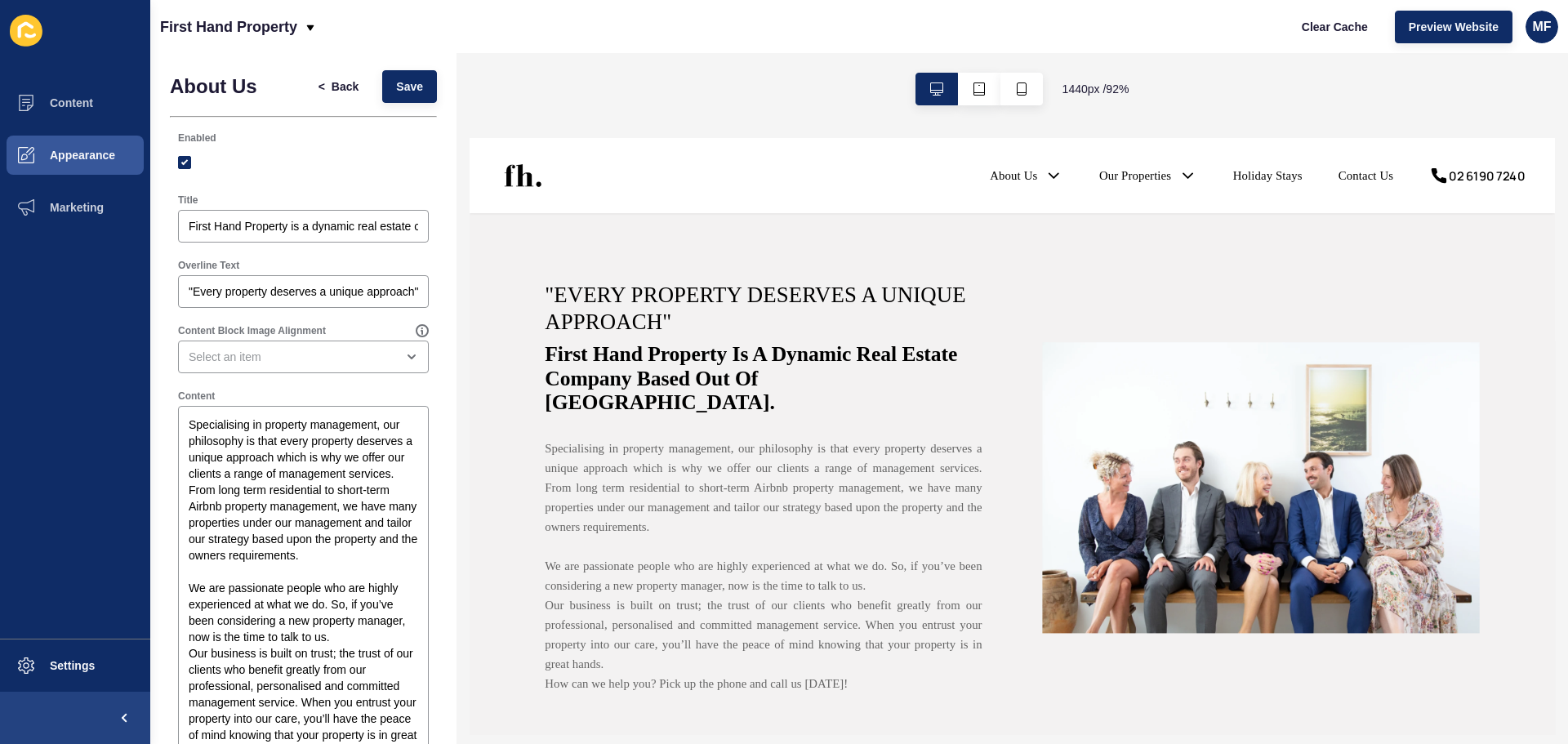
scroll to position [0, 0]
click at [392, 74] on button "Save" at bounding box center [409, 89] width 55 height 33
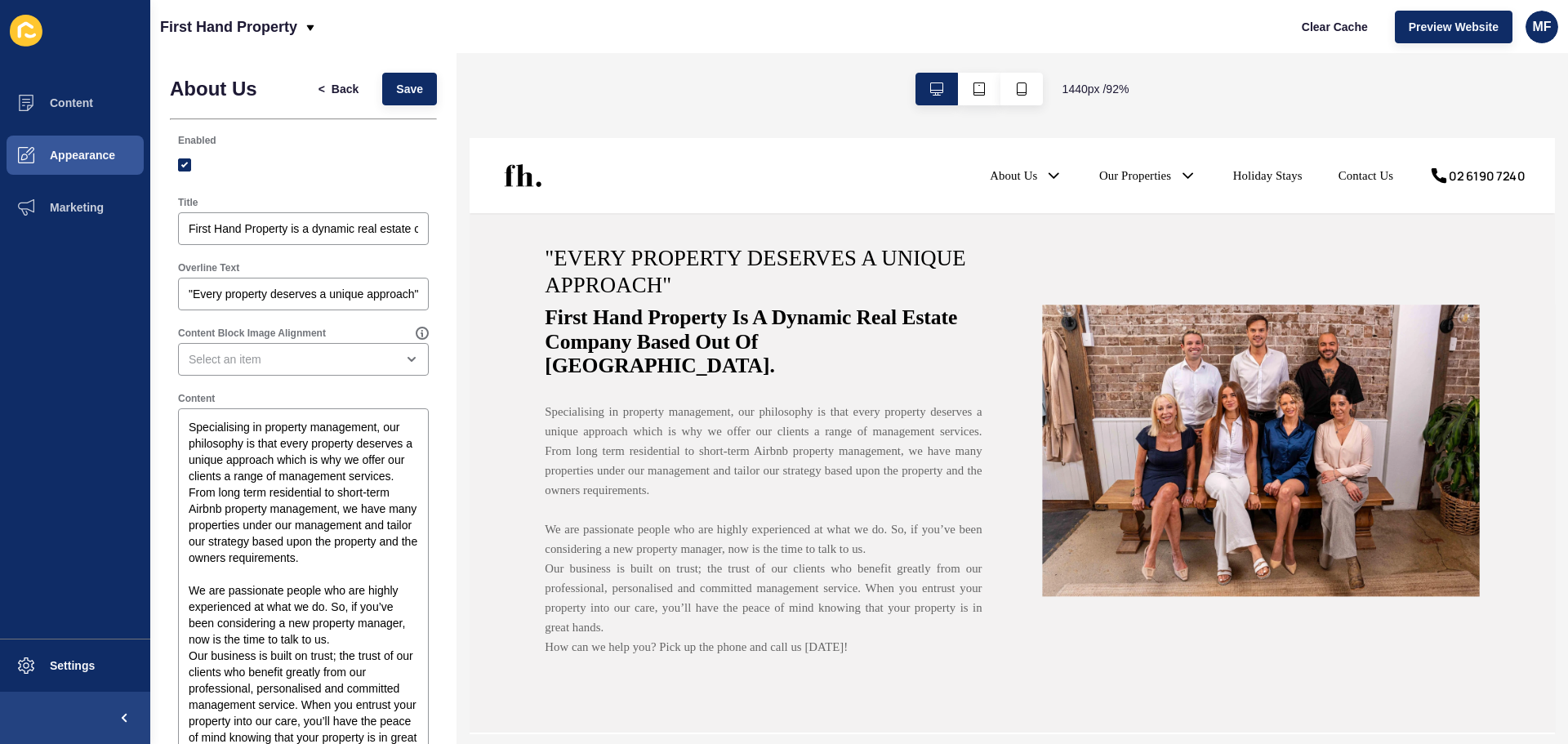
scroll to position [571, 0]
